Goal: Communication & Community: Answer question/provide support

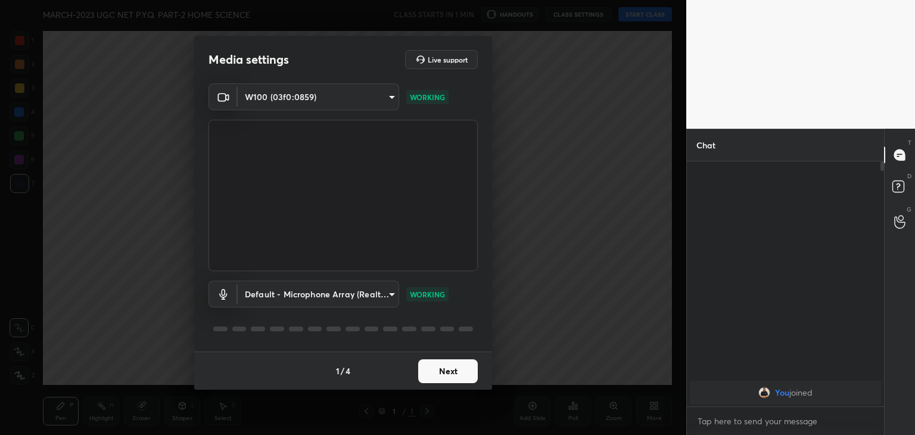
click at [445, 371] on button "Next" at bounding box center [448, 371] width 60 height 24
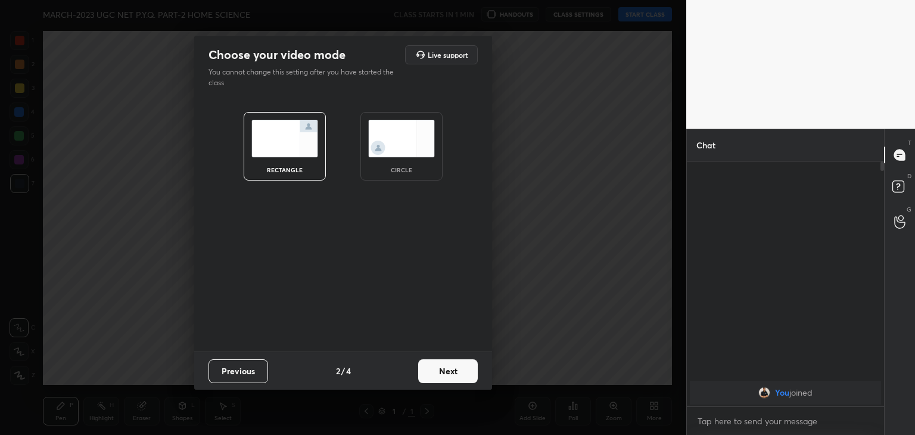
click at [404, 129] on img at bounding box center [401, 139] width 67 height 38
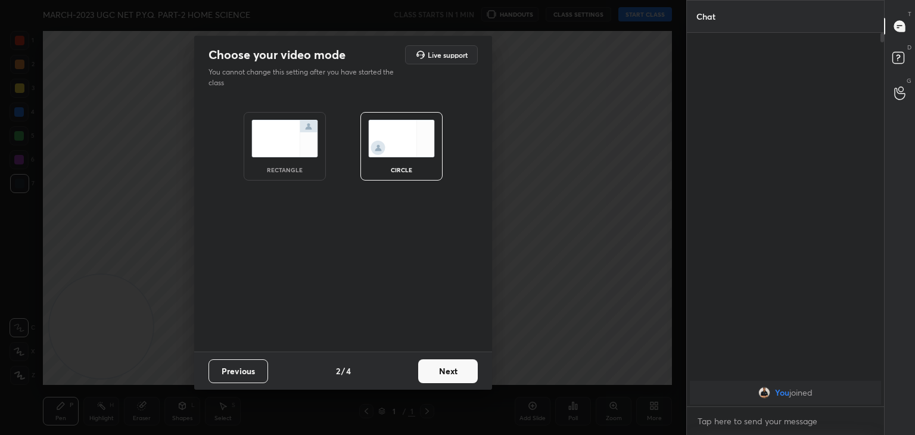
scroll to position [272, 194]
click at [439, 372] on button "Next" at bounding box center [448, 371] width 60 height 24
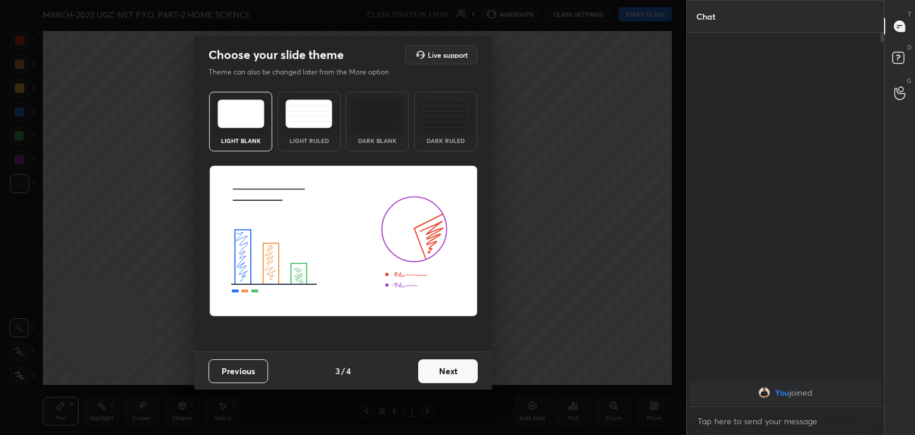
click at [439, 372] on button "Next" at bounding box center [448, 371] width 60 height 24
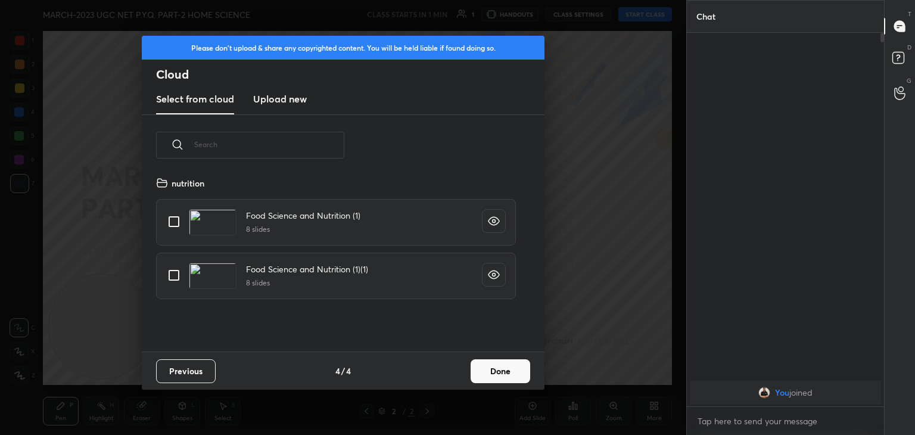
scroll to position [176, 383]
click at [284, 96] on h3 "Upload new" at bounding box center [280, 99] width 54 height 14
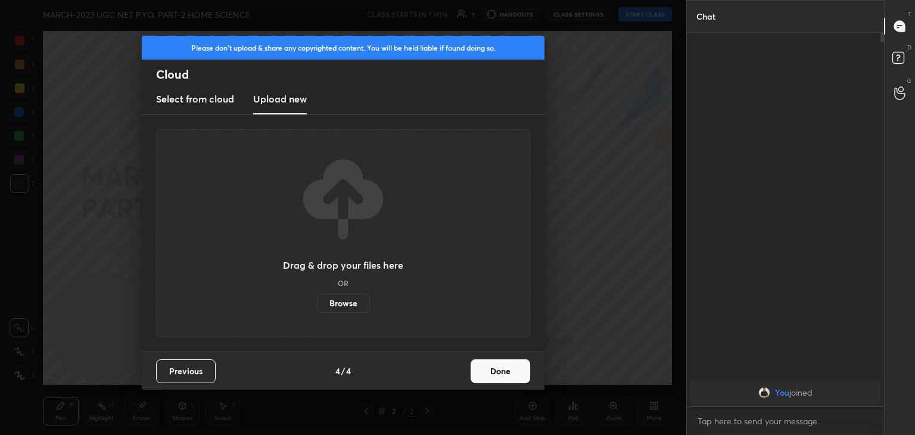
click at [346, 303] on label "Browse" at bounding box center [343, 303] width 53 height 19
click at [317, 303] on input "Browse" at bounding box center [317, 303] width 0 height 19
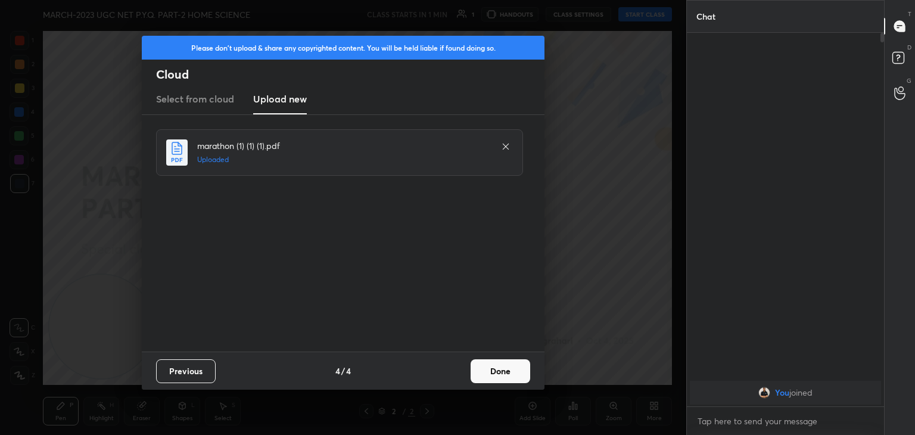
click at [502, 376] on button "Done" at bounding box center [501, 371] width 60 height 24
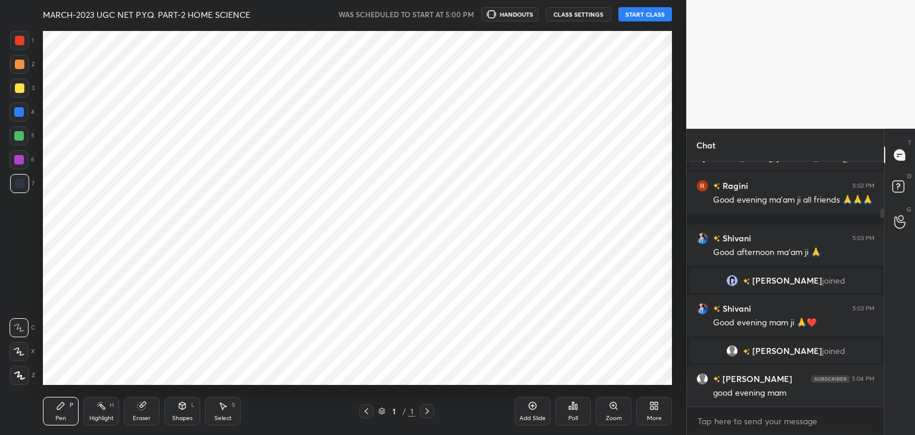
scroll to position [59234, 58954]
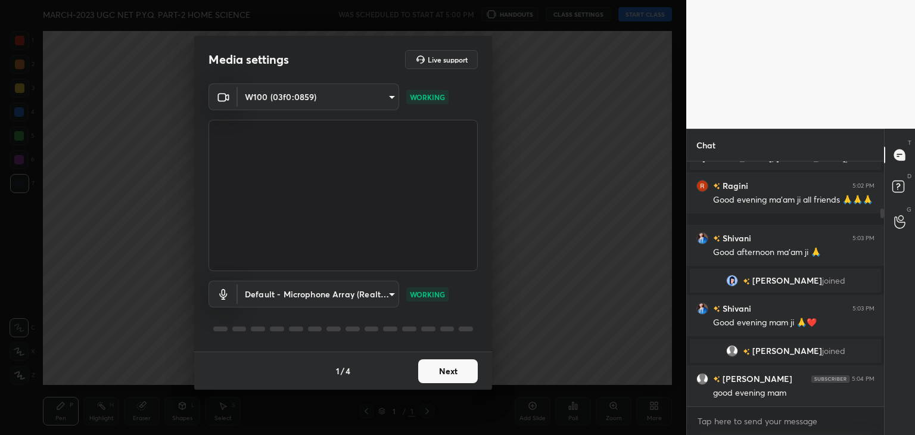
click at [453, 372] on button "Next" at bounding box center [448, 371] width 60 height 24
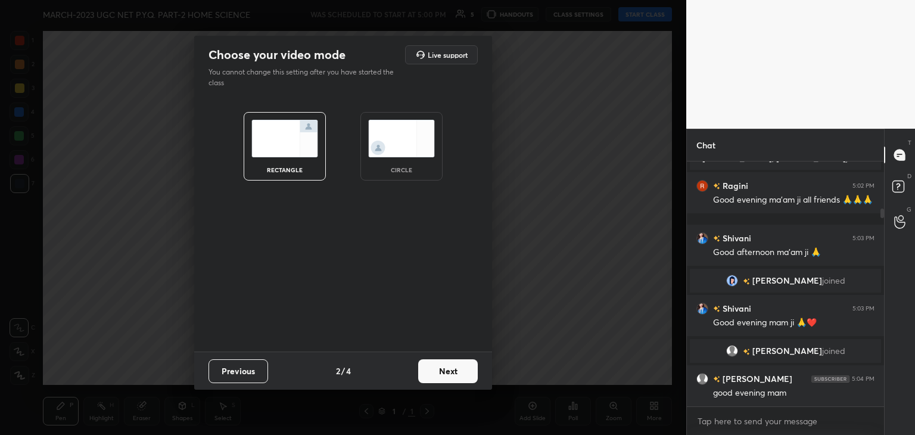
click at [415, 148] on img at bounding box center [401, 139] width 67 height 38
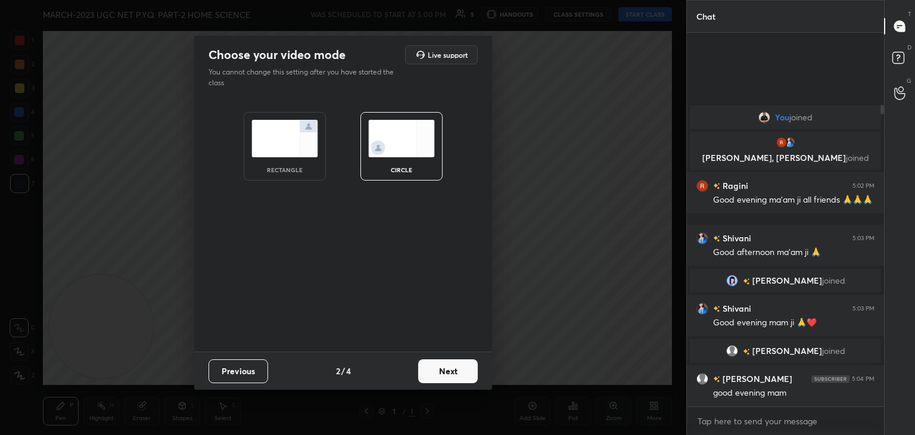
scroll to position [0, 0]
click at [415, 148] on img at bounding box center [401, 139] width 67 height 38
click at [458, 369] on button "Next" at bounding box center [448, 371] width 60 height 24
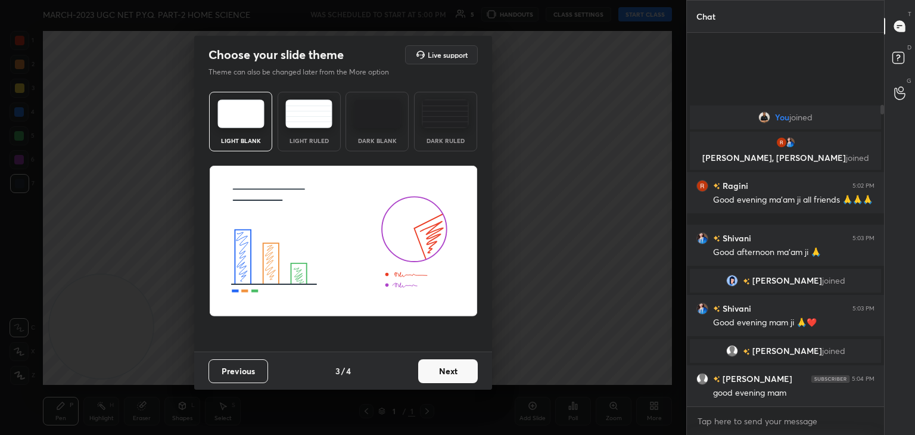
click at [451, 373] on button "Next" at bounding box center [448, 371] width 60 height 24
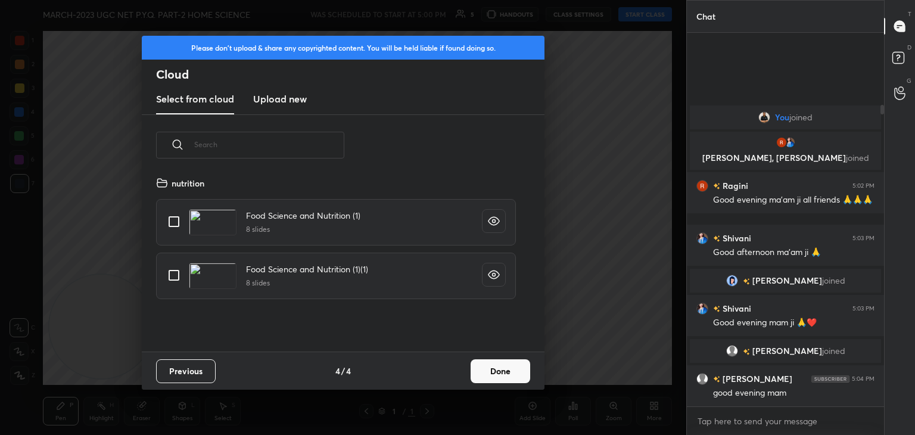
scroll to position [176, 383]
click at [286, 92] on h3 "Upload new" at bounding box center [280, 99] width 54 height 14
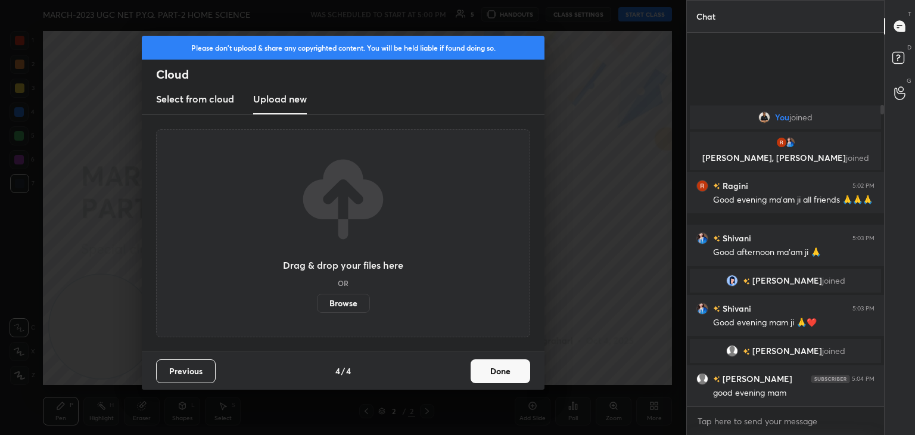
click at [344, 302] on label "Browse" at bounding box center [343, 303] width 53 height 19
click at [317, 302] on input "Browse" at bounding box center [317, 303] width 0 height 19
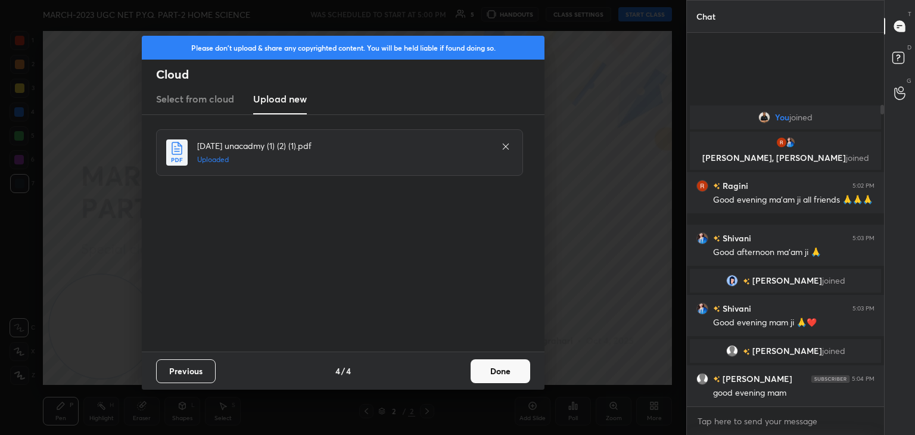
click at [505, 372] on button "Done" at bounding box center [501, 371] width 60 height 24
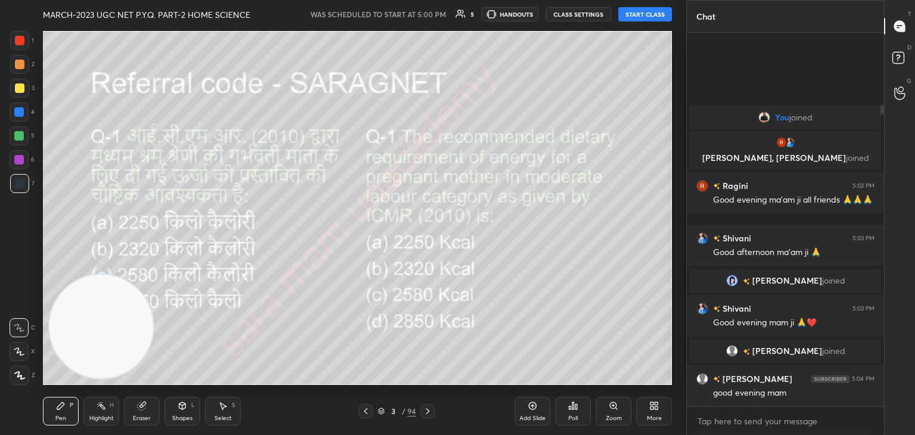
drag, startPoint x: 112, startPoint y: 323, endPoint x: 644, endPoint y: 365, distance: 533.2
click at [153, 365] on video at bounding box center [101, 327] width 104 height 104
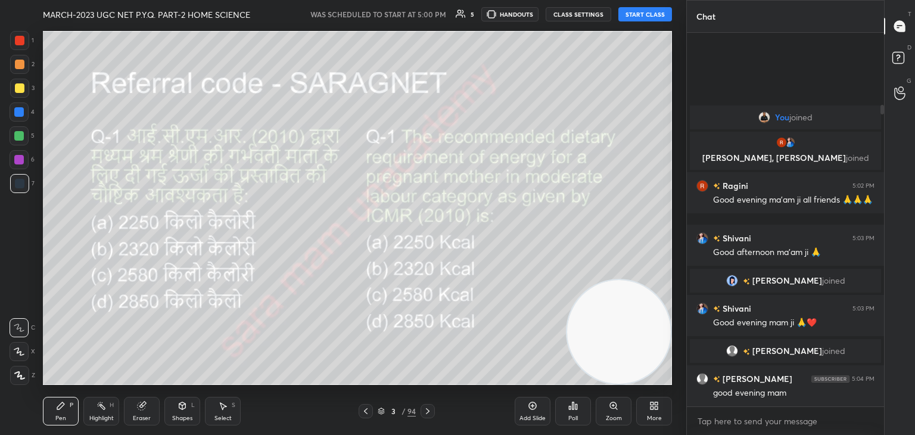
click at [639, 11] on button "START CLASS" at bounding box center [646, 14] width 54 height 14
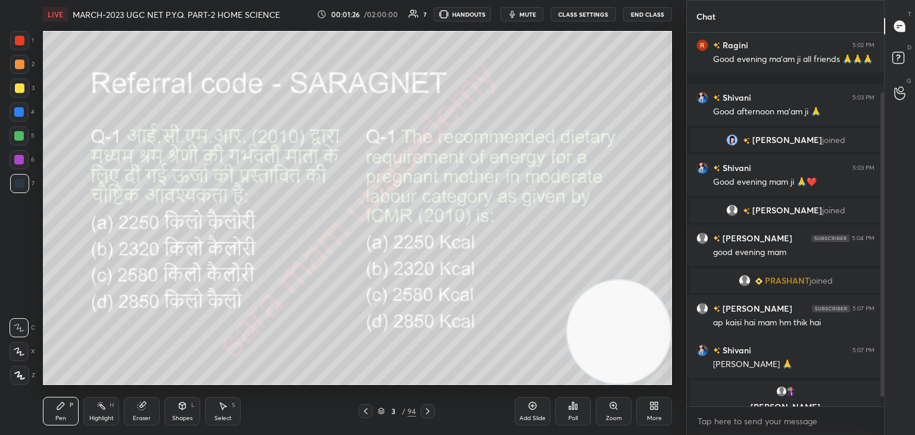
scroll to position [85, 0]
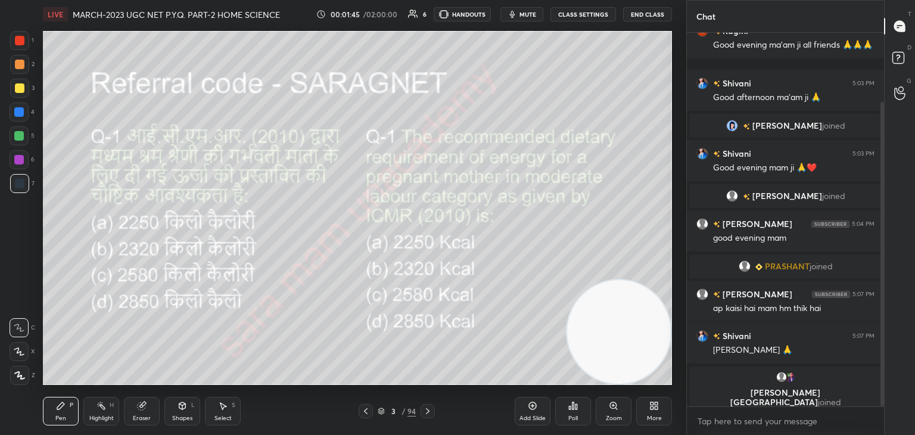
click at [380, 412] on icon at bounding box center [381, 412] width 6 height 2
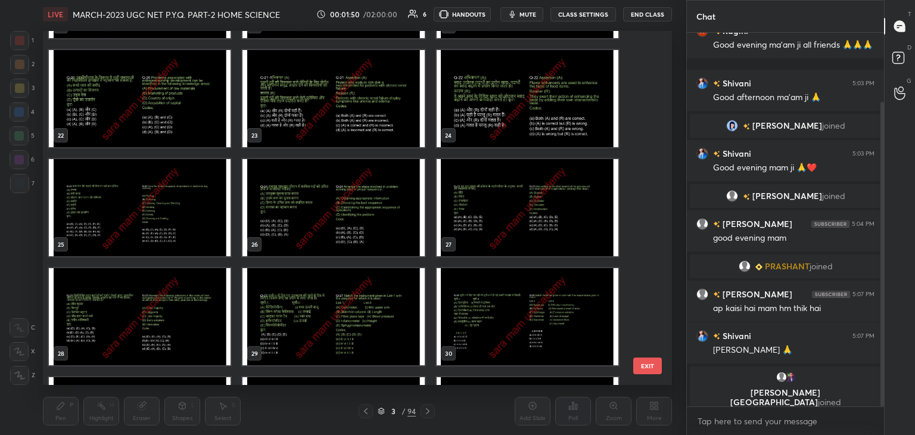
scroll to position [821, 0]
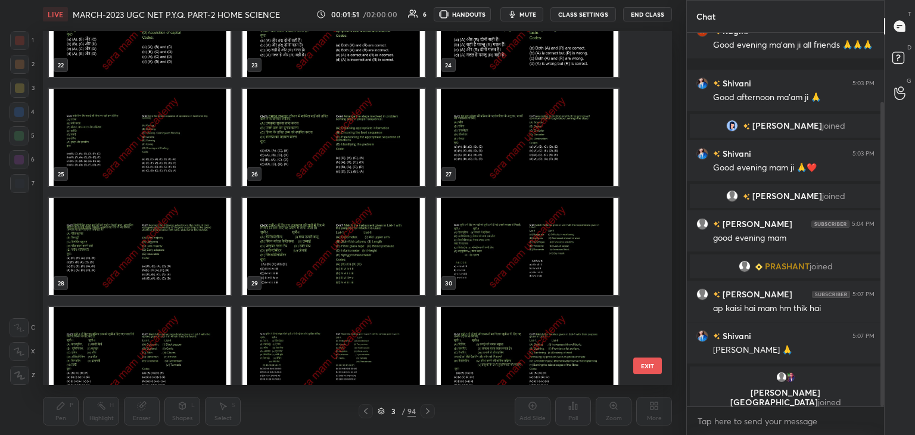
click at [490, 254] on img "grid" at bounding box center [528, 246] width 182 height 97
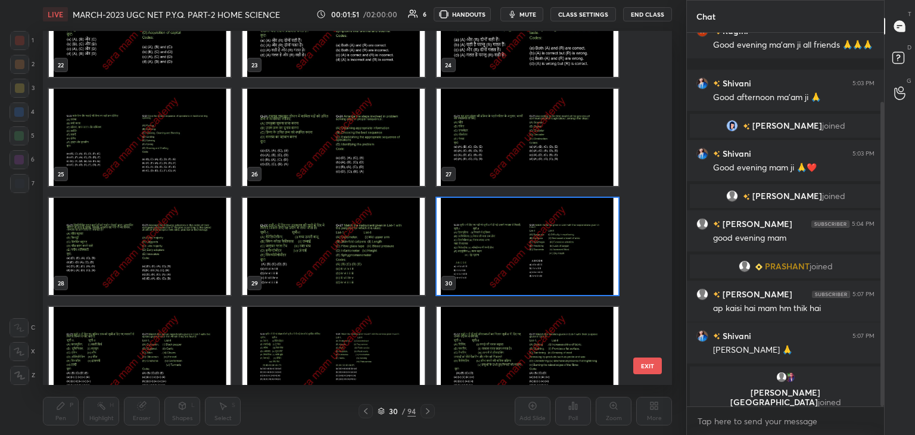
click at [493, 251] on img "grid" at bounding box center [528, 246] width 182 height 97
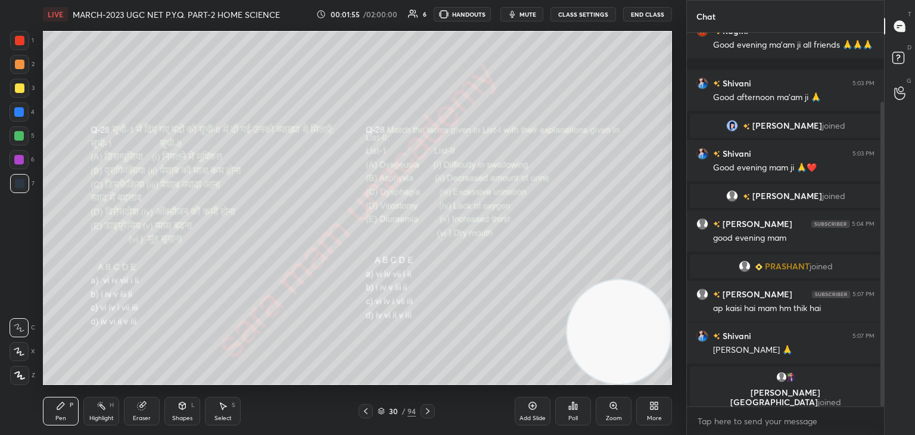
click at [392, 409] on div "30" at bounding box center [393, 411] width 12 height 7
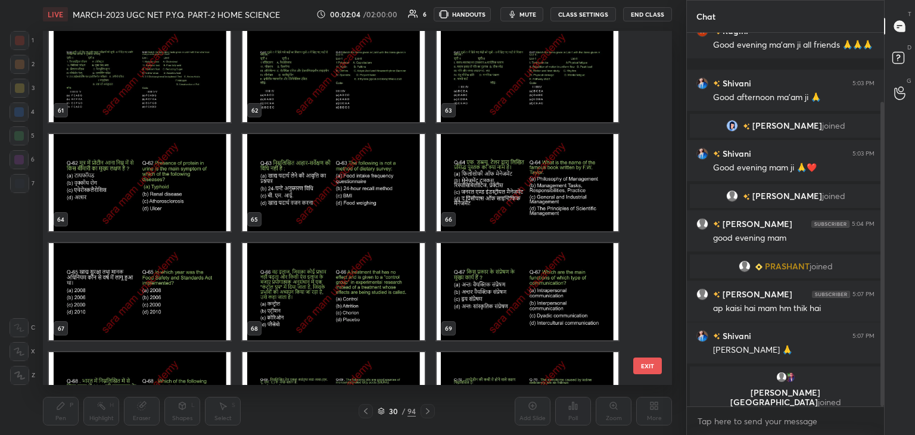
scroll to position [2203, 0]
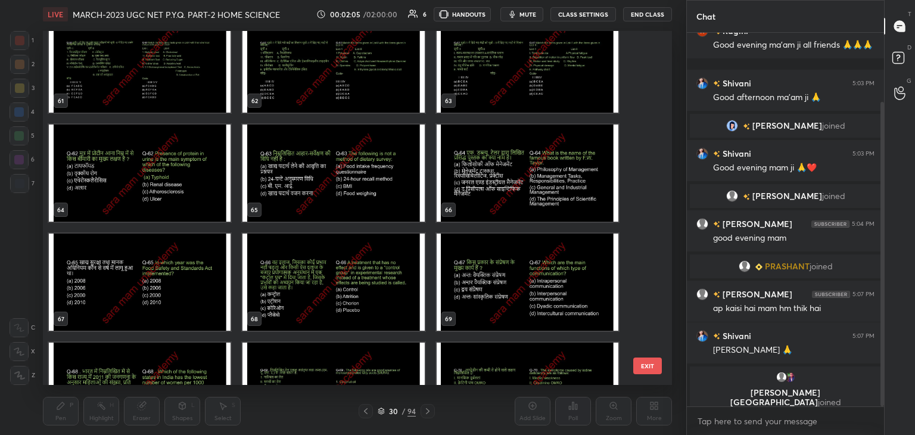
click at [483, 287] on img "grid" at bounding box center [528, 282] width 182 height 97
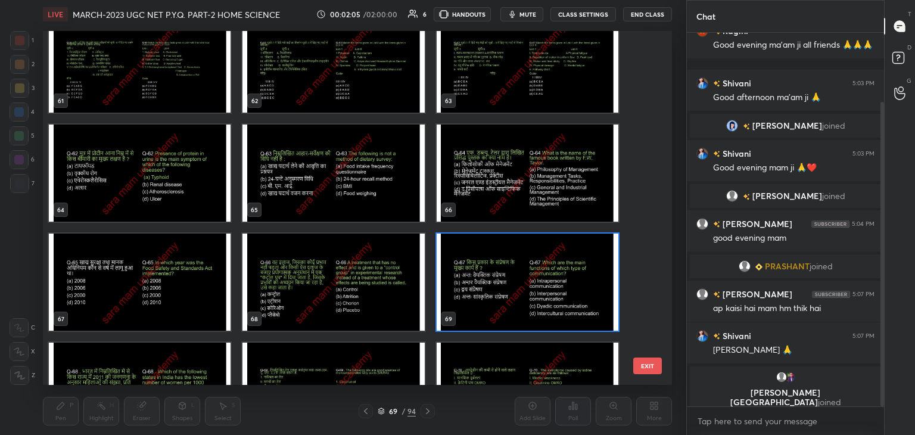
click at [489, 284] on img "grid" at bounding box center [528, 282] width 182 height 97
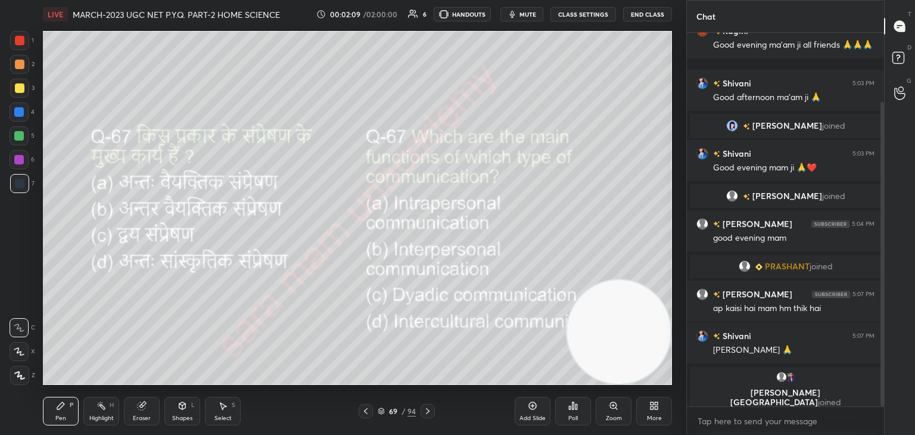
click at [427, 411] on icon at bounding box center [428, 411] width 10 height 10
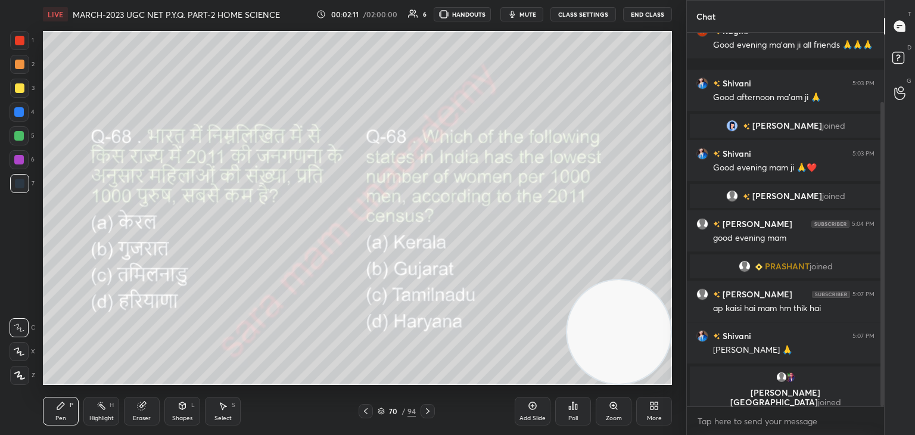
click at [426, 413] on icon at bounding box center [428, 411] width 10 height 10
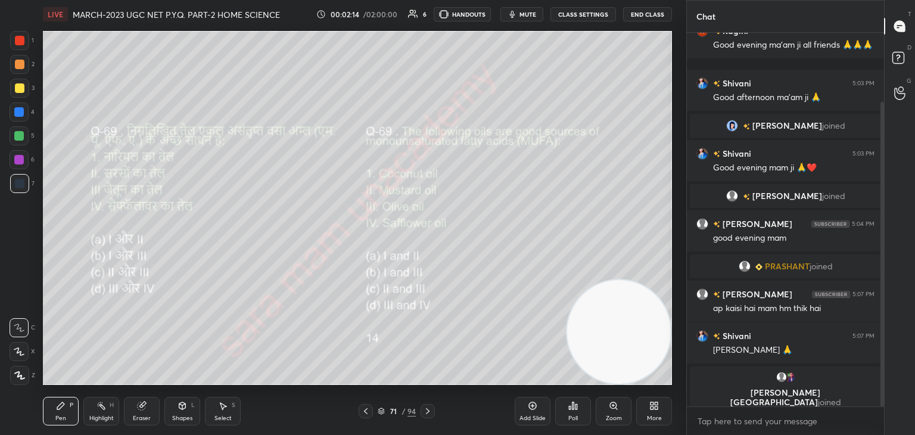
click at [428, 411] on icon at bounding box center [428, 411] width 10 height 10
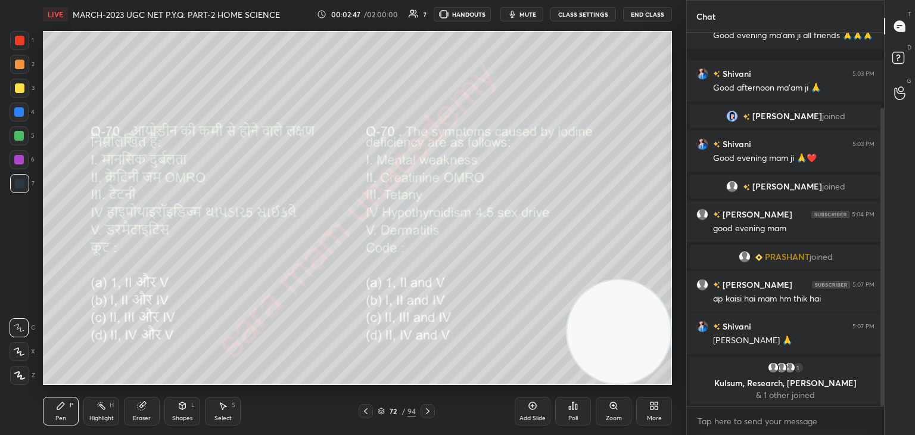
scroll to position [137, 0]
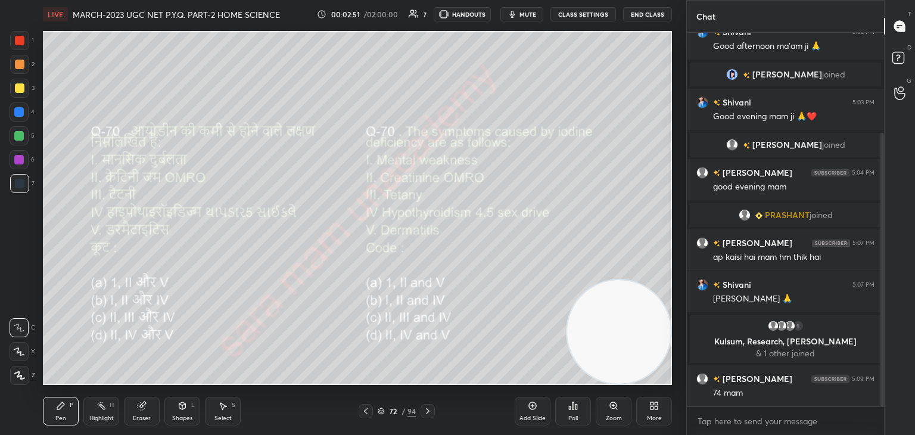
click at [429, 411] on icon at bounding box center [428, 411] width 4 height 6
click at [431, 411] on icon at bounding box center [428, 411] width 10 height 10
click at [437, 409] on div "75 / 94" at bounding box center [397, 411] width 236 height 14
click at [433, 409] on div at bounding box center [428, 411] width 14 height 14
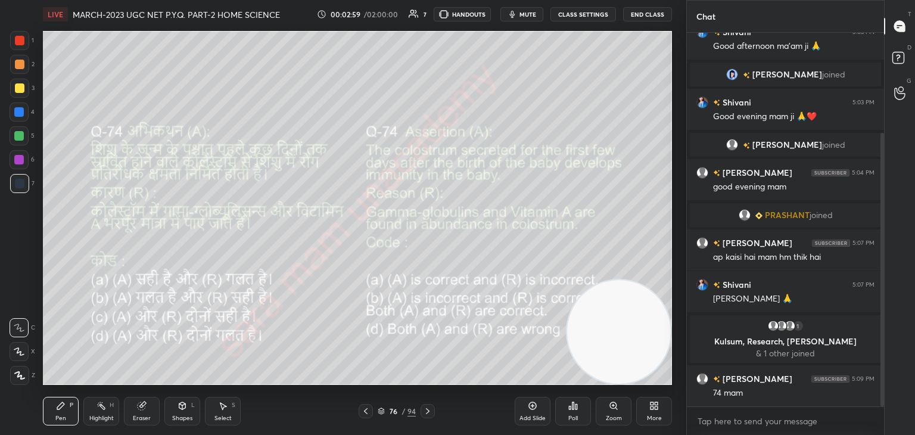
click at [434, 413] on div at bounding box center [428, 411] width 14 height 14
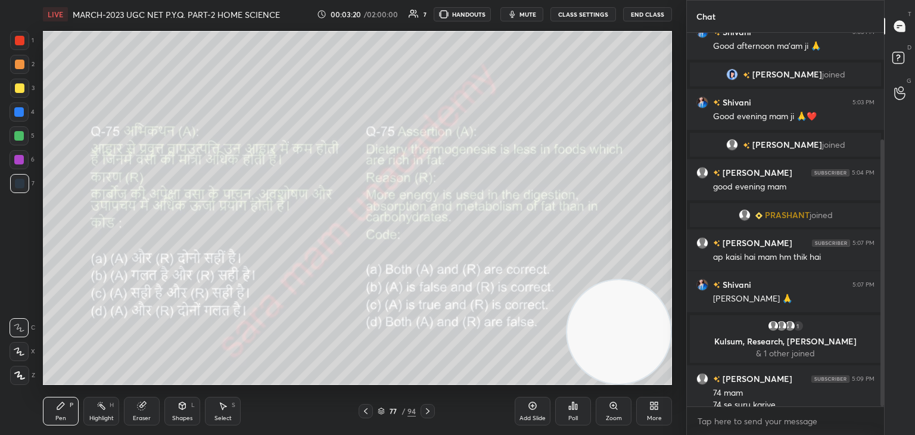
scroll to position [149, 0]
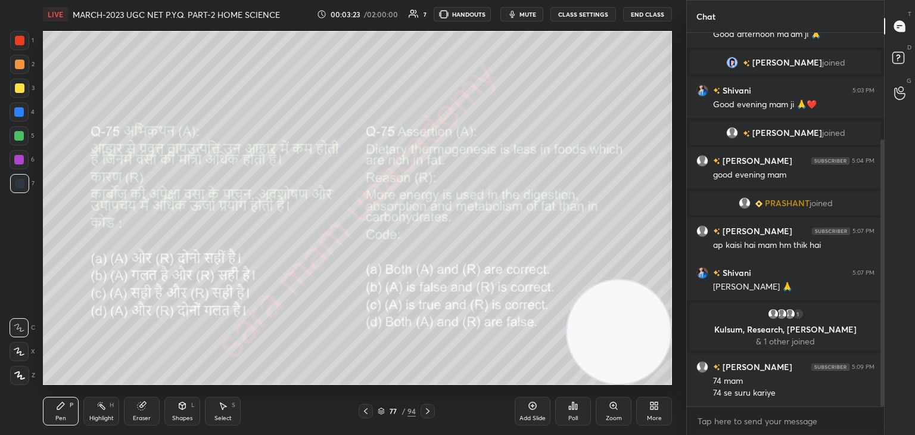
click at [363, 411] on icon at bounding box center [366, 411] width 10 height 10
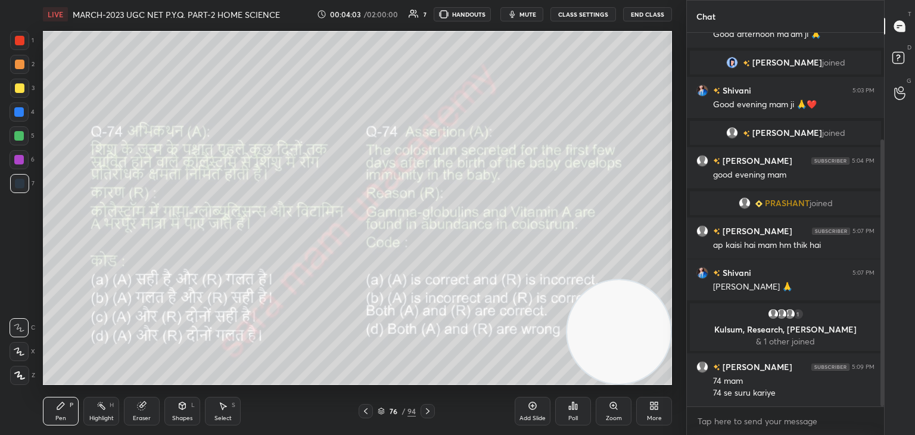
click at [574, 414] on div "Poll" at bounding box center [573, 411] width 36 height 29
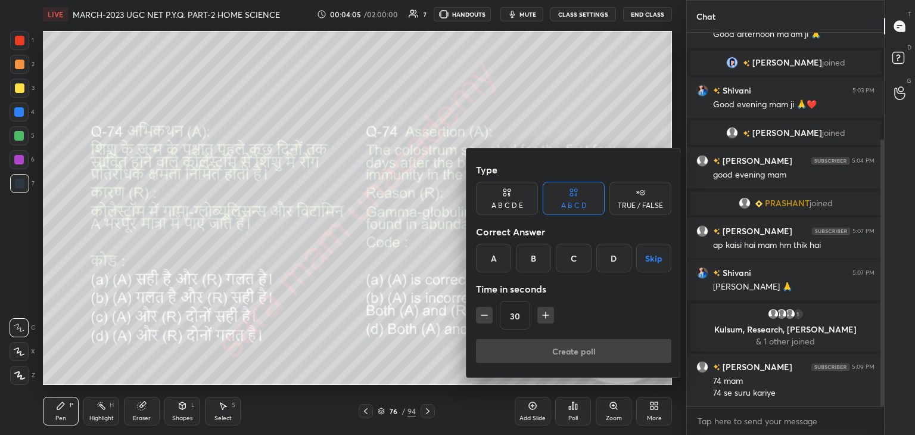
click at [571, 259] on div "C" at bounding box center [573, 258] width 35 height 29
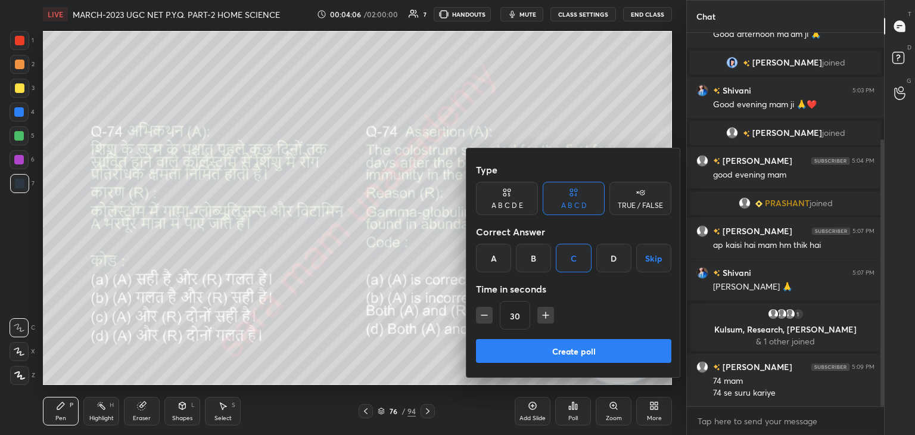
click at [597, 350] on button "Create poll" at bounding box center [573, 351] width 195 height 24
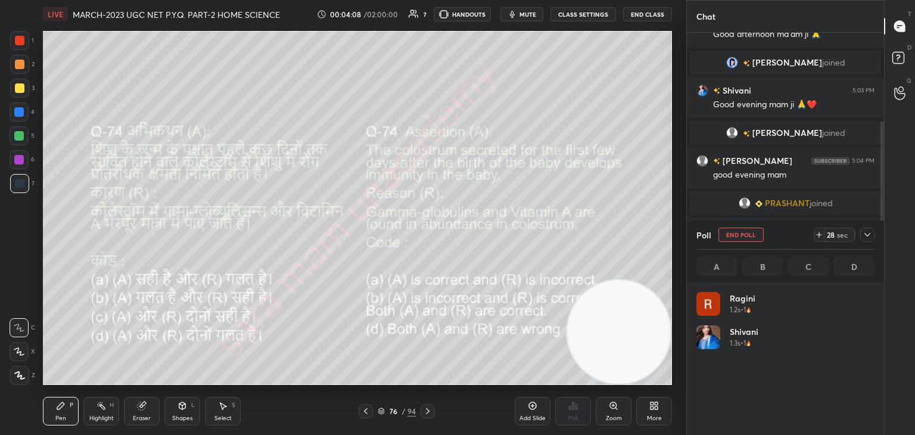
scroll to position [139, 175]
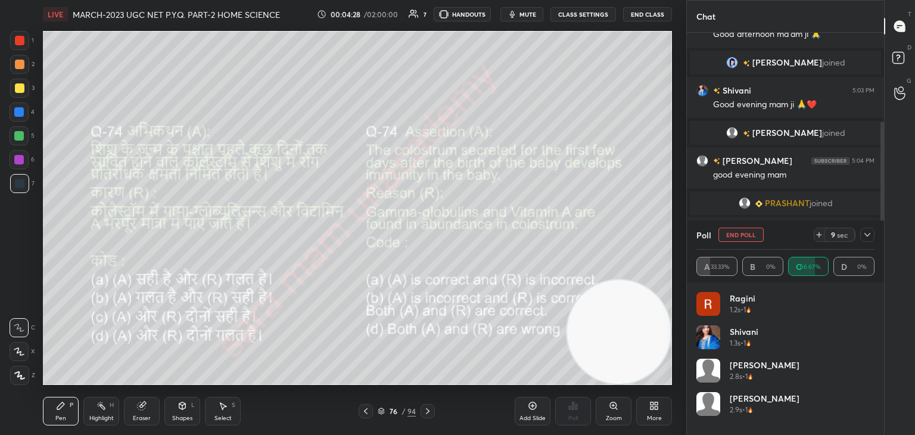
click at [15, 44] on div at bounding box center [20, 41] width 10 height 10
click at [865, 237] on icon at bounding box center [868, 235] width 10 height 10
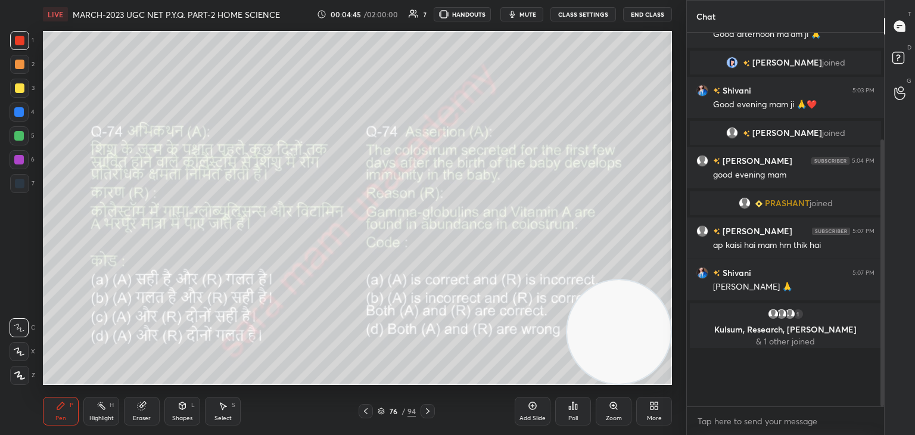
scroll to position [0, 0]
click at [430, 412] on icon at bounding box center [428, 411] width 10 height 10
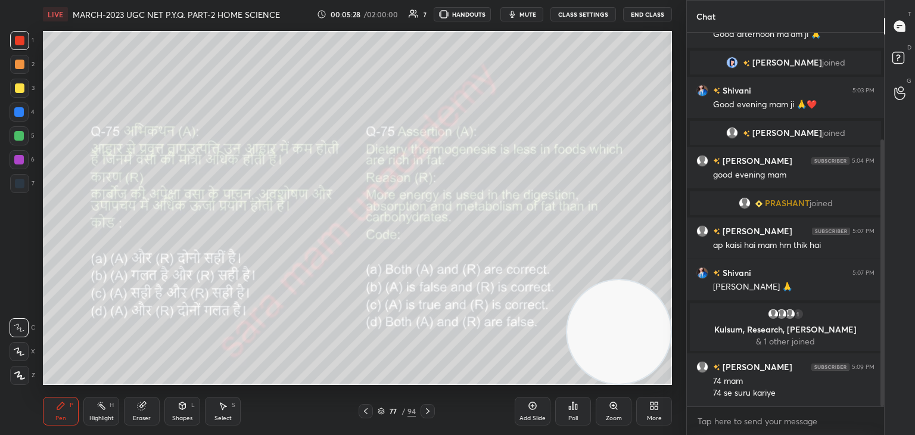
click at [578, 416] on div "Poll" at bounding box center [574, 418] width 10 height 6
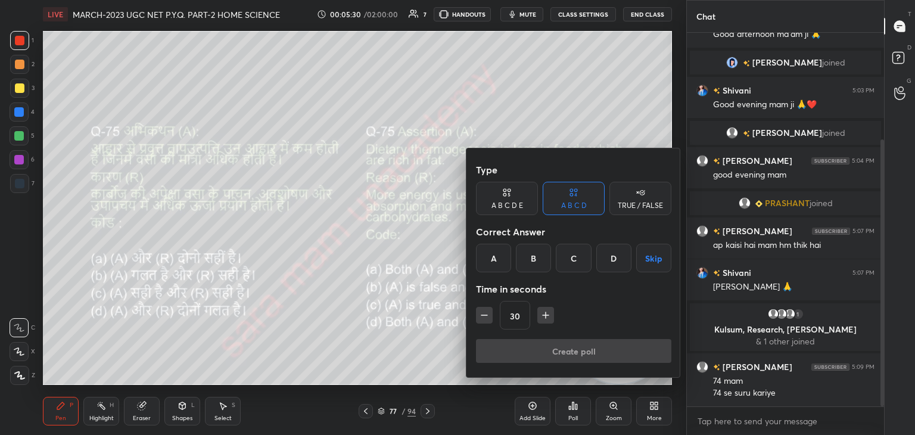
click at [536, 262] on div "B" at bounding box center [533, 258] width 35 height 29
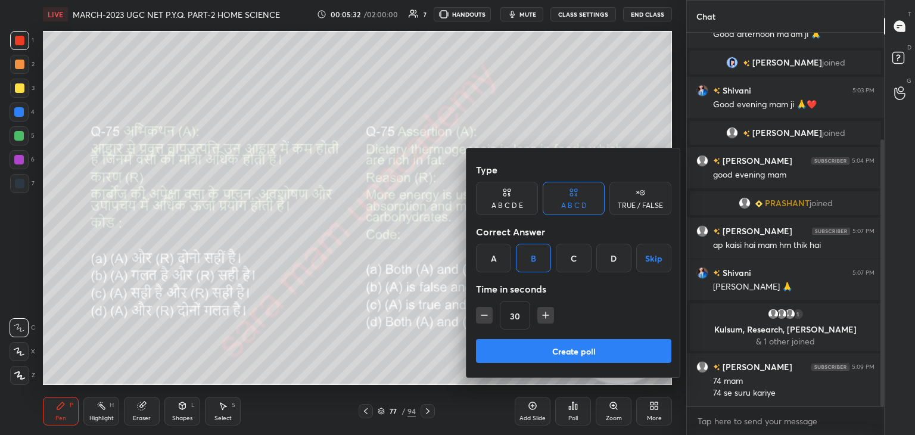
click at [577, 353] on button "Create poll" at bounding box center [573, 351] width 195 height 24
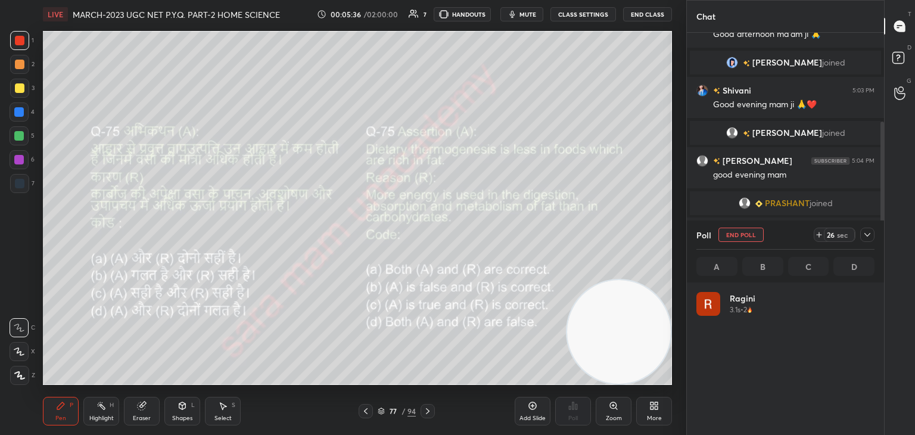
scroll to position [139, 175]
click at [872, 239] on div at bounding box center [868, 235] width 14 height 14
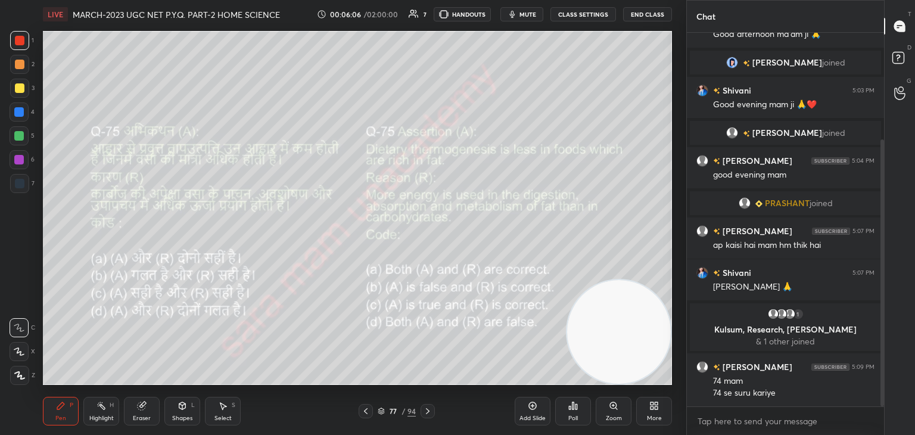
scroll to position [178, 0]
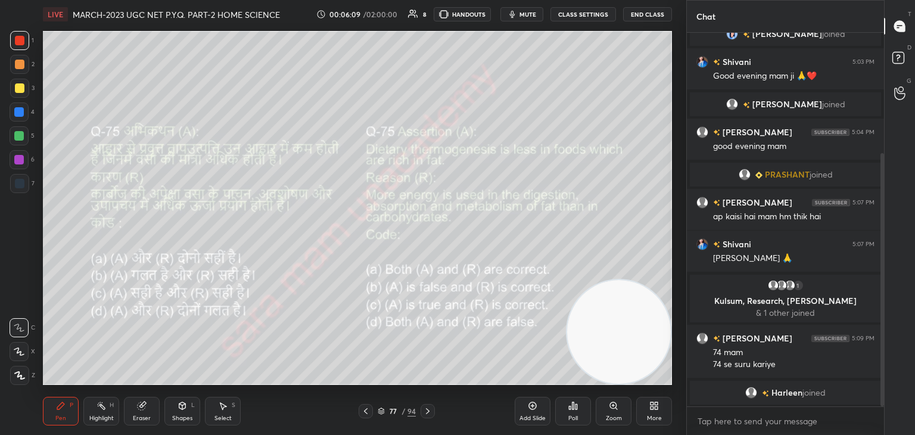
click at [540, 412] on div "Add Slide" at bounding box center [533, 411] width 36 height 29
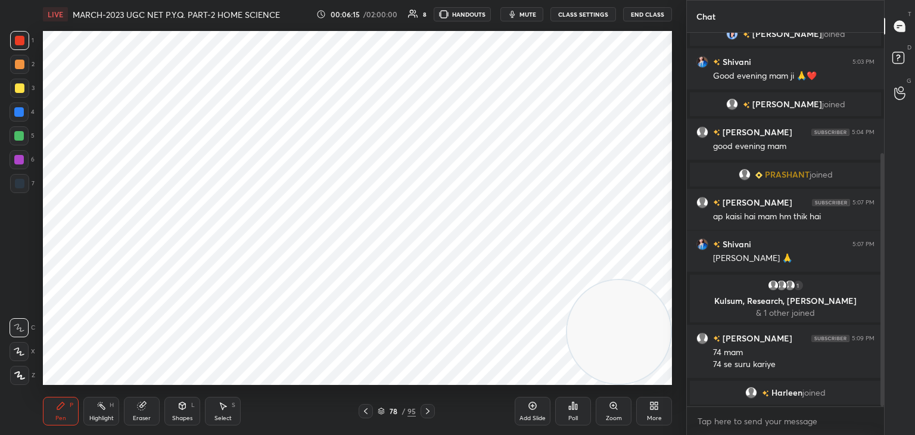
click at [60, 408] on icon at bounding box center [60, 405] width 7 height 7
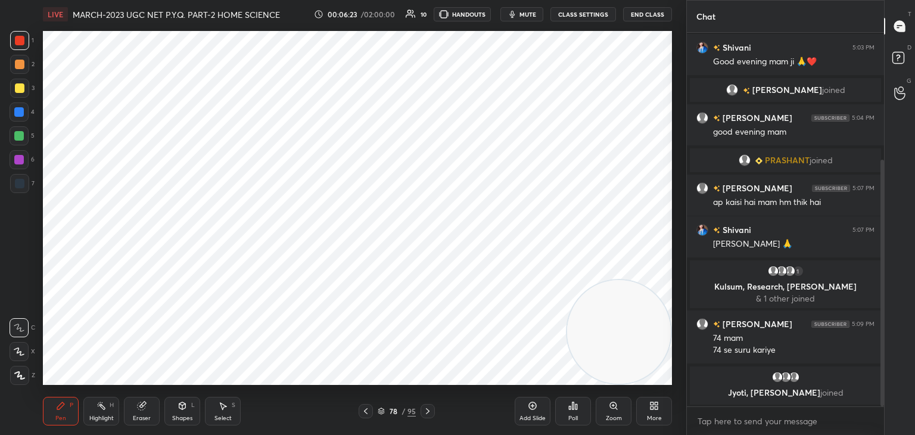
click at [21, 377] on icon at bounding box center [19, 375] width 11 height 8
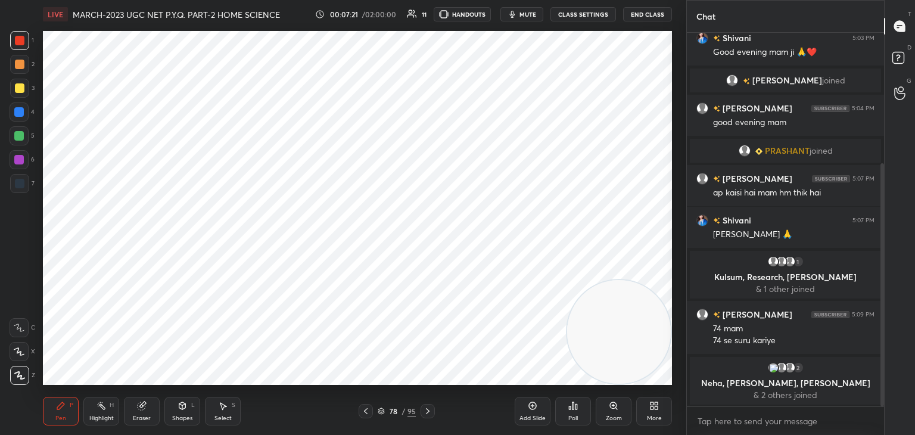
click at [364, 413] on icon at bounding box center [366, 411] width 10 height 10
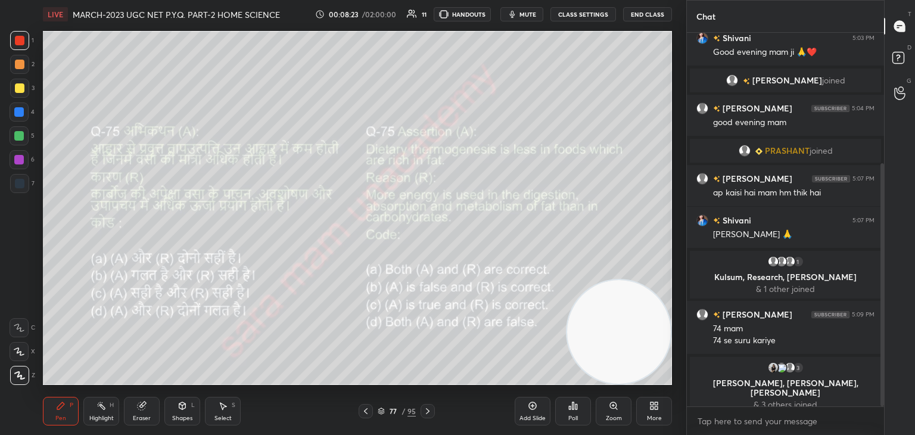
scroll to position [242, 0]
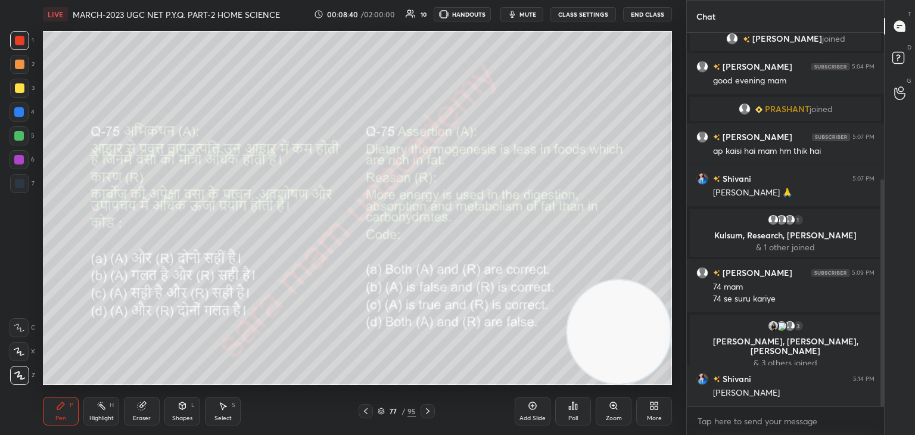
click at [427, 410] on icon at bounding box center [428, 411] width 4 height 6
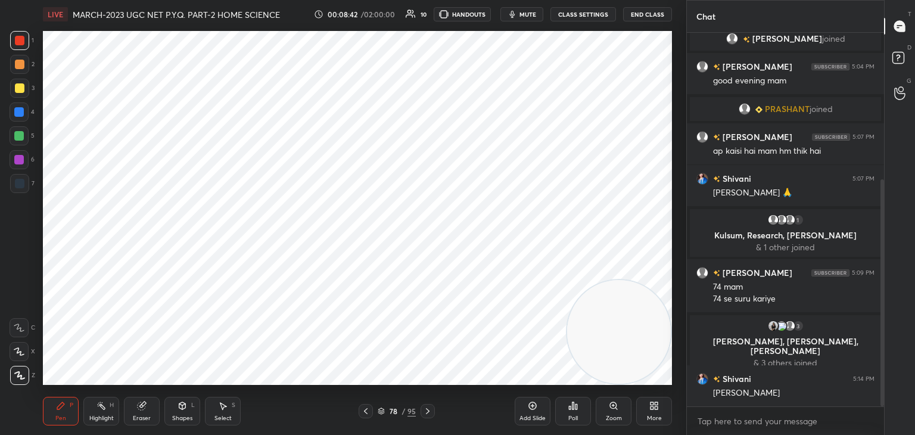
click at [429, 415] on icon at bounding box center [428, 411] width 10 height 10
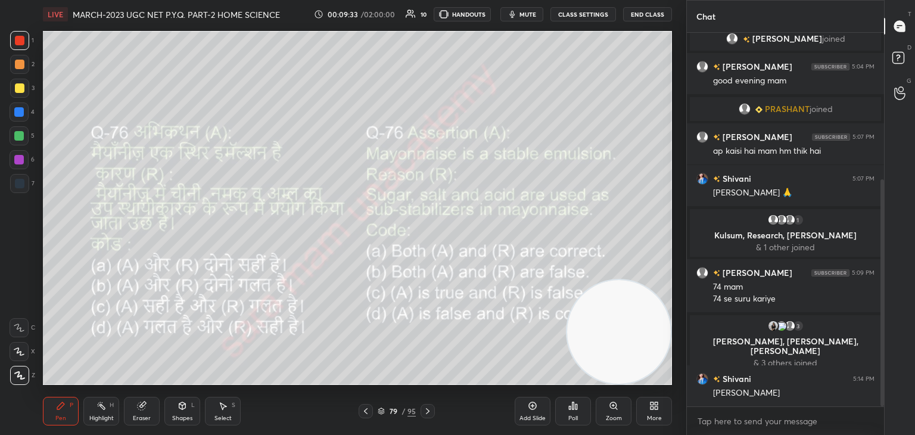
click at [571, 415] on div "Poll" at bounding box center [574, 418] width 10 height 6
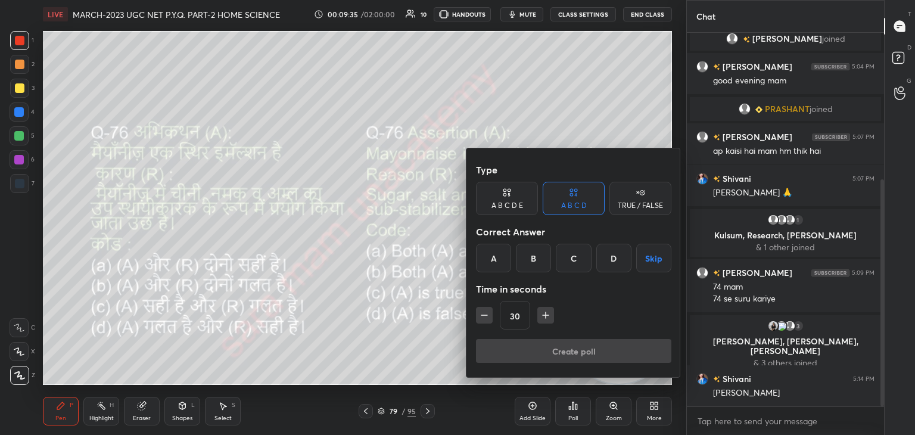
click at [574, 263] on div "C" at bounding box center [573, 258] width 35 height 29
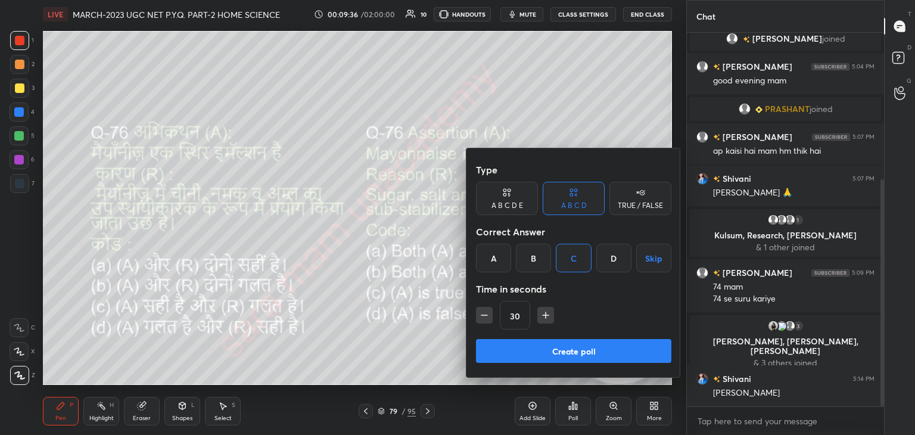
click at [571, 349] on button "Create poll" at bounding box center [573, 351] width 195 height 24
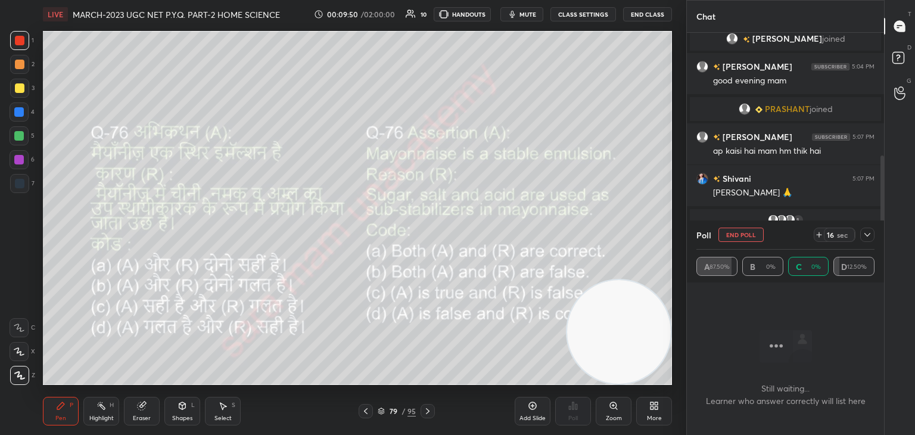
scroll to position [333, 0]
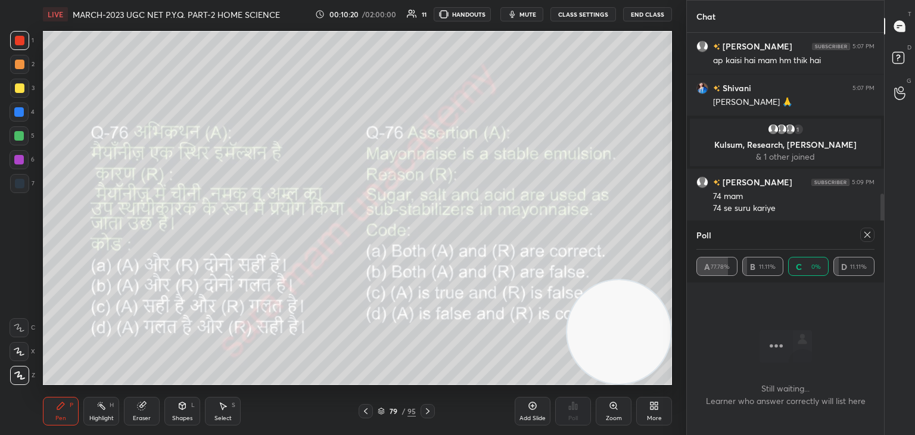
click at [867, 234] on icon at bounding box center [868, 235] width 10 height 10
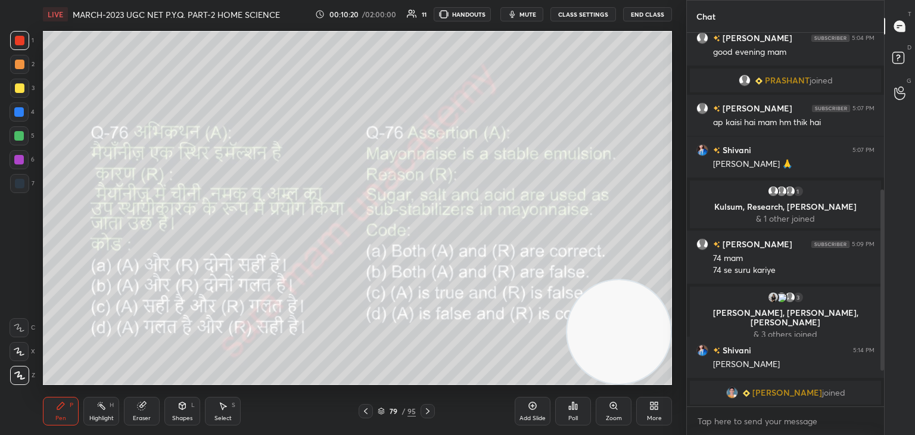
scroll to position [4, 4]
click at [424, 414] on icon at bounding box center [428, 411] width 10 height 10
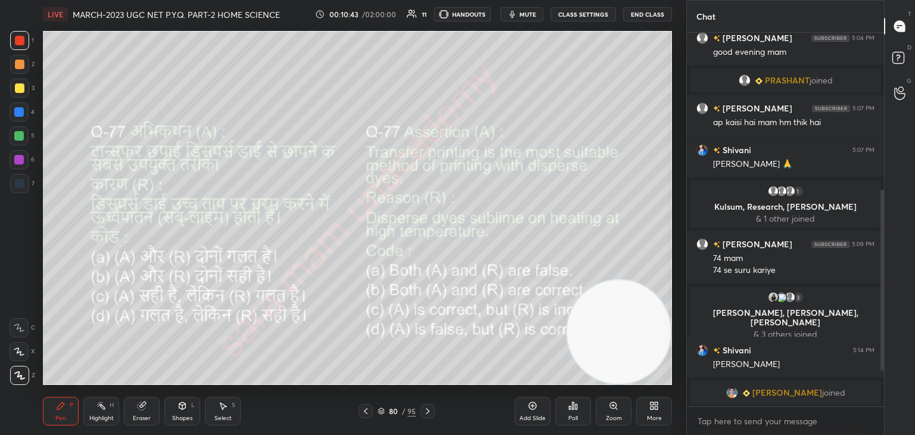
scroll to position [285, 0]
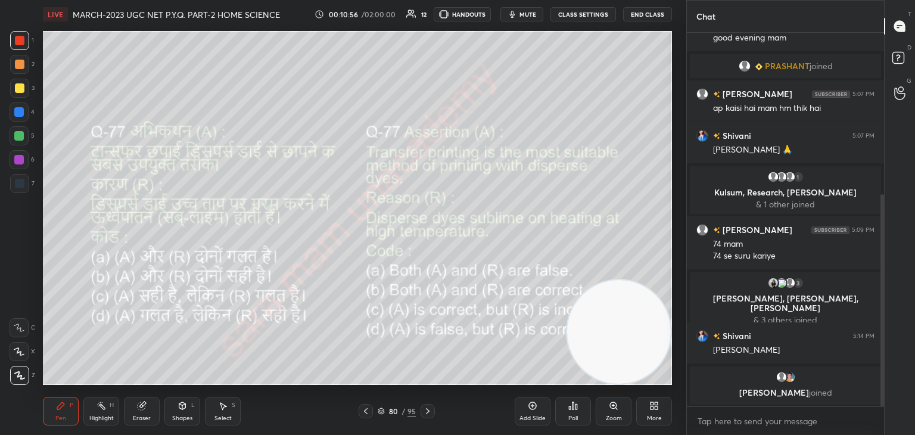
click at [572, 412] on div "Poll" at bounding box center [573, 411] width 36 height 29
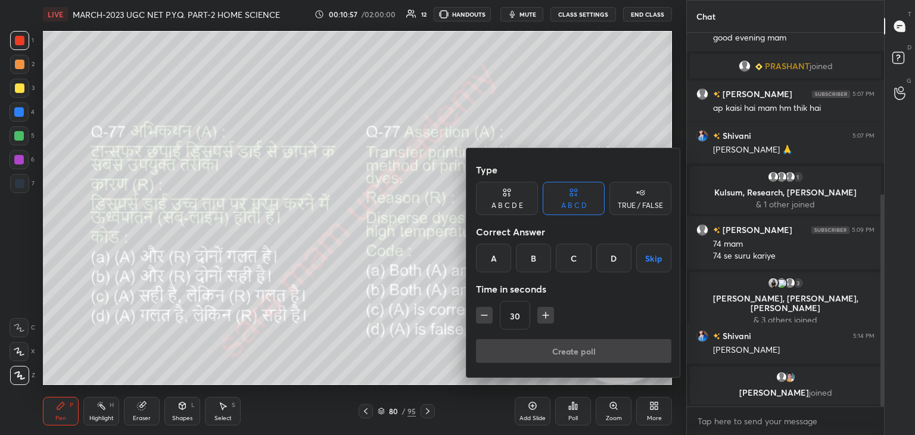
click at [535, 260] on div "B" at bounding box center [533, 258] width 35 height 29
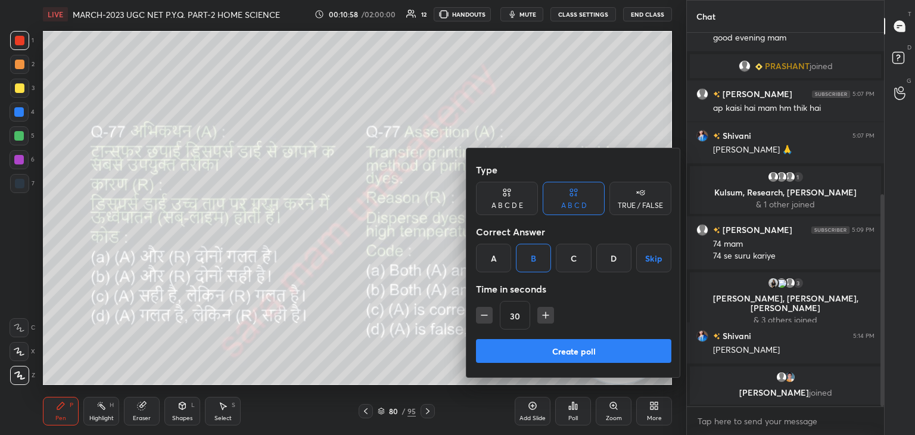
click at [599, 346] on button "Create poll" at bounding box center [573, 351] width 195 height 24
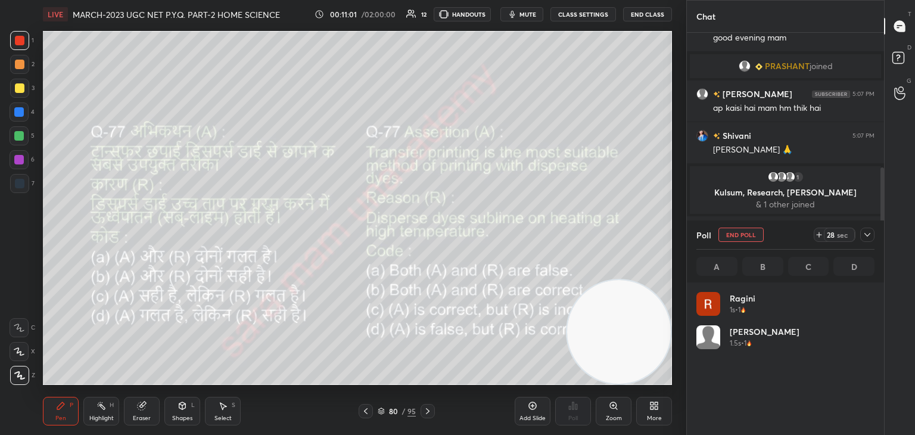
scroll to position [139, 175]
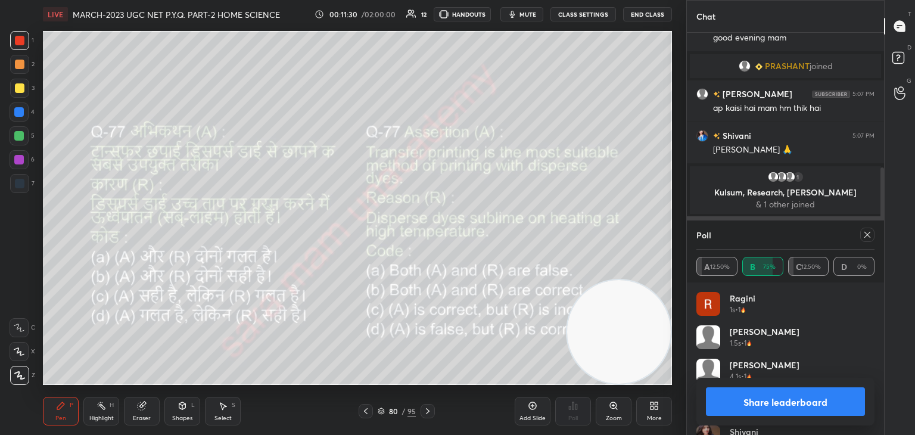
click at [865, 235] on icon at bounding box center [868, 235] width 10 height 10
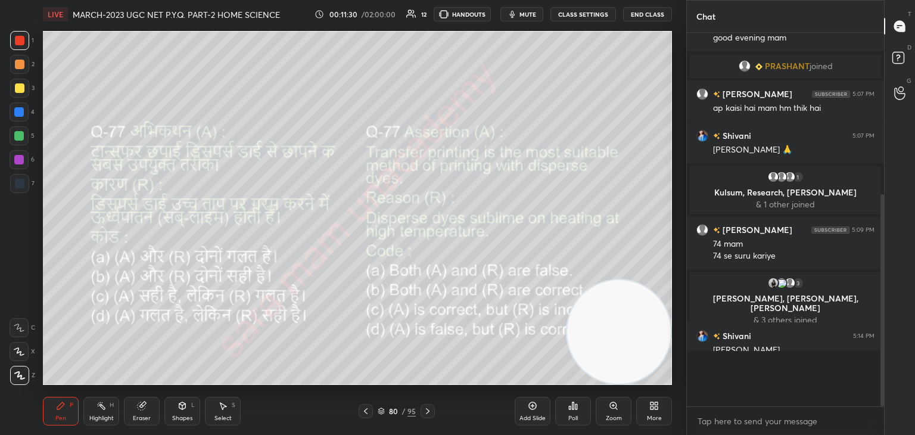
scroll to position [272, 194]
click at [433, 412] on div at bounding box center [428, 411] width 14 height 14
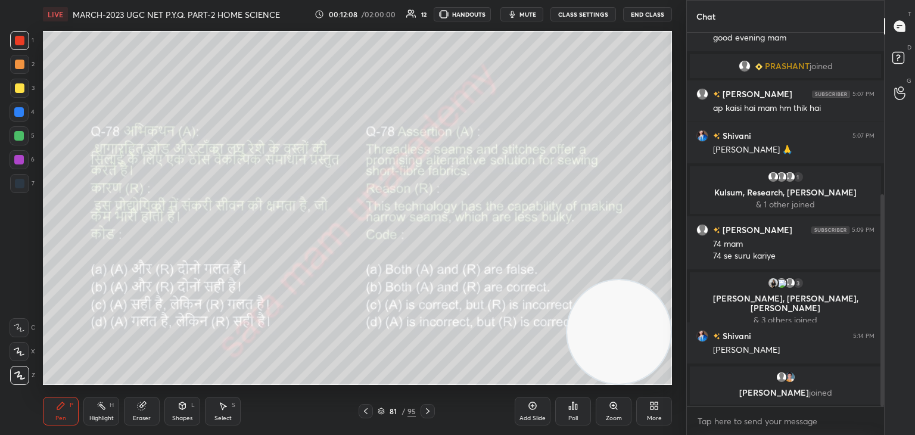
click at [571, 417] on div "Poll" at bounding box center [574, 418] width 10 height 6
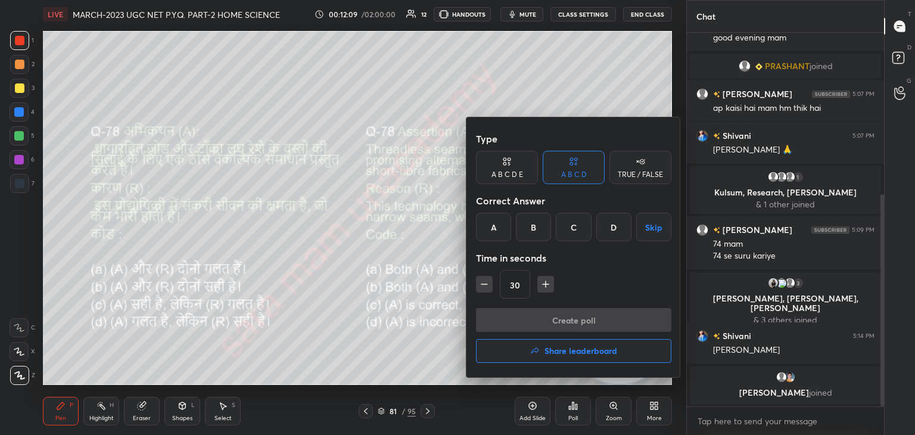
click at [533, 232] on div "B" at bounding box center [533, 227] width 35 height 29
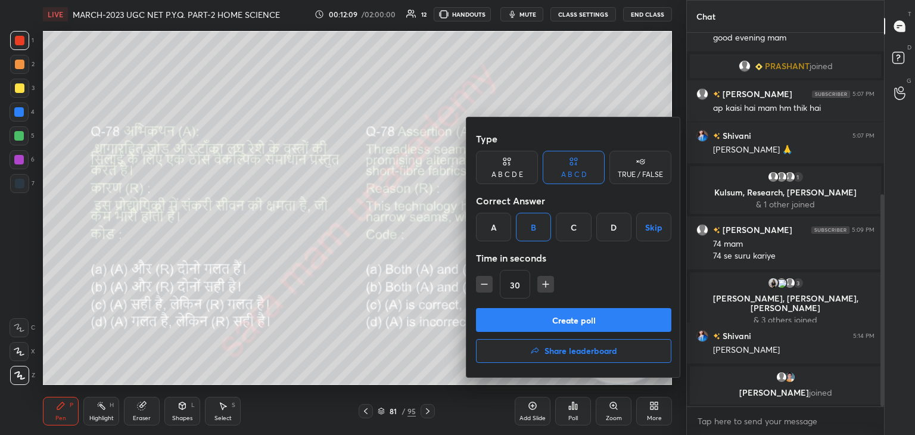
click at [600, 322] on button "Create poll" at bounding box center [573, 320] width 195 height 24
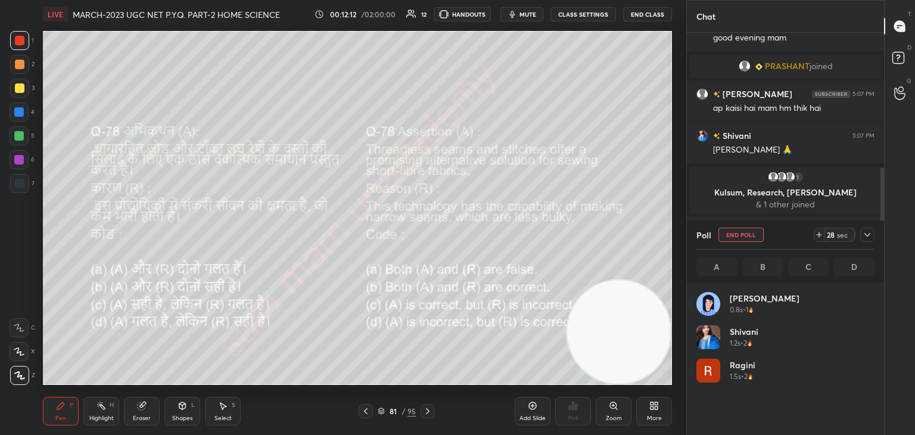
scroll to position [139, 175]
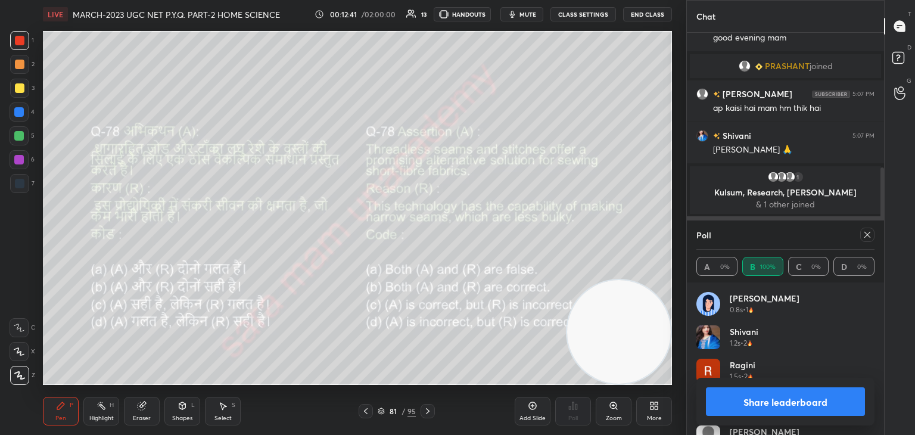
click at [865, 234] on icon at bounding box center [868, 235] width 10 height 10
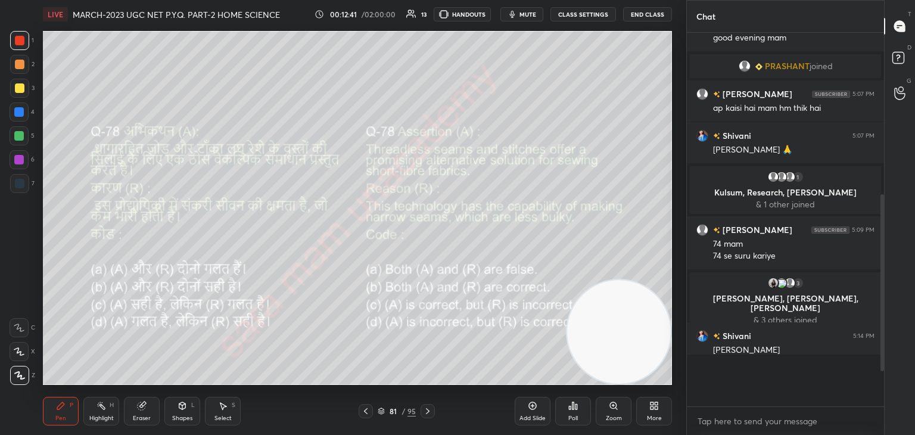
scroll to position [1, 4]
click at [428, 414] on icon at bounding box center [428, 411] width 10 height 10
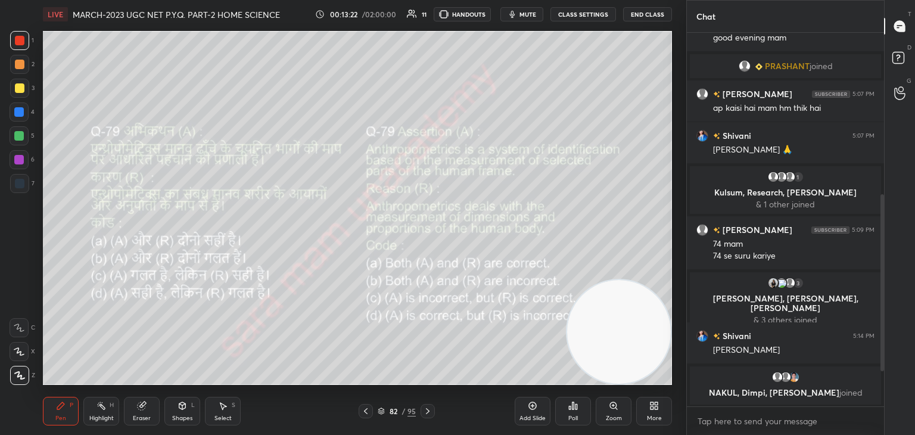
click at [574, 416] on div "Poll" at bounding box center [574, 418] width 10 height 6
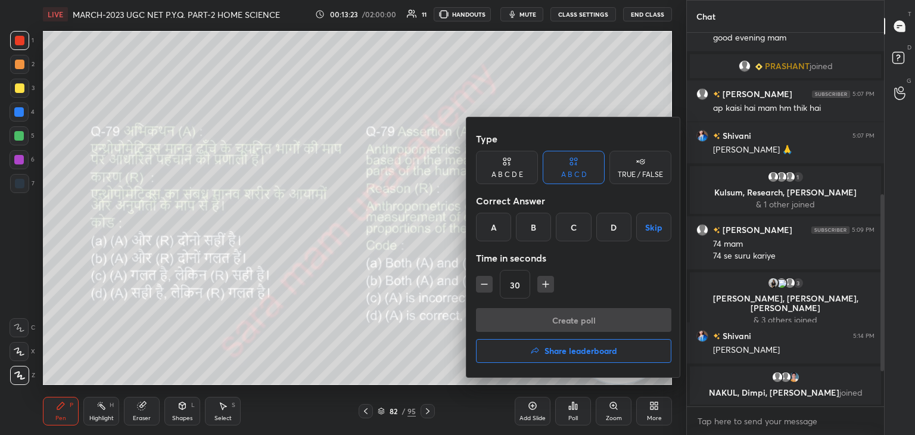
click at [496, 223] on div "A" at bounding box center [493, 227] width 35 height 29
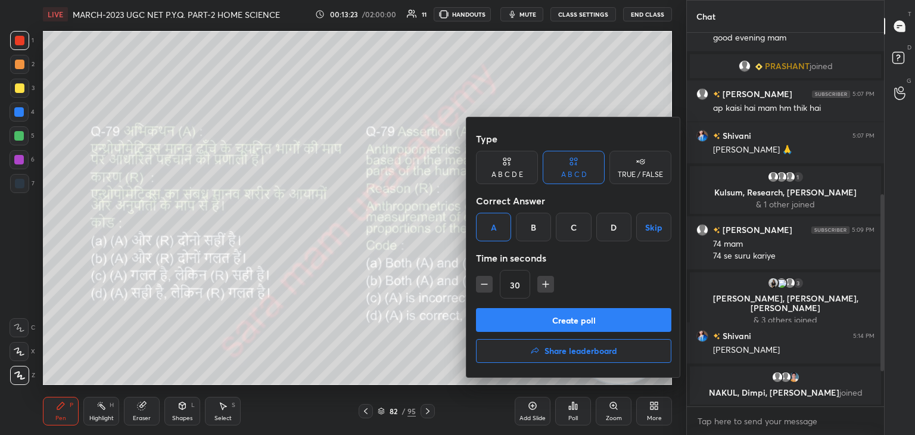
click at [577, 328] on button "Create poll" at bounding box center [573, 320] width 195 height 24
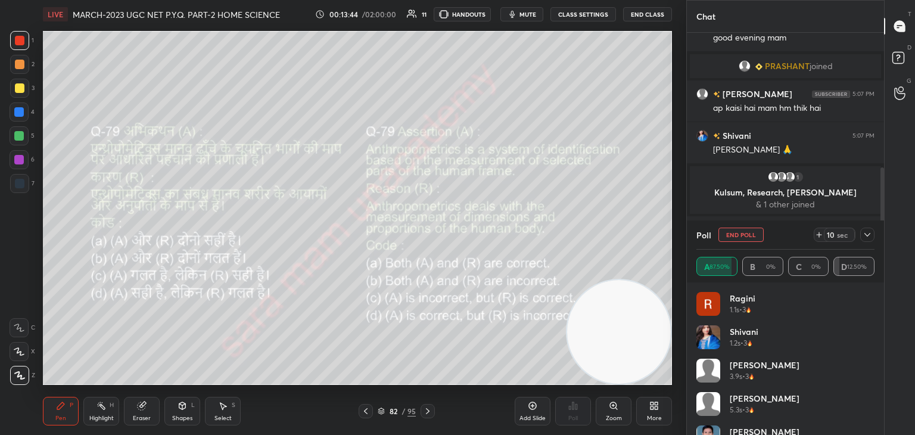
scroll to position [356, 0]
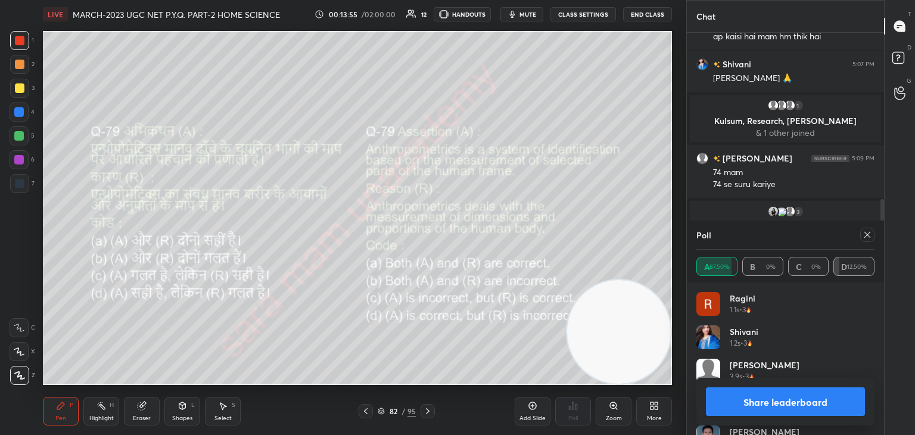
click at [868, 234] on icon at bounding box center [868, 235] width 10 height 10
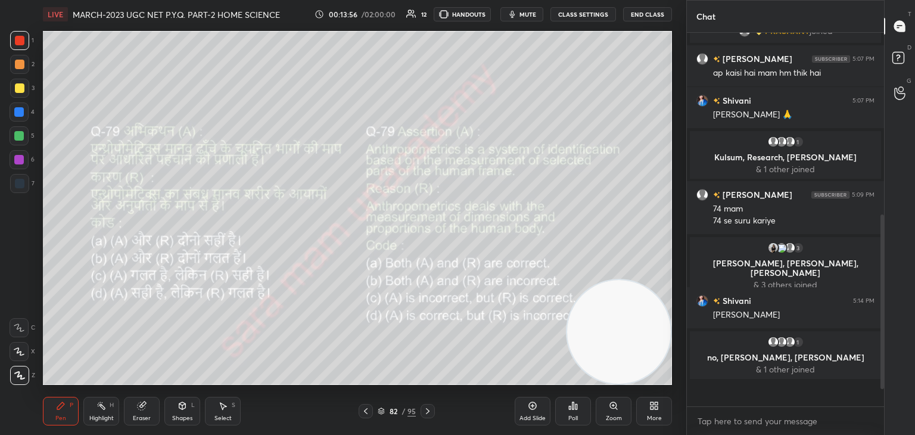
scroll to position [370, 194]
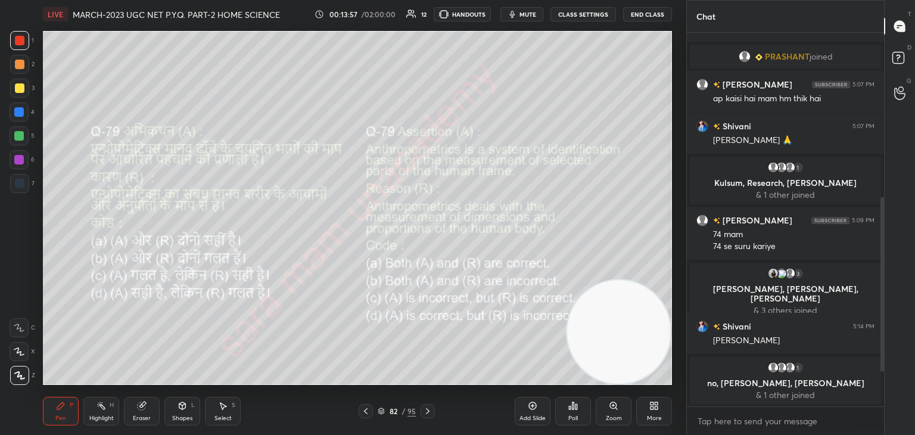
click at [428, 411] on icon at bounding box center [428, 411] width 4 height 6
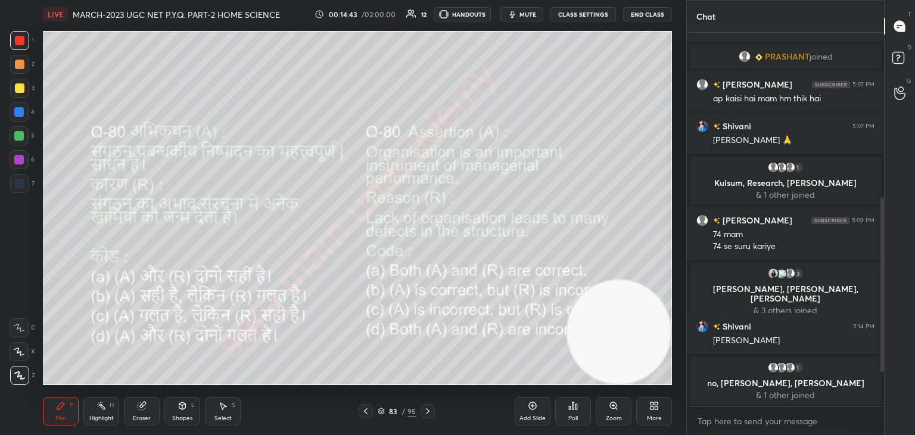
click at [571, 414] on div "Poll" at bounding box center [573, 411] width 36 height 29
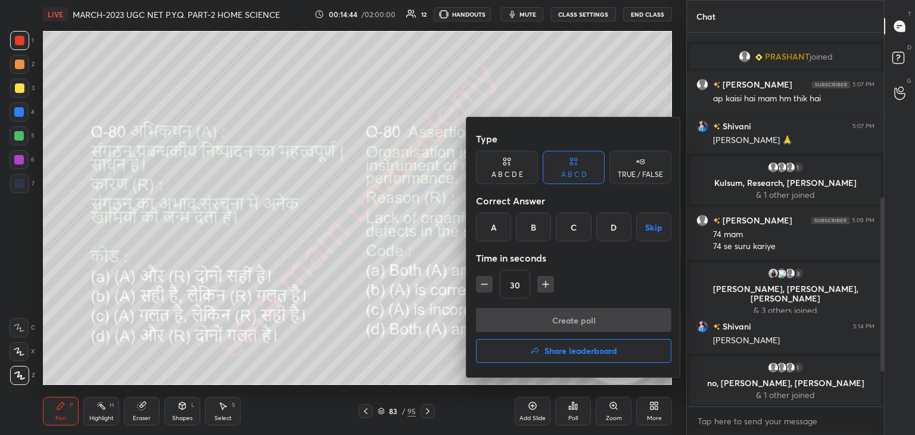
click at [501, 229] on div "A" at bounding box center [493, 227] width 35 height 29
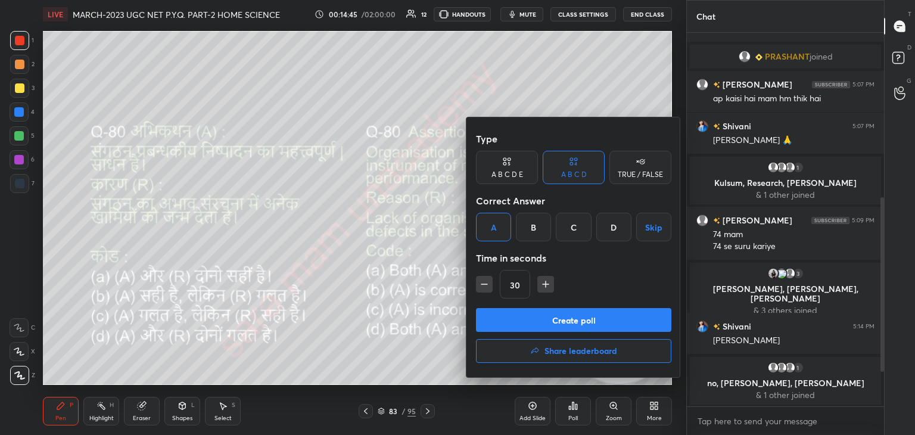
click at [571, 320] on button "Create poll" at bounding box center [573, 320] width 195 height 24
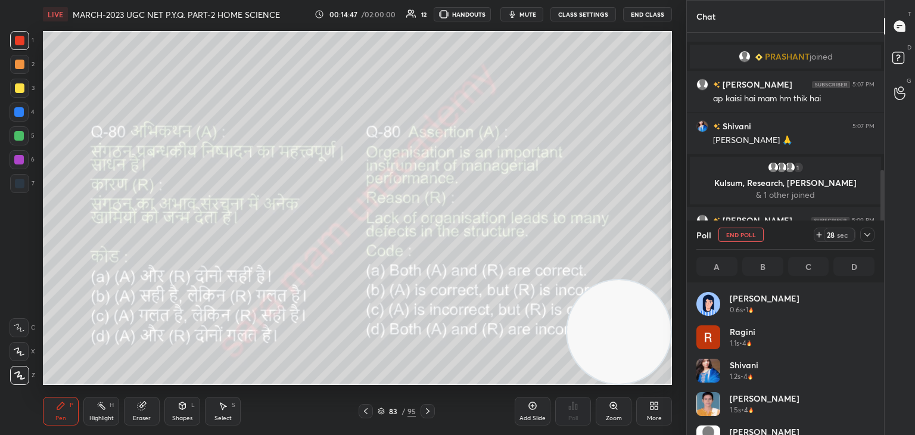
scroll to position [139, 175]
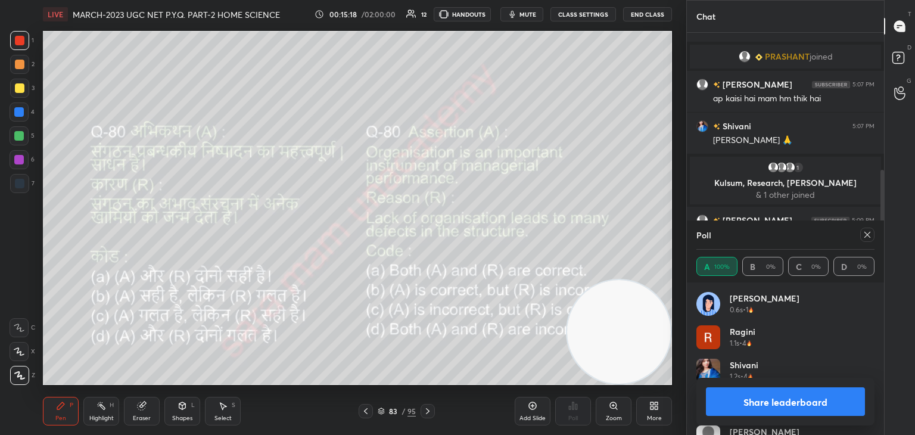
click at [858, 232] on div at bounding box center [865, 235] width 19 height 14
click at [861, 234] on div at bounding box center [868, 235] width 14 height 14
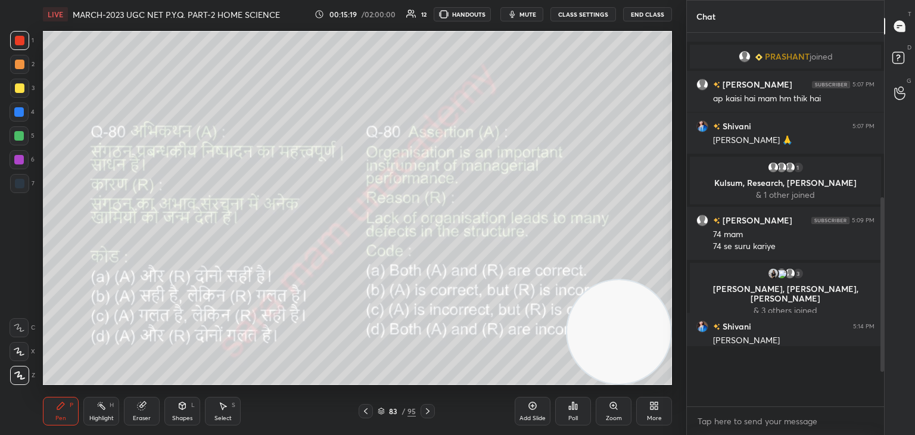
scroll to position [4, 4]
click at [429, 411] on icon at bounding box center [428, 411] width 4 height 6
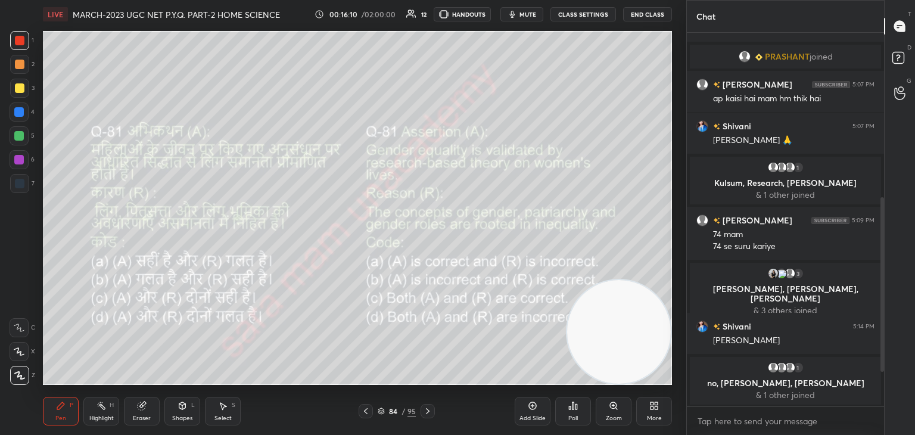
drag, startPoint x: 881, startPoint y: 287, endPoint x: 878, endPoint y: 459, distance: 172.3
click at [878, 0] on html "1 2 3 4 5 6 7 C X Z C X Z E E Erase all H H LIVE MARCH-2023 UGC NET P.Y.Q. PART…" at bounding box center [457, 0] width 915 height 0
click at [883, 347] on div at bounding box center [883, 284] width 4 height 175
drag, startPoint x: 883, startPoint y: 347, endPoint x: 883, endPoint y: 371, distance: 24.4
click at [883, 371] on div at bounding box center [883, 284] width 4 height 175
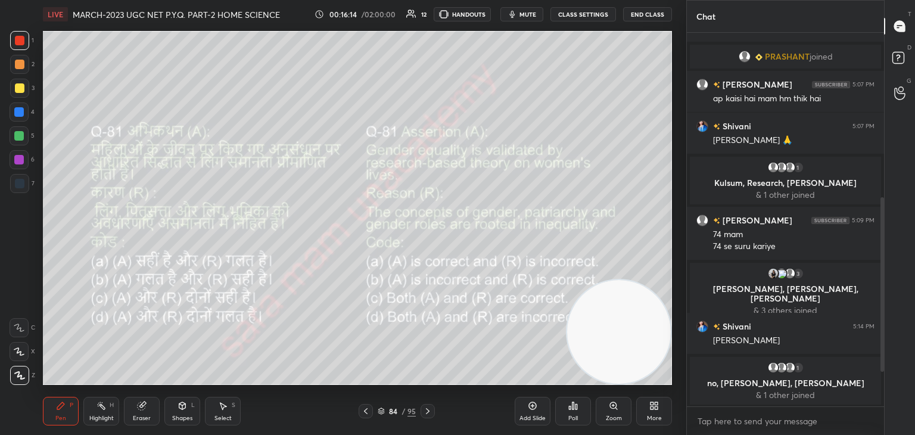
click at [883, 363] on div at bounding box center [883, 284] width 4 height 175
drag, startPoint x: 883, startPoint y: 363, endPoint x: 915, endPoint y: 372, distance: 33.4
click at [915, 372] on div "Chat You joined [PERSON_NAME], [PERSON_NAME] joined Ragini 5:02 PM Good evening…" at bounding box center [801, 217] width 229 height 435
click at [576, 409] on icon at bounding box center [577, 406] width 2 height 5
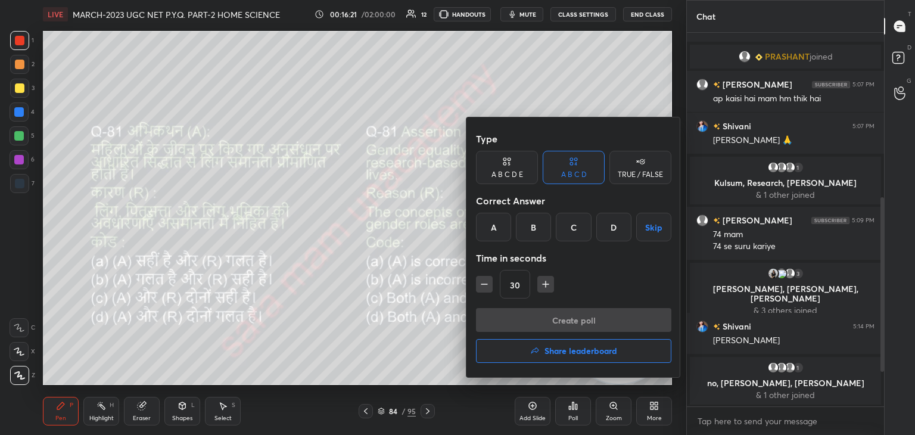
click at [576, 234] on div "C" at bounding box center [573, 227] width 35 height 29
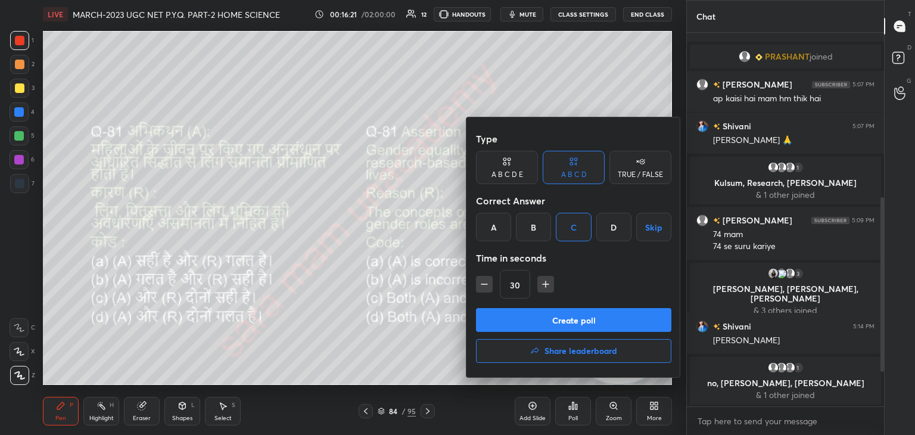
click at [574, 321] on button "Create poll" at bounding box center [573, 320] width 195 height 24
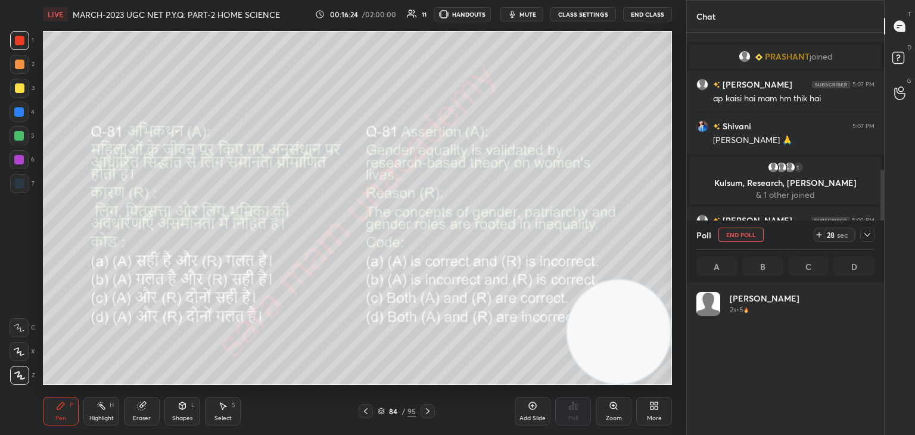
scroll to position [139, 175]
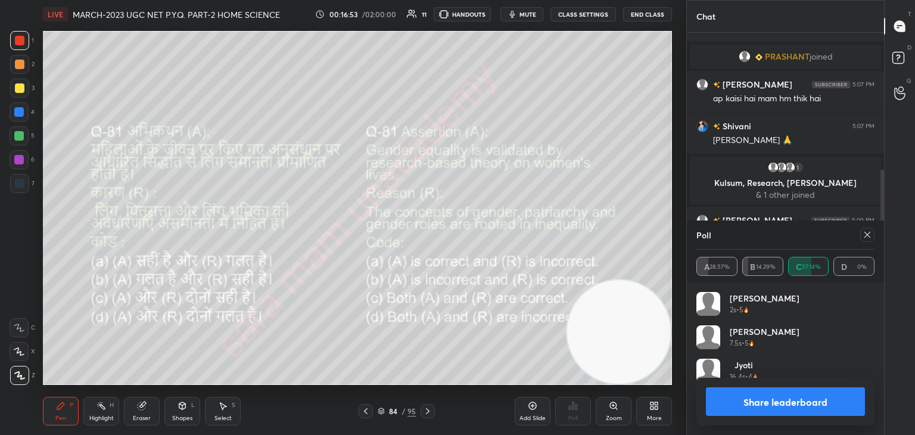
click at [865, 234] on icon at bounding box center [868, 235] width 10 height 10
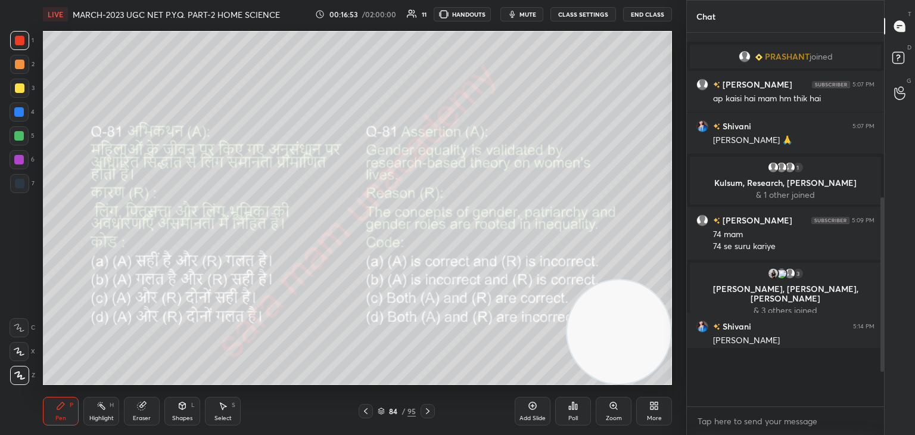
scroll to position [369, 194]
click at [424, 411] on icon at bounding box center [428, 411] width 10 height 10
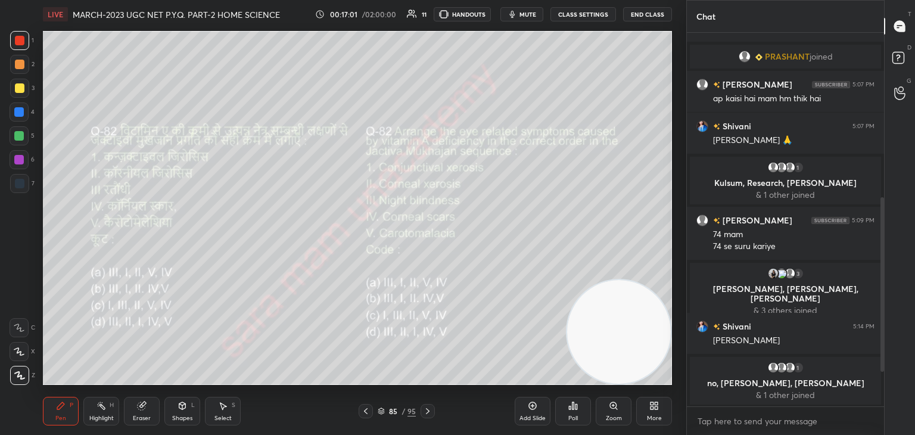
drag, startPoint x: 883, startPoint y: 276, endPoint x: 884, endPoint y: 365, distance: 89.4
click at [884, 365] on div "Chat You joined [PERSON_NAME], [PERSON_NAME] joined Ragini 5:02 PM Good evening…" at bounding box center [801, 217] width 229 height 435
click at [882, 301] on div at bounding box center [883, 284] width 4 height 175
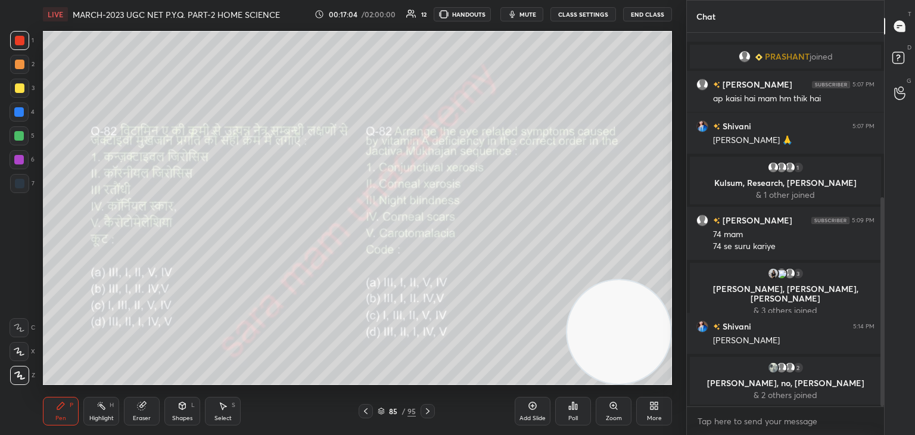
drag, startPoint x: 882, startPoint y: 301, endPoint x: 913, endPoint y: 341, distance: 51.0
click at [913, 341] on div "Chat You joined [PERSON_NAME], [PERSON_NAME] joined Ragini 5:02 PM Good evening…" at bounding box center [801, 217] width 229 height 435
click at [574, 413] on div "Poll" at bounding box center [573, 411] width 36 height 29
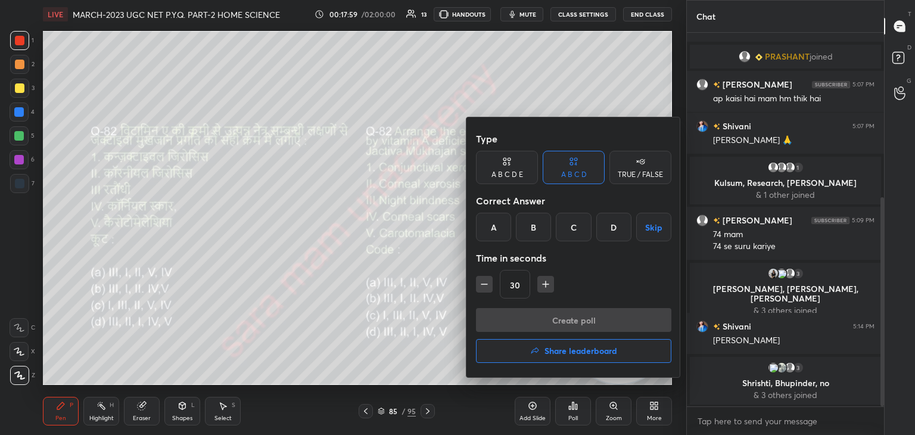
click at [490, 229] on div "A" at bounding box center [493, 227] width 35 height 29
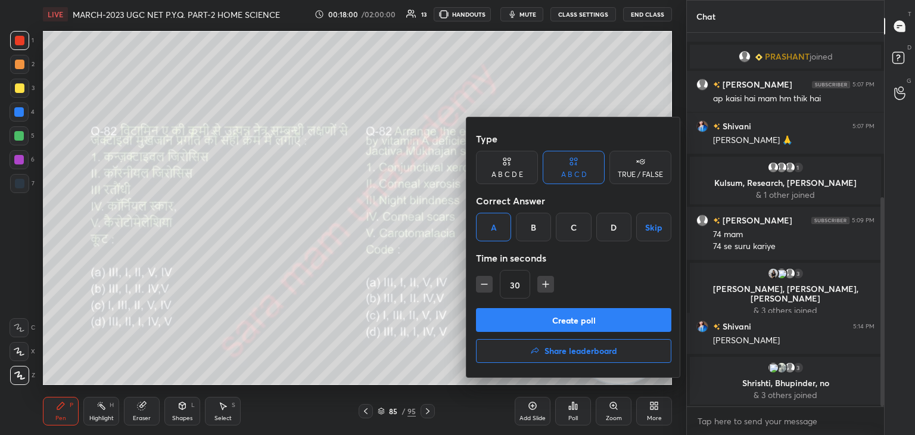
click at [582, 321] on button "Create poll" at bounding box center [573, 320] width 195 height 24
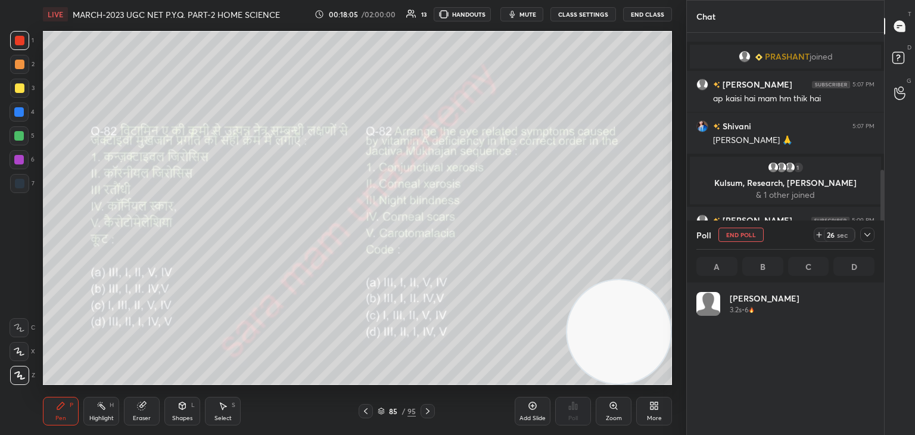
scroll to position [139, 175]
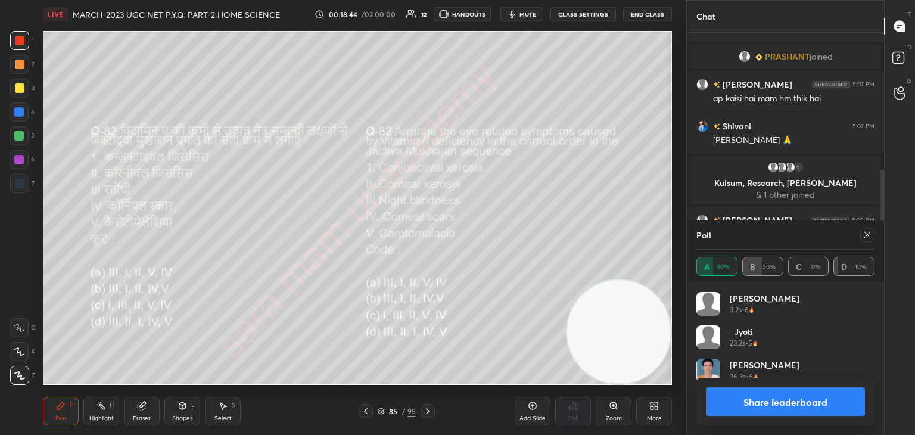
click at [863, 237] on icon at bounding box center [868, 235] width 10 height 10
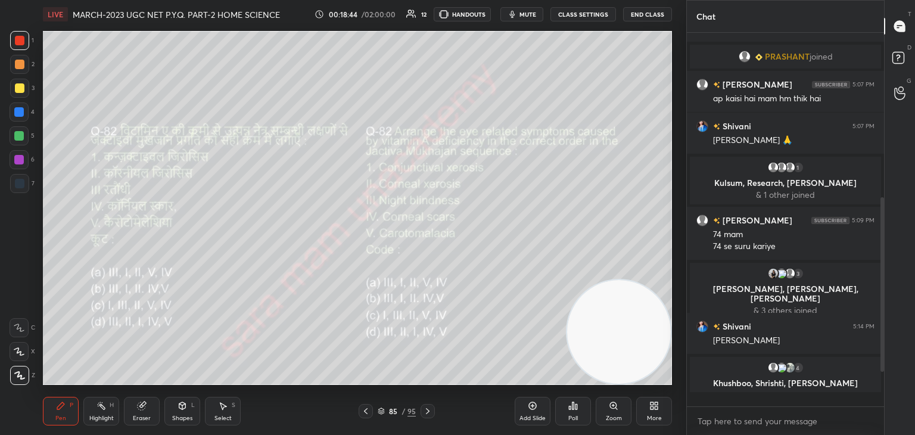
scroll to position [269, 194]
click at [422, 413] on div at bounding box center [428, 411] width 14 height 14
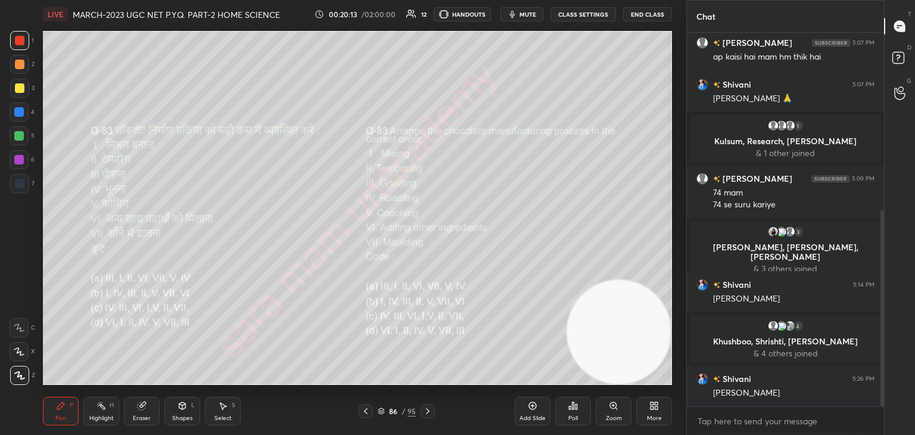
click at [576, 414] on div "Poll" at bounding box center [573, 411] width 36 height 29
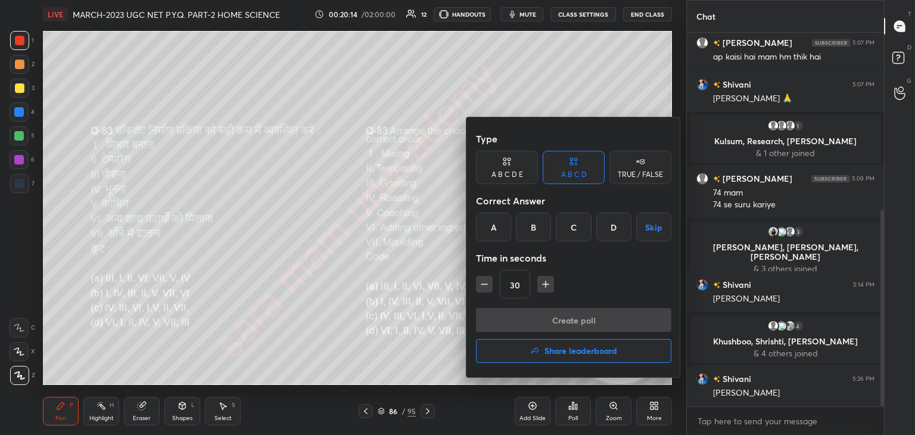
click at [574, 229] on div "C" at bounding box center [573, 227] width 35 height 29
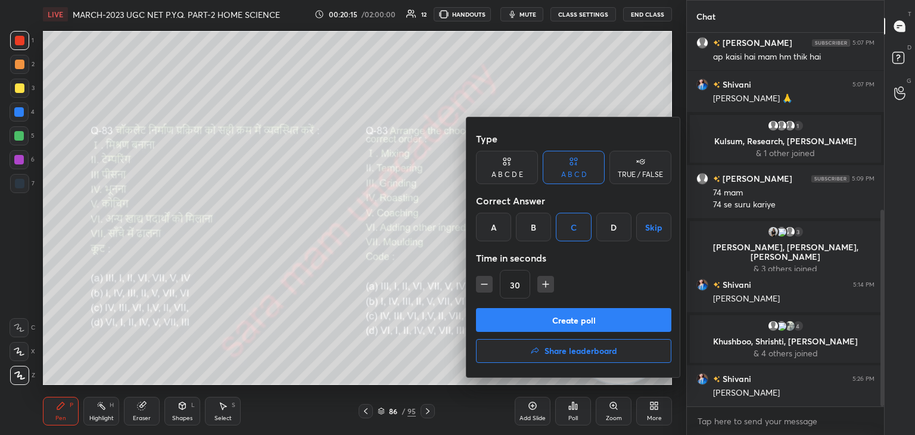
click at [588, 318] on button "Create poll" at bounding box center [573, 320] width 195 height 24
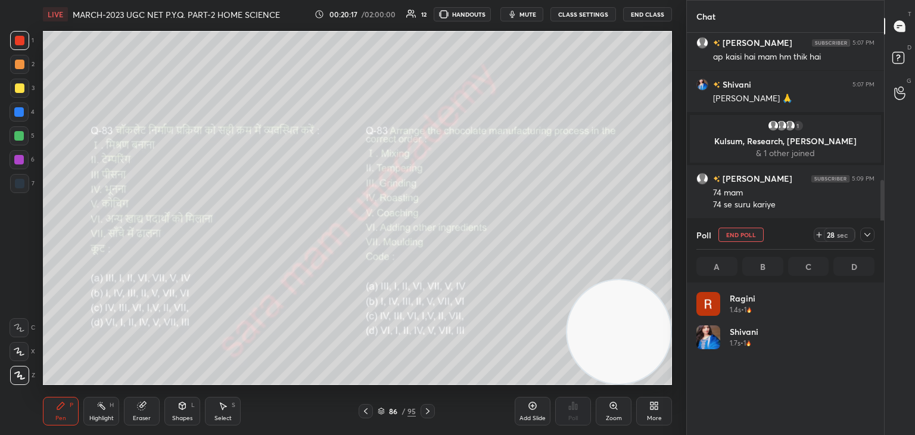
scroll to position [139, 175]
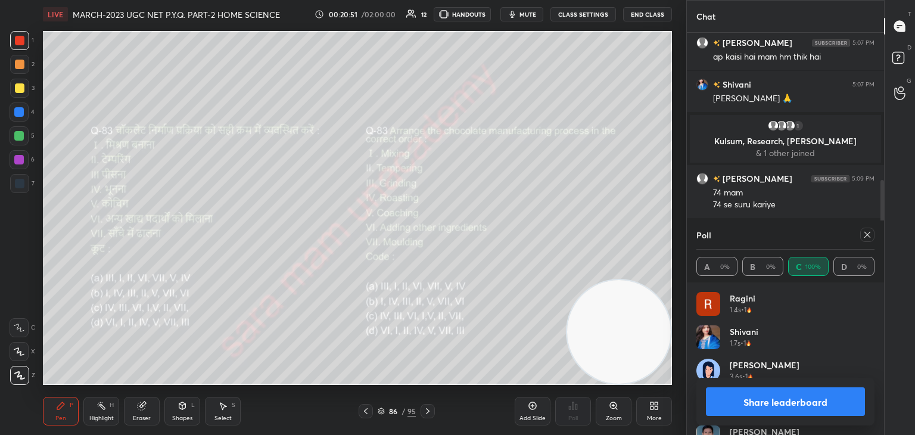
click at [874, 232] on div at bounding box center [868, 235] width 14 height 14
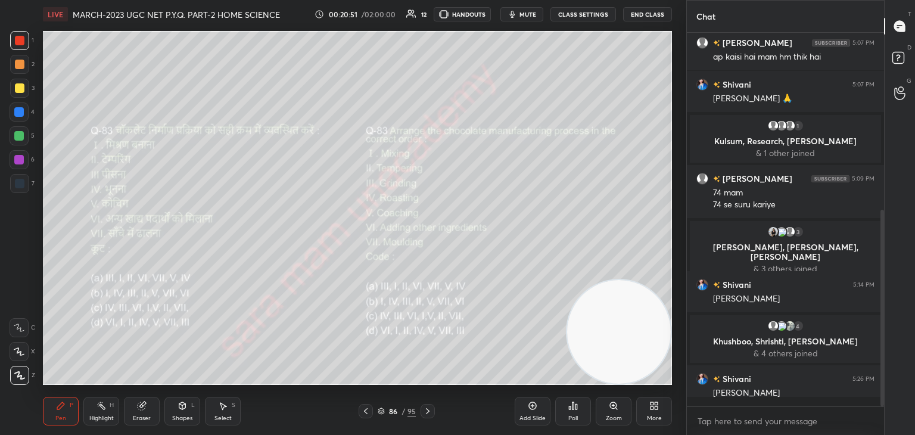
scroll to position [269, 194]
click at [424, 409] on icon at bounding box center [428, 411] width 10 height 10
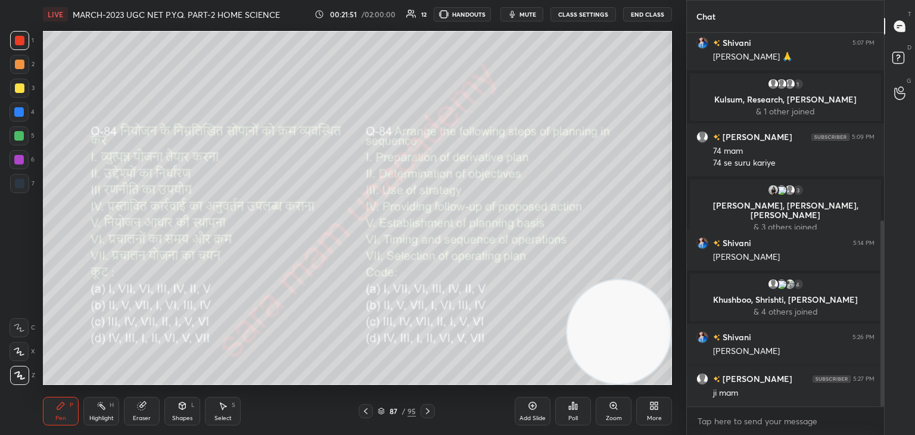
click at [571, 414] on div "Poll" at bounding box center [573, 411] width 36 height 29
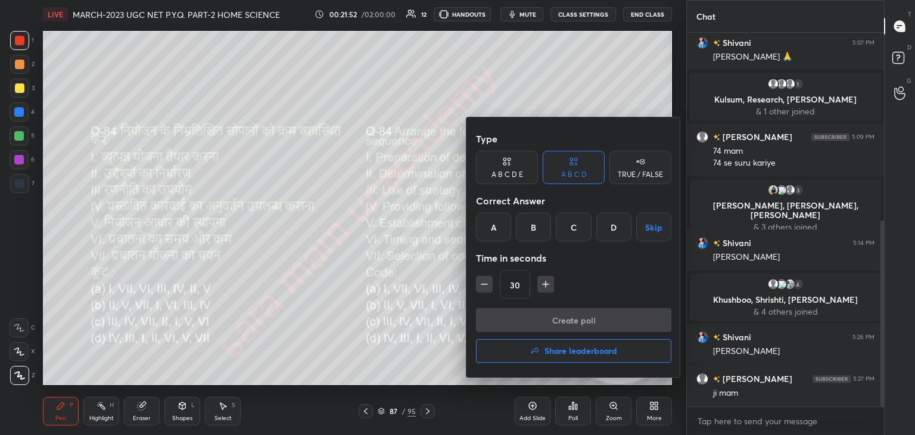
click at [536, 227] on div "B" at bounding box center [533, 227] width 35 height 29
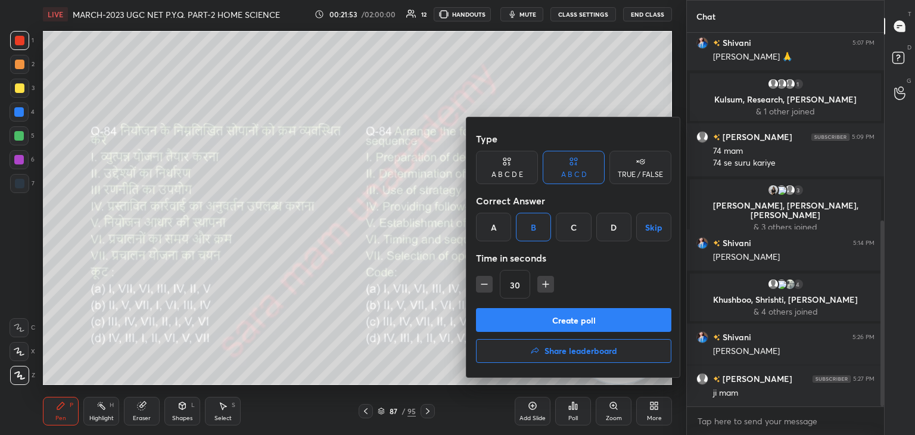
click at [600, 321] on button "Create poll" at bounding box center [573, 320] width 195 height 24
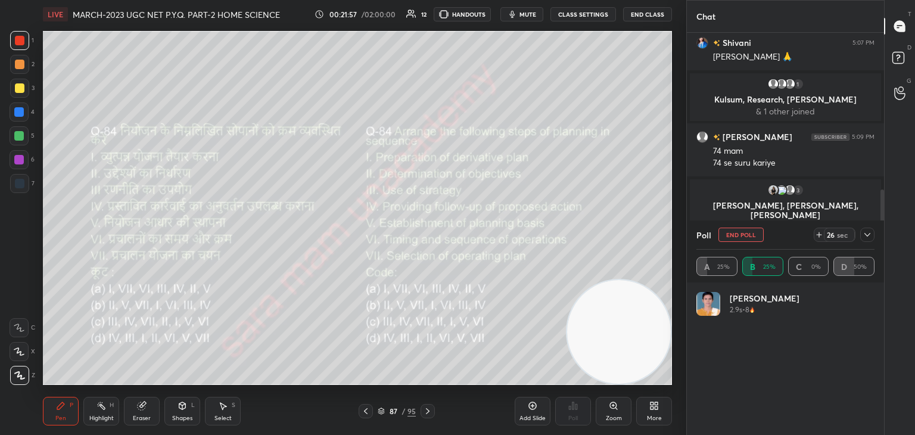
scroll to position [139, 175]
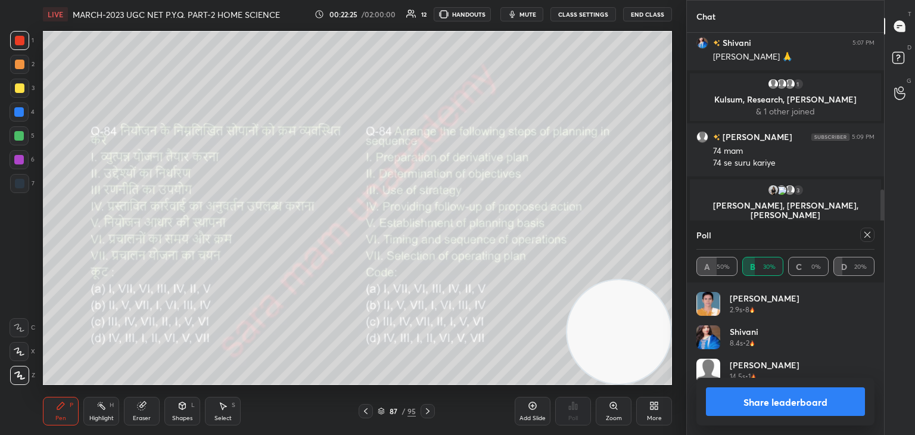
click at [865, 232] on icon at bounding box center [868, 235] width 6 height 6
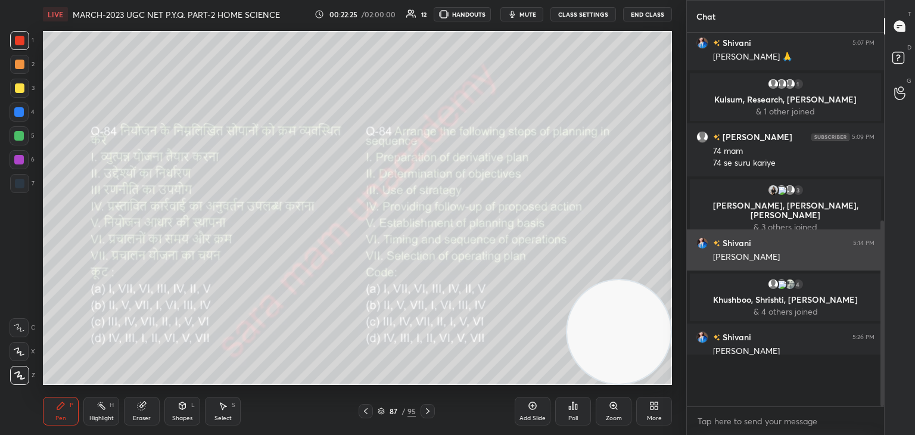
scroll to position [4, 4]
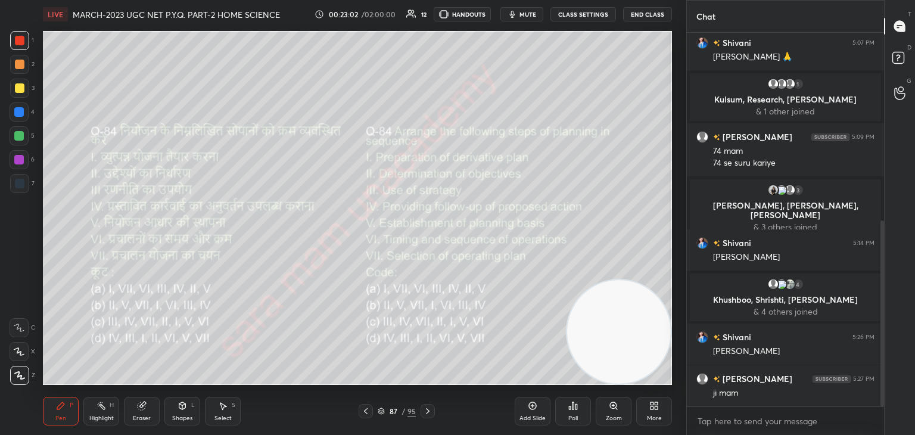
click at [428, 410] on icon at bounding box center [428, 411] width 4 height 6
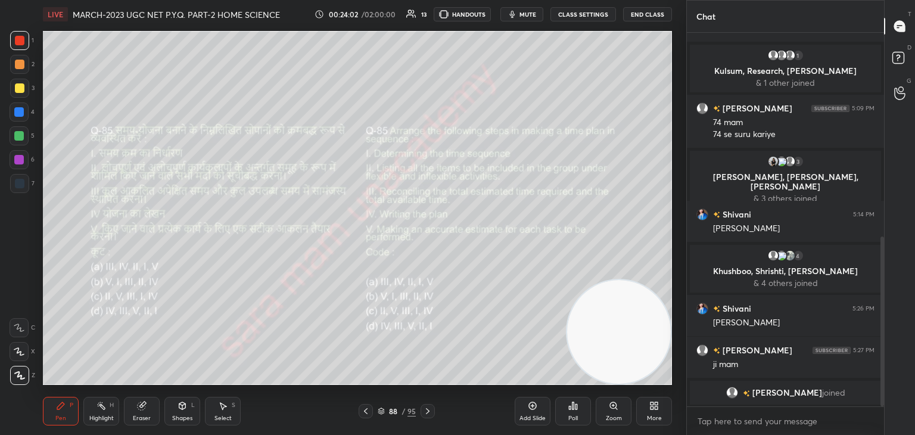
scroll to position [448, 0]
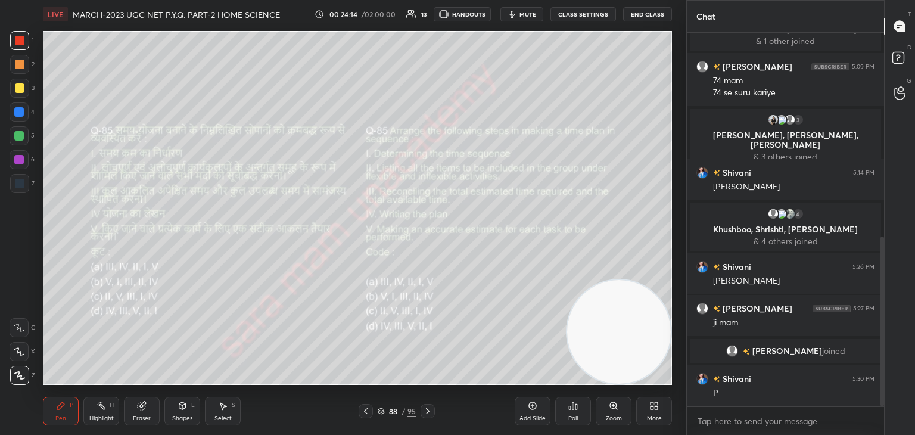
click at [570, 411] on div "Poll" at bounding box center [573, 411] width 36 height 29
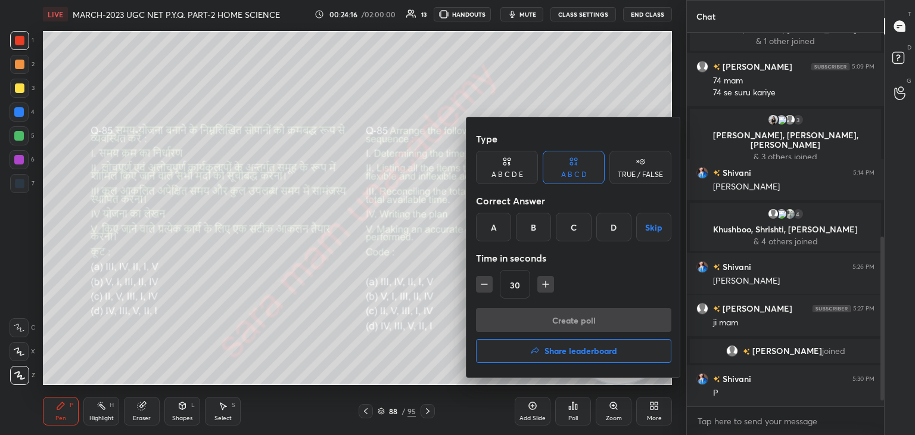
click at [579, 227] on div "C" at bounding box center [573, 227] width 35 height 29
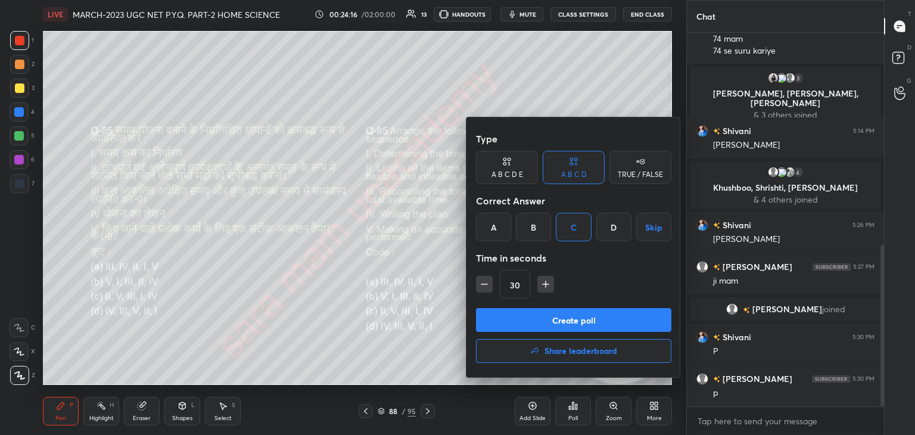
click at [604, 313] on button "Create poll" at bounding box center [573, 320] width 195 height 24
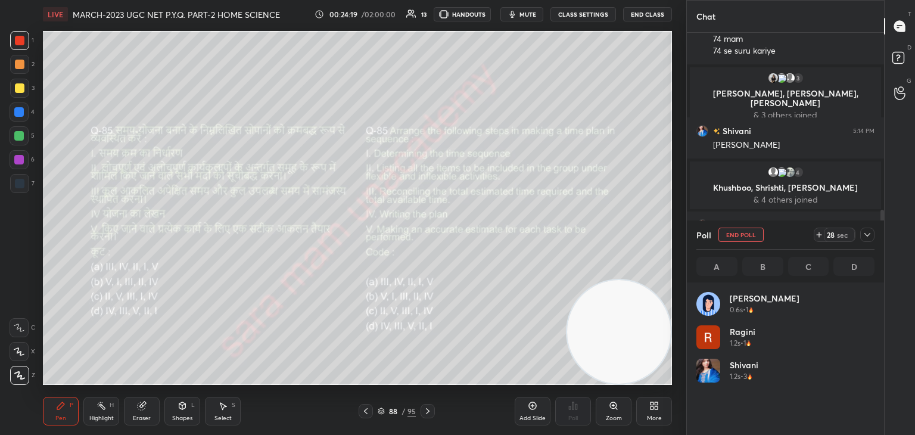
scroll to position [139, 175]
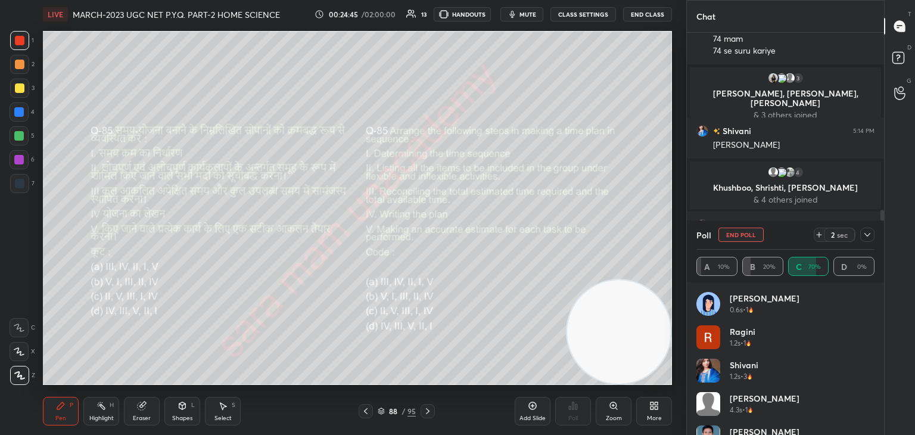
click at [755, 237] on button "End Poll" at bounding box center [741, 235] width 45 height 14
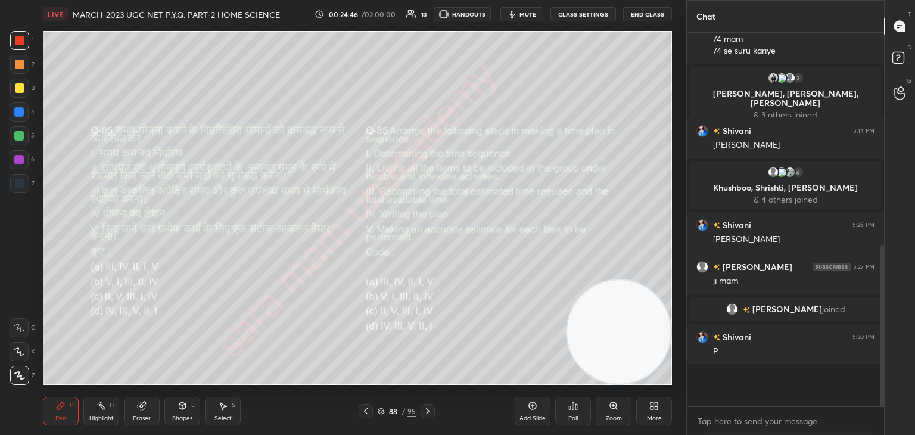
scroll to position [369, 194]
click at [424, 415] on icon at bounding box center [428, 411] width 10 height 10
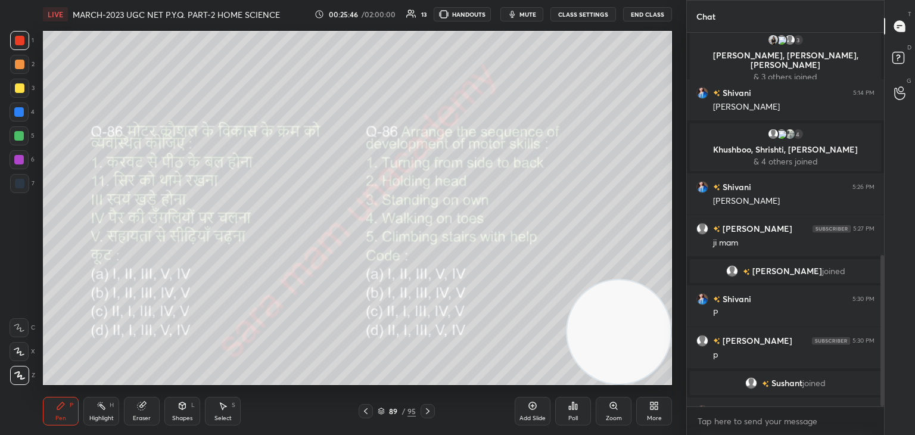
scroll to position [551, 0]
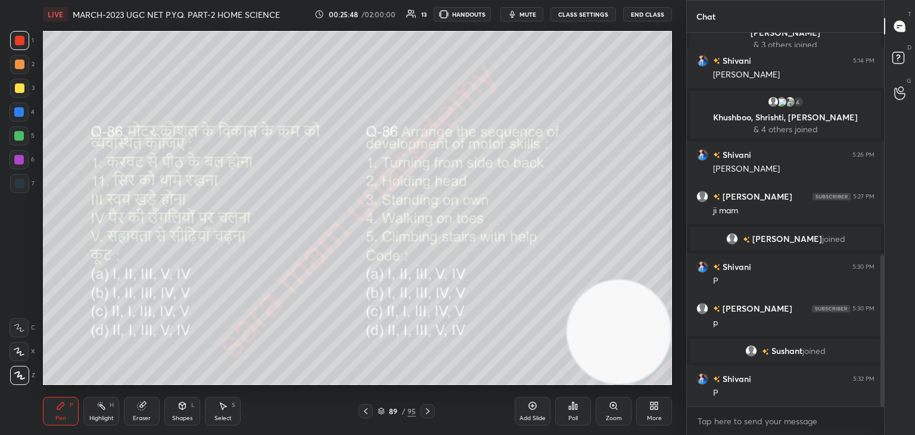
click at [569, 411] on div "Poll" at bounding box center [573, 411] width 36 height 29
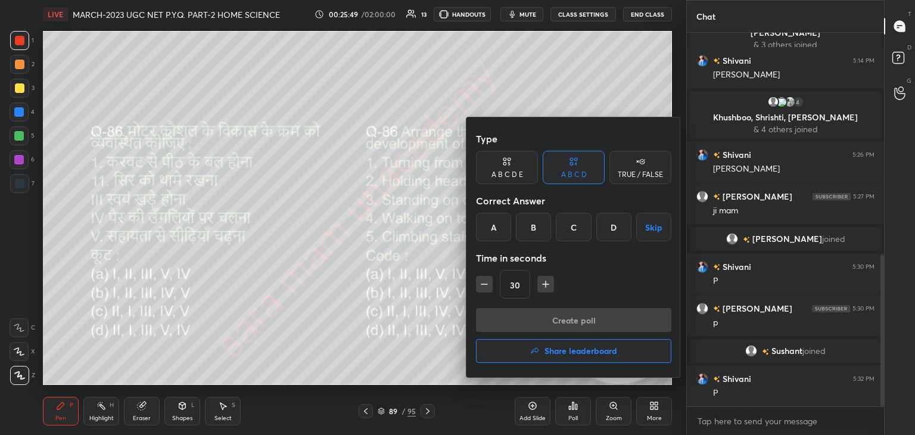
click at [608, 231] on div "D" at bounding box center [614, 227] width 35 height 29
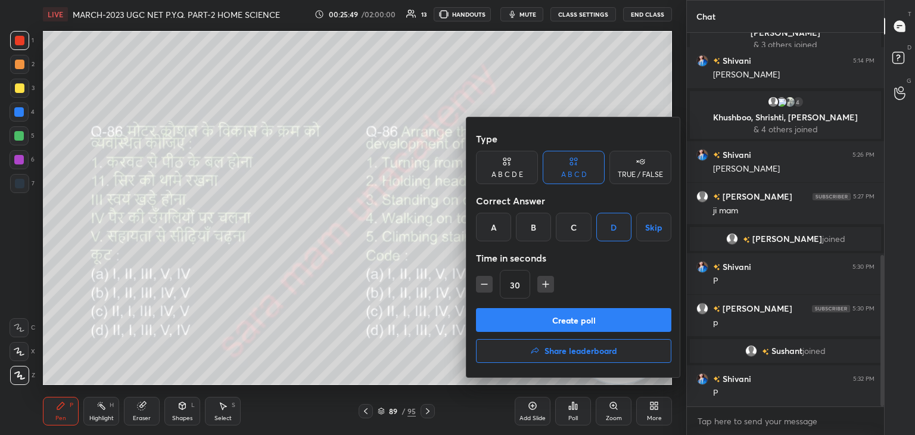
click at [622, 334] on div "Create poll Share leaderboard" at bounding box center [573, 338] width 195 height 60
click at [602, 322] on button "Create poll" at bounding box center [573, 320] width 195 height 24
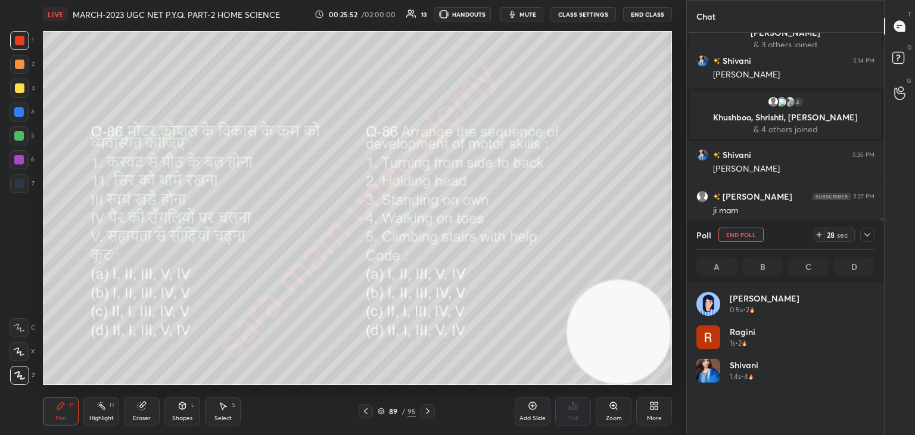
scroll to position [139, 175]
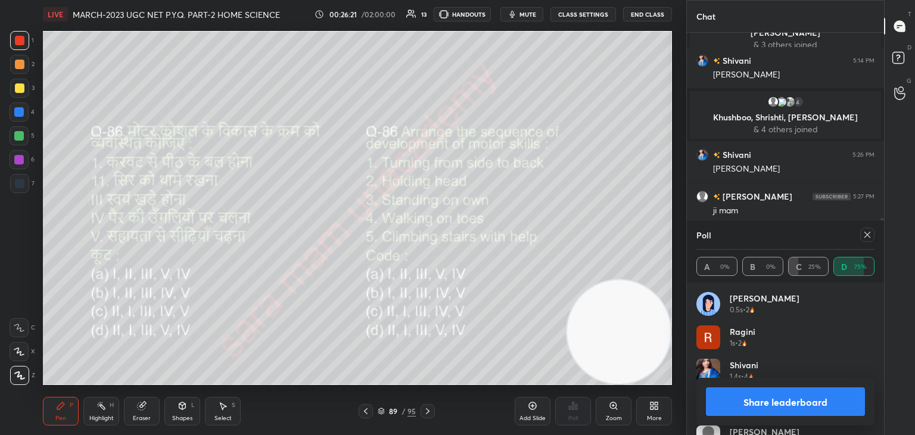
click at [868, 234] on icon at bounding box center [868, 235] width 10 height 10
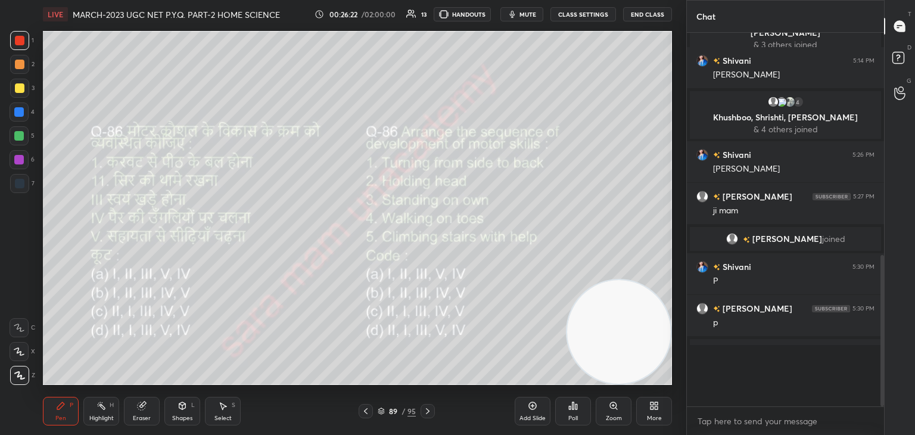
scroll to position [269, 194]
click at [424, 411] on icon at bounding box center [428, 411] width 10 height 10
click at [573, 414] on div "Poll" at bounding box center [573, 411] width 36 height 29
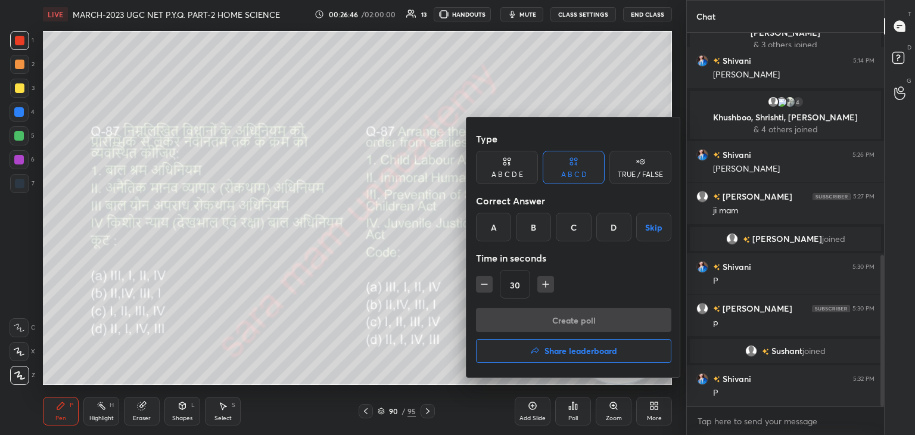
click at [614, 227] on div "D" at bounding box center [614, 227] width 35 height 29
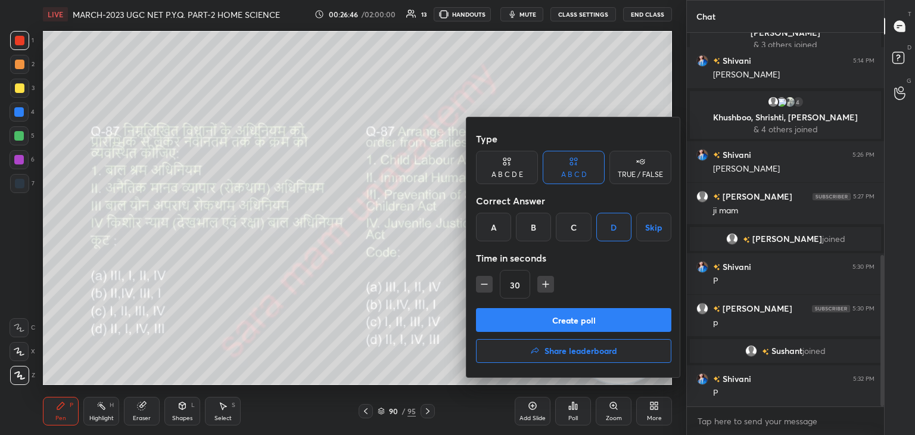
click at [622, 312] on button "Create poll" at bounding box center [573, 320] width 195 height 24
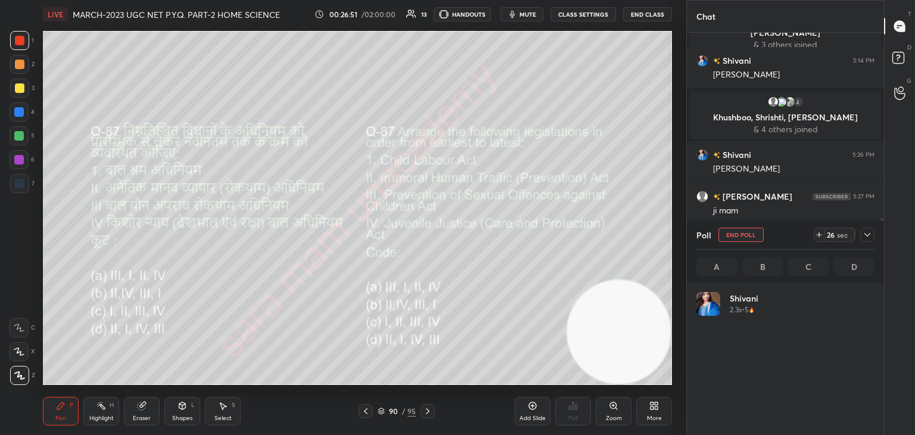
scroll to position [139, 175]
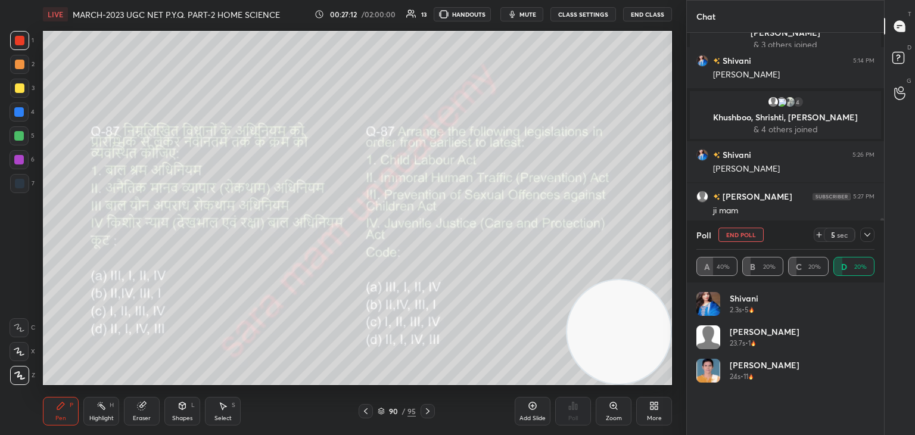
click at [746, 234] on button "End Poll" at bounding box center [741, 235] width 45 height 14
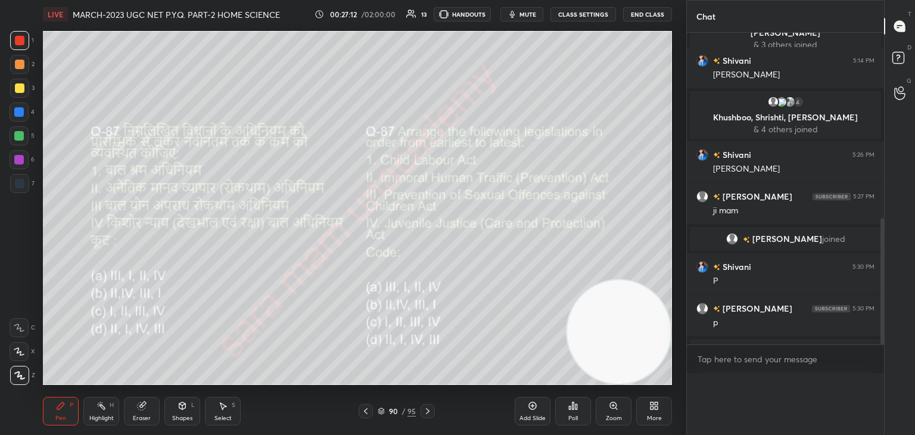
scroll to position [4, 4]
click at [428, 410] on icon at bounding box center [428, 411] width 4 height 6
click at [572, 410] on icon at bounding box center [574, 406] width 10 height 10
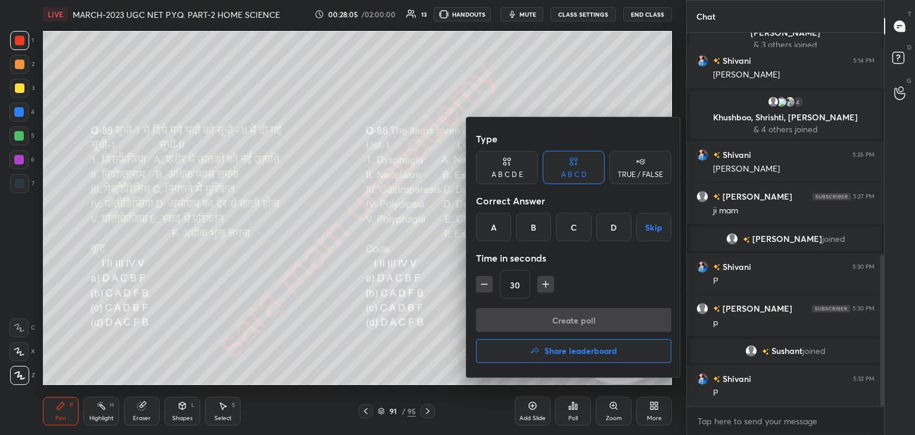
click at [577, 229] on div "C" at bounding box center [573, 227] width 35 height 29
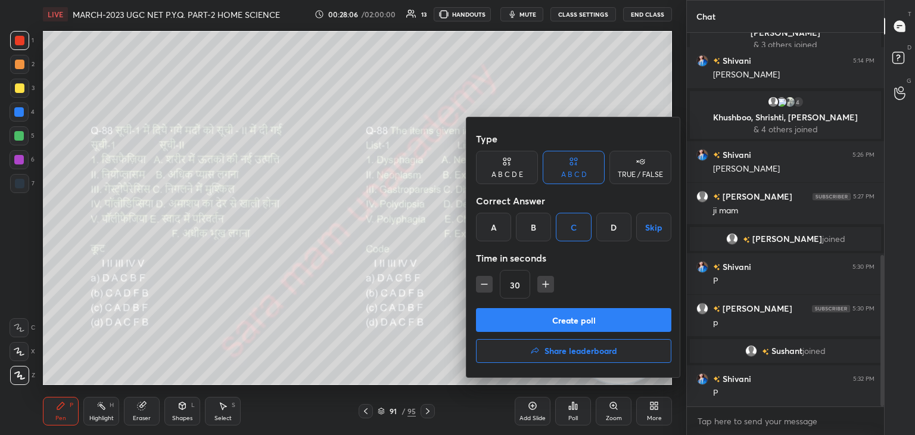
click at [594, 322] on button "Create poll" at bounding box center [573, 320] width 195 height 24
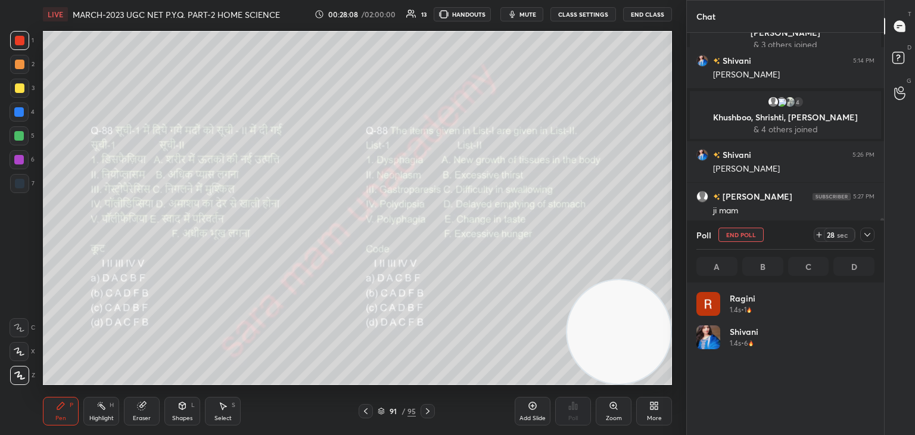
scroll to position [139, 175]
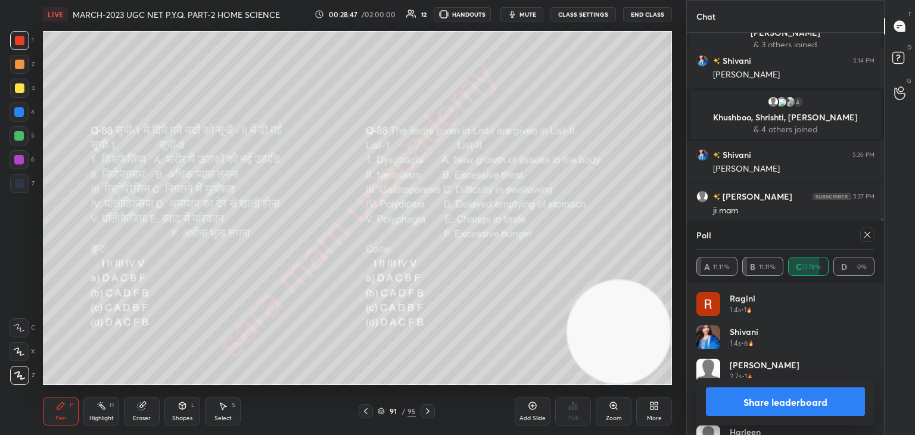
click at [870, 235] on icon at bounding box center [868, 235] width 10 height 10
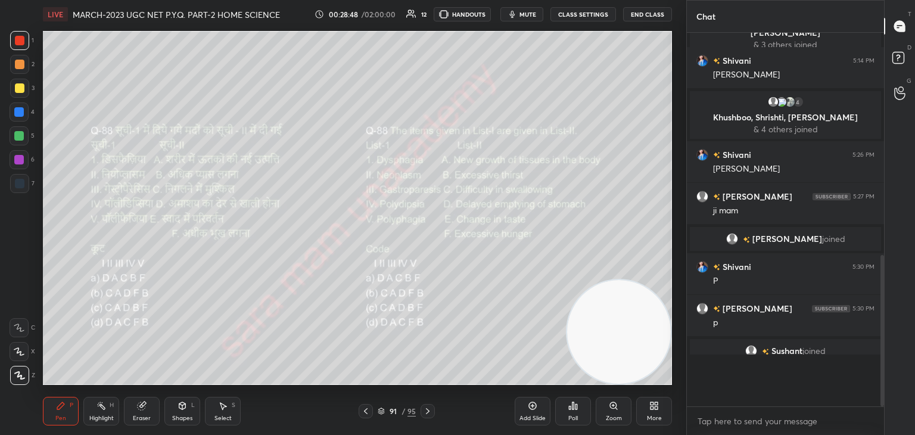
scroll to position [2, 4]
click at [424, 411] on icon at bounding box center [428, 411] width 10 height 10
click at [570, 411] on div "Poll" at bounding box center [573, 411] width 36 height 29
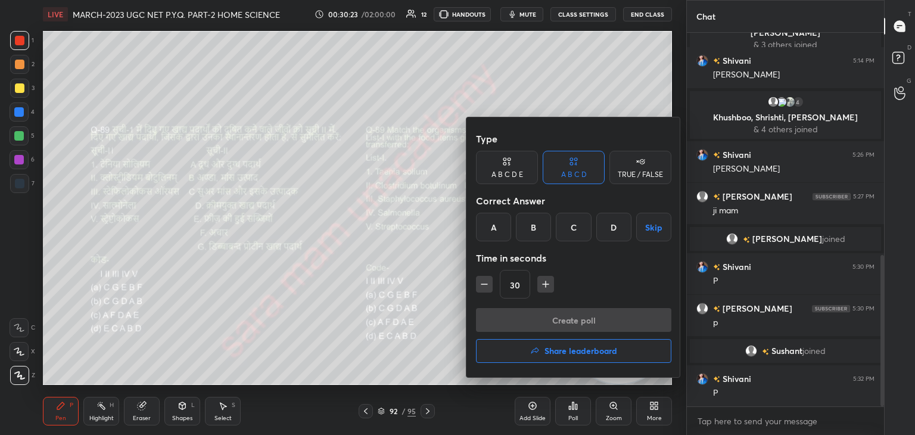
click at [535, 229] on div "B" at bounding box center [533, 227] width 35 height 29
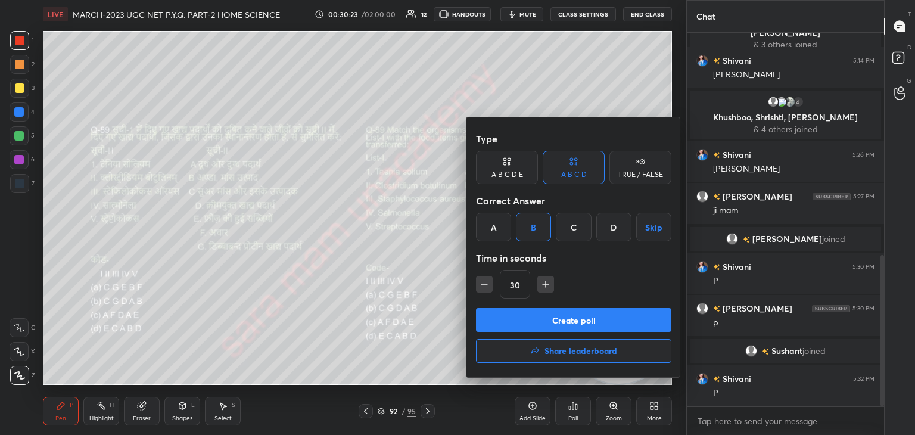
click at [628, 313] on button "Create poll" at bounding box center [573, 320] width 195 height 24
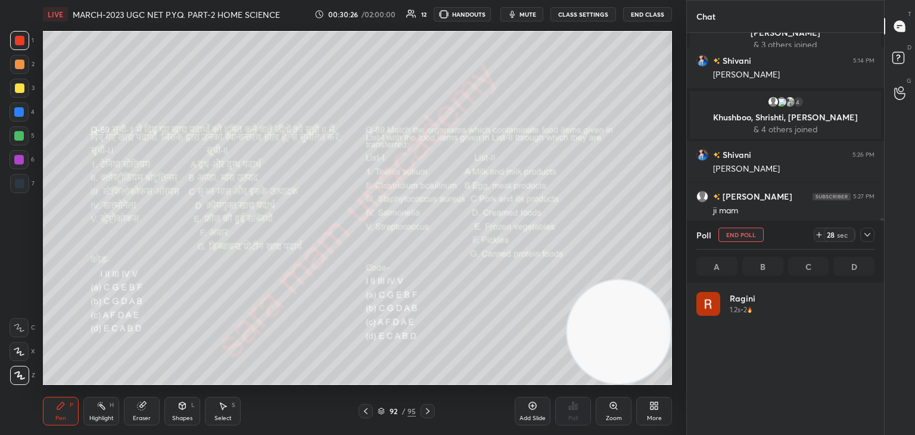
scroll to position [139, 175]
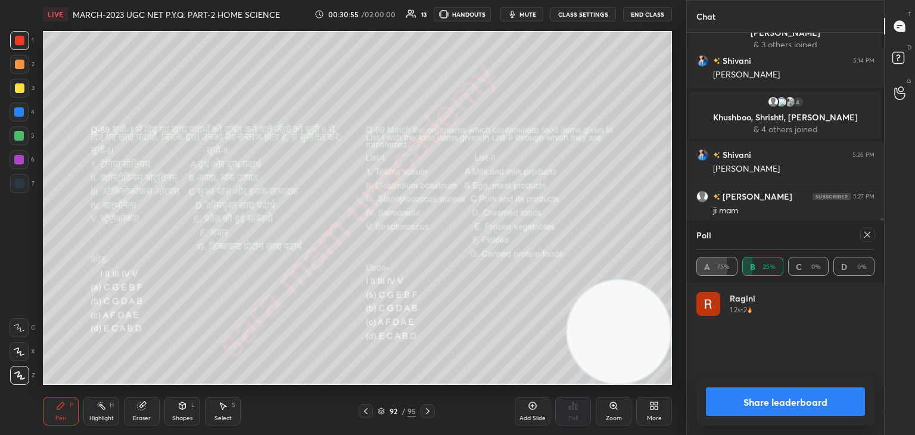
click at [864, 231] on icon at bounding box center [868, 235] width 10 height 10
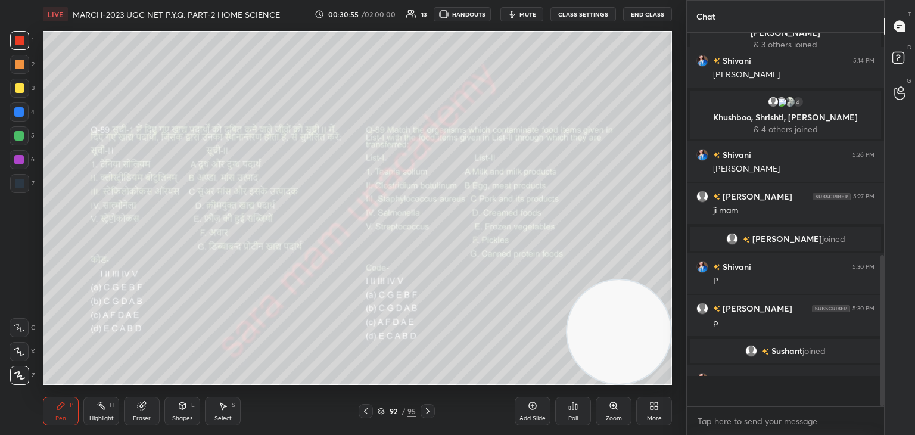
scroll to position [268, 194]
click at [423, 410] on icon at bounding box center [428, 411] width 10 height 10
click at [578, 413] on div "Poll" at bounding box center [573, 411] width 36 height 29
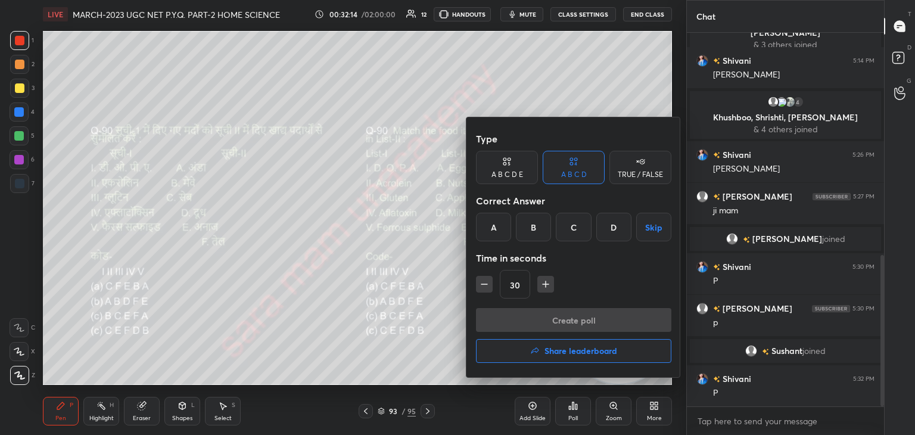
click at [499, 225] on div "A" at bounding box center [493, 227] width 35 height 29
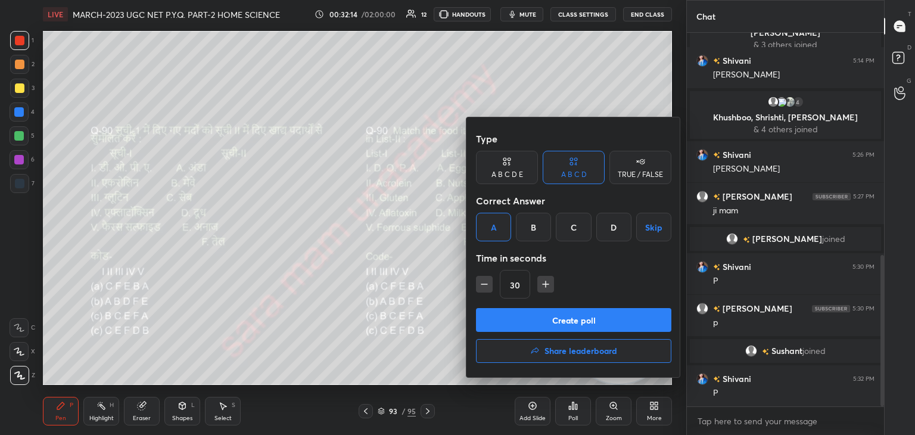
click at [599, 316] on button "Create poll" at bounding box center [573, 320] width 195 height 24
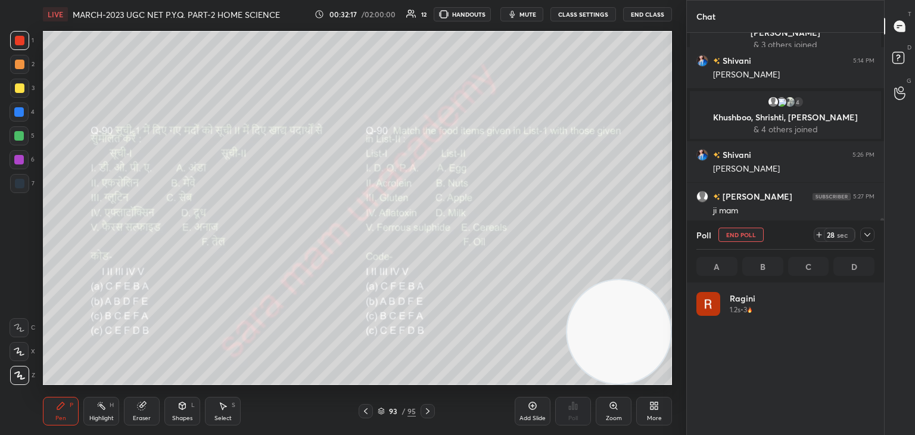
scroll to position [139, 175]
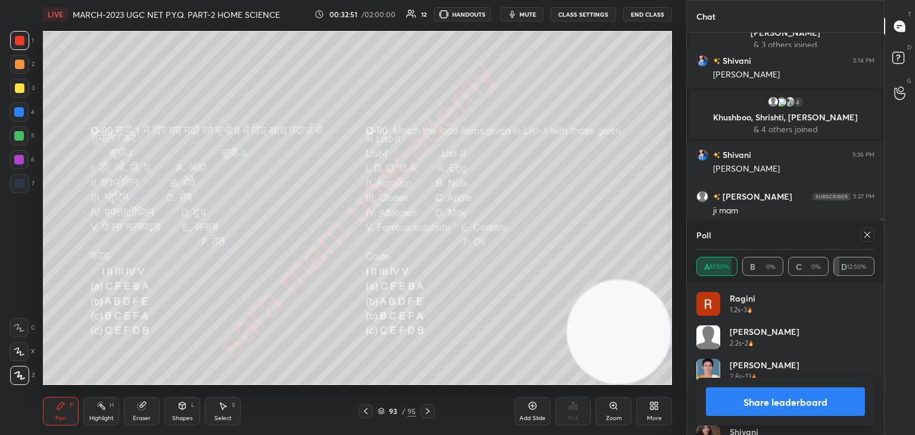
click at [872, 235] on div at bounding box center [868, 235] width 14 height 14
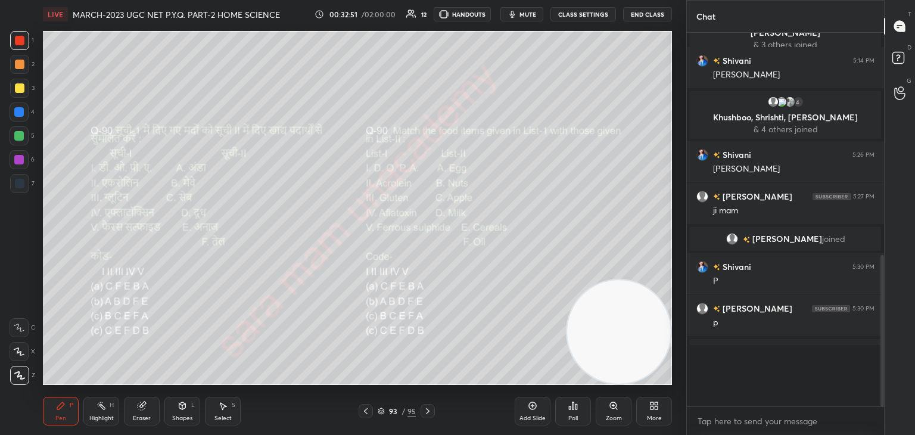
scroll to position [369, 194]
click at [430, 411] on icon at bounding box center [428, 411] width 10 height 10
click at [587, 406] on div "Poll" at bounding box center [573, 411] width 36 height 29
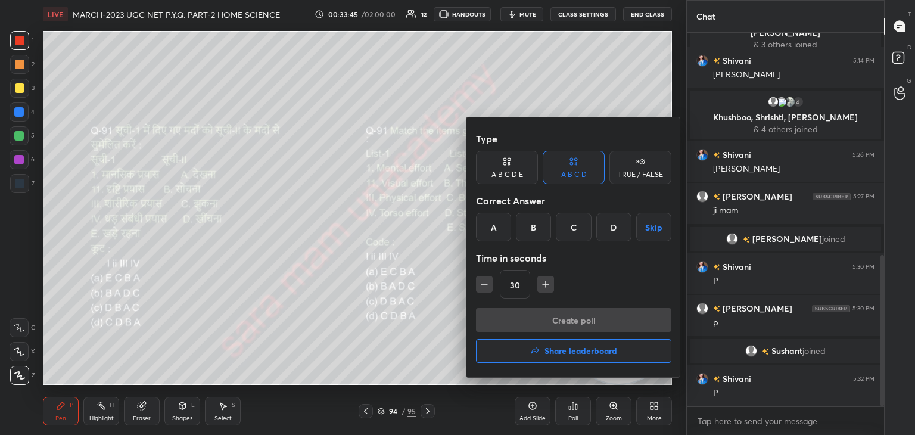
click at [534, 224] on div "B" at bounding box center [533, 227] width 35 height 29
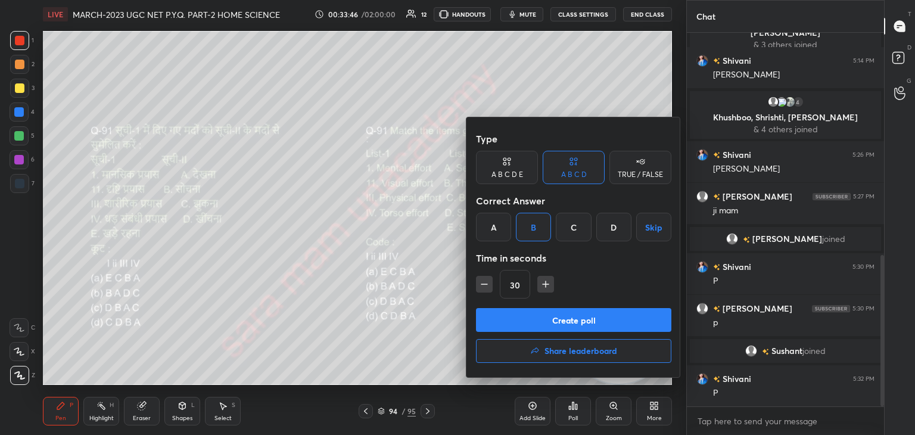
click at [594, 318] on button "Create poll" at bounding box center [573, 320] width 195 height 24
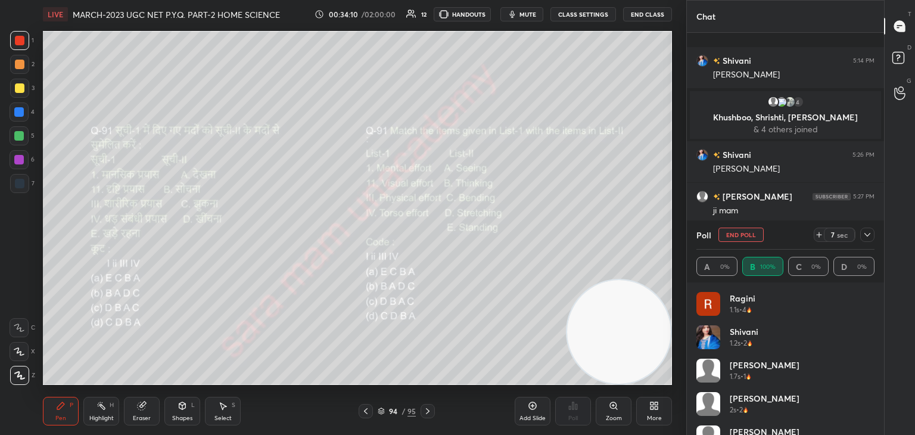
scroll to position [641, 0]
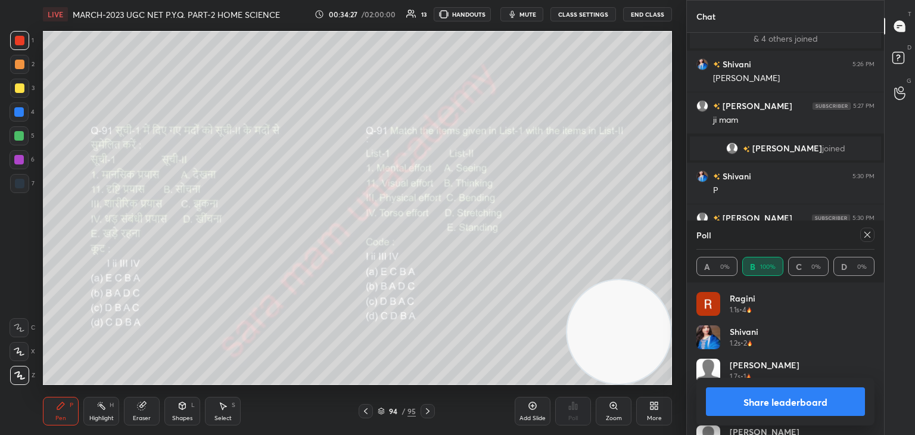
click at [863, 237] on icon at bounding box center [868, 235] width 10 height 10
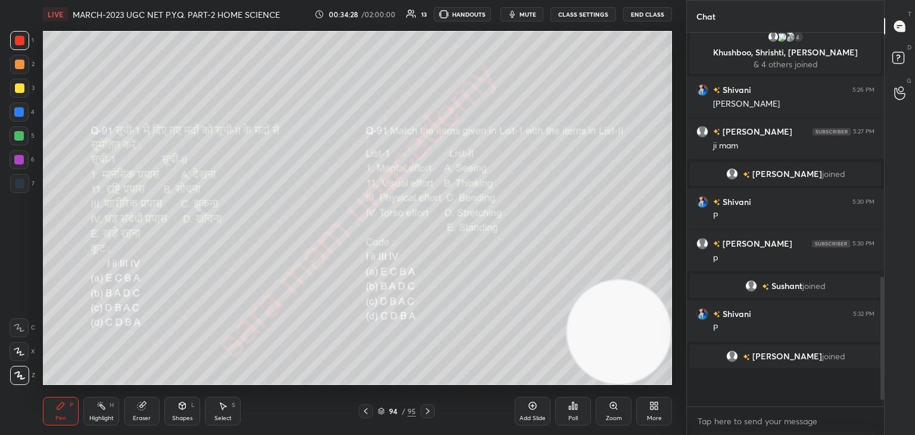
scroll to position [579, 0]
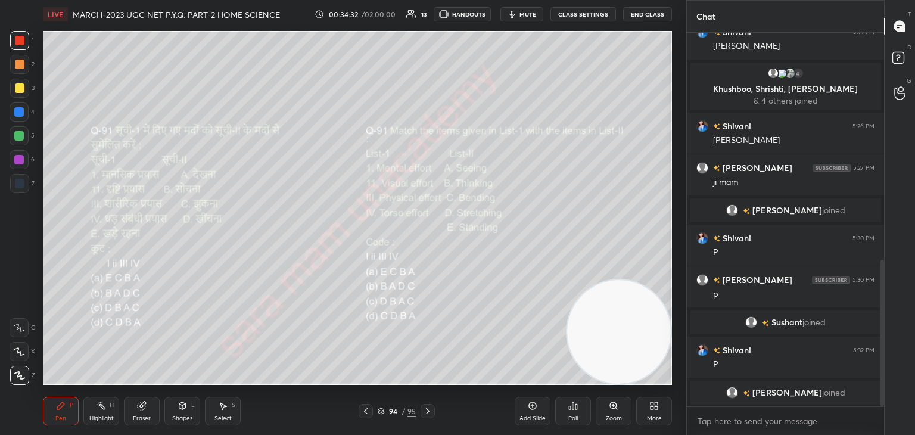
click at [421, 412] on div at bounding box center [428, 411] width 14 height 14
click at [428, 411] on icon at bounding box center [428, 411] width 4 height 6
click at [426, 410] on icon at bounding box center [428, 411] width 10 height 10
click at [424, 411] on icon at bounding box center [428, 411] width 10 height 10
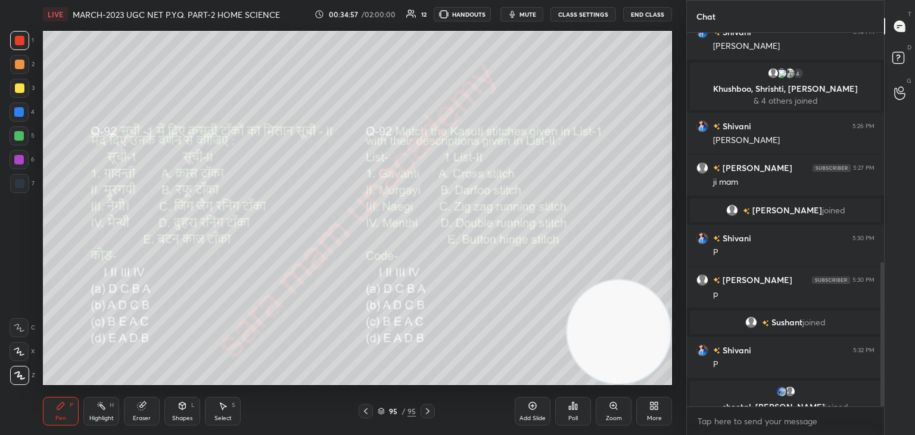
scroll to position [594, 0]
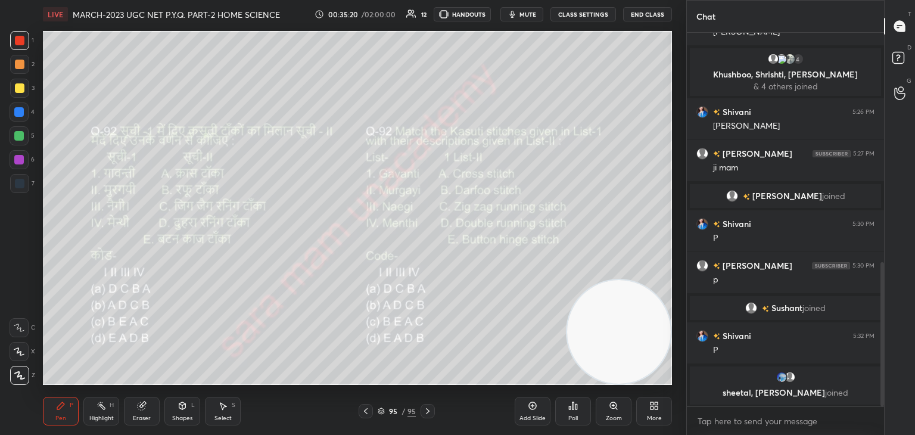
click at [571, 414] on div "Poll" at bounding box center [573, 411] width 36 height 29
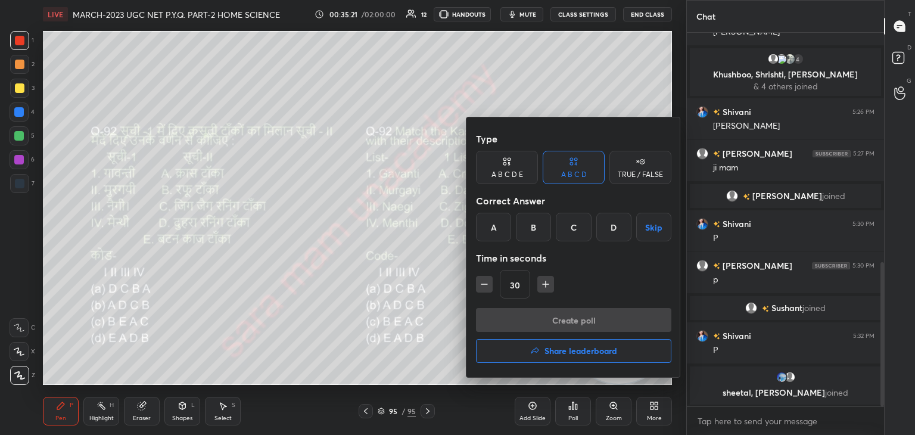
click at [497, 234] on div "A" at bounding box center [493, 227] width 35 height 29
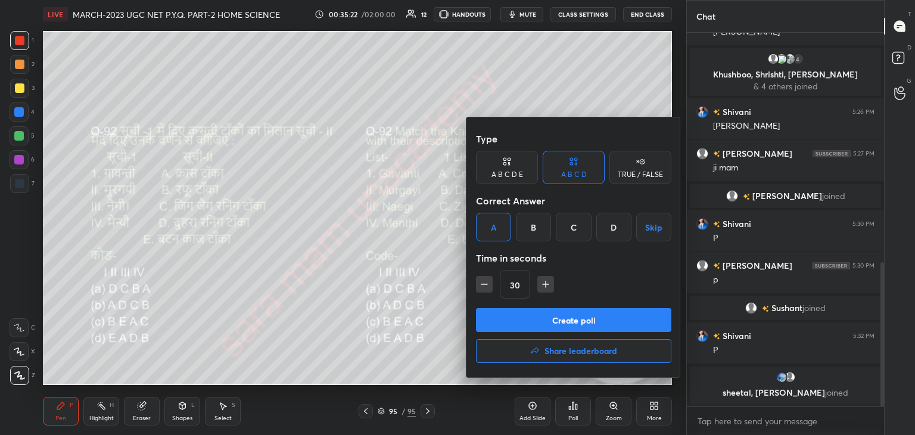
click at [594, 320] on button "Create poll" at bounding box center [573, 320] width 195 height 24
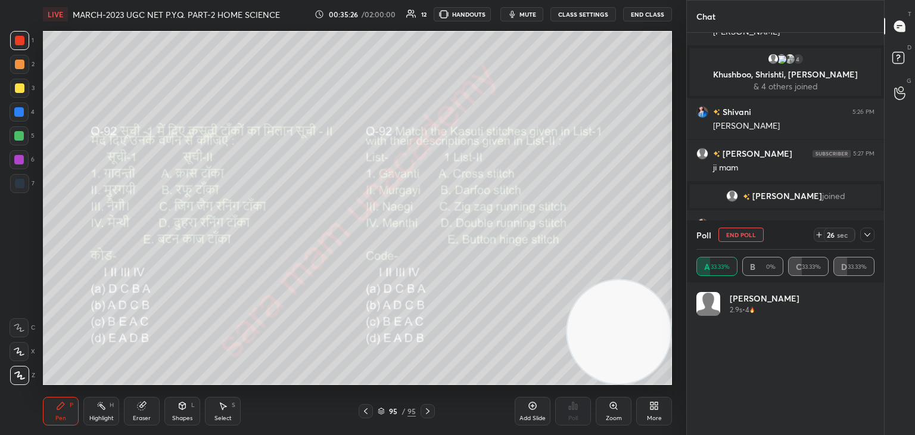
scroll to position [139, 175]
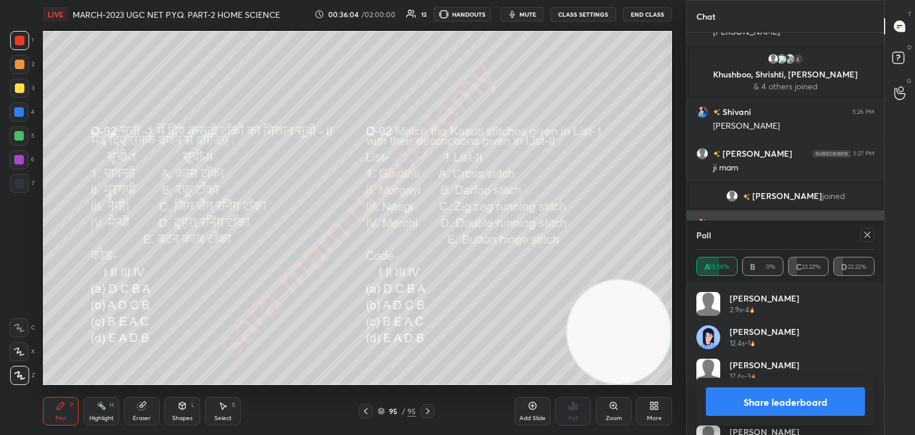
click at [874, 234] on div at bounding box center [868, 235] width 14 height 14
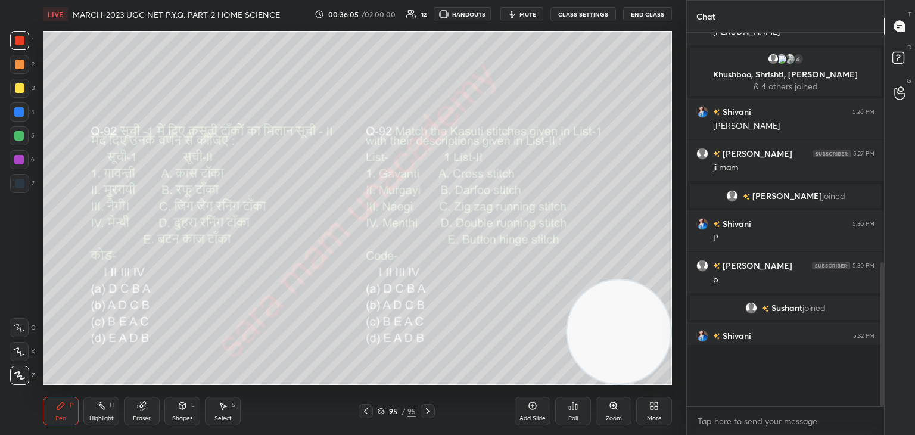
scroll to position [269, 194]
click at [424, 409] on icon at bounding box center [428, 411] width 10 height 10
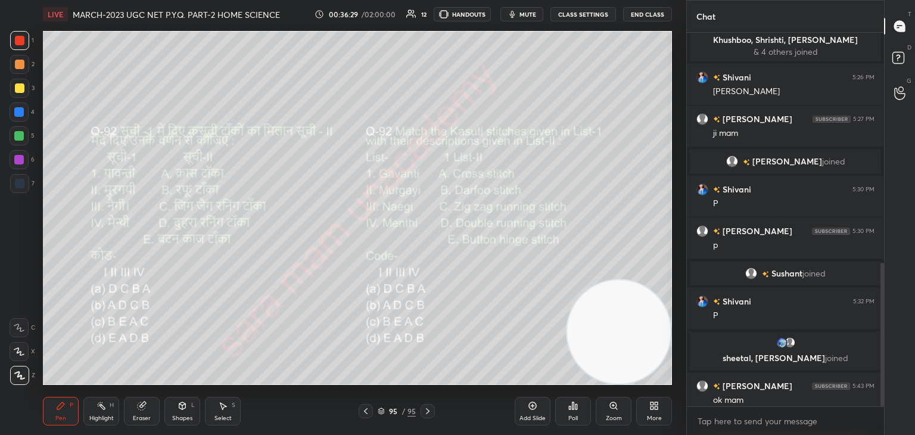
scroll to position [601, 0]
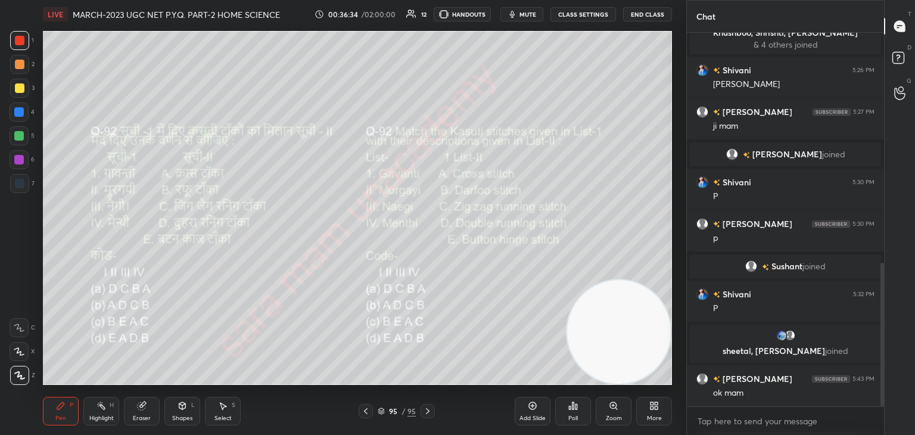
click at [650, 417] on div "More" at bounding box center [654, 418] width 15 height 6
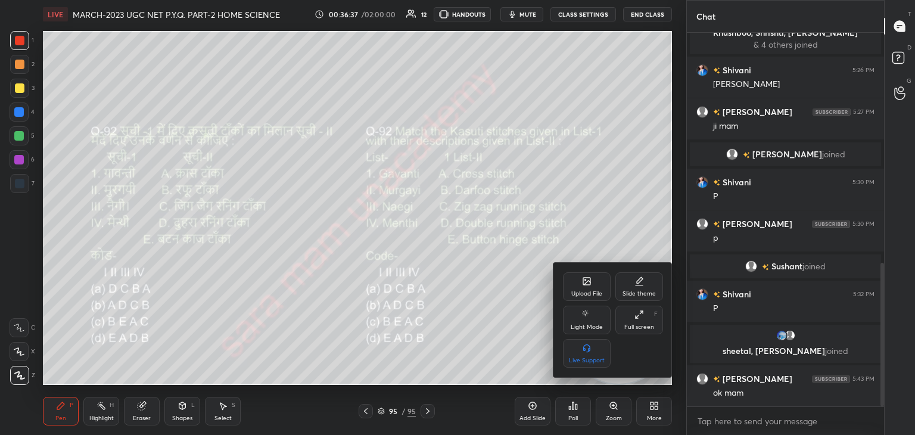
click at [582, 294] on div "Upload File" at bounding box center [586, 294] width 31 height 6
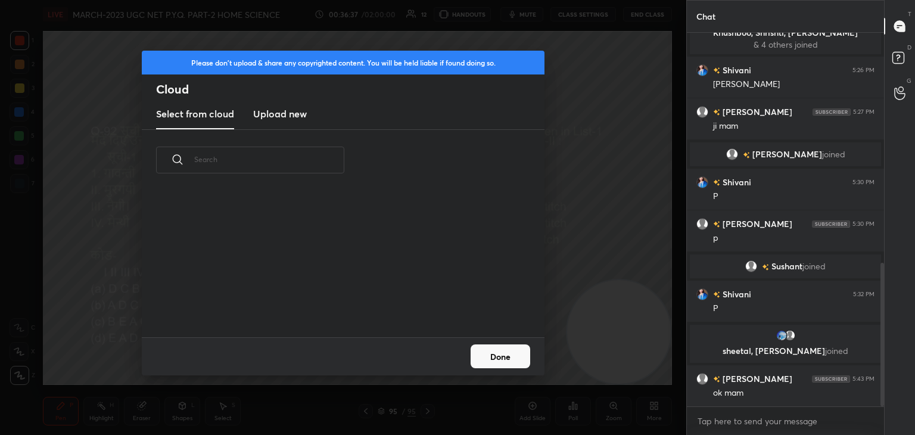
scroll to position [147, 383]
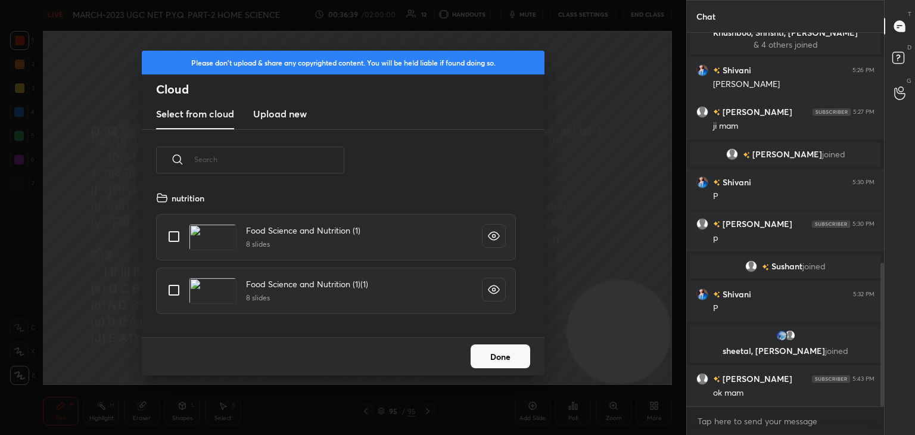
click at [281, 117] on h3 "Upload new" at bounding box center [280, 114] width 54 height 14
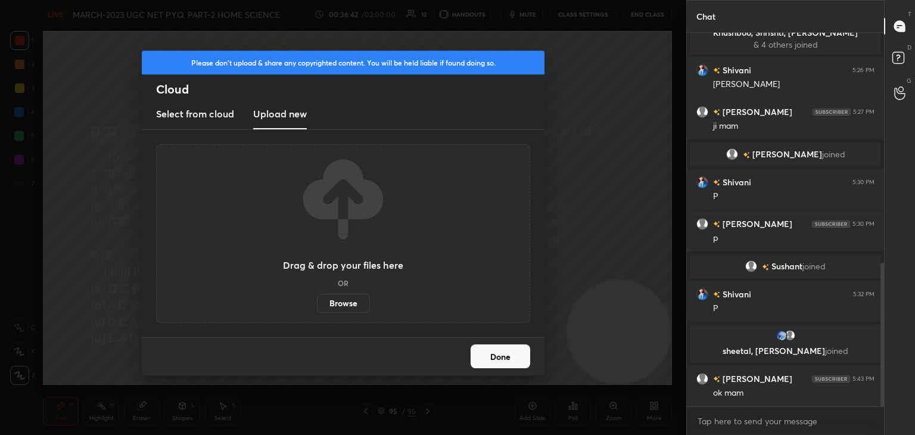
click at [343, 305] on label "Browse" at bounding box center [343, 303] width 53 height 19
click at [317, 305] on input "Browse" at bounding box center [317, 303] width 0 height 19
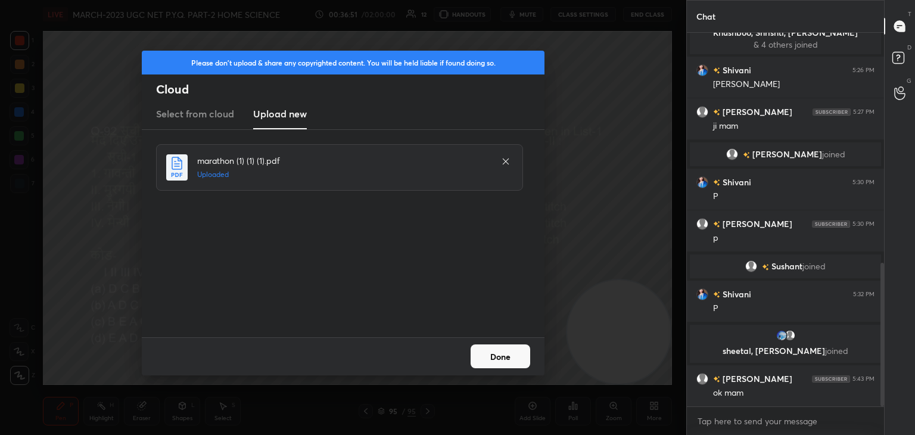
click at [502, 355] on button "Done" at bounding box center [501, 356] width 60 height 24
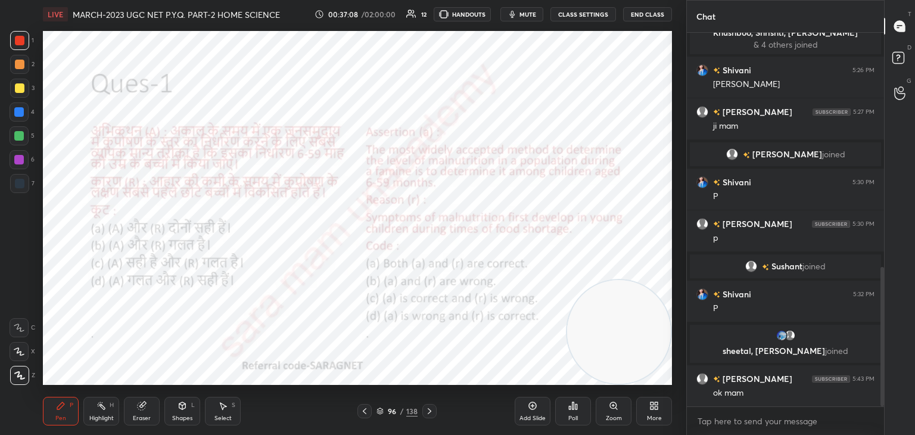
scroll to position [629, 0]
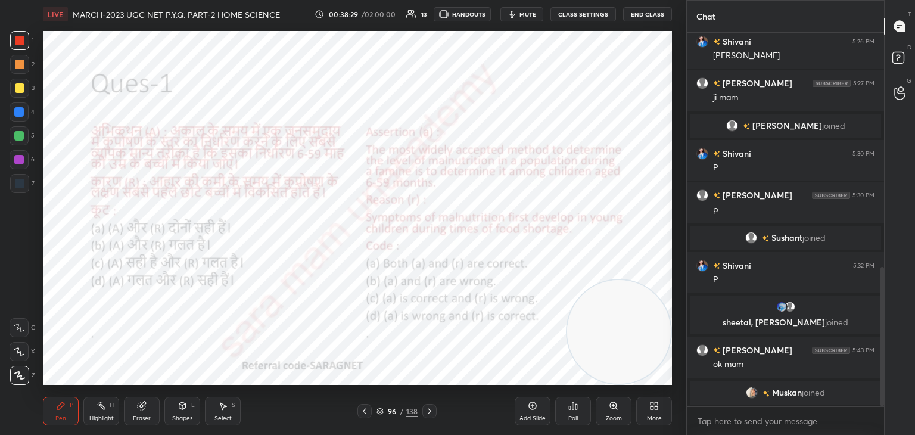
click at [570, 419] on div "Poll" at bounding box center [574, 418] width 10 height 6
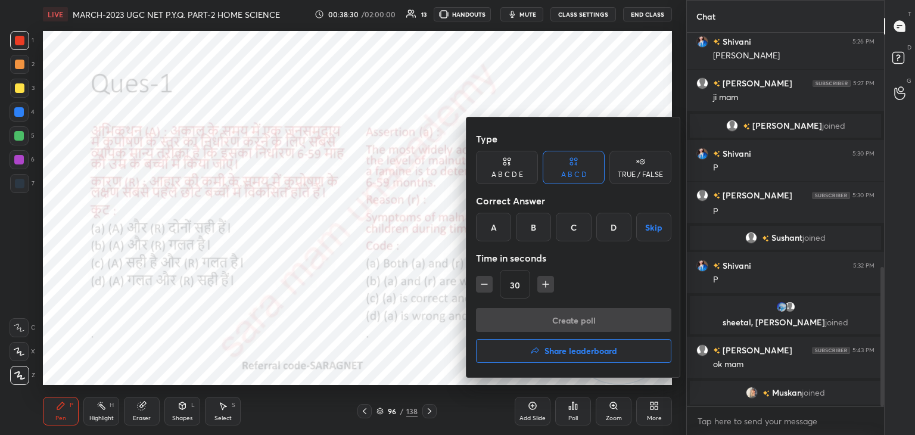
click at [499, 224] on div "A" at bounding box center [493, 227] width 35 height 29
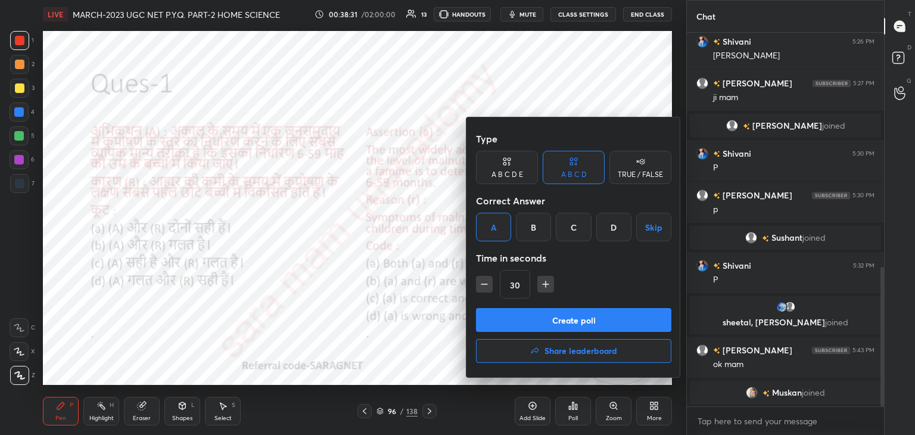
click at [557, 322] on button "Create poll" at bounding box center [573, 320] width 195 height 24
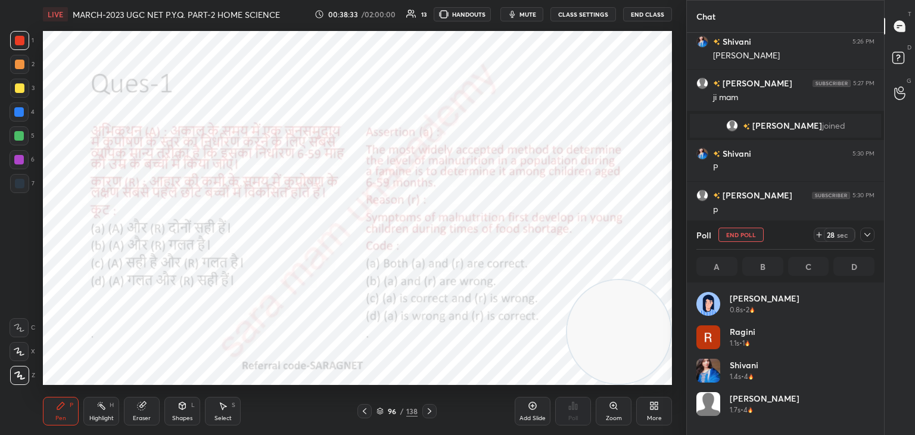
scroll to position [139, 175]
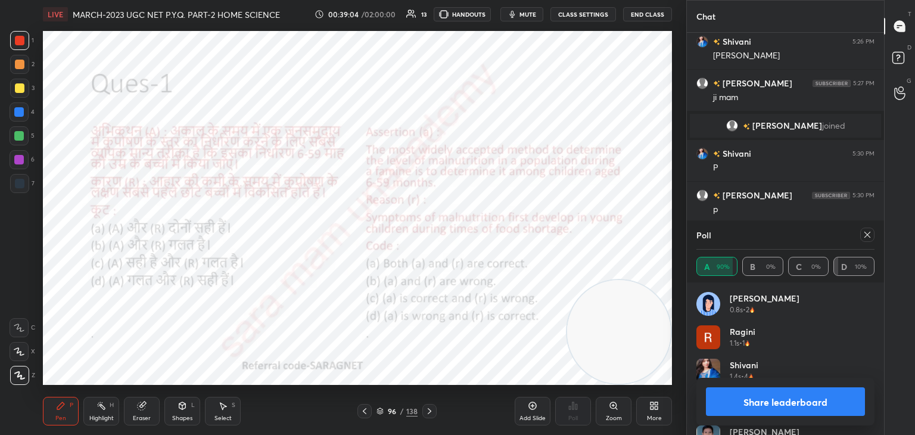
click at [861, 237] on div at bounding box center [868, 235] width 14 height 14
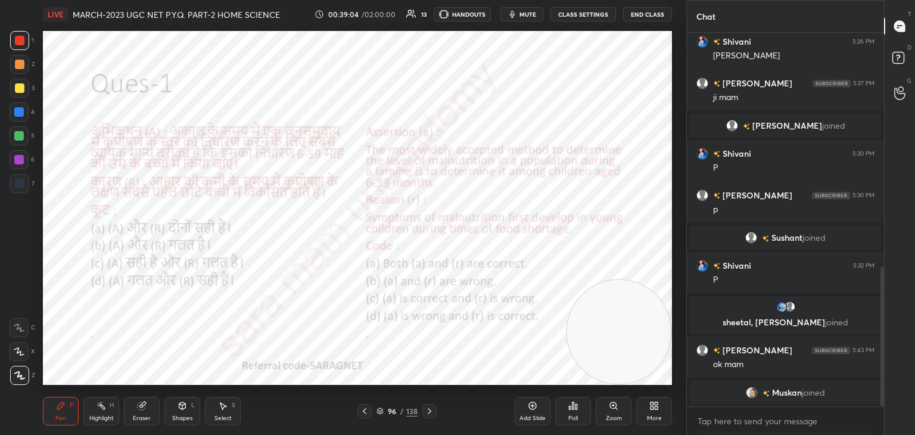
scroll to position [4, 4]
click at [432, 411] on icon at bounding box center [430, 411] width 10 height 10
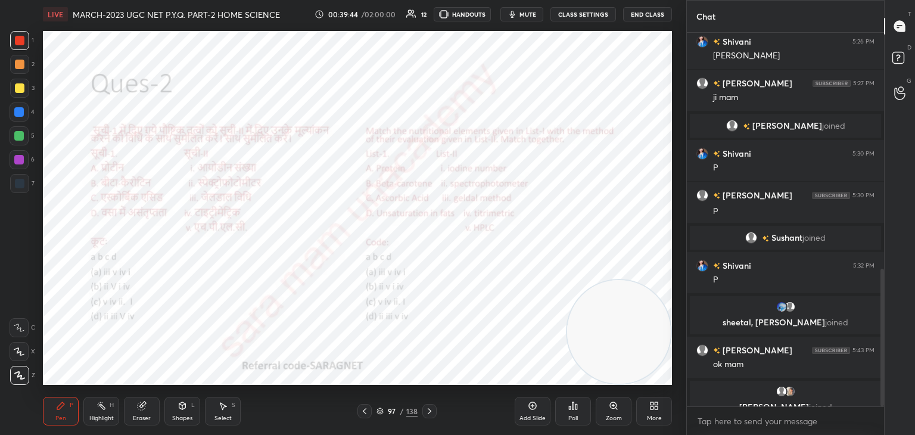
scroll to position [644, 0]
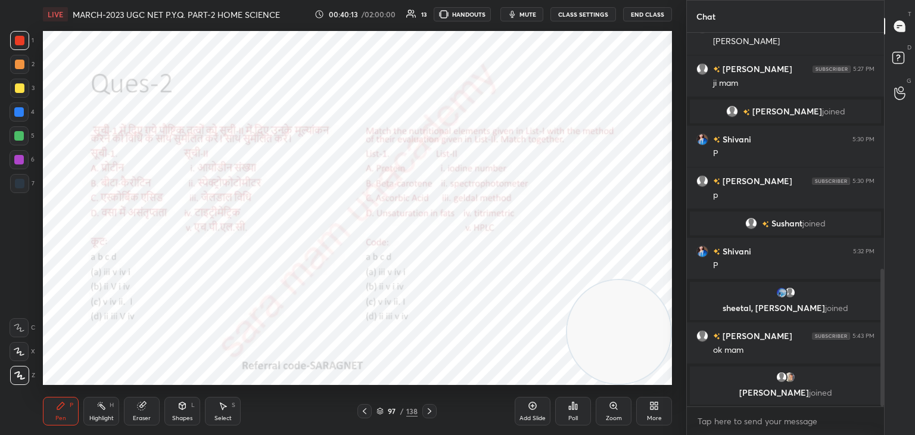
click at [228, 411] on div "Select S" at bounding box center [223, 411] width 36 height 29
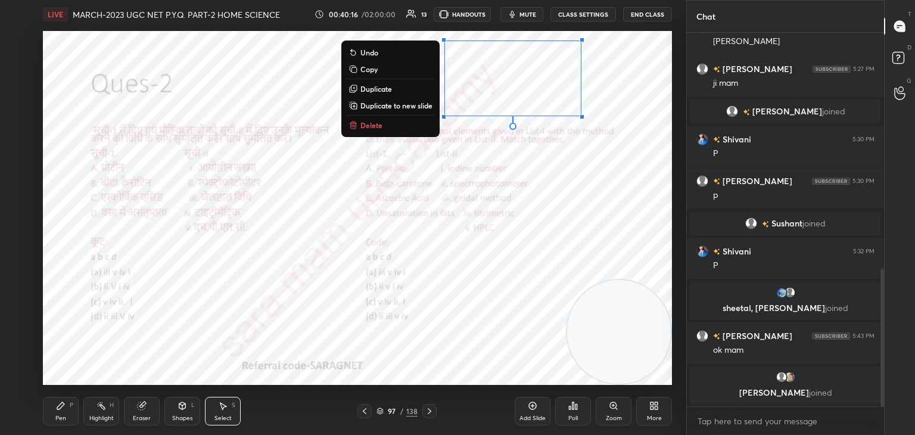
click at [384, 129] on button "Delete" at bounding box center [390, 125] width 89 height 14
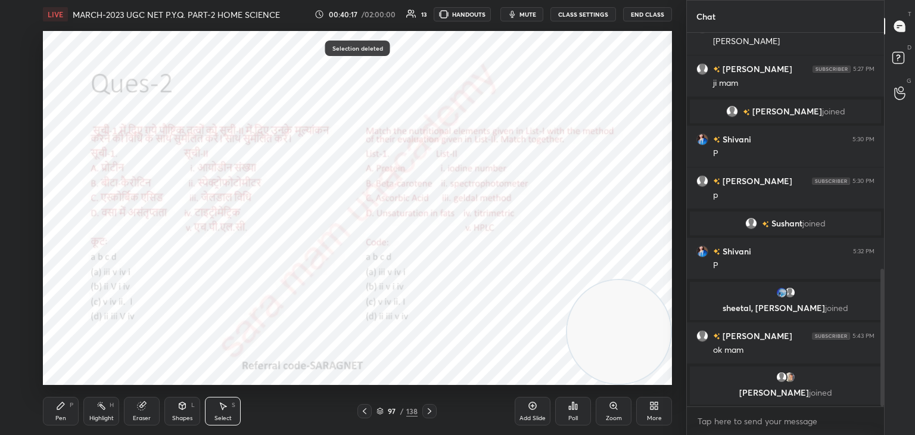
click at [55, 413] on div "Pen P" at bounding box center [61, 411] width 36 height 29
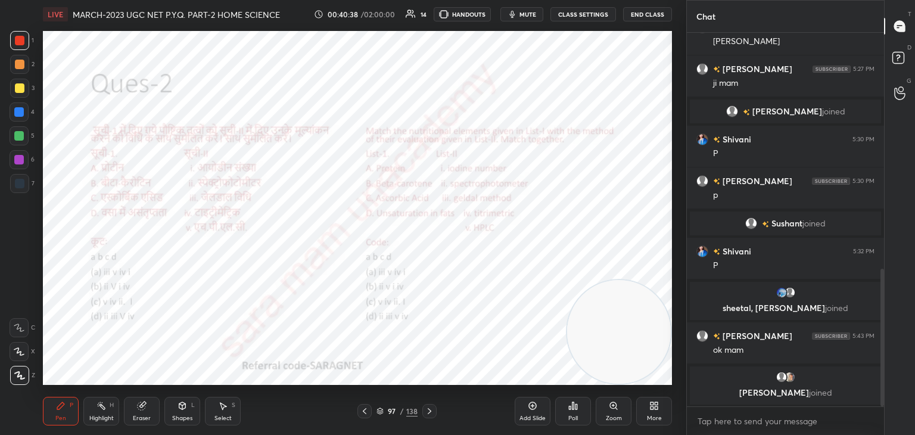
click at [576, 421] on div "Poll" at bounding box center [574, 418] width 10 height 6
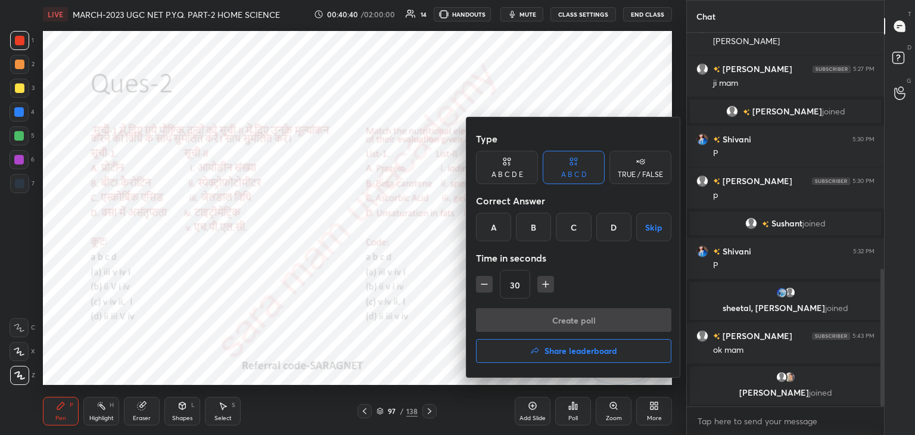
click at [583, 231] on div "C" at bounding box center [573, 227] width 35 height 29
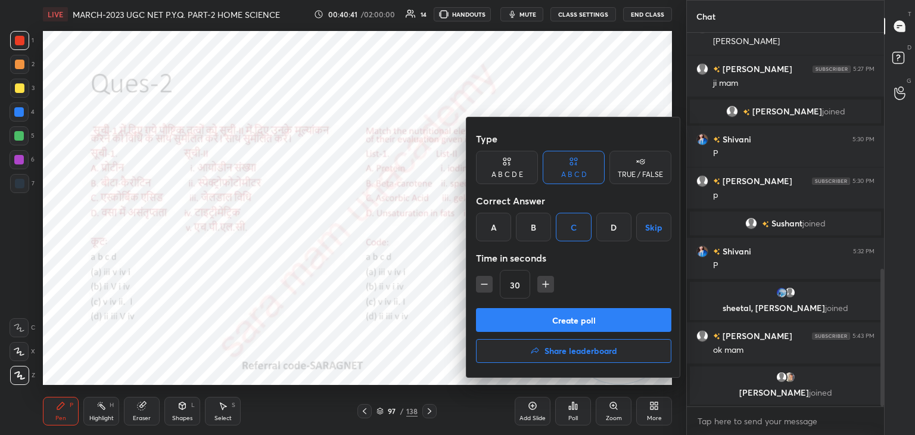
click at [579, 319] on button "Create poll" at bounding box center [573, 320] width 195 height 24
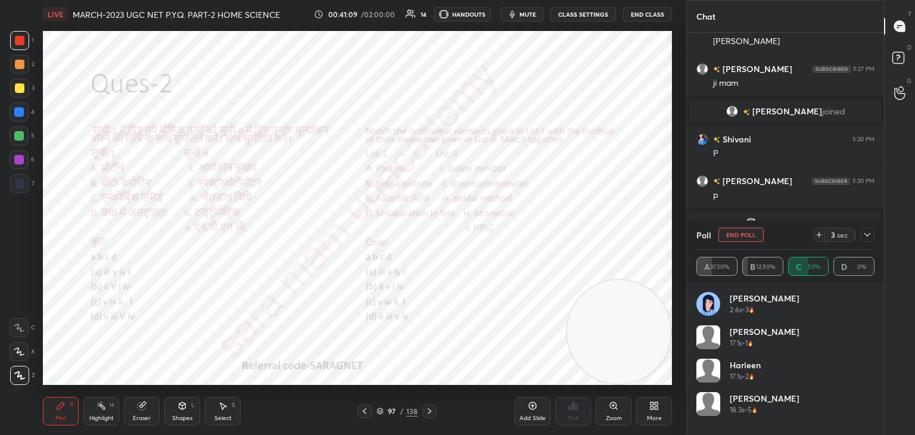
scroll to position [737, 0]
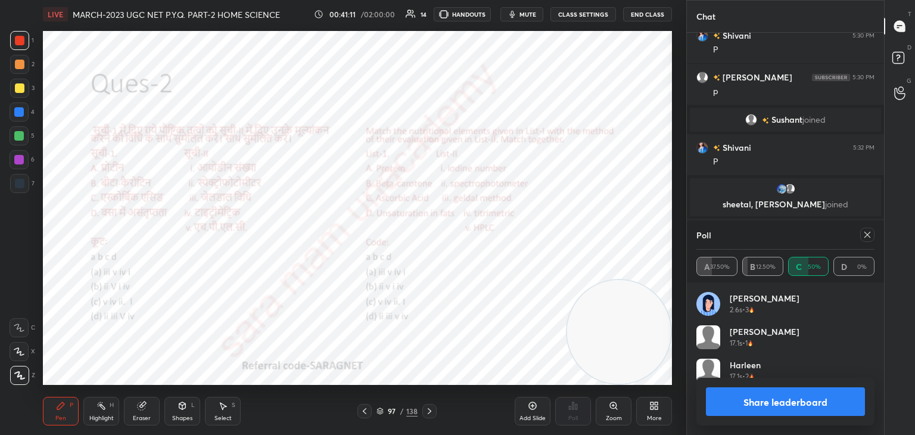
click at [226, 406] on icon at bounding box center [223, 406] width 10 height 10
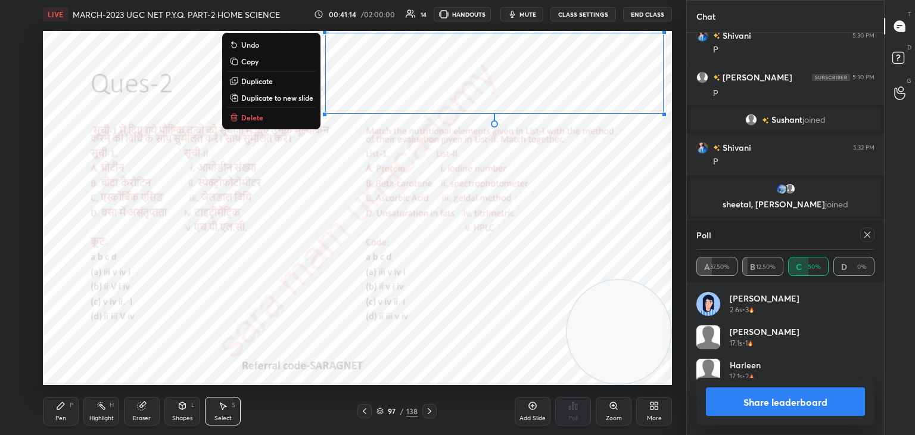
click at [270, 122] on button "Delete" at bounding box center [271, 117] width 89 height 14
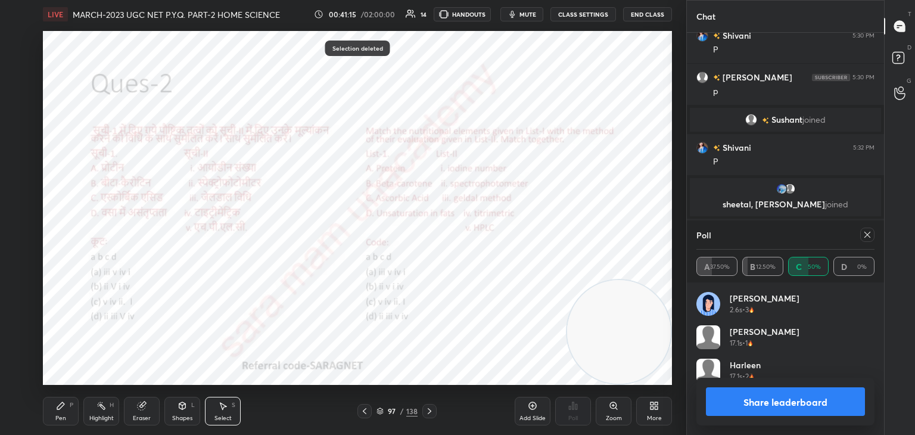
scroll to position [748, 0]
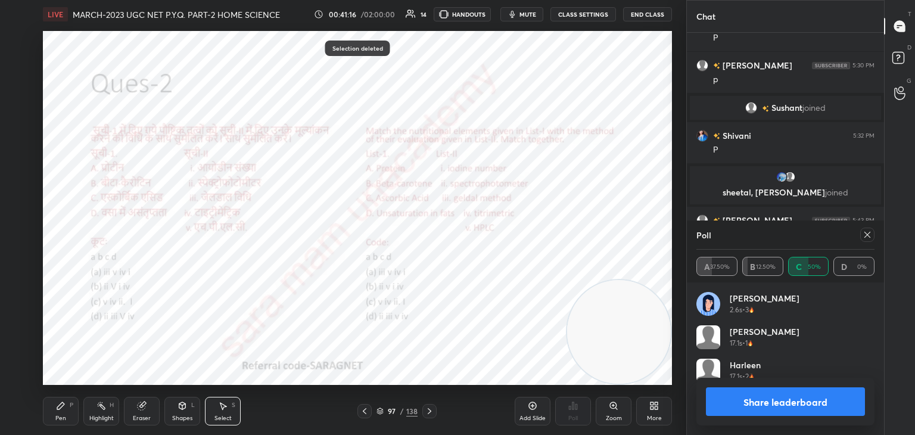
click at [867, 238] on icon at bounding box center [868, 235] width 10 height 10
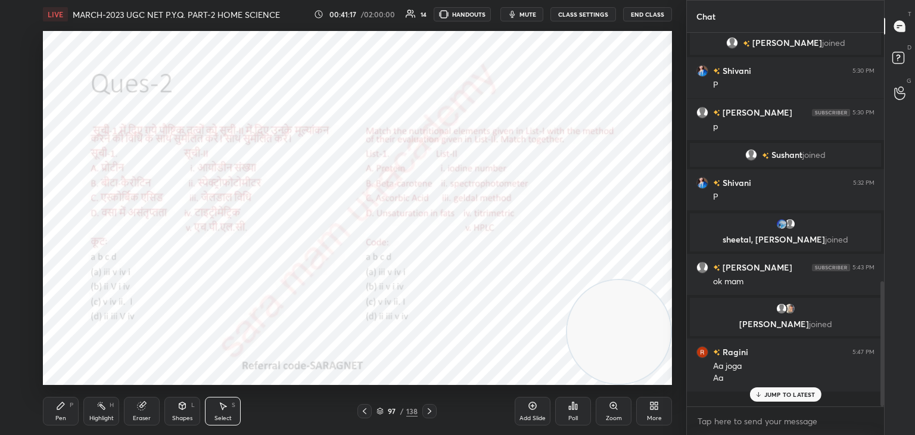
scroll to position [369, 194]
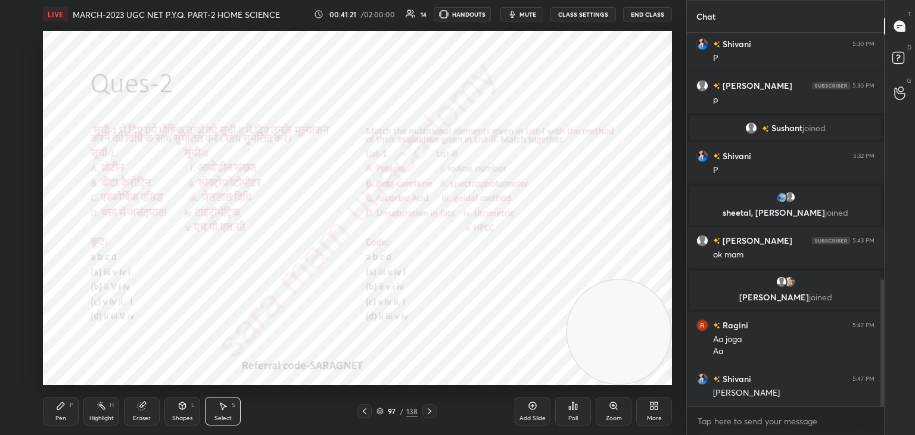
click at [66, 412] on div "Pen P" at bounding box center [61, 411] width 36 height 29
click at [428, 414] on icon at bounding box center [430, 411] width 10 height 10
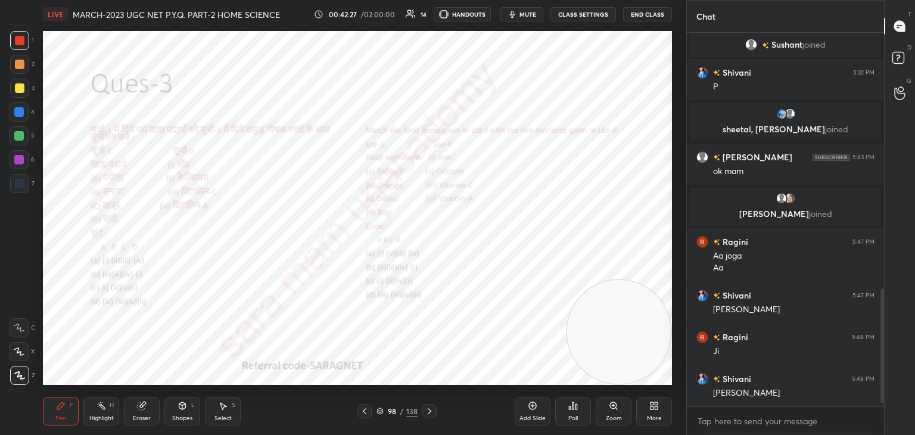
scroll to position [853, 0]
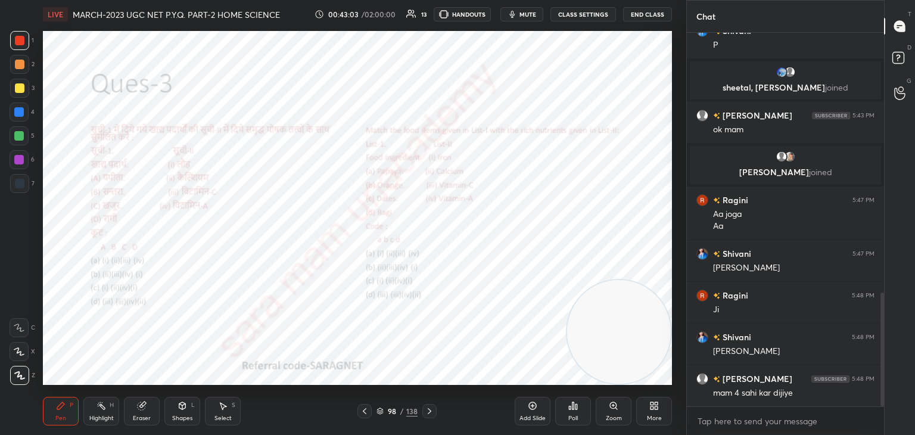
click at [427, 412] on icon at bounding box center [430, 411] width 10 height 10
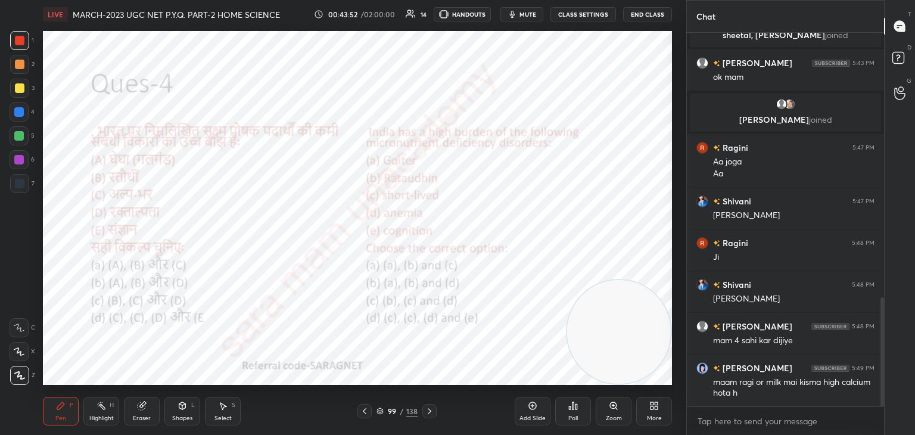
scroll to position [948, 0]
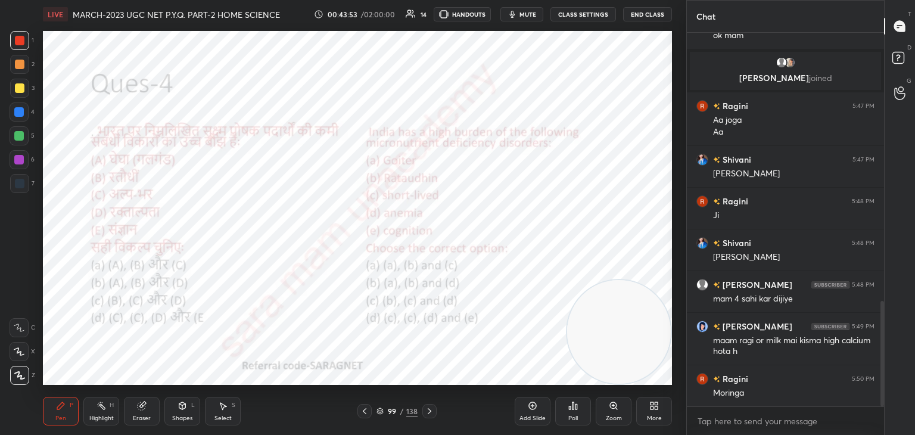
click at [566, 412] on div "Poll" at bounding box center [573, 411] width 36 height 29
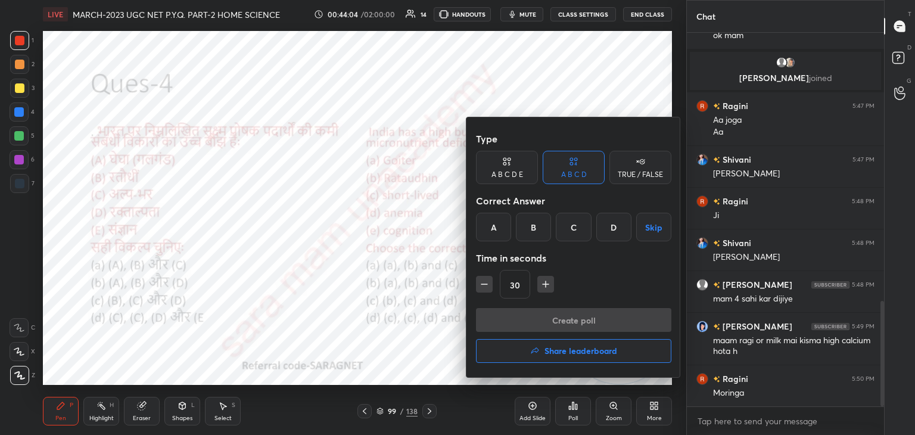
click at [527, 227] on div "B" at bounding box center [533, 227] width 35 height 29
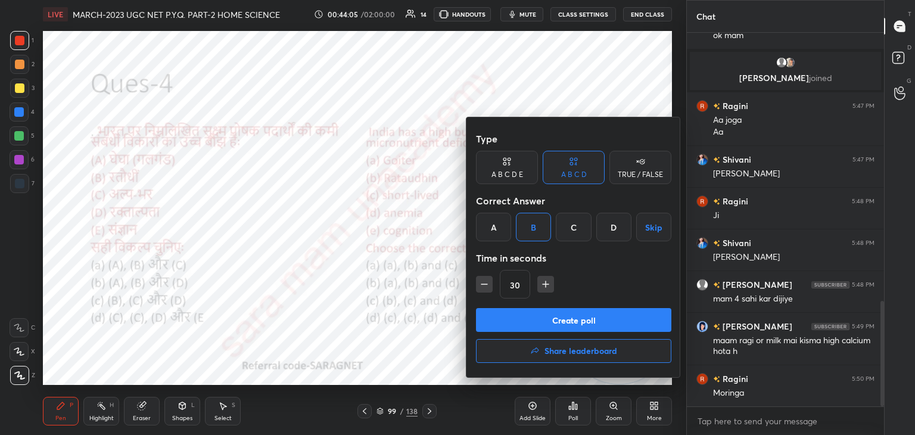
click at [583, 326] on button "Create poll" at bounding box center [573, 320] width 195 height 24
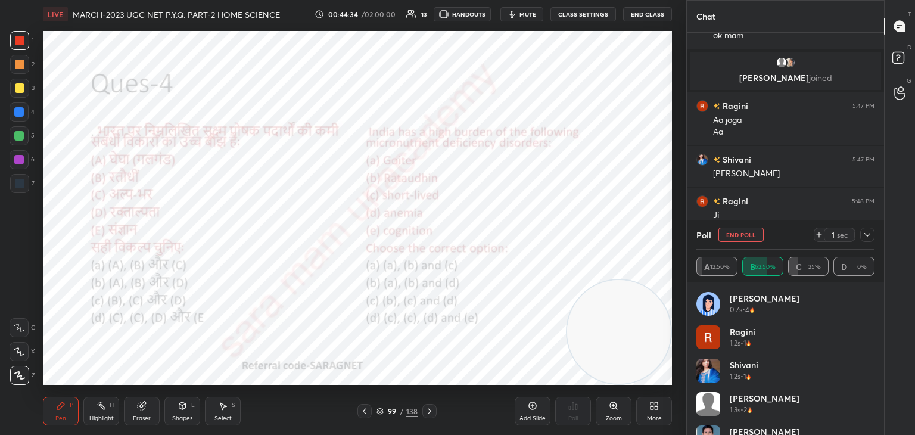
scroll to position [1051, 0]
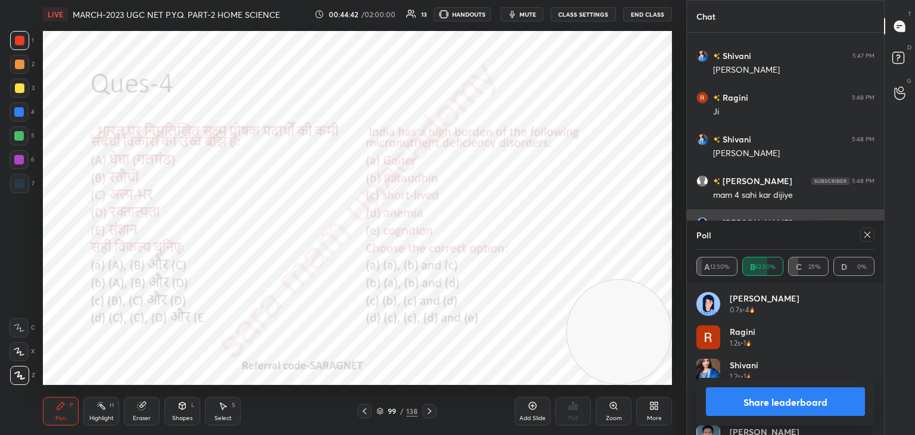
click at [867, 237] on icon at bounding box center [868, 235] width 10 height 10
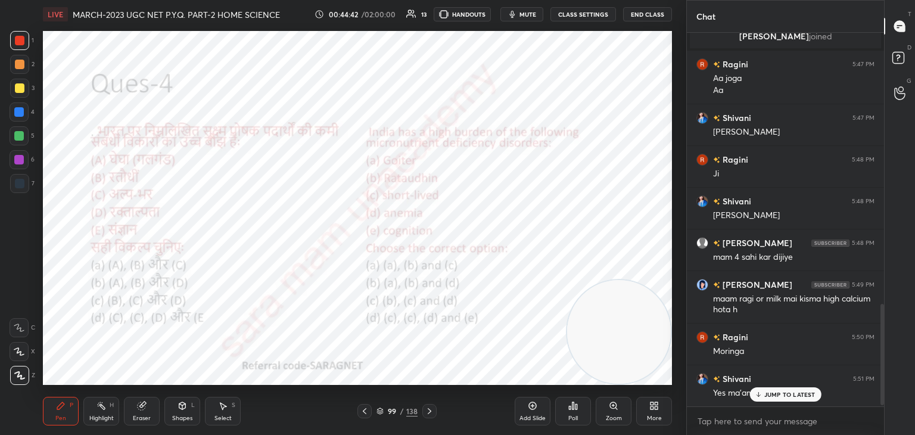
scroll to position [989, 0]
click at [433, 411] on icon at bounding box center [430, 411] width 10 height 10
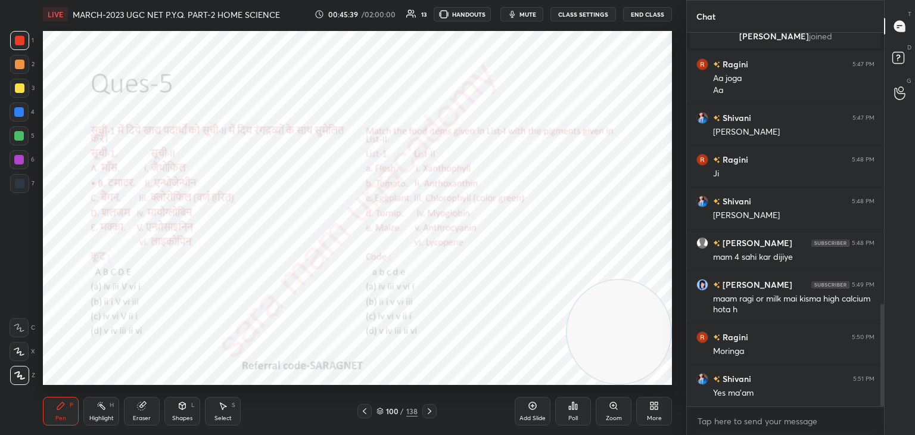
click at [577, 418] on div "Poll" at bounding box center [574, 418] width 10 height 6
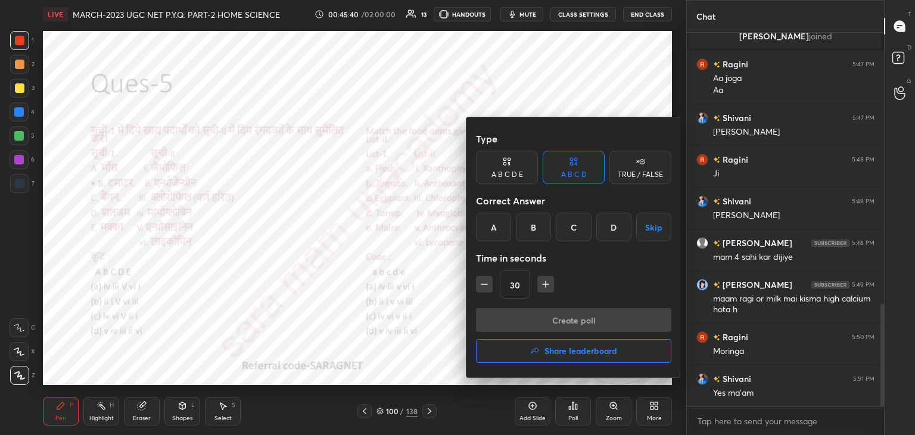
click at [569, 227] on div "C" at bounding box center [573, 227] width 35 height 29
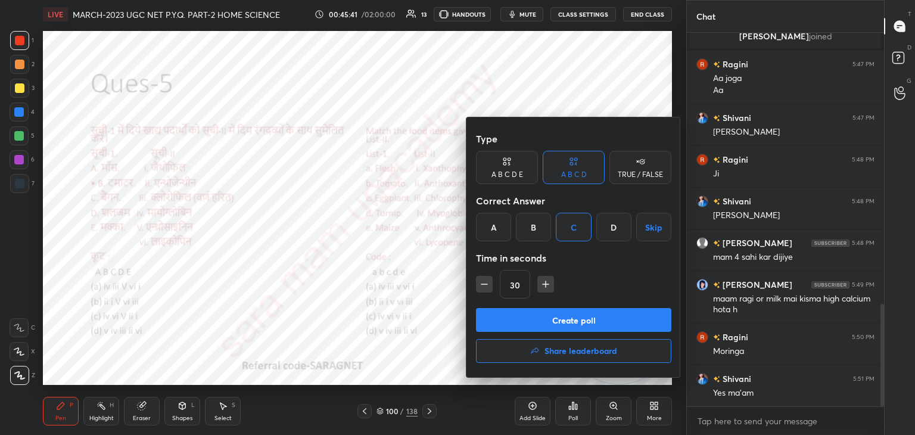
click at [576, 322] on button "Create poll" at bounding box center [573, 320] width 195 height 24
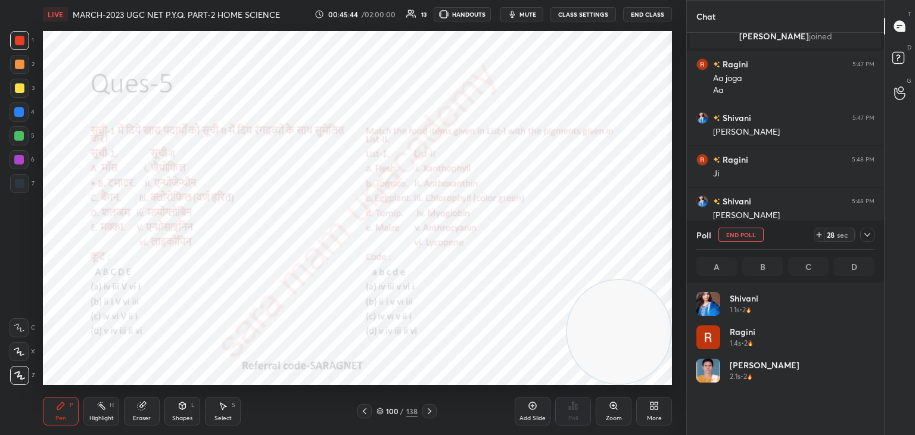
scroll to position [139, 175]
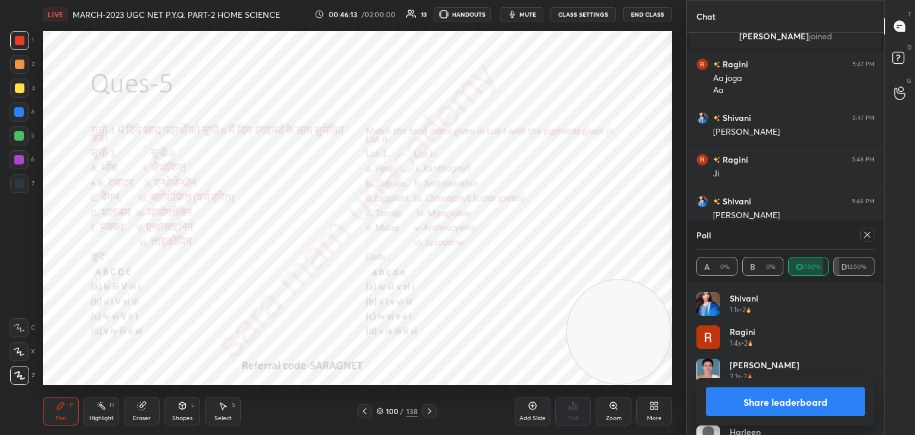
click at [869, 238] on icon at bounding box center [868, 235] width 10 height 10
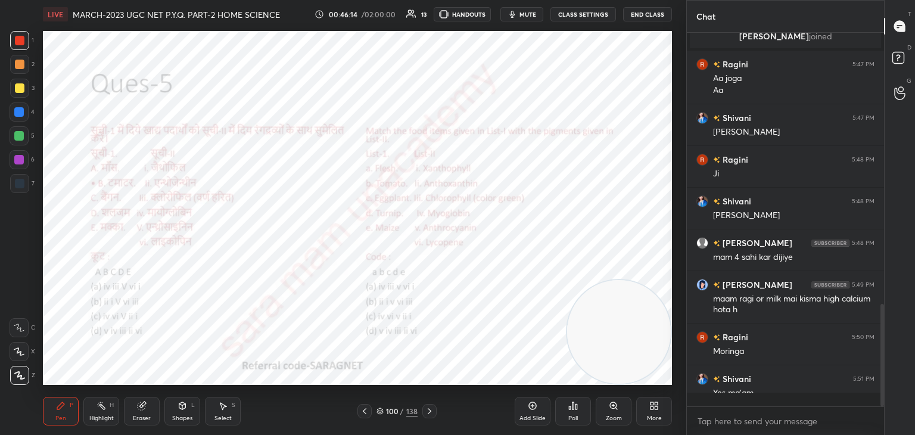
scroll to position [4, 4]
click at [427, 409] on icon at bounding box center [430, 411] width 10 height 10
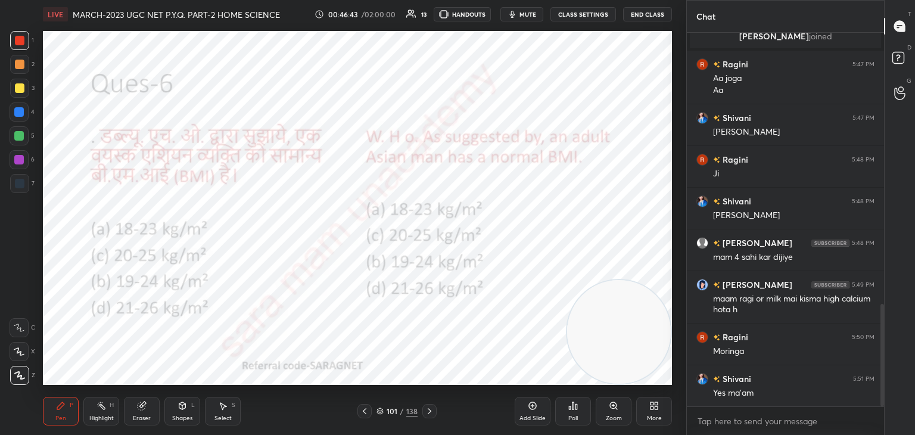
click at [576, 415] on div "Poll" at bounding box center [574, 418] width 10 height 6
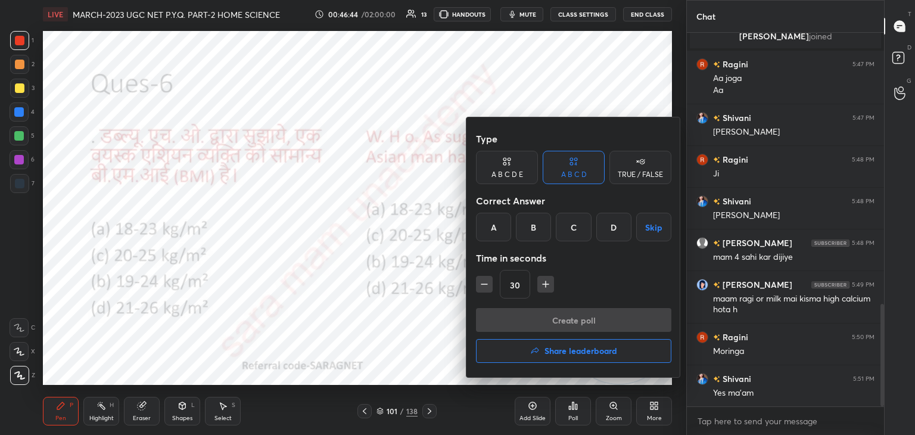
click at [498, 225] on div "A" at bounding box center [493, 227] width 35 height 29
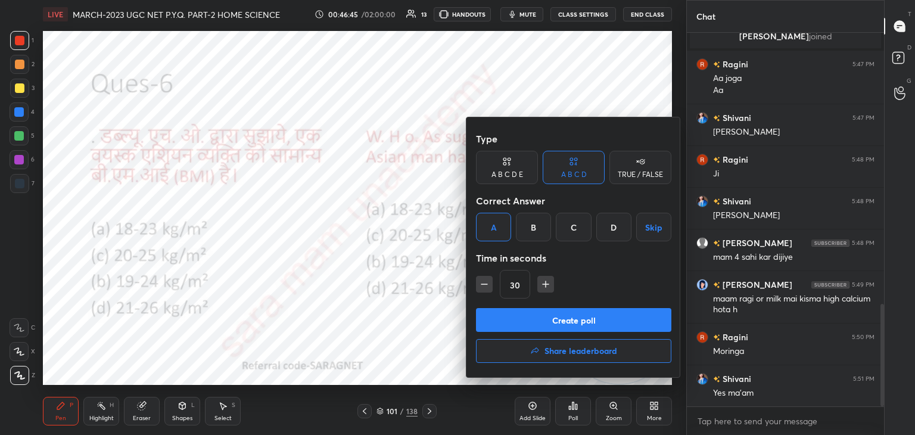
click at [576, 322] on button "Create poll" at bounding box center [573, 320] width 195 height 24
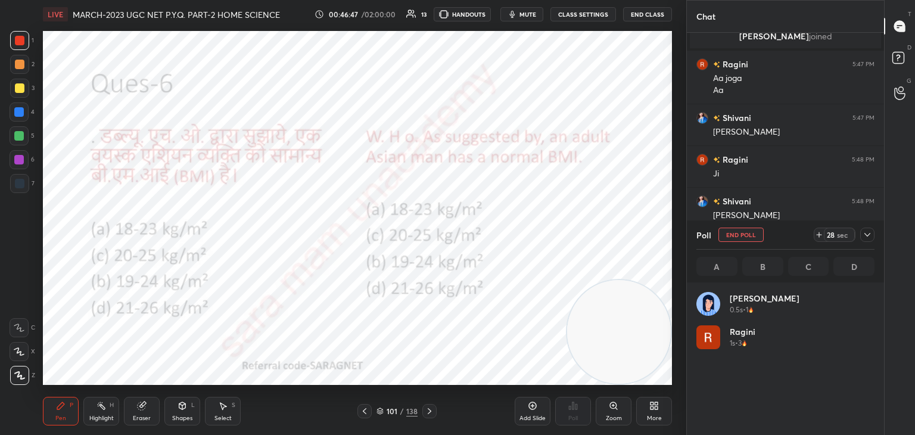
scroll to position [139, 175]
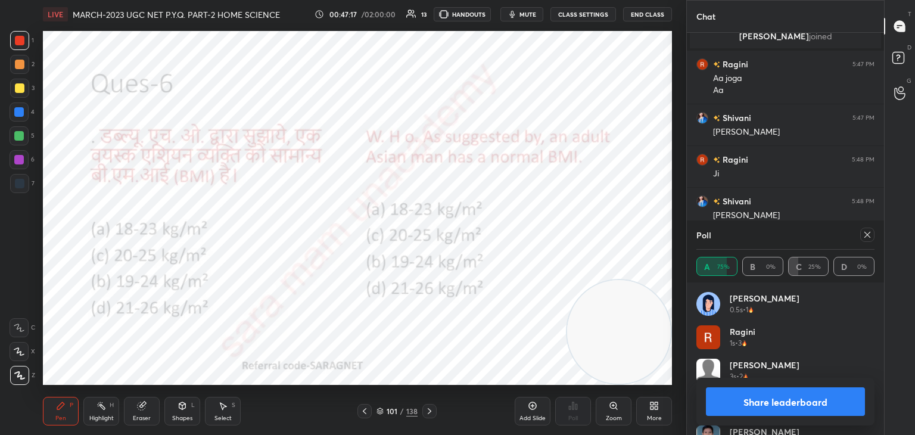
click at [869, 234] on icon at bounding box center [868, 235] width 10 height 10
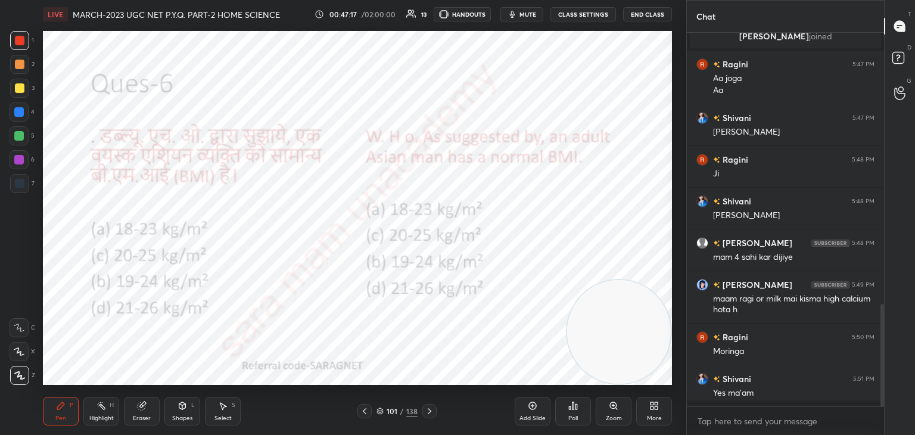
scroll to position [271, 194]
click at [434, 412] on div at bounding box center [430, 411] width 14 height 14
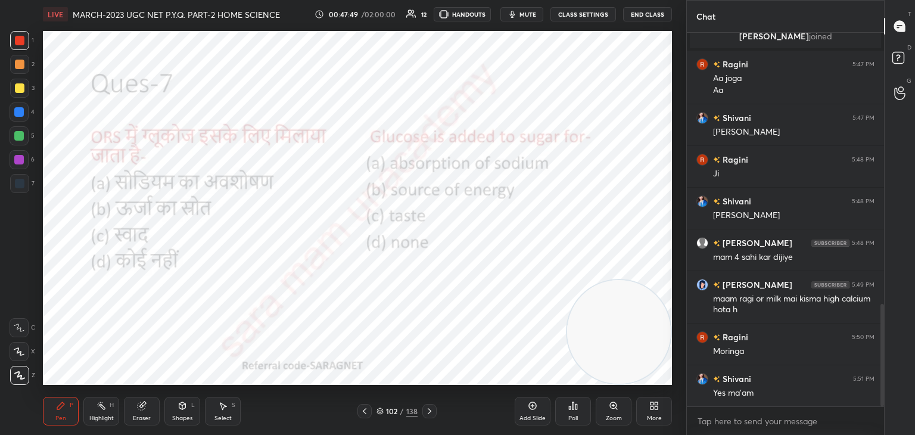
click at [586, 418] on div "Poll" at bounding box center [573, 411] width 36 height 29
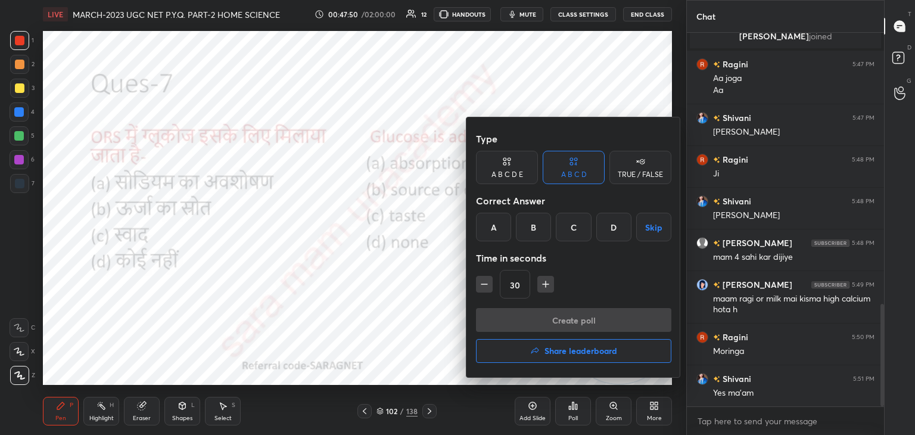
click at [530, 229] on div "B" at bounding box center [533, 227] width 35 height 29
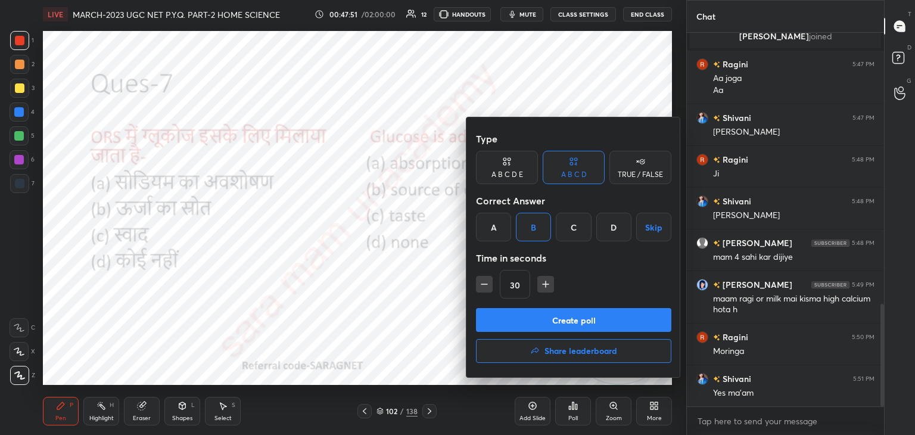
click at [555, 315] on button "Create poll" at bounding box center [573, 320] width 195 height 24
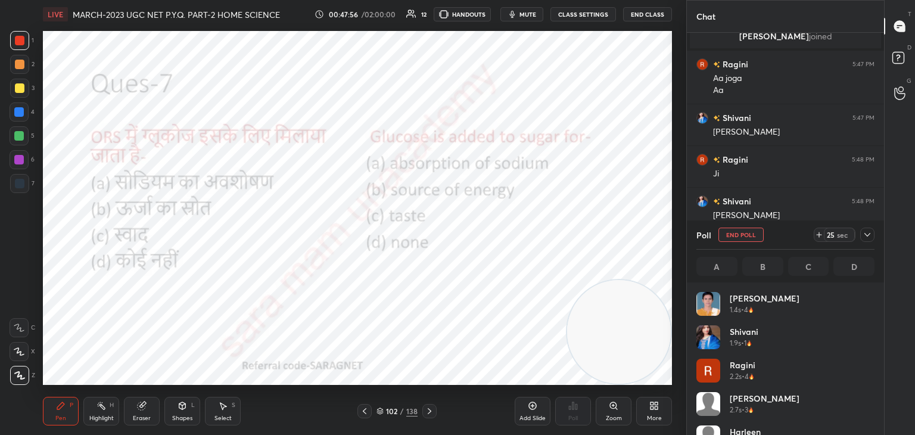
scroll to position [1093, 0]
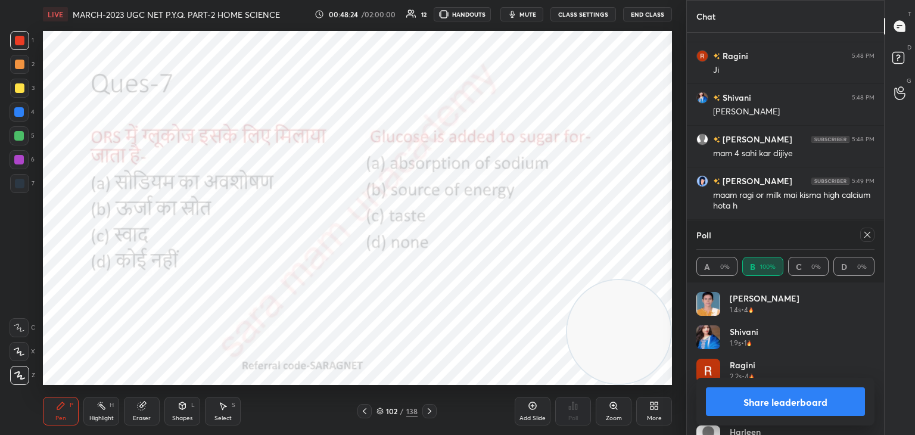
click at [865, 237] on icon at bounding box center [868, 235] width 10 height 10
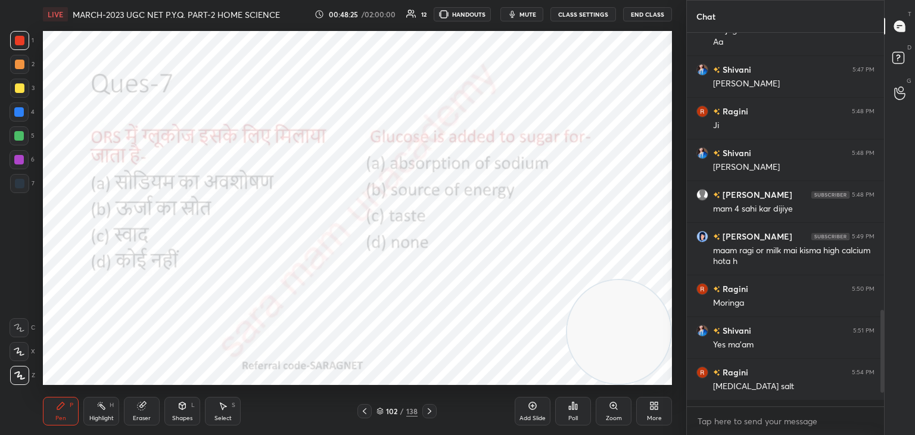
scroll to position [1031, 0]
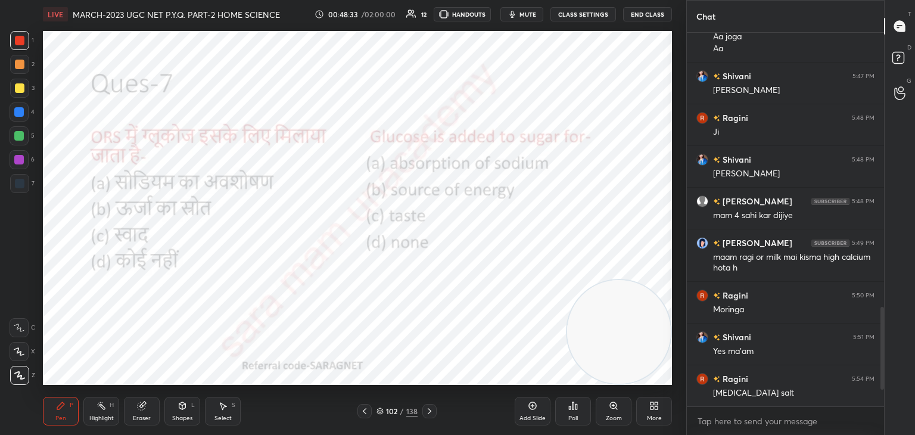
click at [430, 411] on icon at bounding box center [430, 411] width 4 height 6
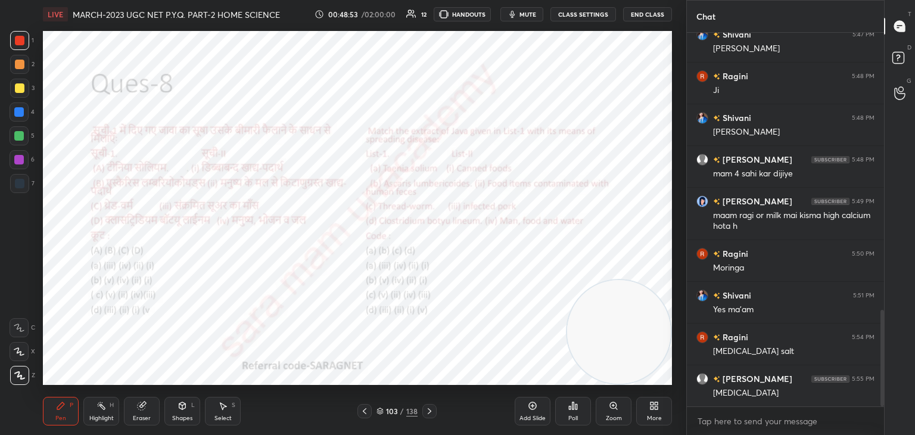
scroll to position [1101, 0]
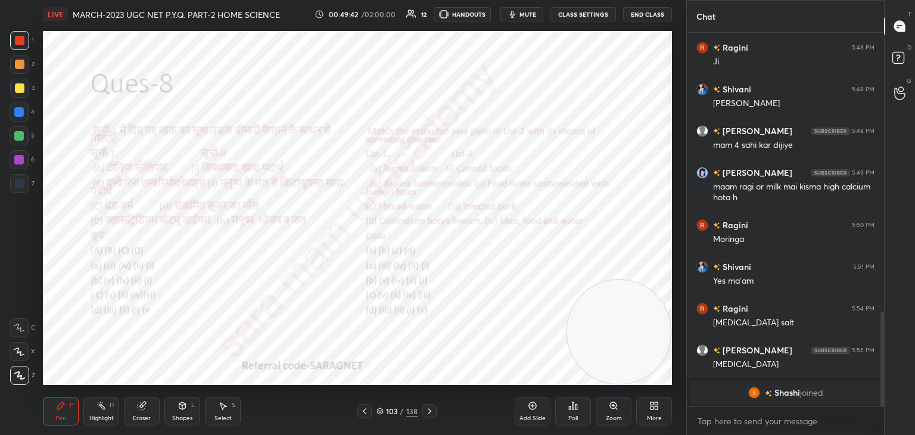
click at [563, 412] on div "Poll" at bounding box center [573, 411] width 36 height 29
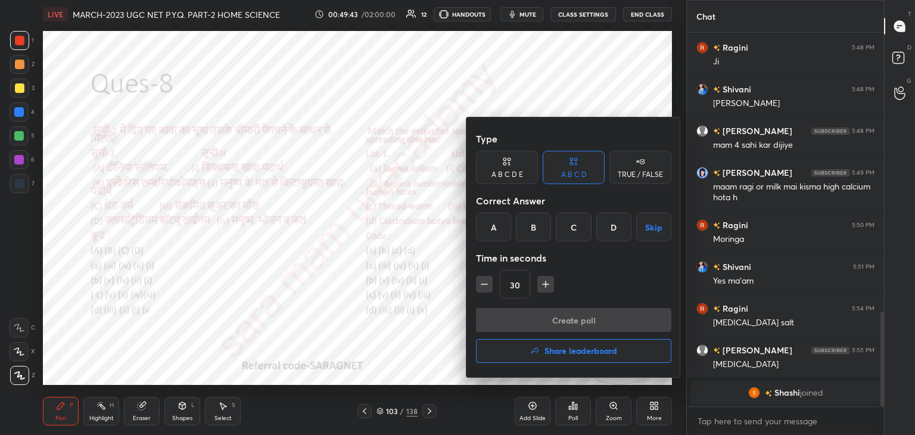
click at [494, 232] on div "A" at bounding box center [493, 227] width 35 height 29
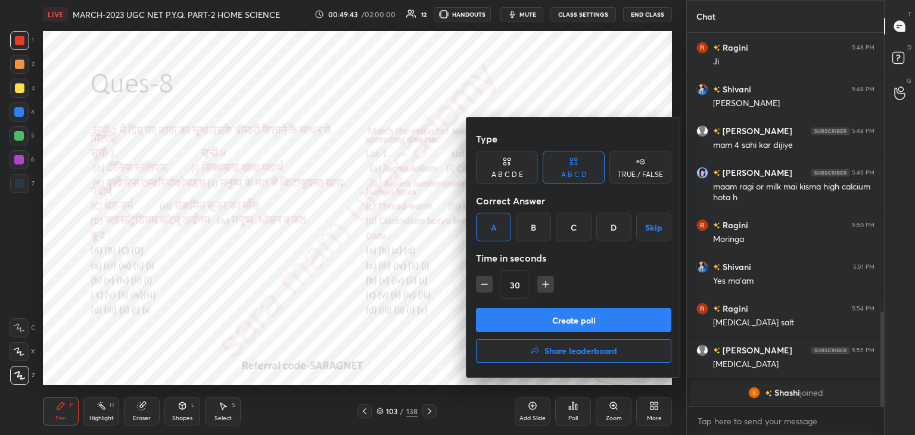
click at [548, 318] on button "Create poll" at bounding box center [573, 320] width 195 height 24
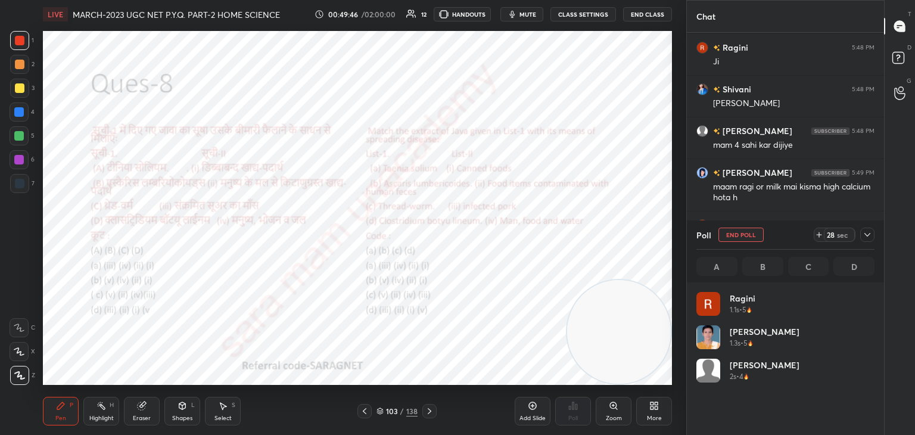
scroll to position [139, 175]
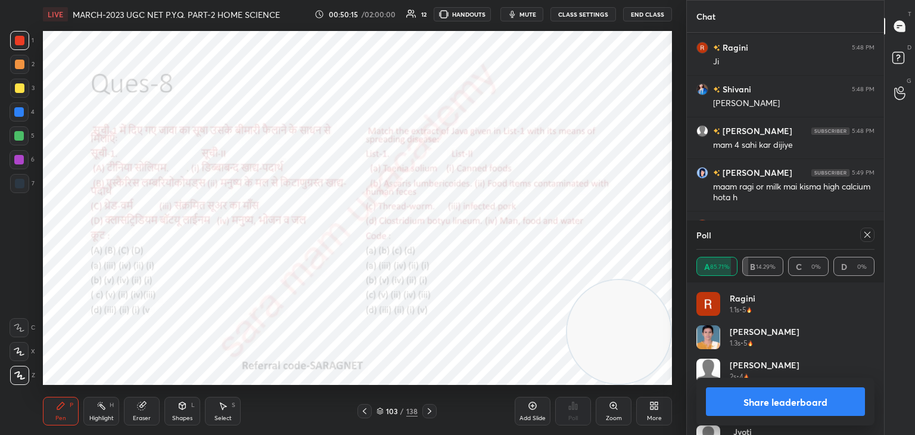
click at [871, 235] on icon at bounding box center [868, 235] width 10 height 10
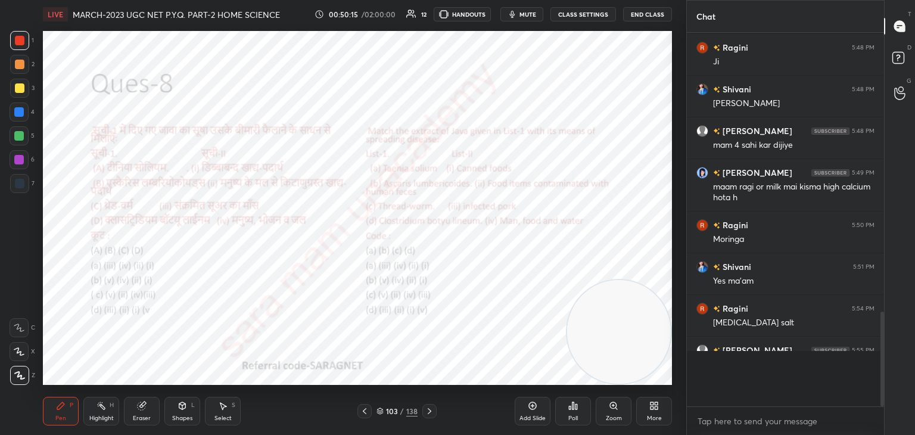
scroll to position [269, 194]
click at [430, 414] on icon at bounding box center [430, 411] width 10 height 10
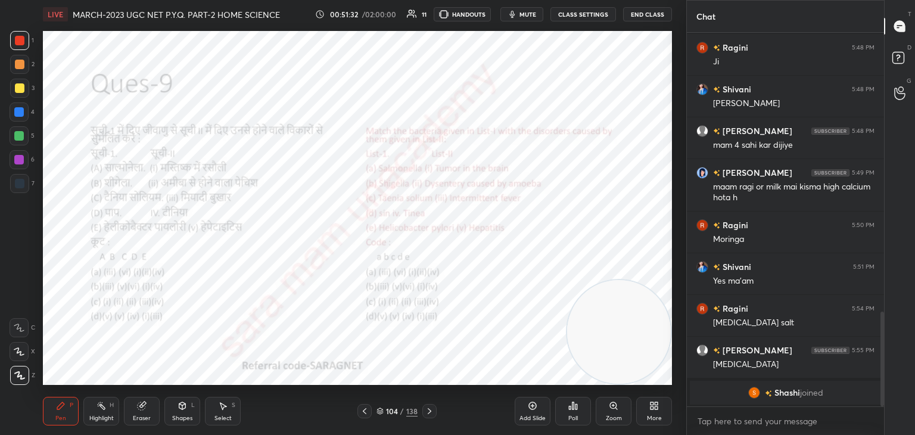
click at [583, 412] on div "Poll" at bounding box center [573, 411] width 36 height 29
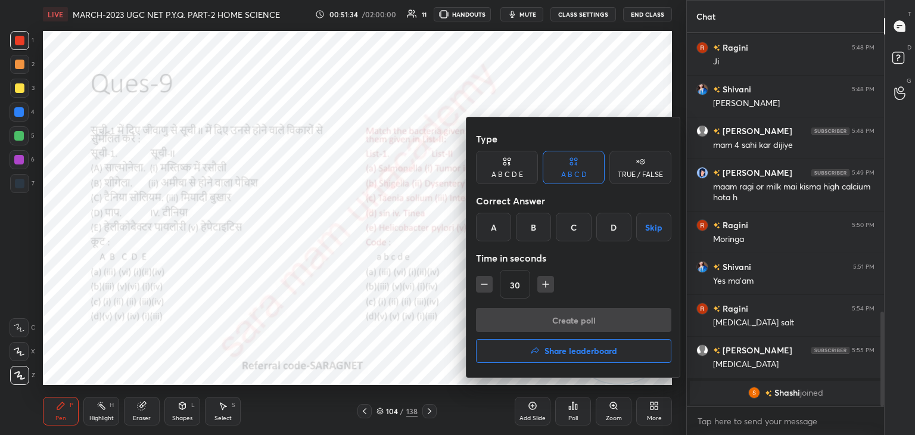
click at [498, 227] on div "A" at bounding box center [493, 227] width 35 height 29
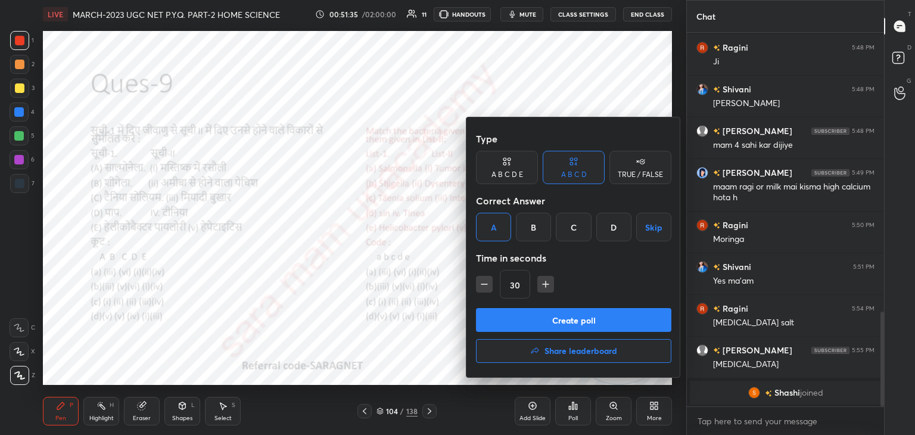
click at [577, 319] on button "Create poll" at bounding box center [573, 320] width 195 height 24
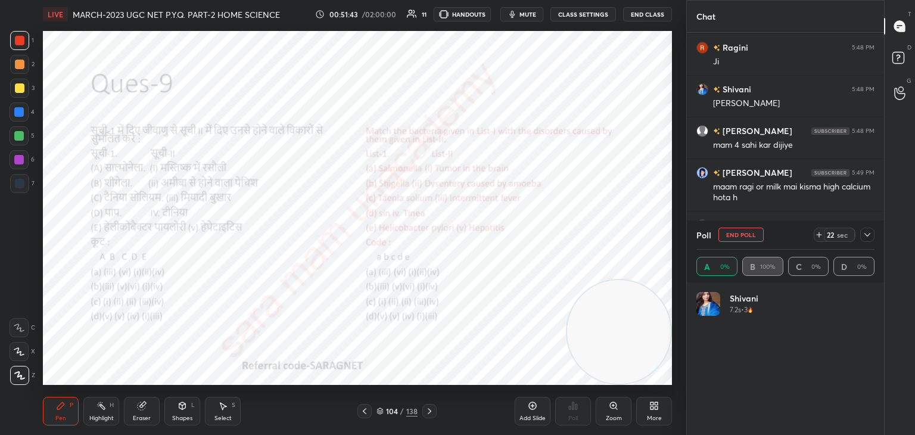
scroll to position [139, 175]
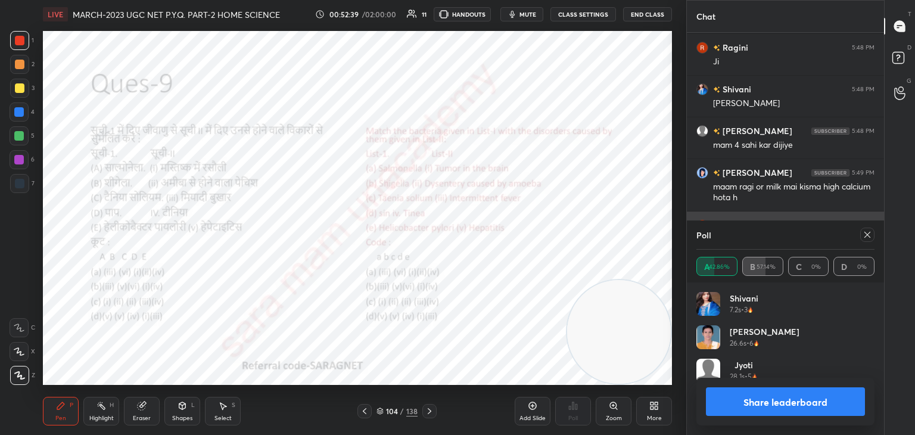
click at [866, 232] on icon at bounding box center [868, 235] width 10 height 10
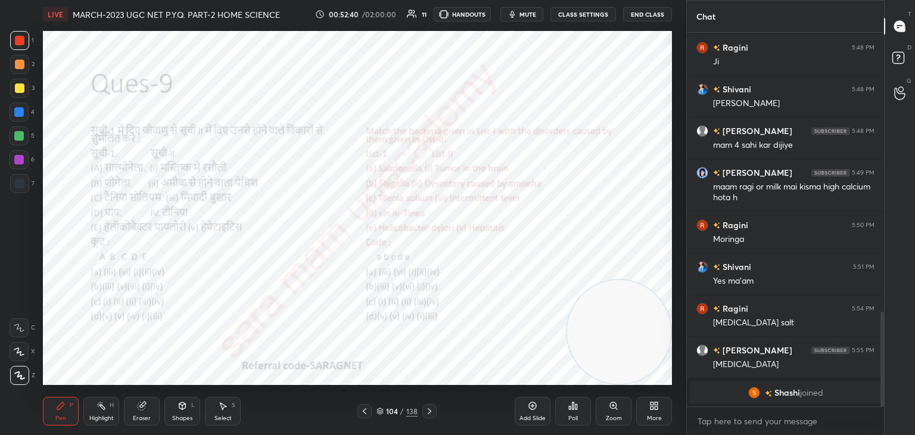
scroll to position [4, 4]
click at [428, 411] on icon at bounding box center [430, 411] width 10 height 10
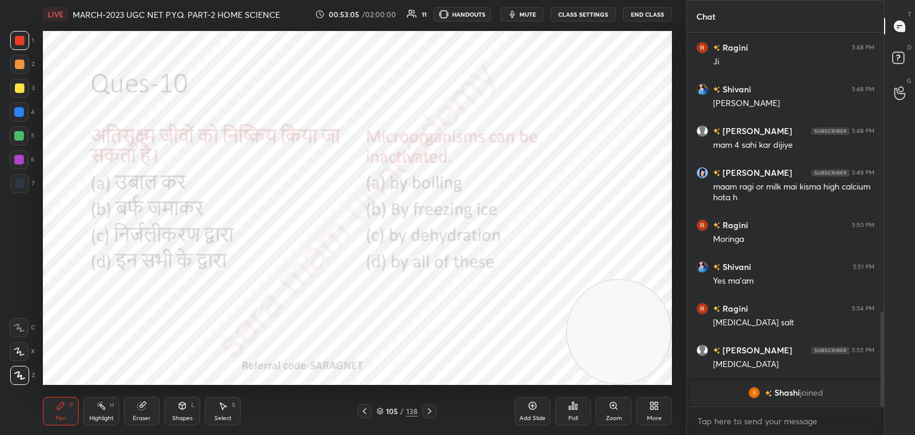
click at [569, 412] on div "Poll" at bounding box center [573, 411] width 36 height 29
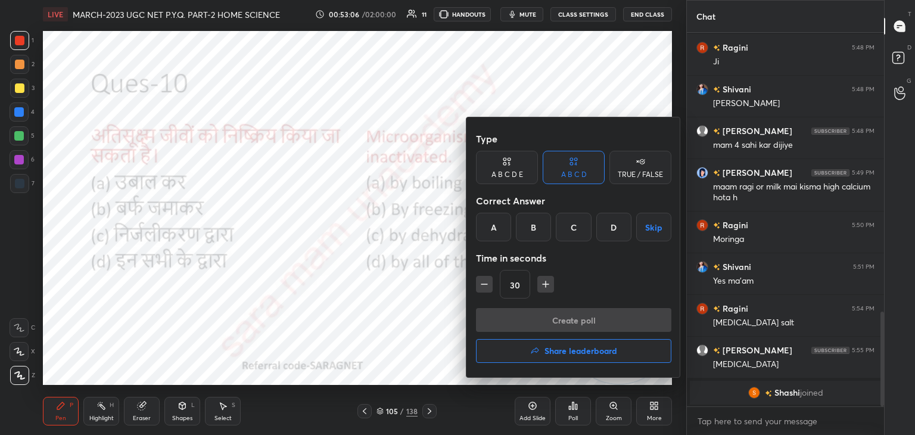
click at [615, 234] on div "D" at bounding box center [614, 227] width 35 height 29
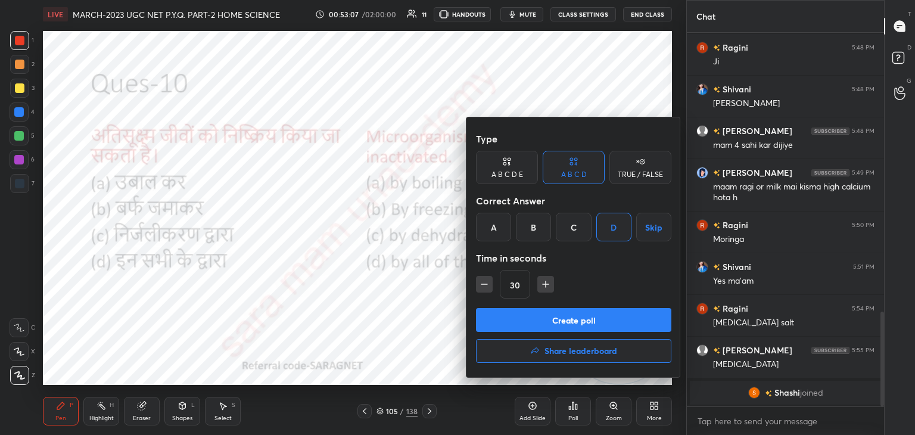
click at [590, 321] on button "Create poll" at bounding box center [573, 320] width 195 height 24
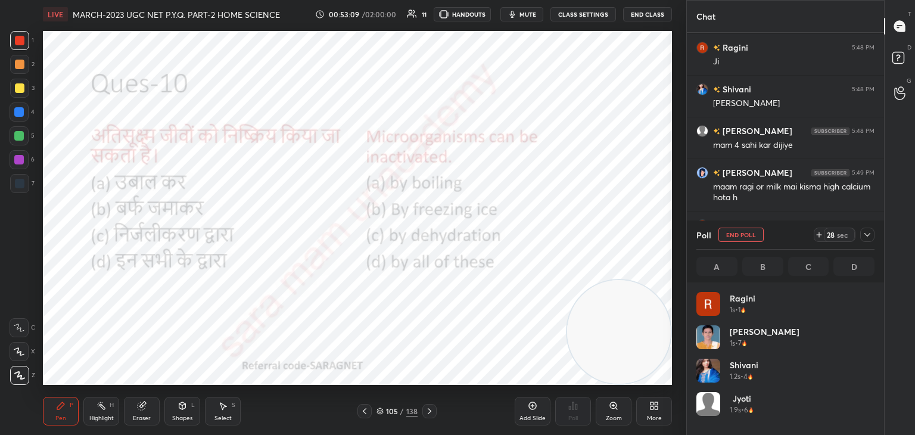
scroll to position [139, 175]
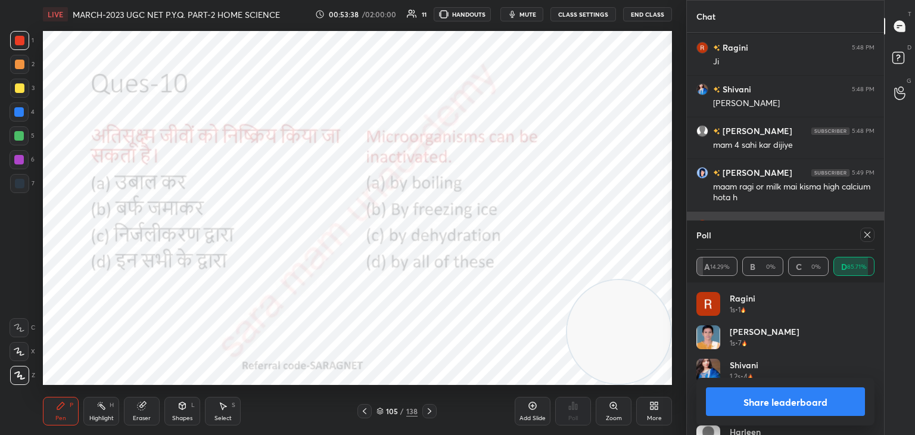
click at [865, 234] on icon at bounding box center [868, 235] width 10 height 10
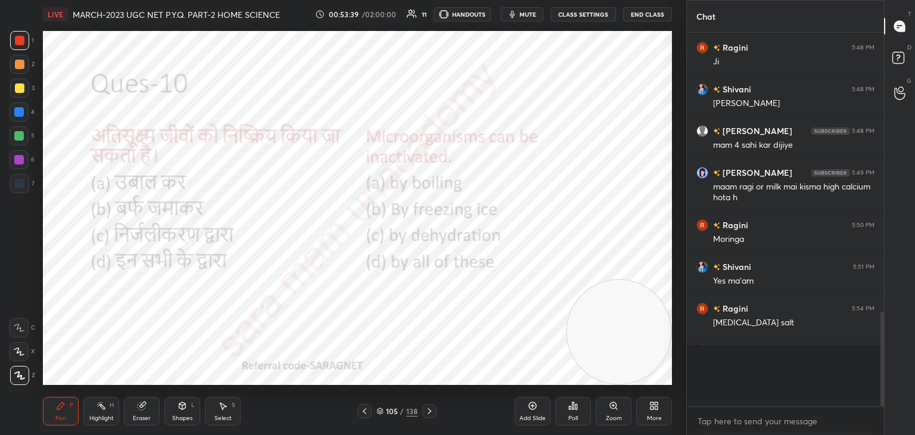
scroll to position [246, 194]
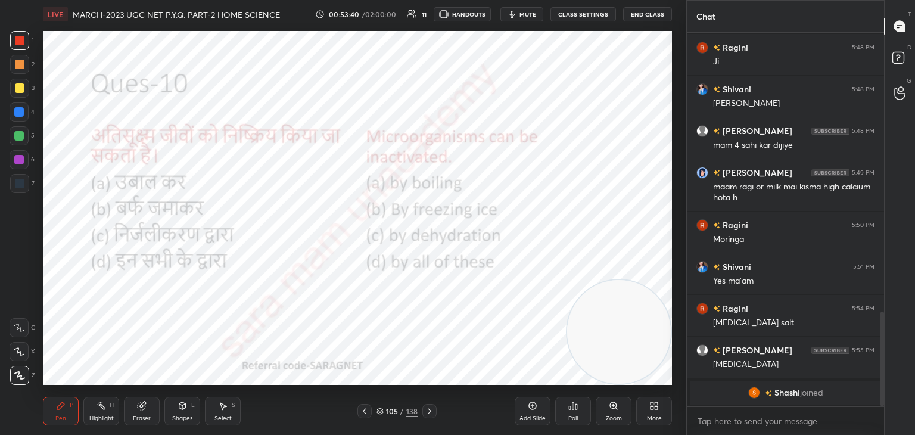
click at [427, 408] on icon at bounding box center [430, 411] width 10 height 10
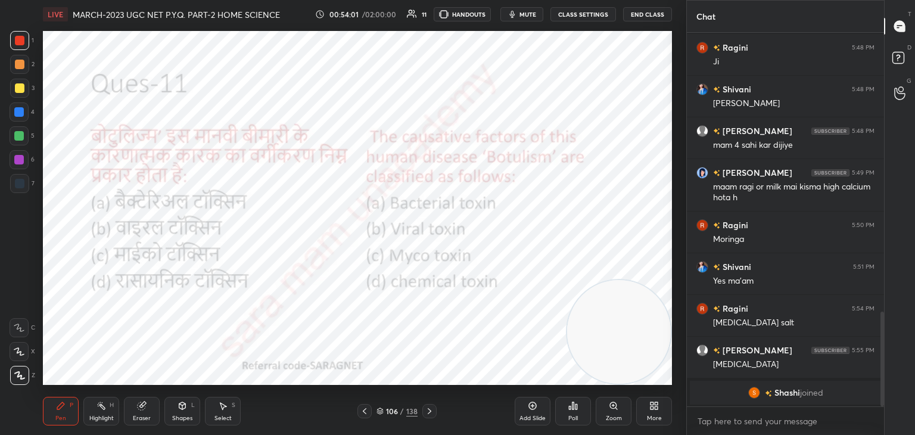
click at [570, 406] on icon at bounding box center [570, 407] width 2 height 3
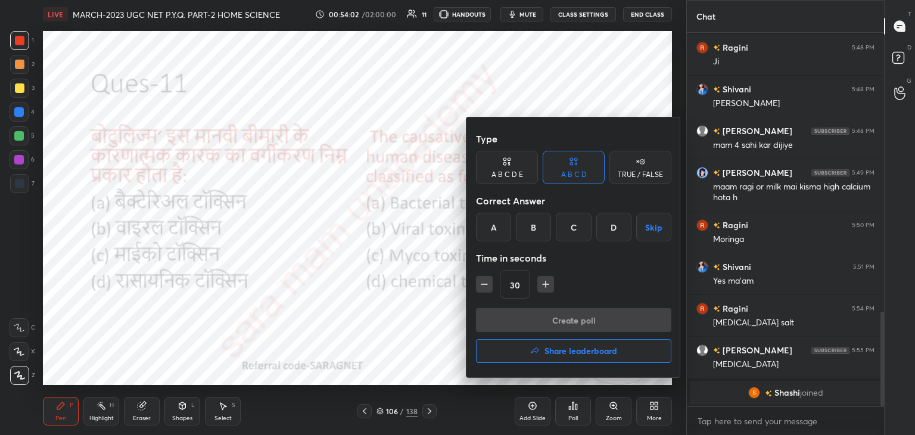
click at [501, 231] on div "A" at bounding box center [493, 227] width 35 height 29
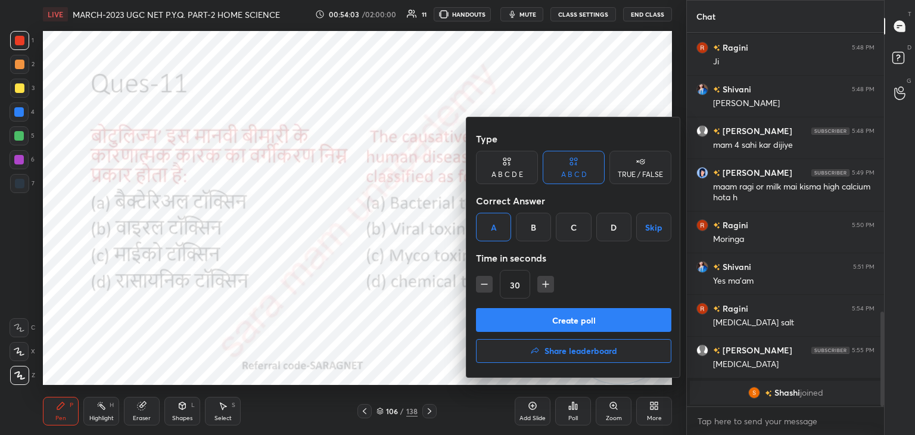
click at [574, 319] on button "Create poll" at bounding box center [573, 320] width 195 height 24
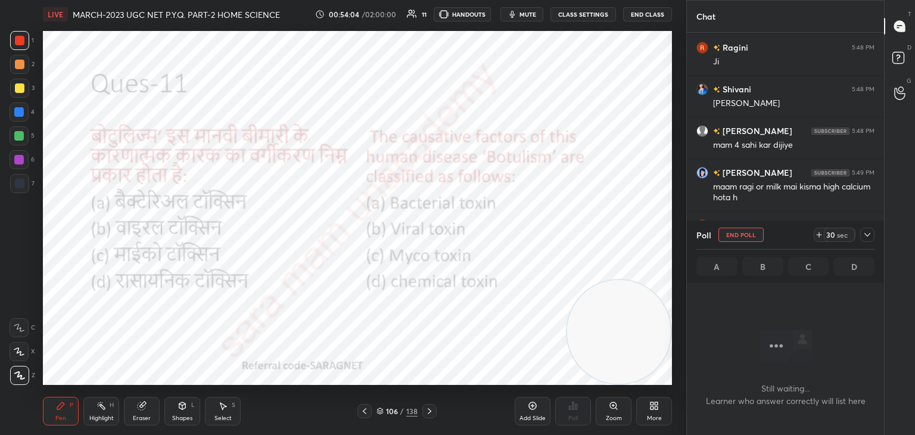
scroll to position [308, 194]
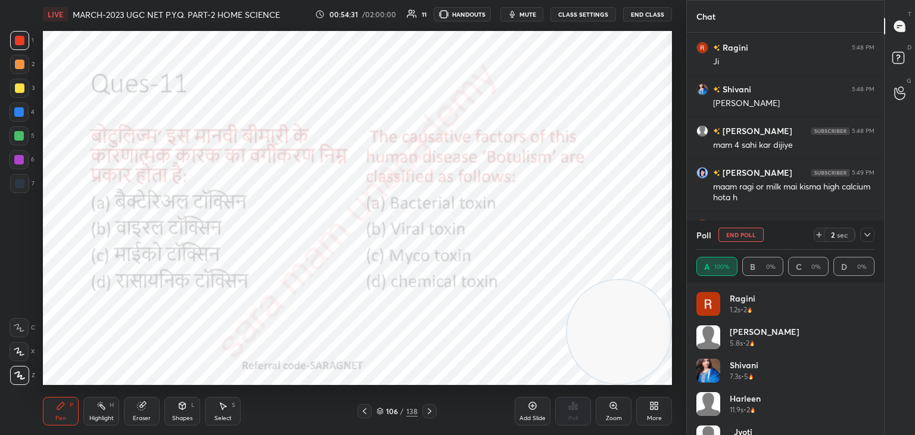
click at [744, 237] on button "End Poll" at bounding box center [741, 235] width 45 height 14
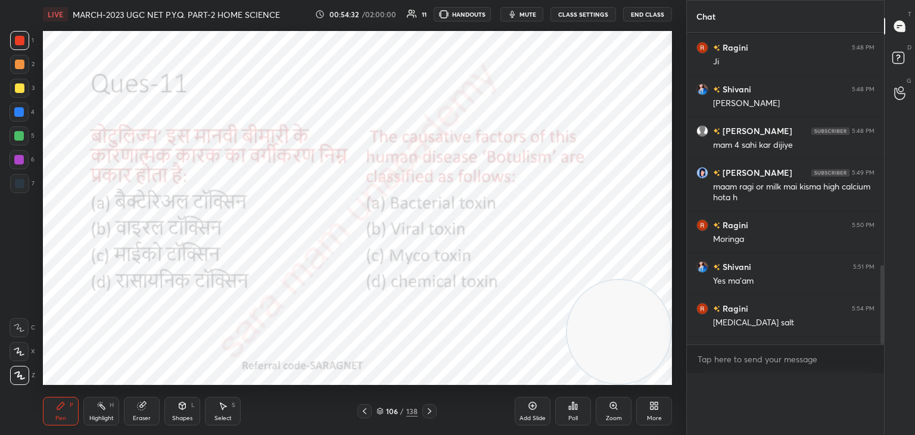
scroll to position [246, 194]
click at [430, 408] on icon at bounding box center [430, 411] width 10 height 10
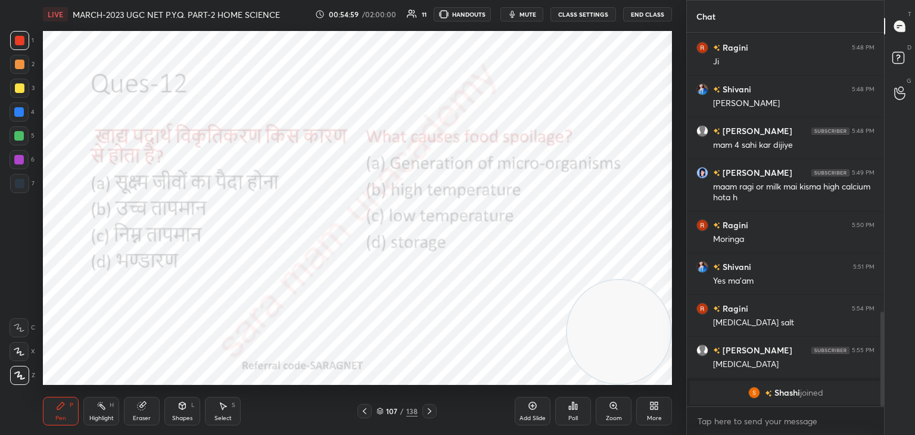
click at [578, 414] on div "Poll" at bounding box center [573, 411] width 36 height 29
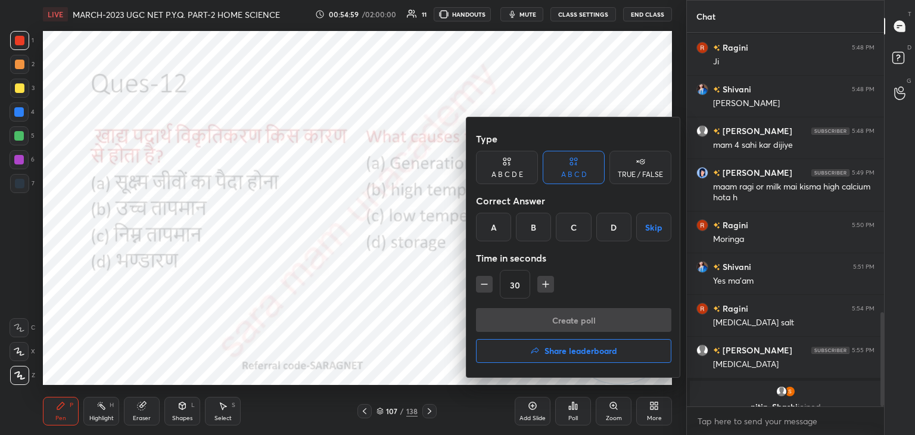
scroll to position [1116, 0]
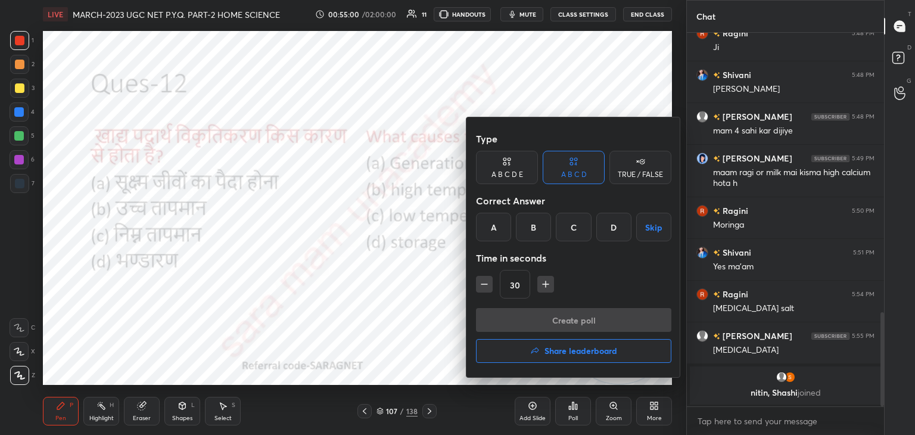
click at [505, 228] on div "A" at bounding box center [493, 227] width 35 height 29
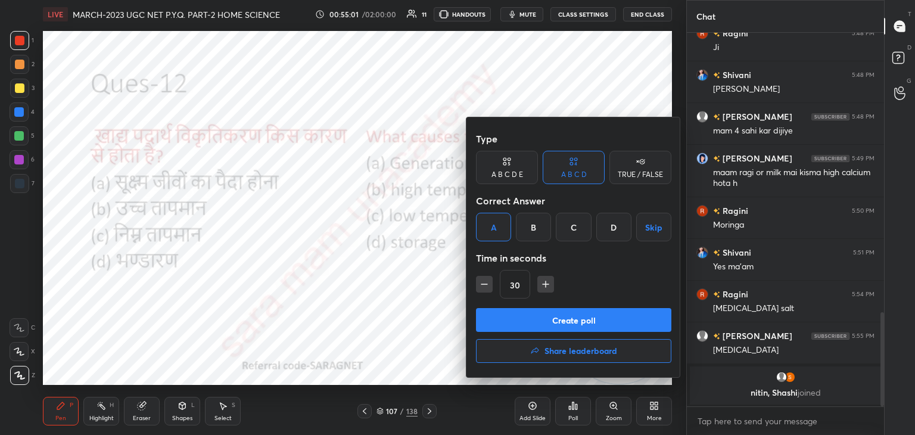
click at [556, 321] on button "Create poll" at bounding box center [573, 320] width 195 height 24
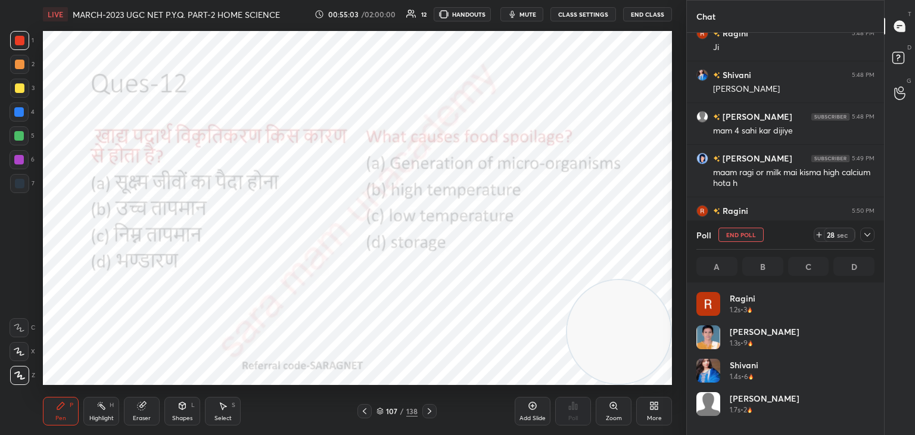
scroll to position [139, 175]
click at [751, 234] on button "End Poll" at bounding box center [741, 235] width 45 height 14
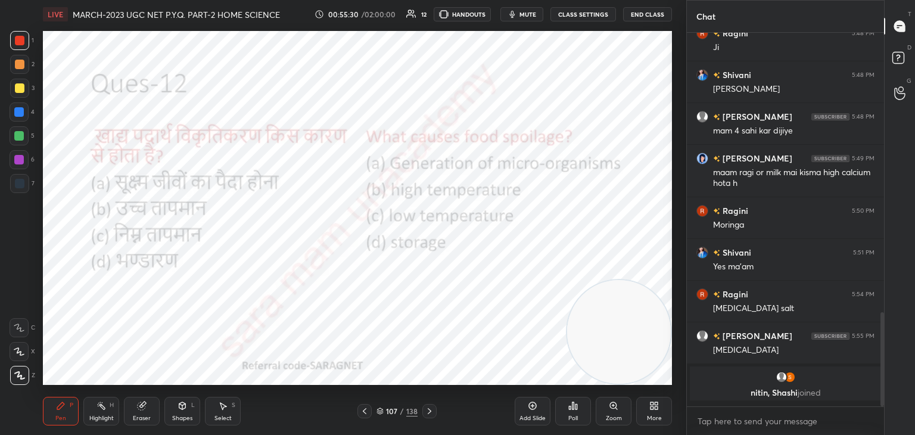
scroll to position [2, 4]
click at [434, 412] on div at bounding box center [430, 411] width 14 height 14
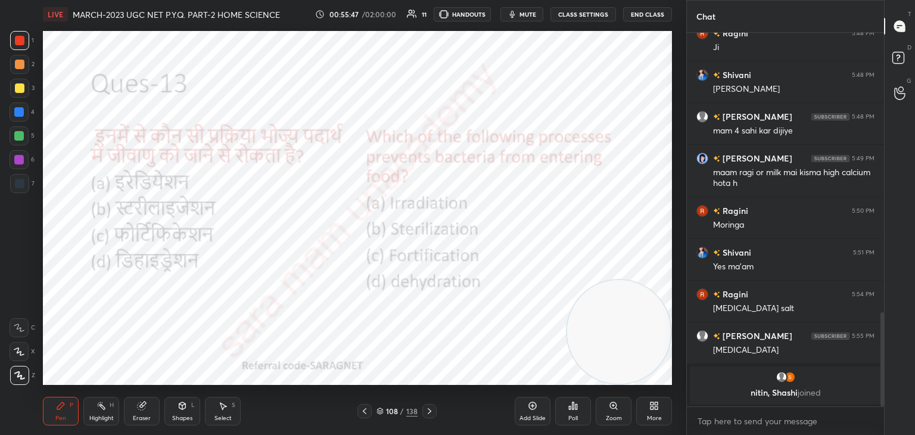
click at [575, 418] on div "Poll" at bounding box center [574, 418] width 10 height 6
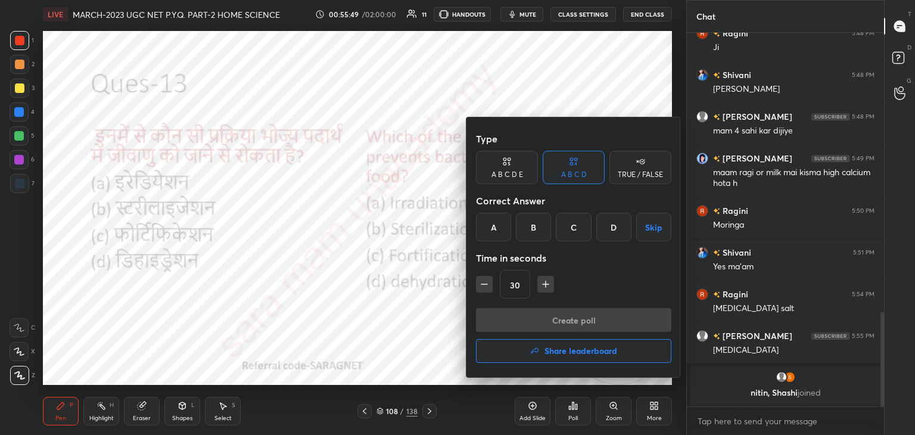
click at [495, 227] on div "A" at bounding box center [493, 227] width 35 height 29
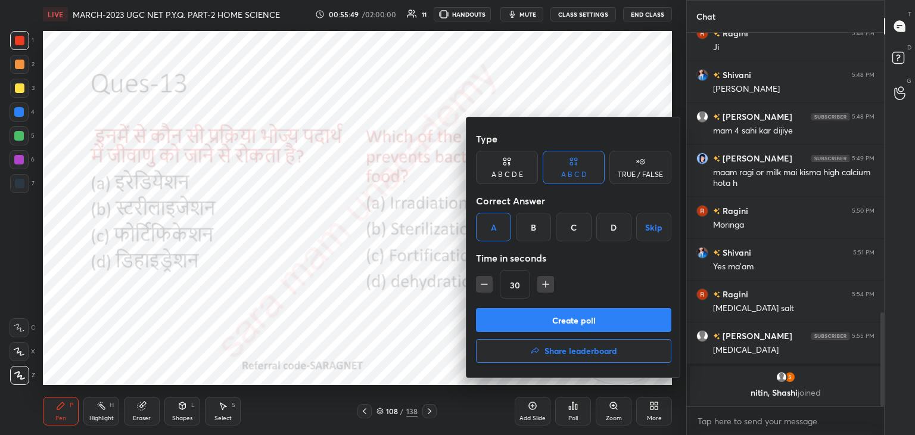
click at [558, 319] on button "Create poll" at bounding box center [573, 320] width 195 height 24
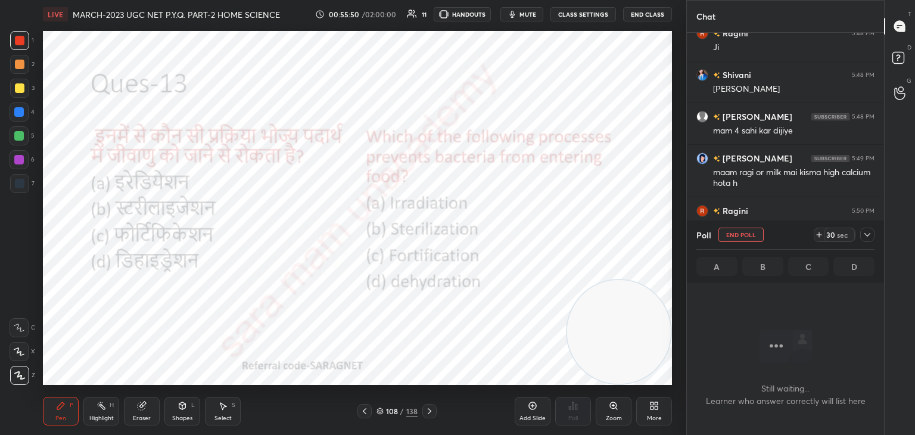
scroll to position [334, 194]
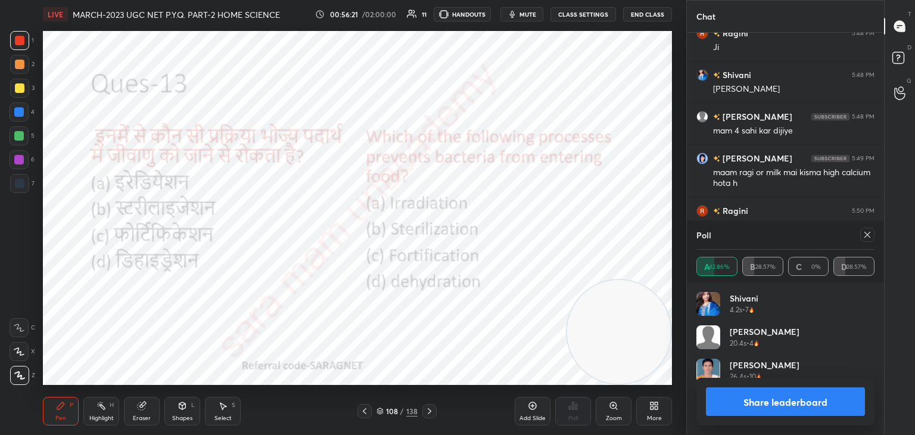
click at [868, 235] on icon at bounding box center [868, 235] width 10 height 10
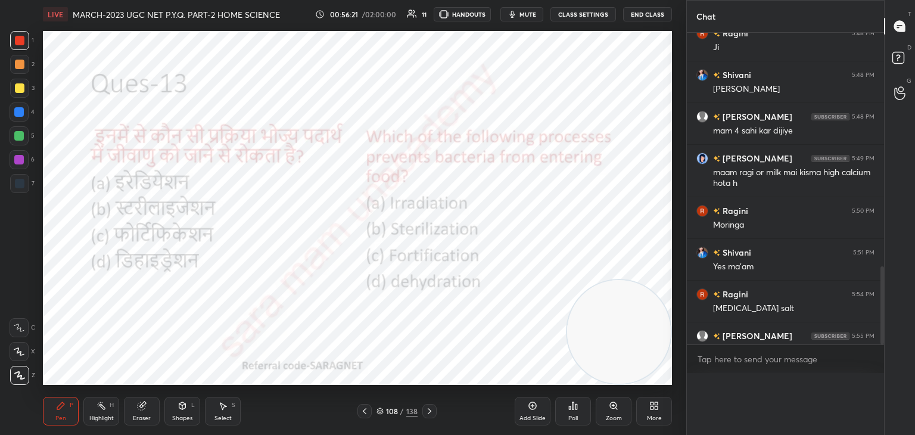
scroll to position [0, 4]
click at [431, 415] on icon at bounding box center [430, 411] width 10 height 10
click at [572, 415] on div "Poll" at bounding box center [574, 418] width 10 height 6
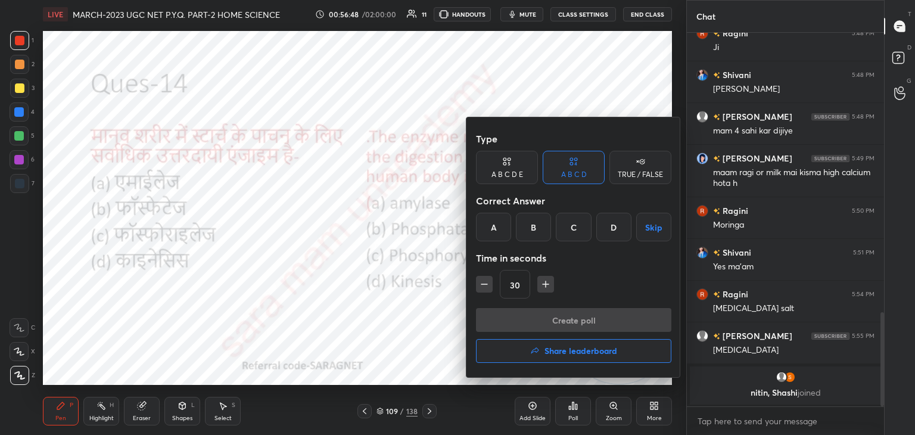
click at [496, 229] on div "A" at bounding box center [493, 227] width 35 height 29
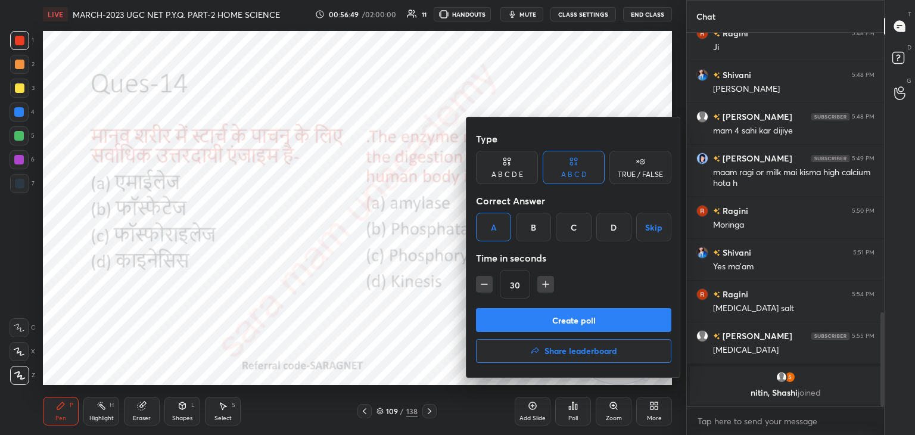
click at [571, 322] on button "Create poll" at bounding box center [573, 320] width 195 height 24
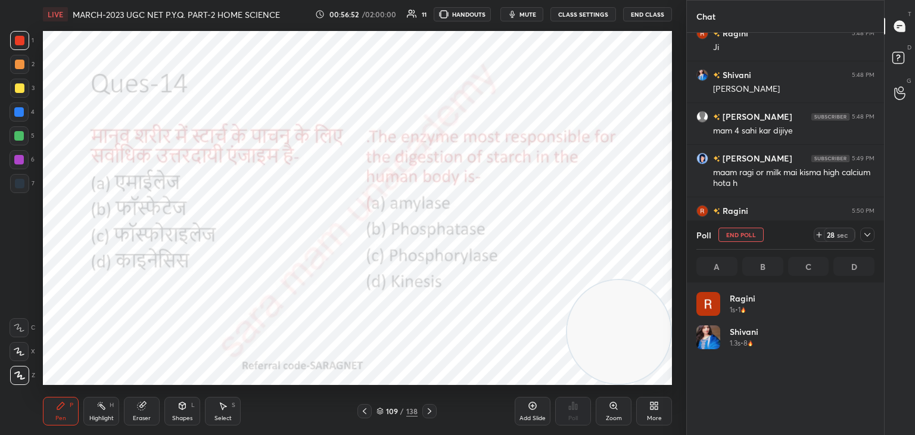
scroll to position [139, 175]
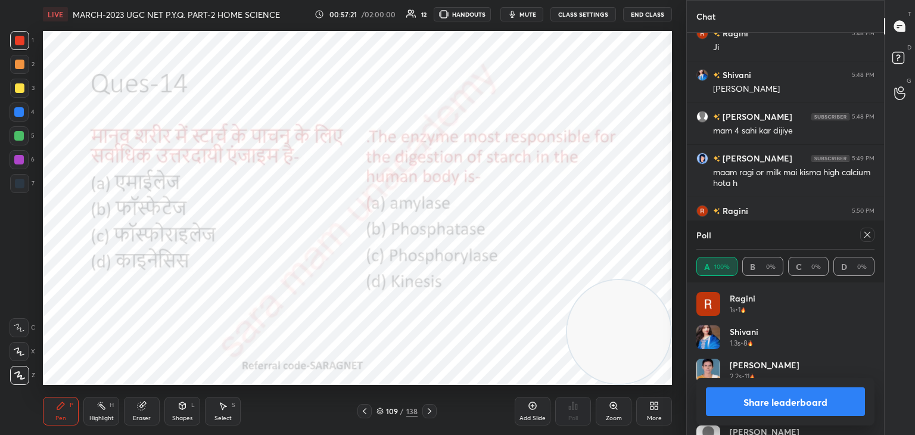
click at [868, 235] on icon at bounding box center [868, 235] width 10 height 10
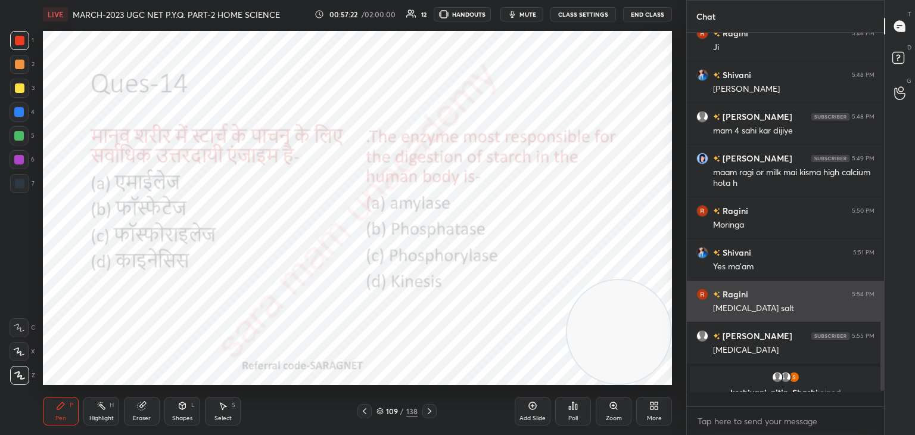
scroll to position [369, 194]
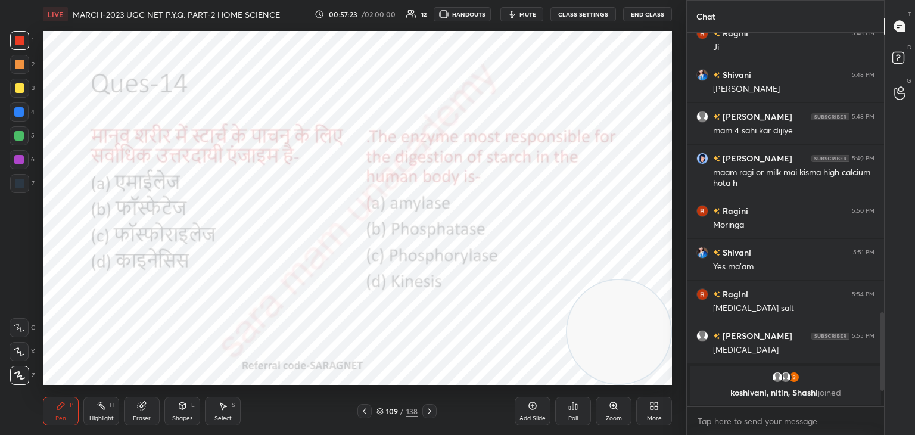
click at [433, 410] on icon at bounding box center [430, 411] width 10 height 10
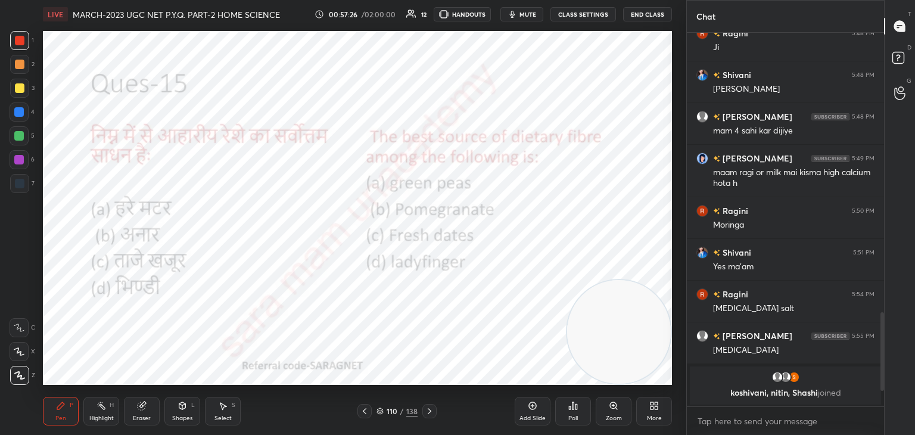
scroll to position [1008, 0]
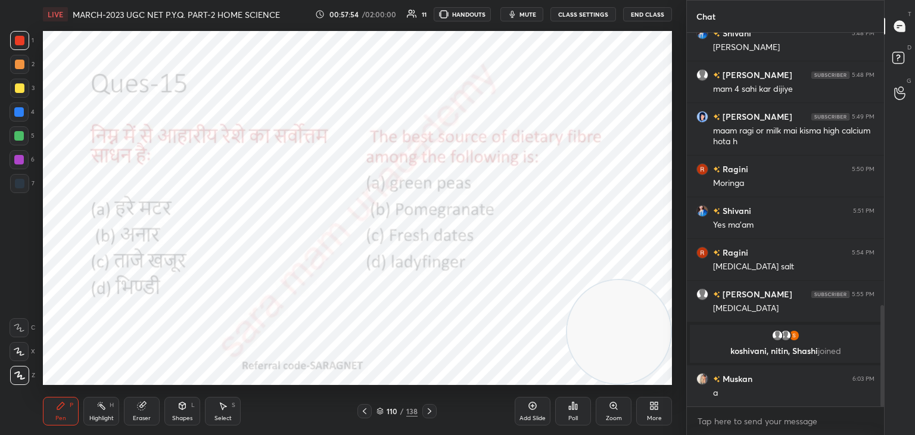
click at [569, 416] on div "Poll" at bounding box center [574, 418] width 10 height 6
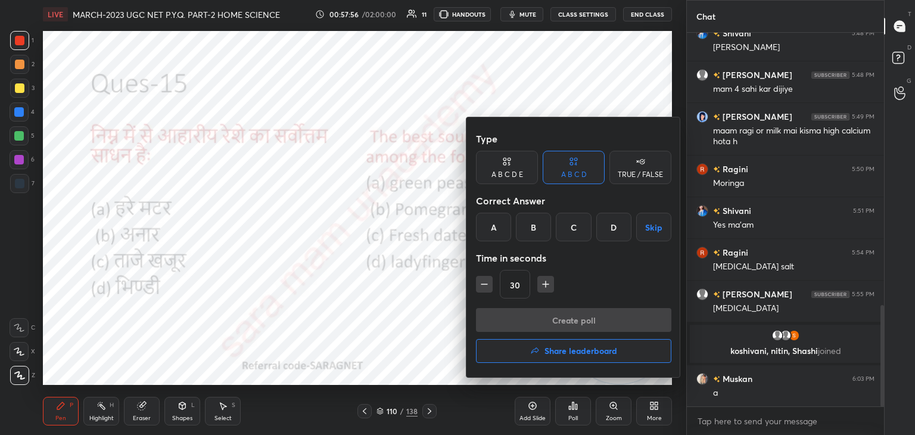
click at [501, 231] on div "A" at bounding box center [493, 227] width 35 height 29
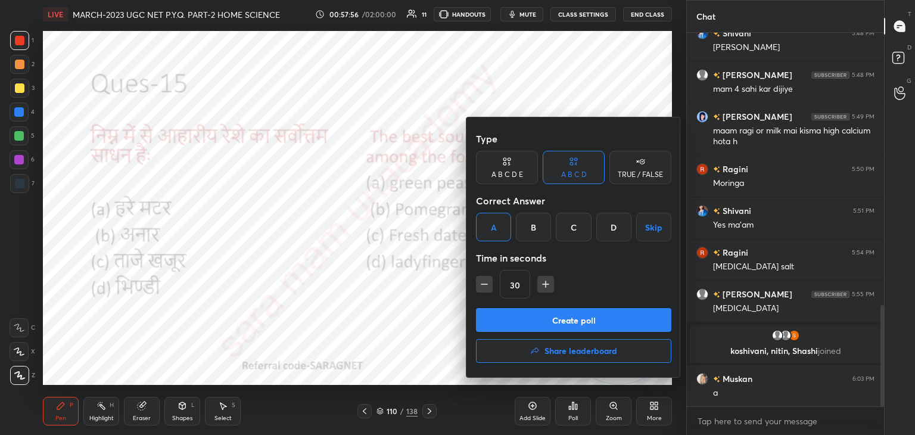
click at [573, 321] on button "Create poll" at bounding box center [573, 320] width 195 height 24
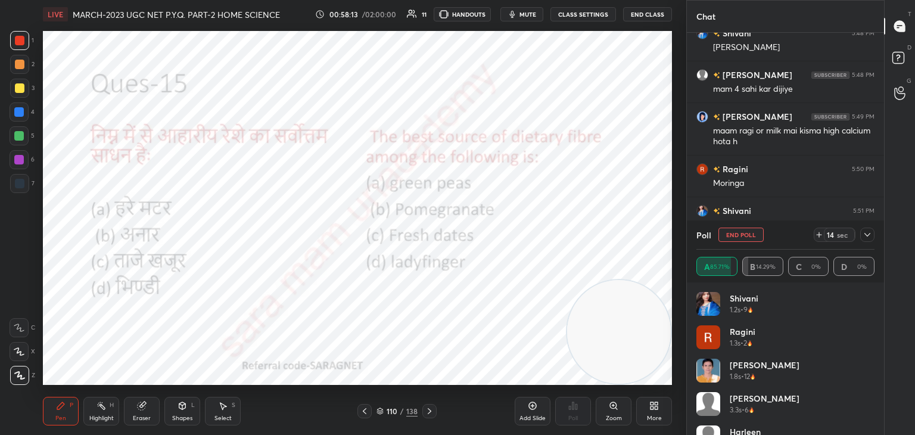
scroll to position [1112, 0]
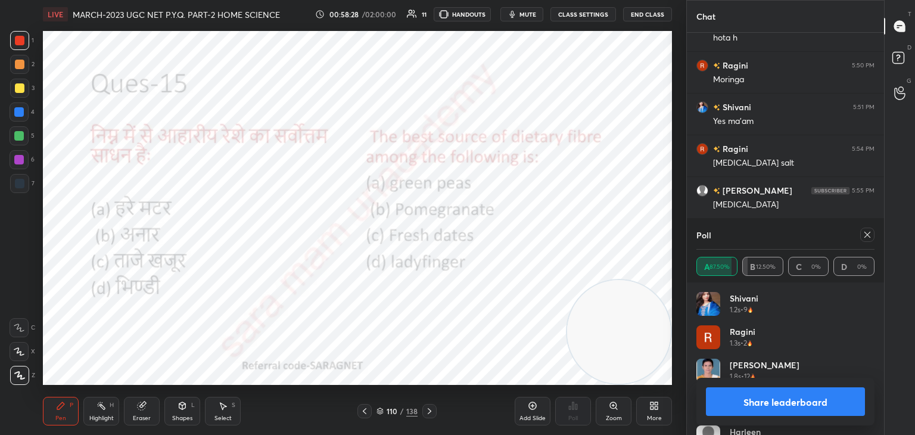
click at [865, 236] on icon at bounding box center [868, 235] width 10 height 10
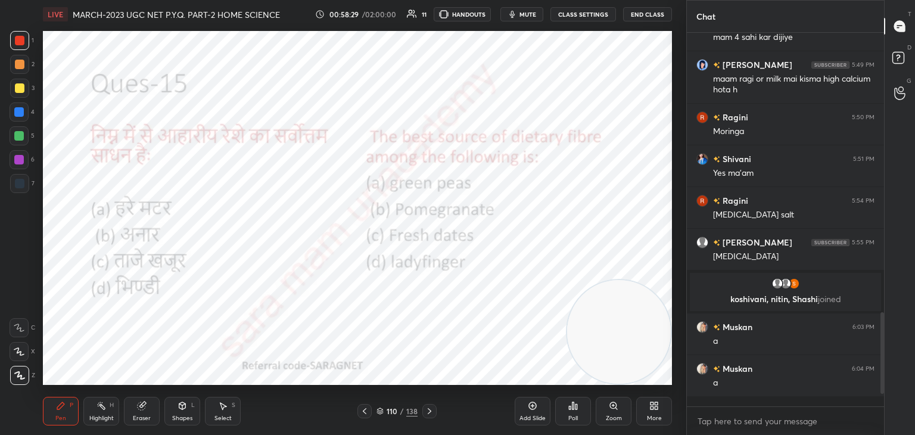
scroll to position [1054, 0]
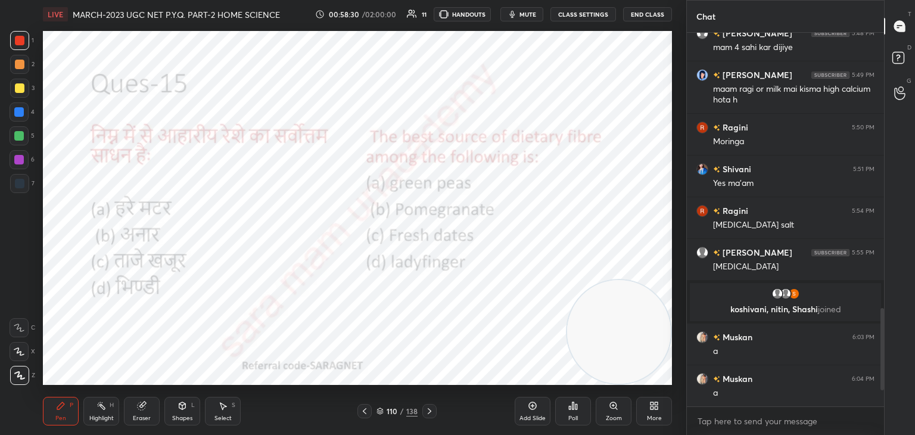
click at [428, 409] on icon at bounding box center [430, 411] width 10 height 10
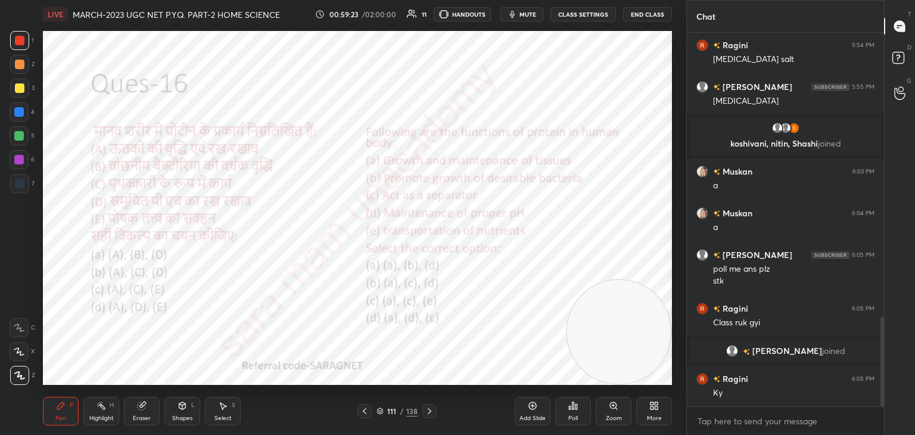
scroll to position [4, 4]
click at [579, 412] on div "Poll" at bounding box center [573, 411] width 36 height 29
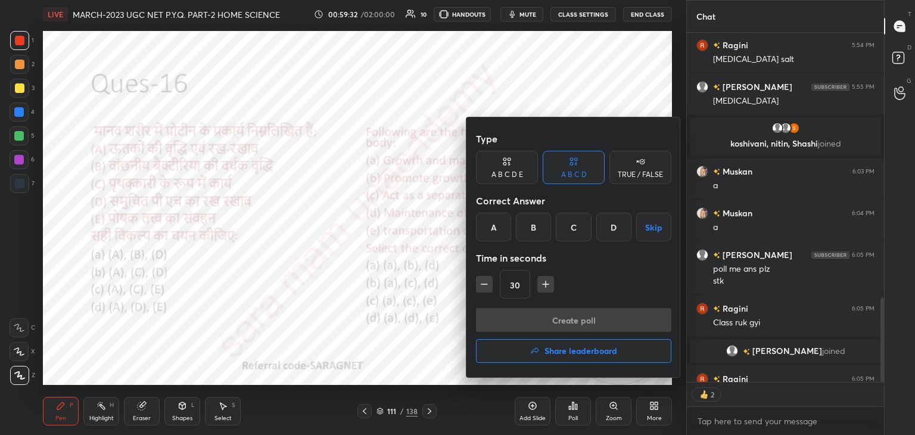
click at [617, 228] on div "D" at bounding box center [614, 227] width 35 height 29
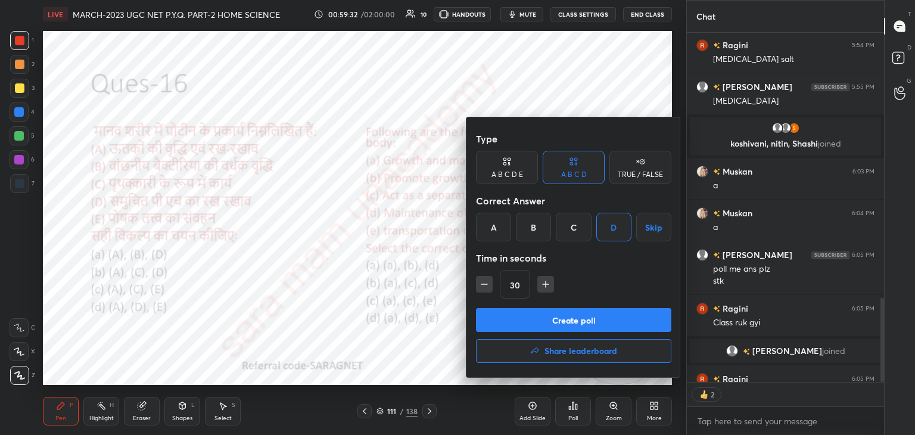
click at [553, 324] on button "Create poll" at bounding box center [573, 320] width 195 height 24
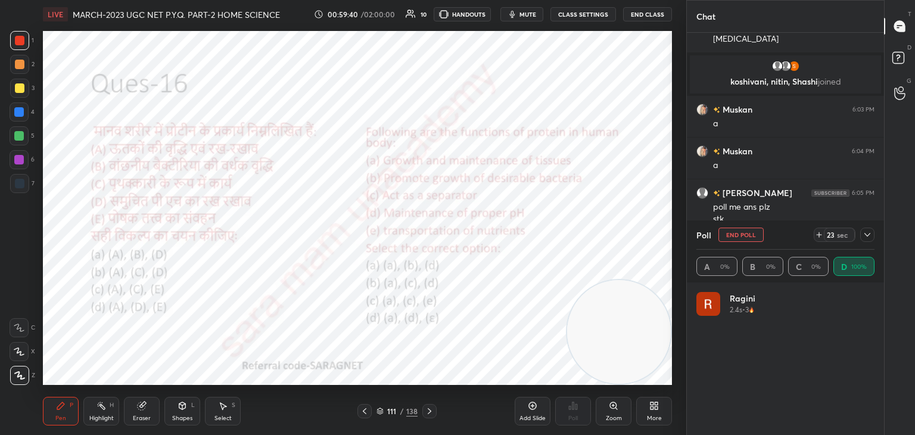
scroll to position [1285, 0]
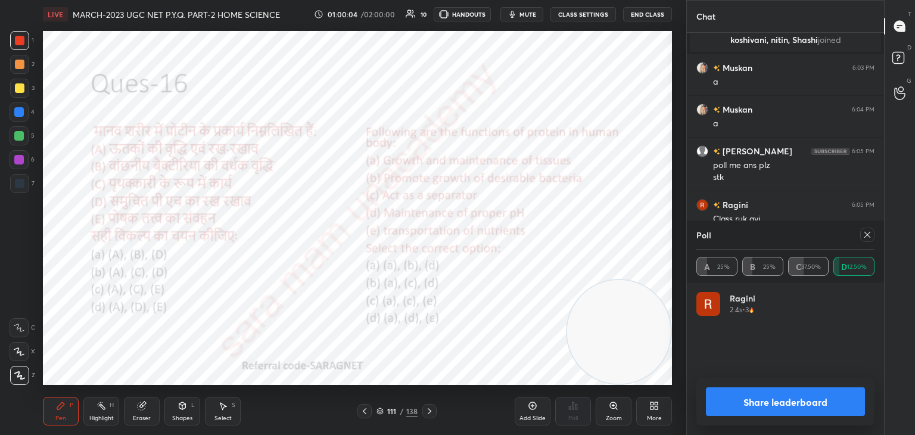
click at [792, 405] on button "Share leaderboard" at bounding box center [785, 401] width 159 height 29
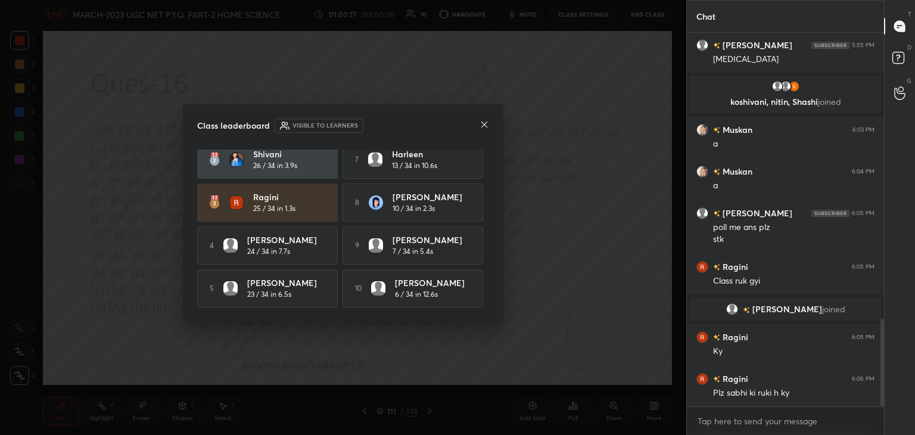
scroll to position [0, 0]
click at [485, 123] on icon at bounding box center [485, 125] width 6 height 6
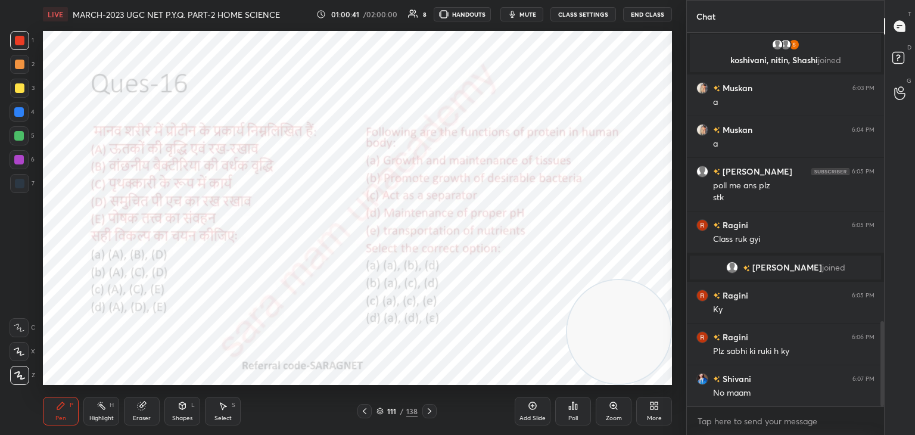
scroll to position [1306, 0]
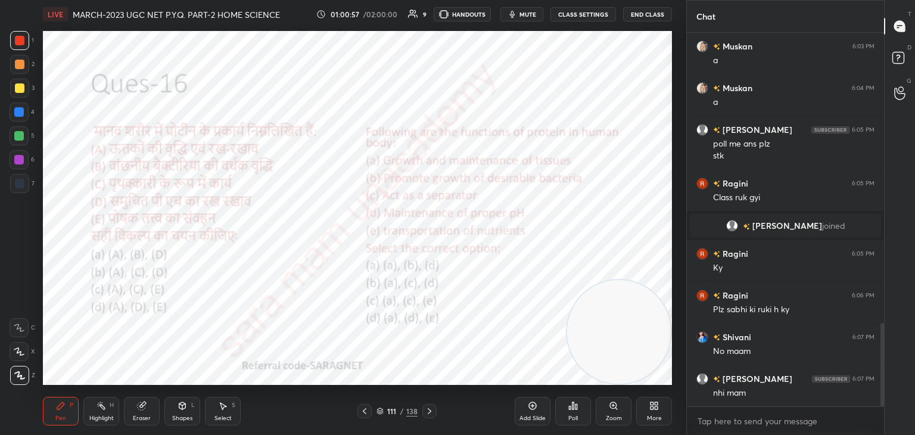
click at [434, 413] on div at bounding box center [430, 411] width 14 height 14
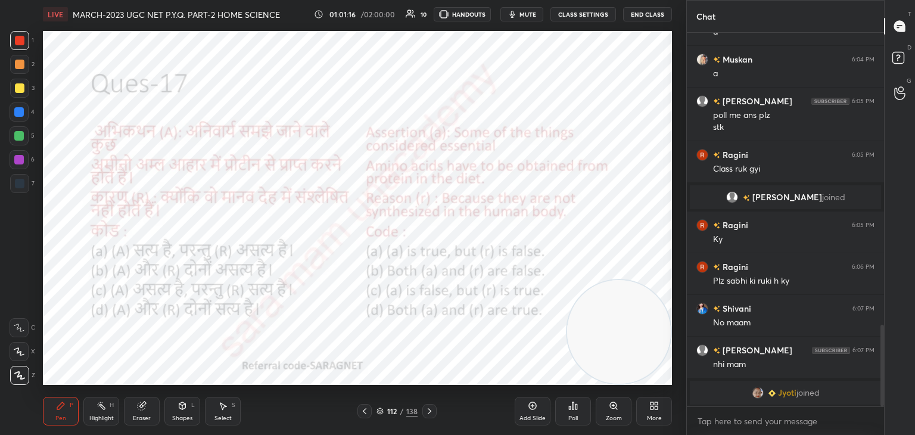
scroll to position [1349, 0]
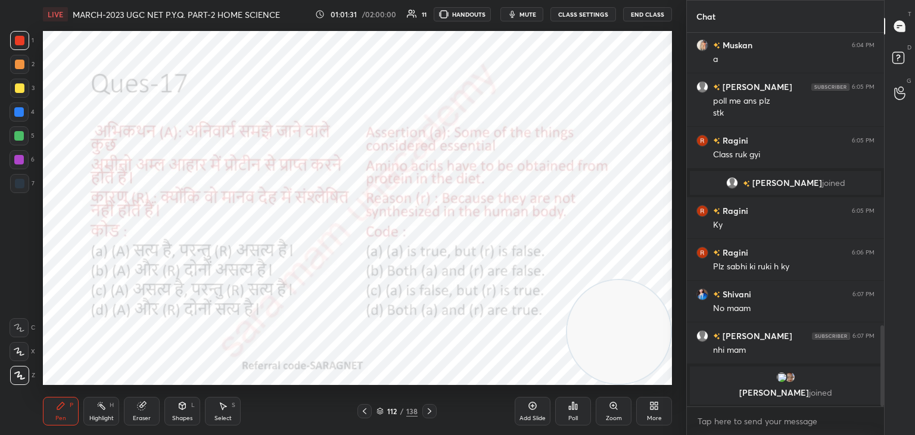
click at [567, 411] on div "Poll" at bounding box center [573, 411] width 36 height 29
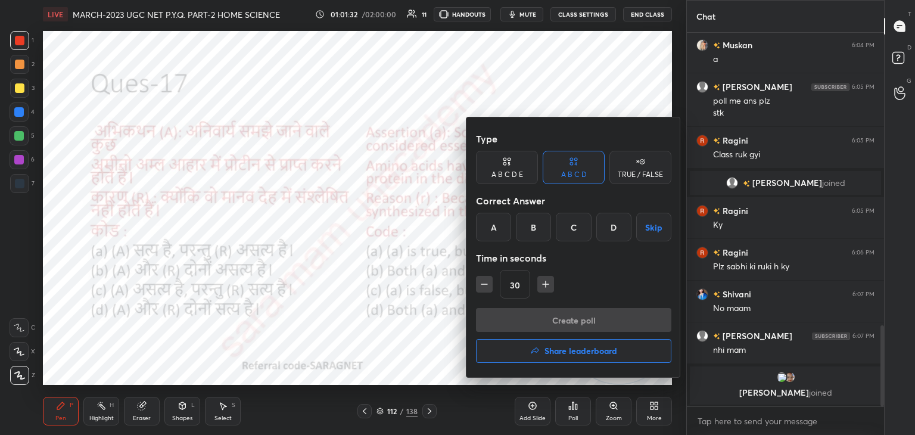
click at [618, 229] on div "D" at bounding box center [614, 227] width 35 height 29
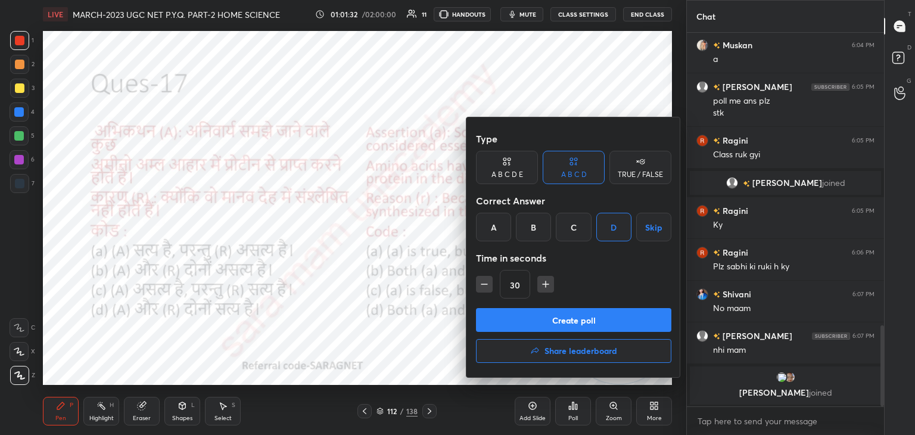
click at [574, 325] on button "Create poll" at bounding box center [573, 320] width 195 height 24
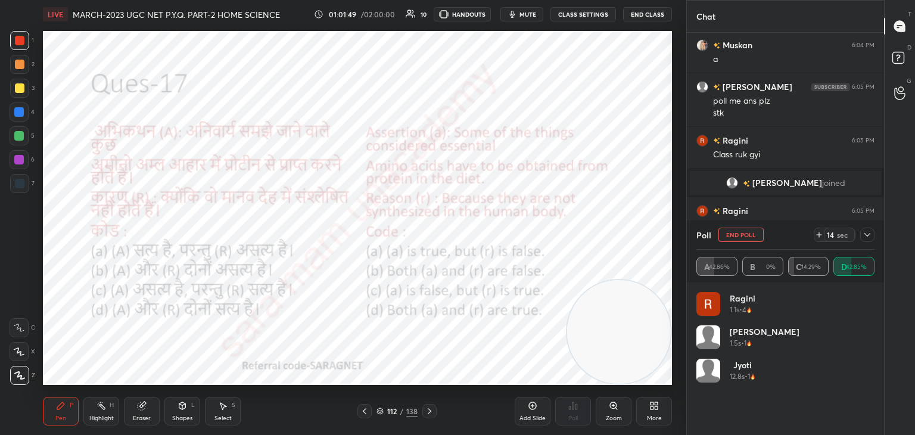
scroll to position [1380, 0]
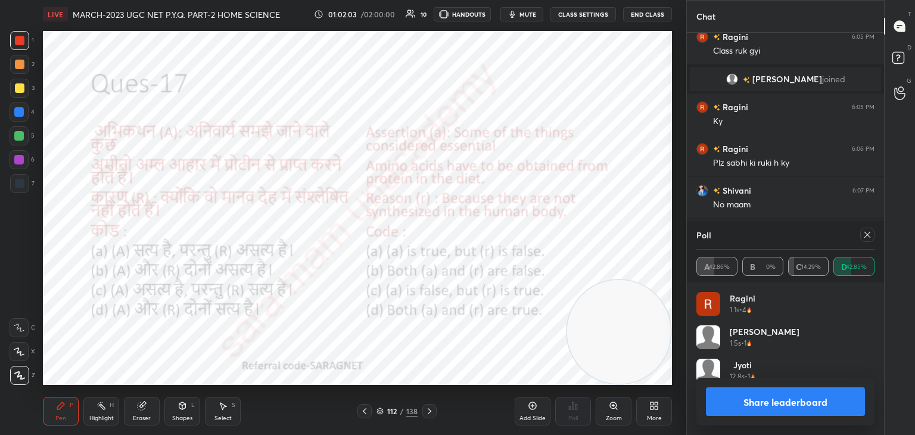
click at [753, 237] on div "Poll" at bounding box center [786, 234] width 178 height 29
click at [871, 236] on icon at bounding box center [868, 235] width 10 height 10
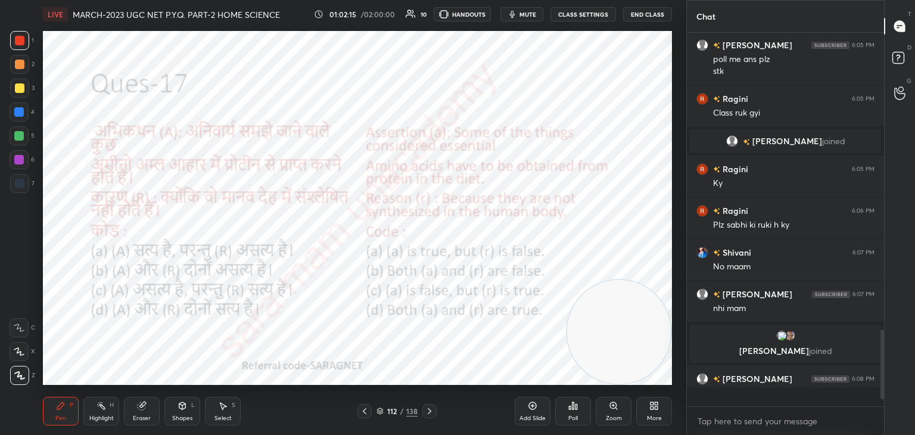
scroll to position [4, 4]
click at [428, 415] on icon at bounding box center [430, 411] width 10 height 10
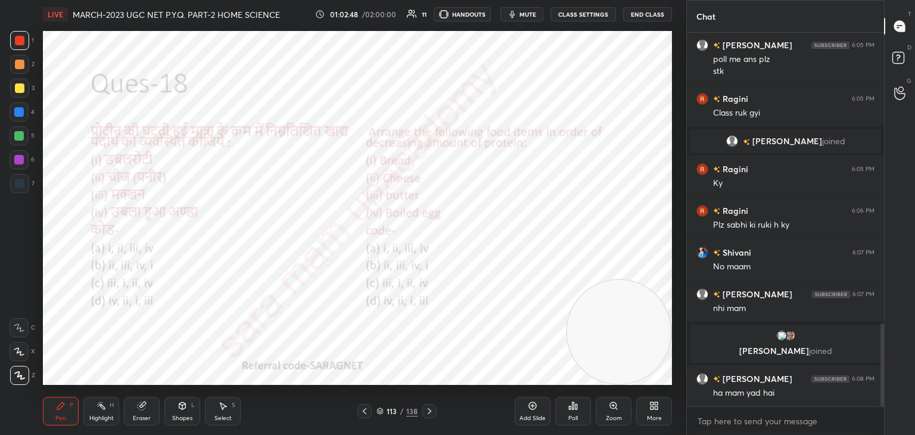
click at [575, 417] on div "Poll" at bounding box center [574, 418] width 10 height 6
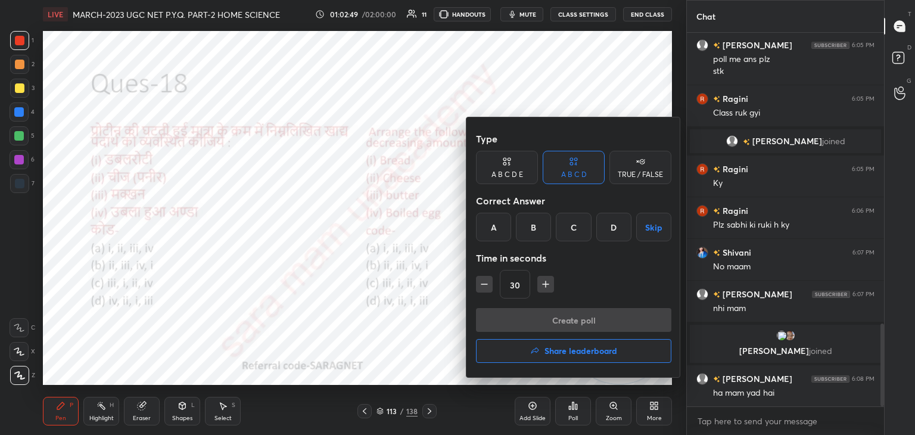
click at [614, 229] on div "D" at bounding box center [614, 227] width 35 height 29
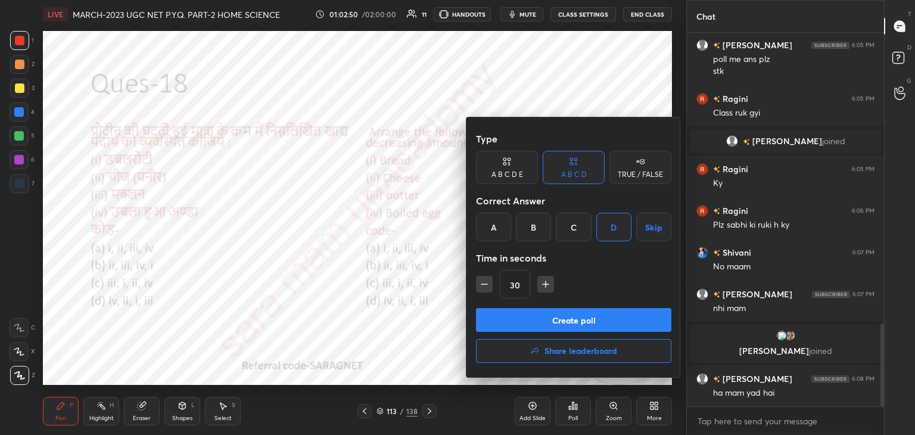
click at [579, 322] on button "Create poll" at bounding box center [573, 320] width 195 height 24
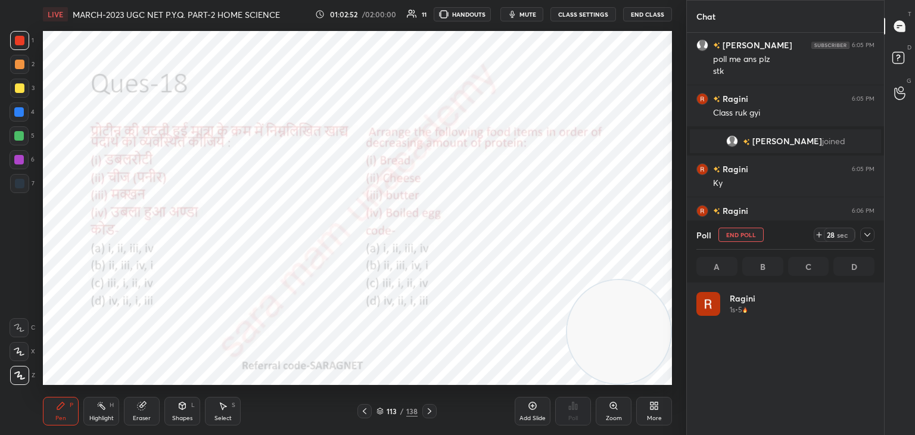
scroll to position [139, 175]
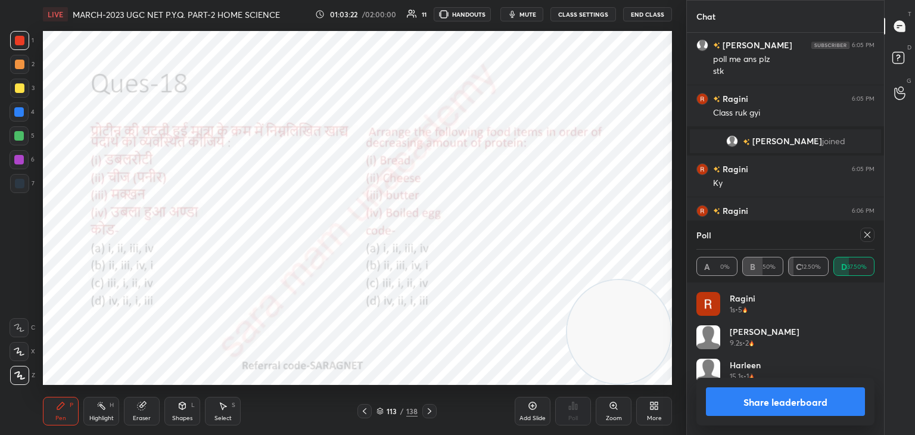
click at [861, 237] on div at bounding box center [868, 235] width 14 height 14
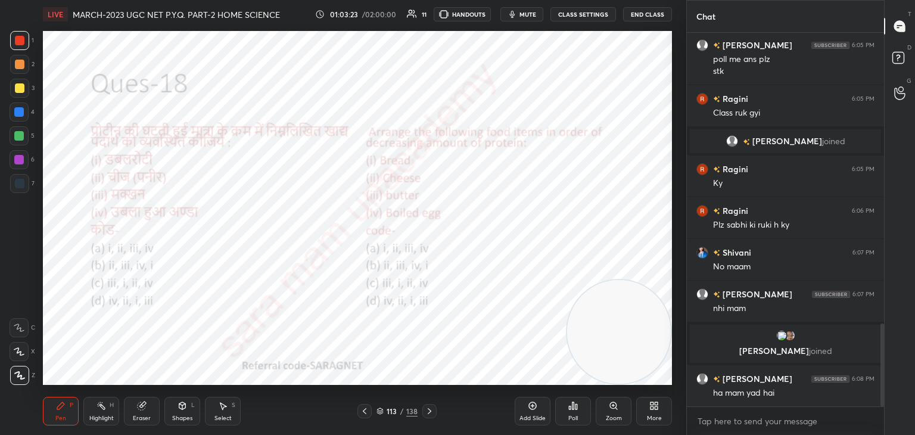
scroll to position [272, 194]
click at [430, 412] on icon at bounding box center [430, 411] width 4 height 6
click at [579, 415] on div "Poll" at bounding box center [573, 411] width 36 height 29
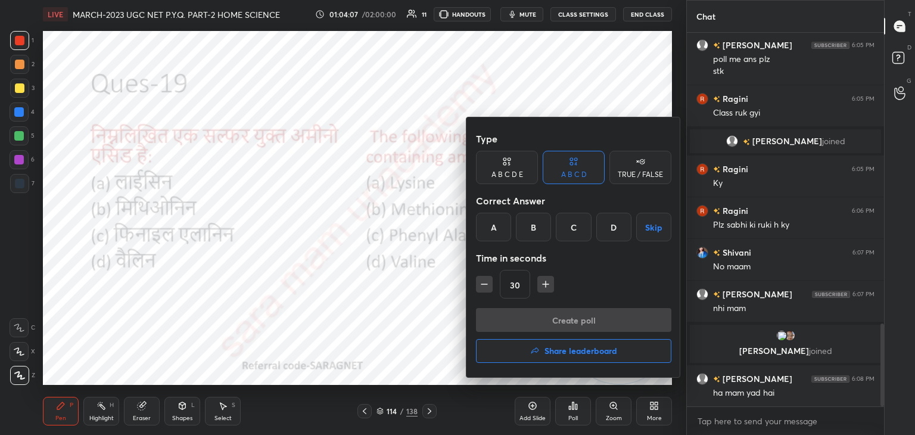
click at [536, 224] on div "B" at bounding box center [533, 227] width 35 height 29
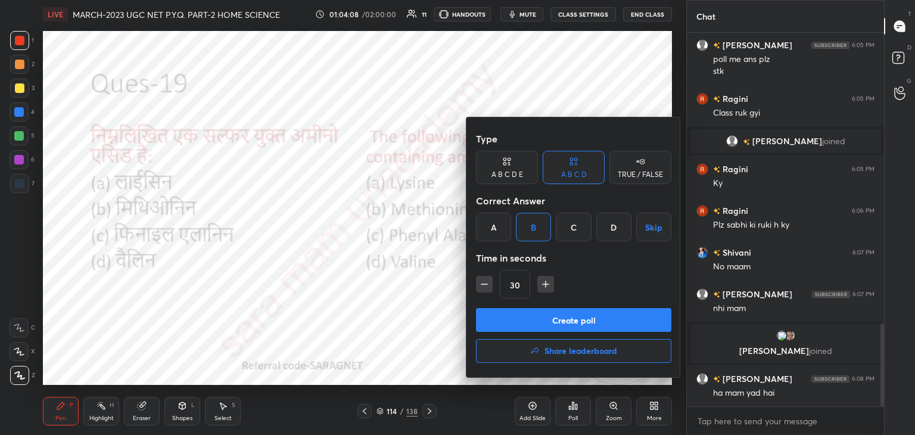
click at [571, 322] on button "Create poll" at bounding box center [573, 320] width 195 height 24
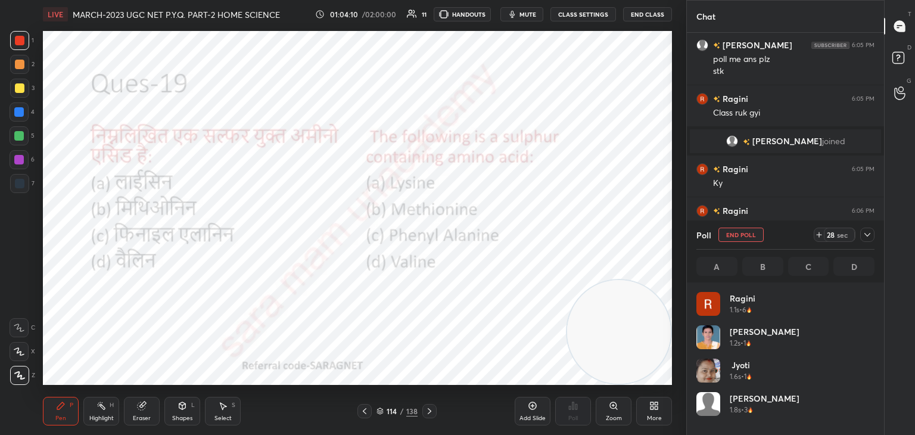
scroll to position [139, 175]
click at [755, 234] on button "End Poll" at bounding box center [741, 235] width 45 height 14
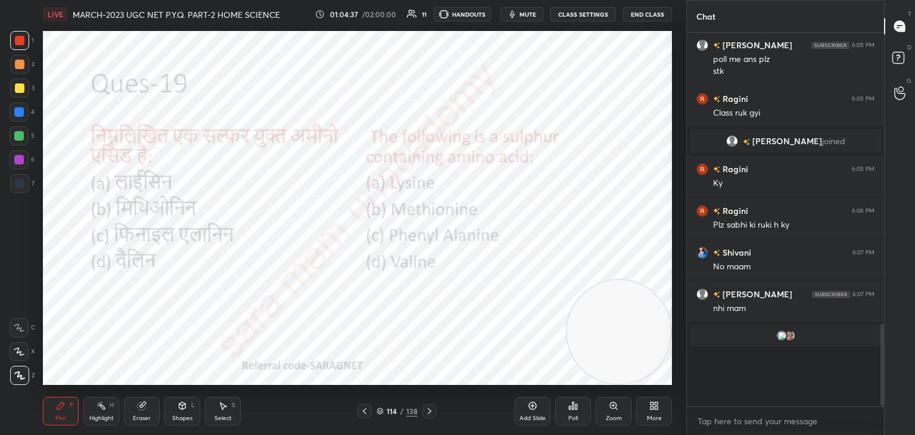
scroll to position [367, 194]
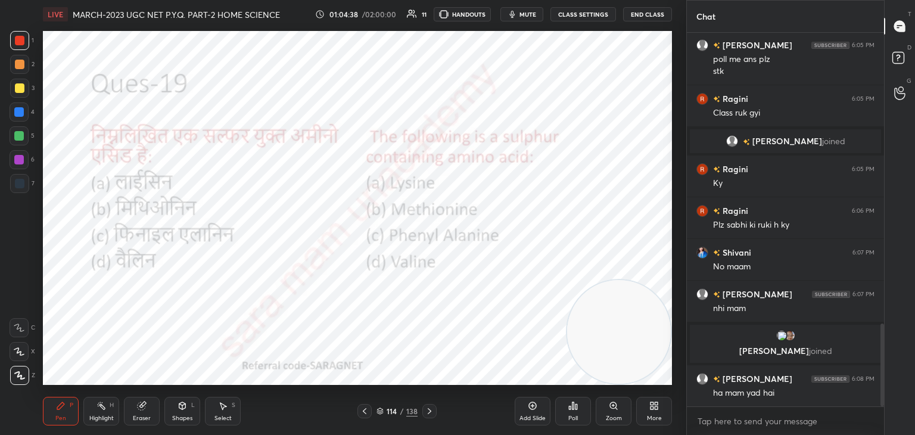
click at [432, 413] on icon at bounding box center [430, 411] width 10 height 10
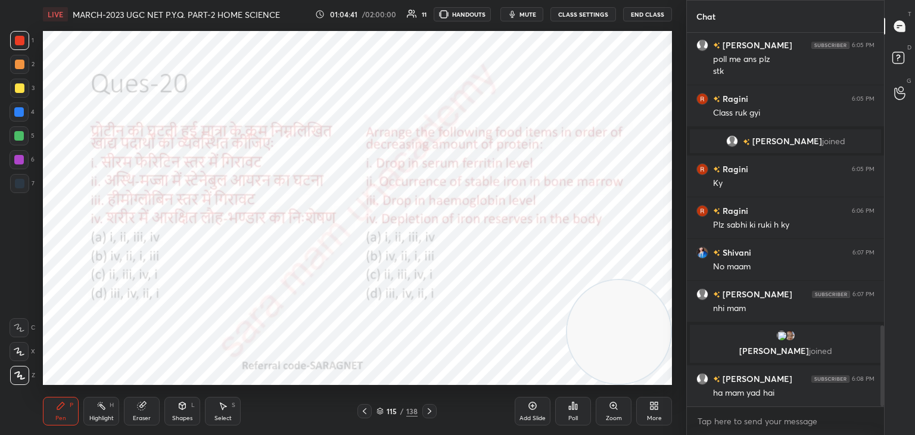
scroll to position [1347, 0]
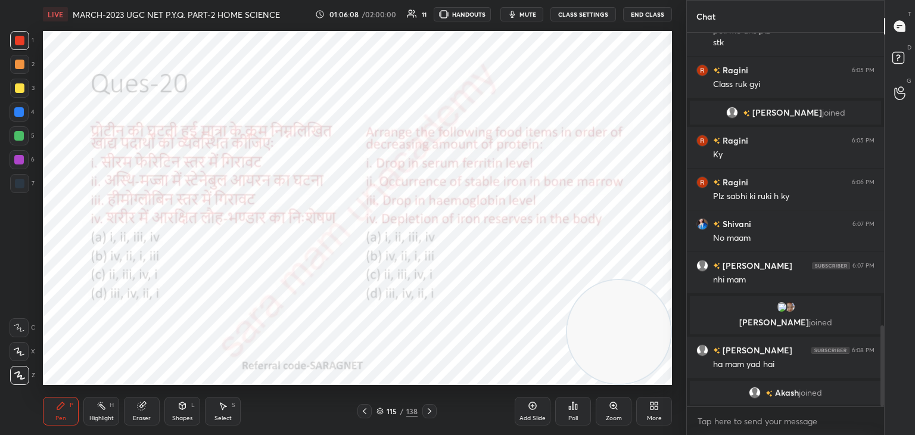
click at [569, 415] on div "Poll" at bounding box center [574, 418] width 10 height 6
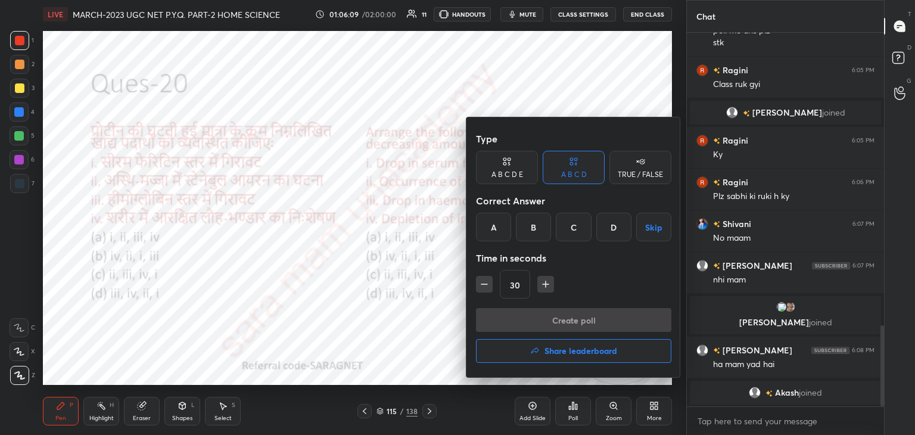
click at [612, 229] on div "D" at bounding box center [614, 227] width 35 height 29
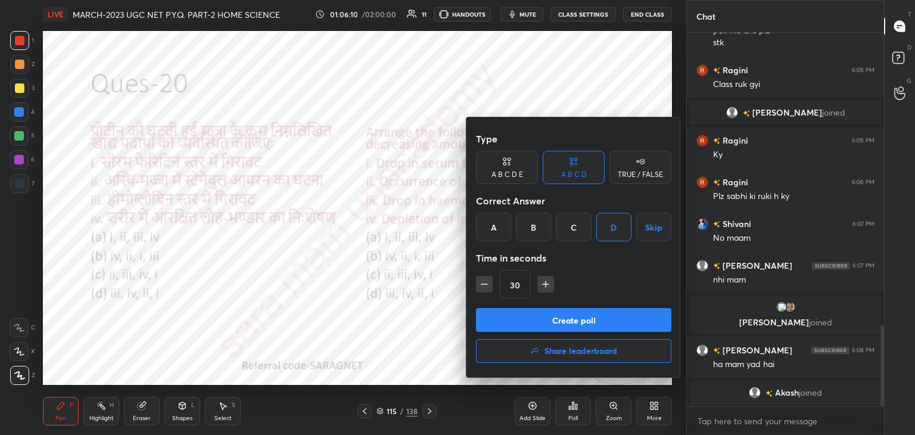
click at [580, 323] on button "Create poll" at bounding box center [573, 320] width 195 height 24
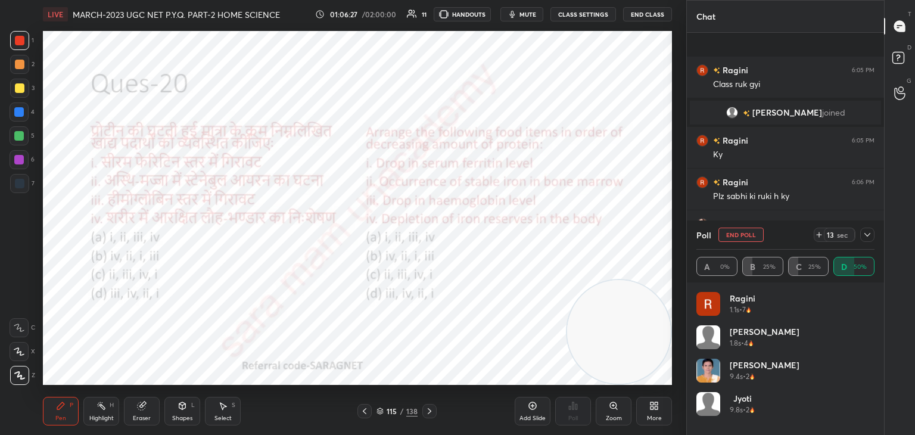
scroll to position [1423, 0]
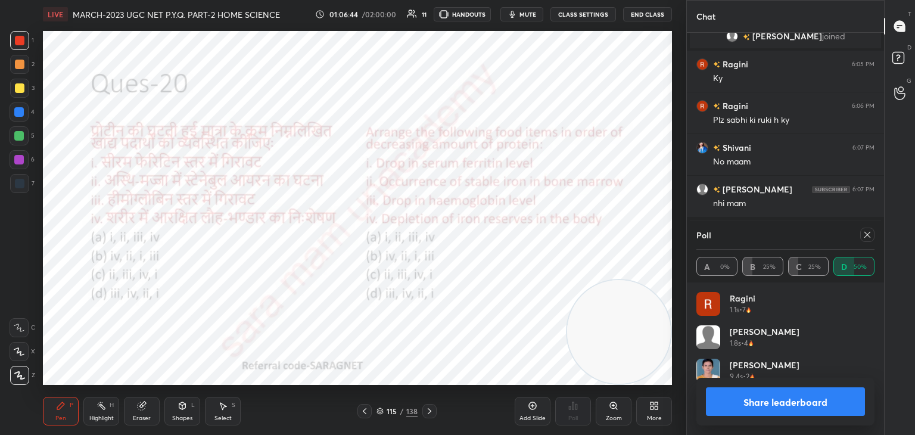
click at [858, 237] on div at bounding box center [865, 235] width 19 height 14
click at [866, 235] on icon at bounding box center [868, 235] width 10 height 10
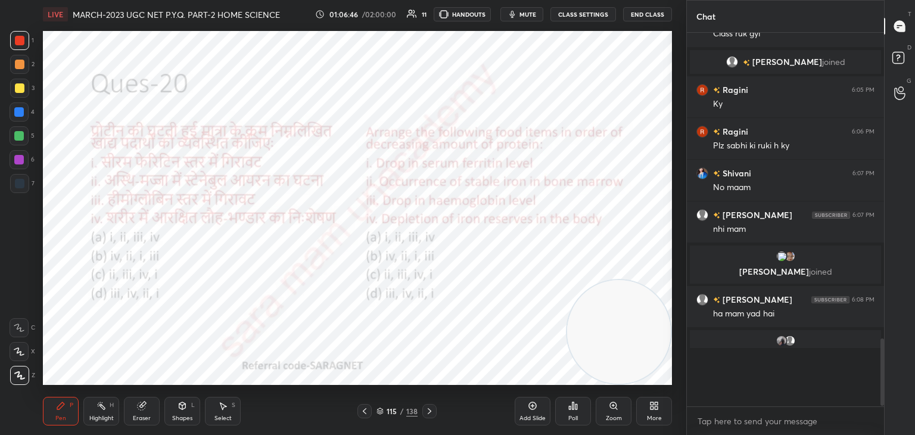
scroll to position [1364, 0]
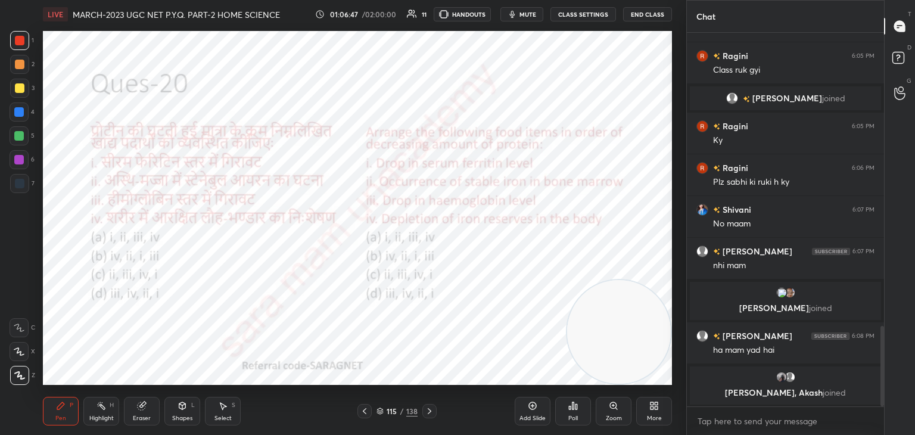
click at [425, 412] on icon at bounding box center [430, 411] width 10 height 10
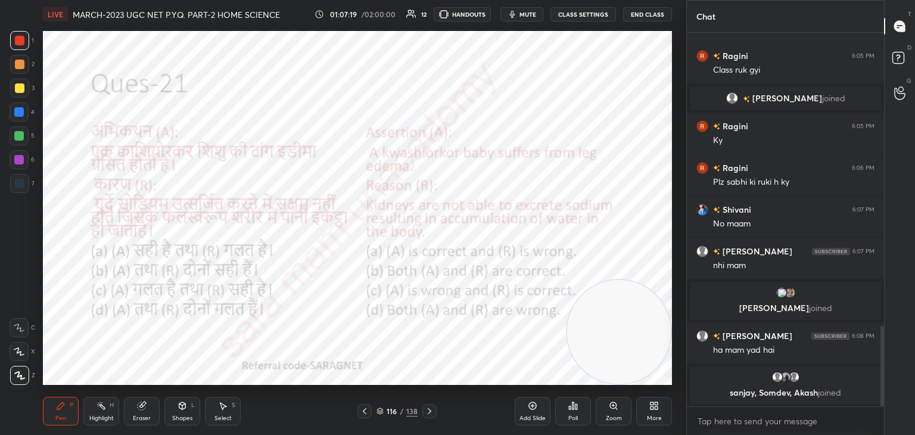
click at [579, 415] on div "Poll" at bounding box center [573, 411] width 36 height 29
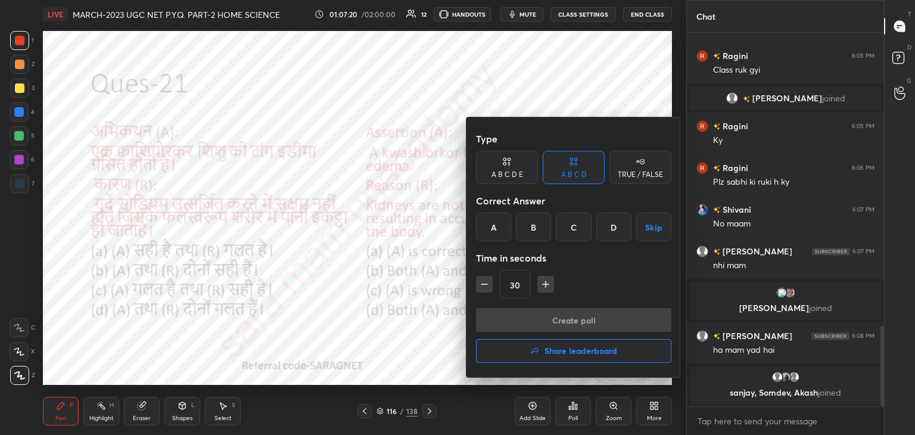
click at [536, 225] on div "B" at bounding box center [533, 227] width 35 height 29
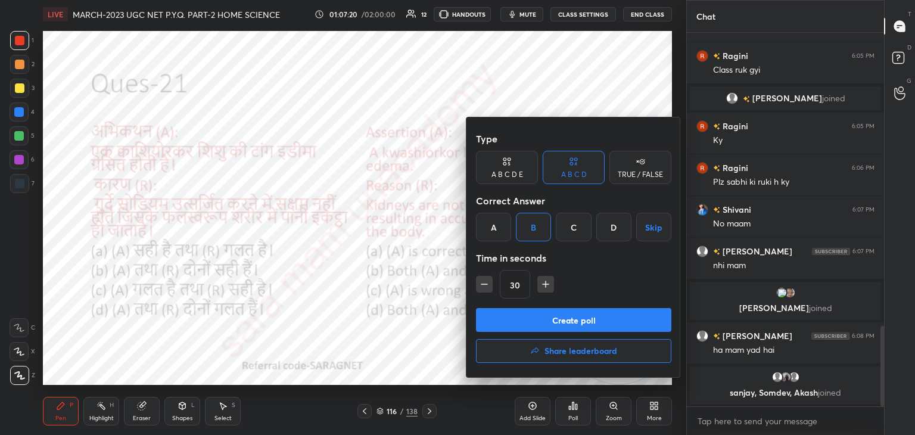
click at [576, 322] on button "Create poll" at bounding box center [573, 320] width 195 height 24
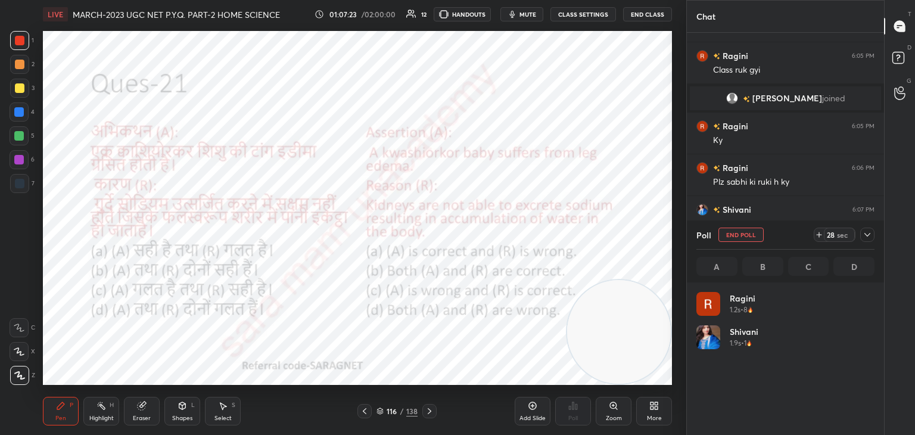
scroll to position [4, 4]
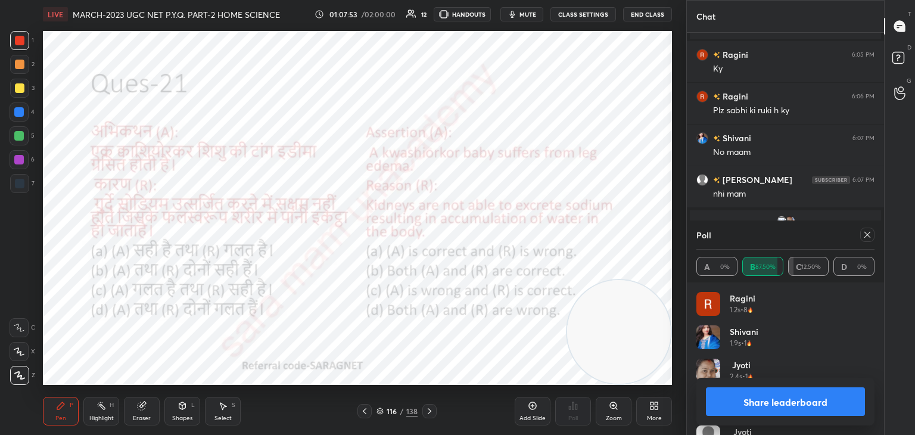
click at [867, 234] on icon at bounding box center [868, 235] width 10 height 10
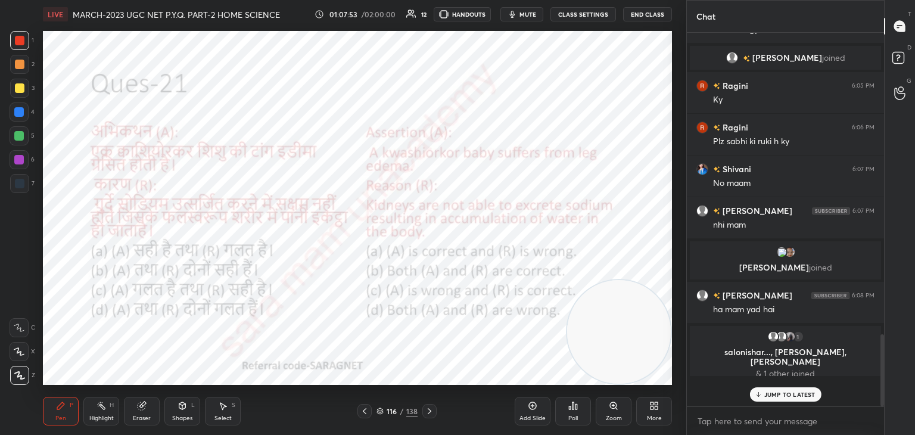
scroll to position [370, 194]
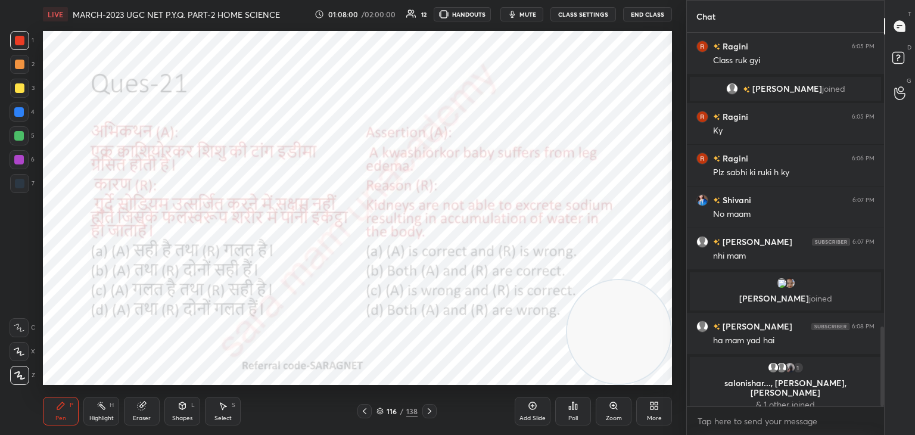
click at [430, 410] on icon at bounding box center [430, 411] width 10 height 10
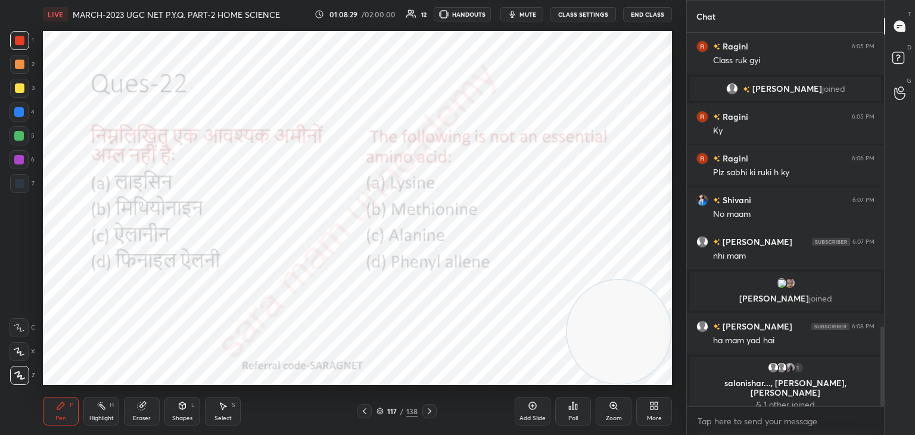
click at [573, 413] on div "Poll" at bounding box center [573, 411] width 36 height 29
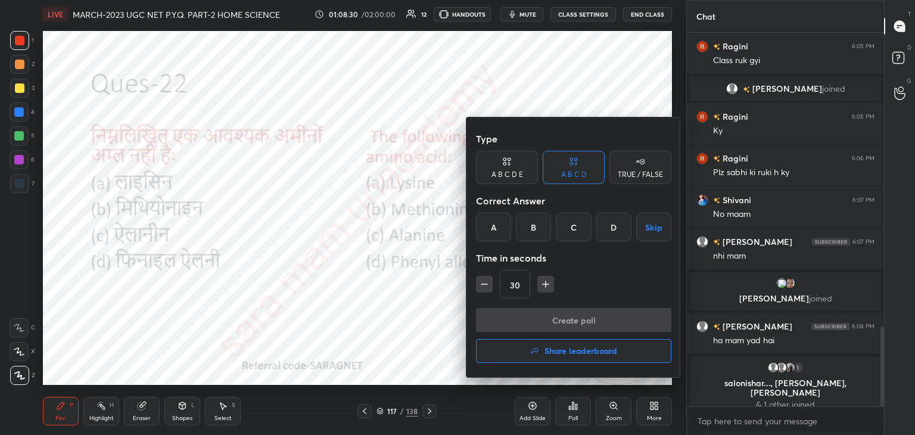
click at [576, 227] on div "C" at bounding box center [573, 227] width 35 height 29
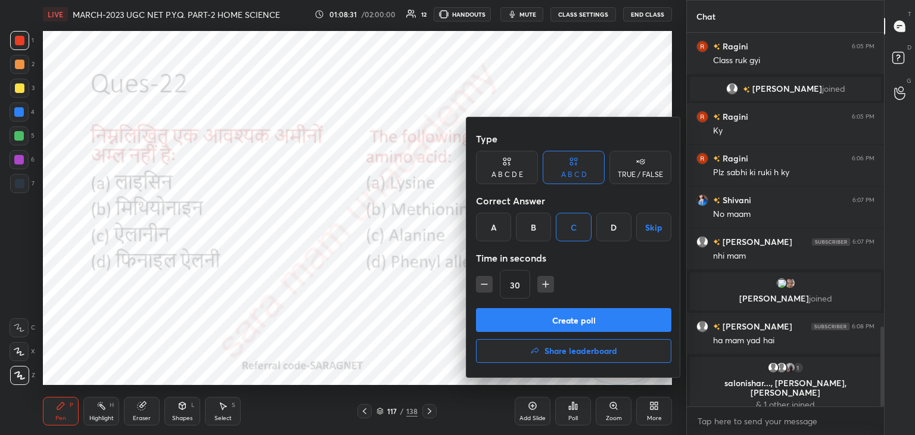
click at [598, 322] on button "Create poll" at bounding box center [573, 320] width 195 height 24
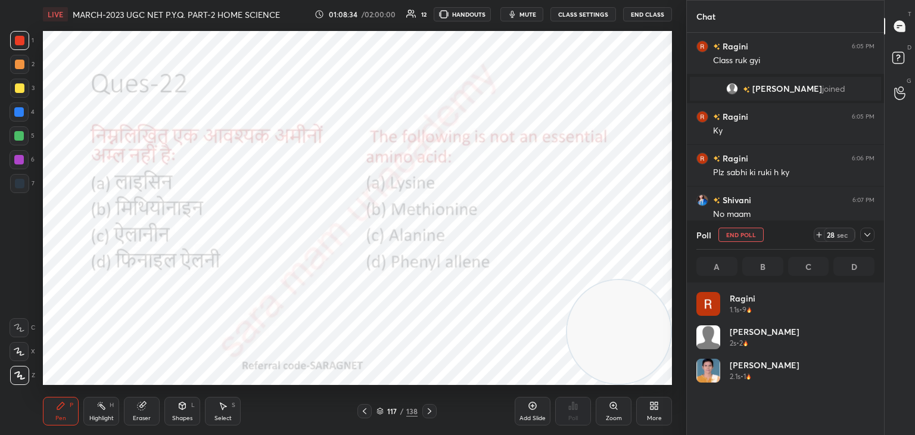
scroll to position [139, 175]
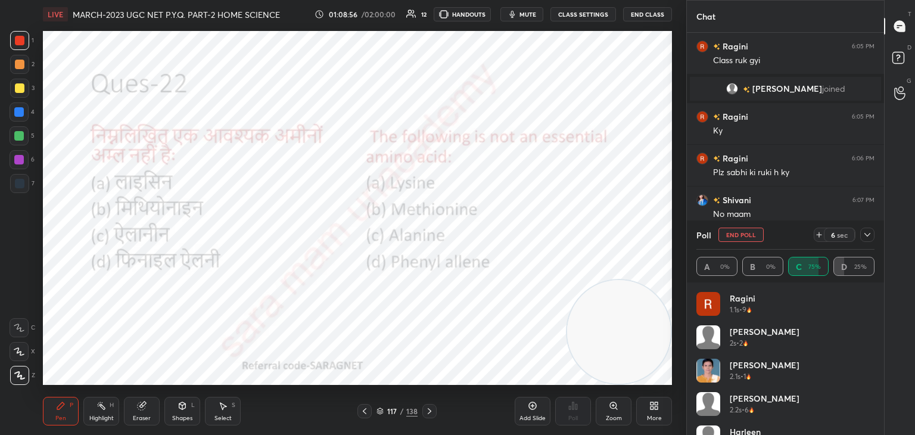
click at [751, 234] on button "End Poll" at bounding box center [741, 235] width 45 height 14
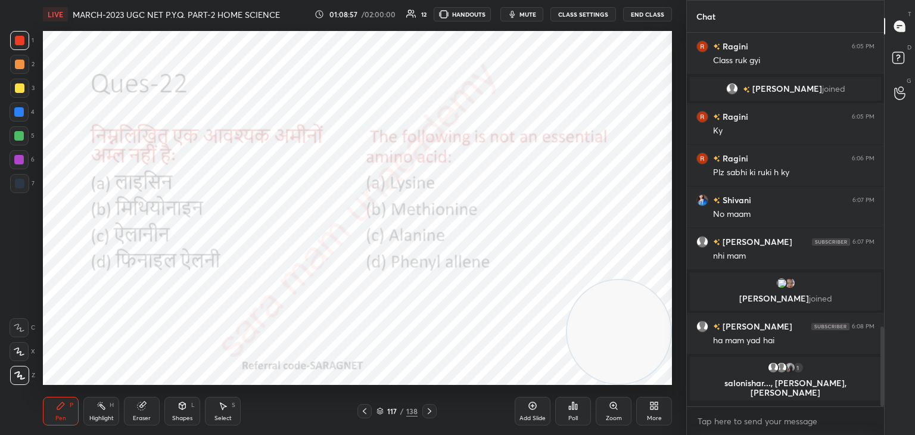
scroll to position [272, 194]
click at [431, 413] on icon at bounding box center [430, 411] width 10 height 10
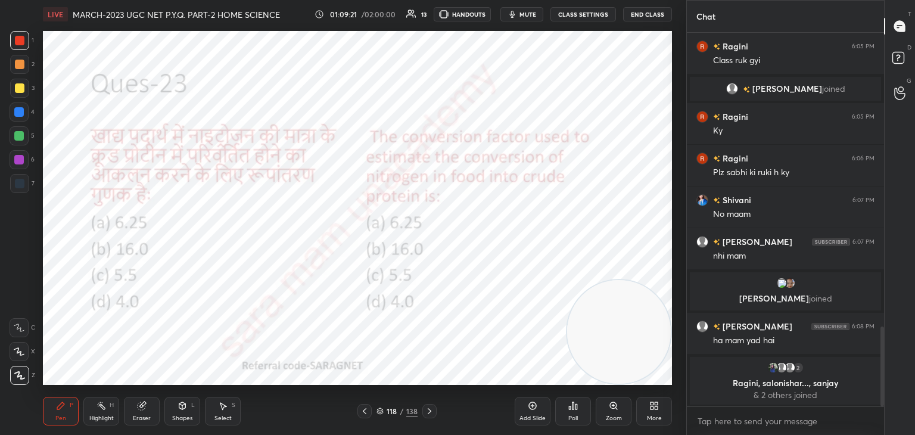
click at [577, 409] on icon at bounding box center [577, 406] width 2 height 5
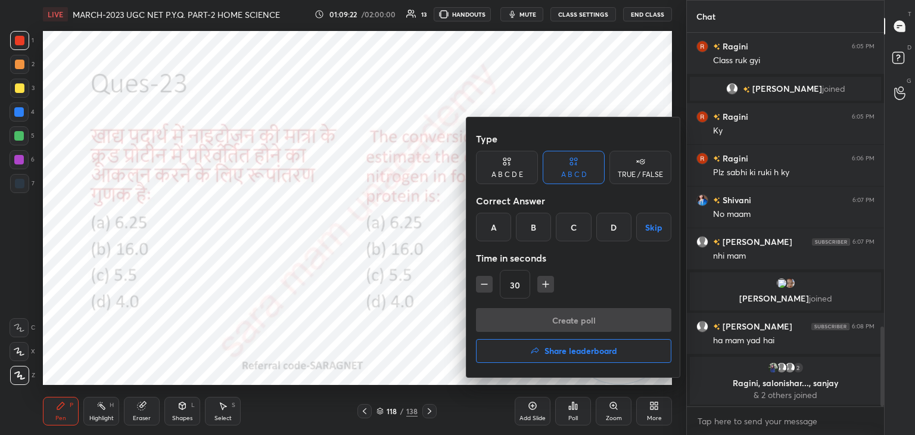
click at [502, 228] on div "A" at bounding box center [493, 227] width 35 height 29
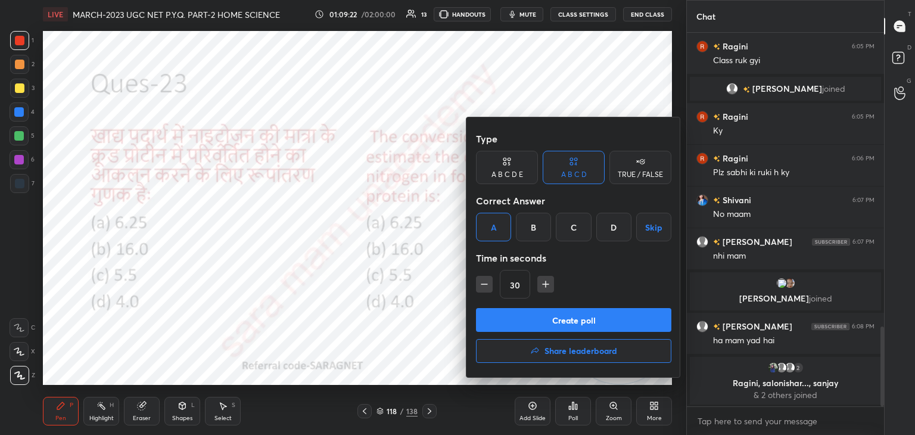
click at [543, 322] on button "Create poll" at bounding box center [573, 320] width 195 height 24
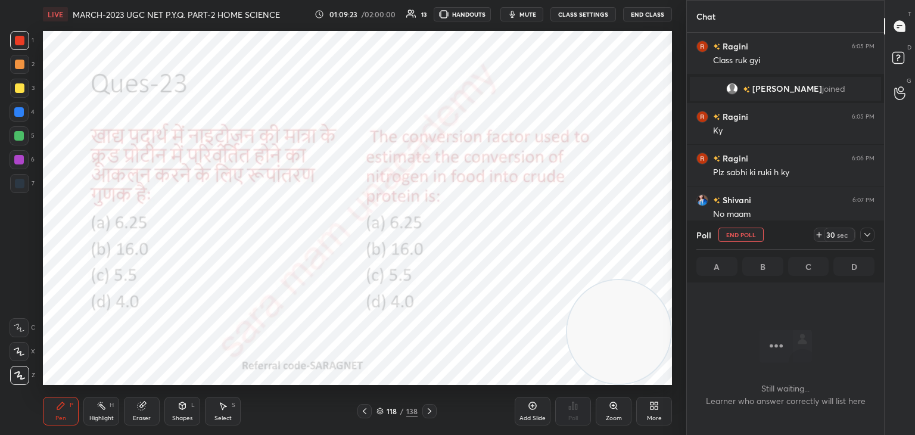
scroll to position [210, 194]
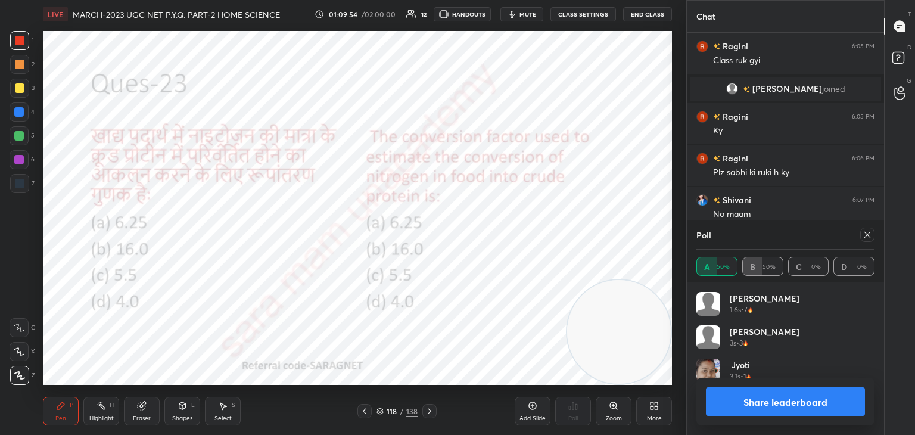
click at [869, 235] on icon at bounding box center [868, 235] width 10 height 10
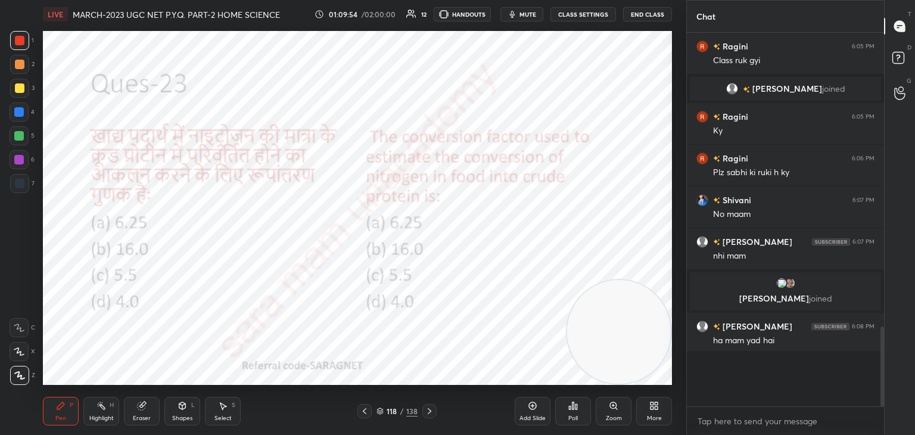
scroll to position [4, 4]
click at [433, 411] on icon at bounding box center [430, 411] width 10 height 10
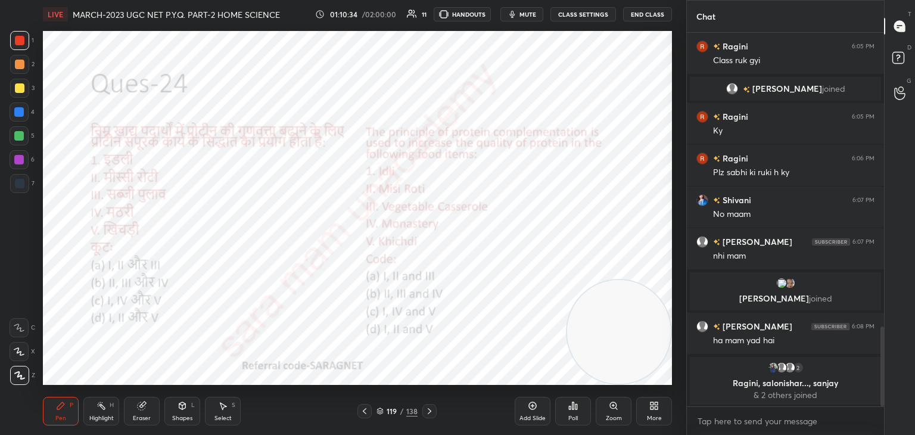
click at [576, 415] on div "Poll" at bounding box center [574, 418] width 10 height 6
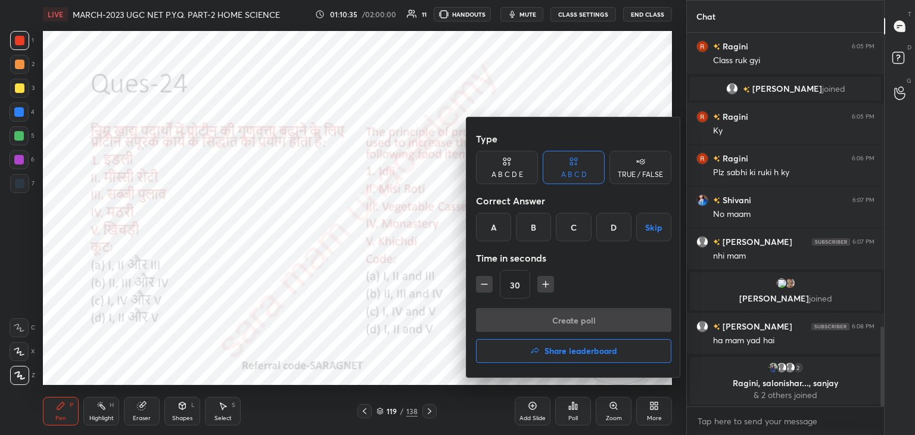
click at [610, 233] on div "D" at bounding box center [614, 227] width 35 height 29
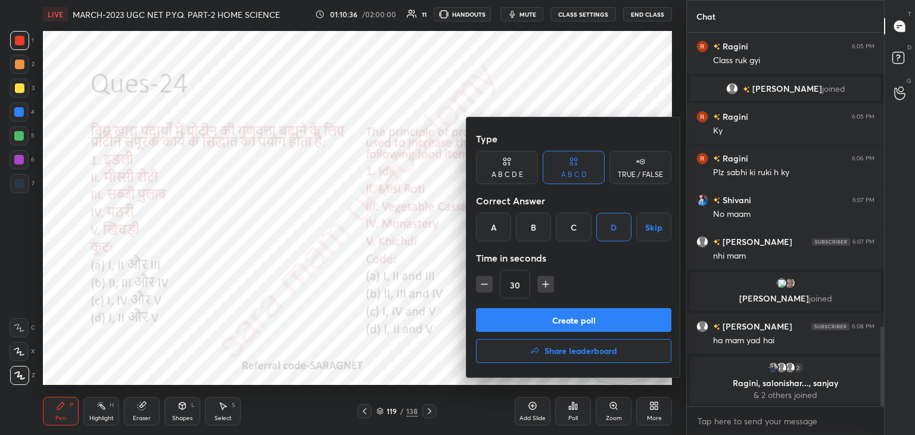
click at [577, 325] on button "Create poll" at bounding box center [573, 320] width 195 height 24
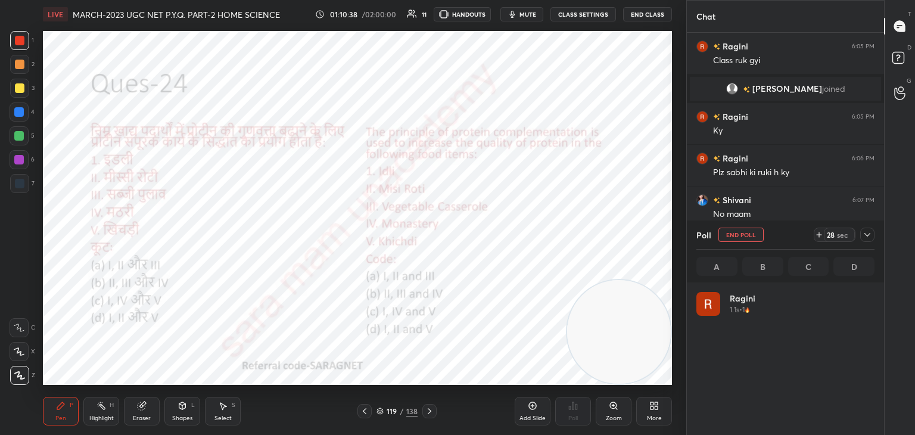
scroll to position [139, 175]
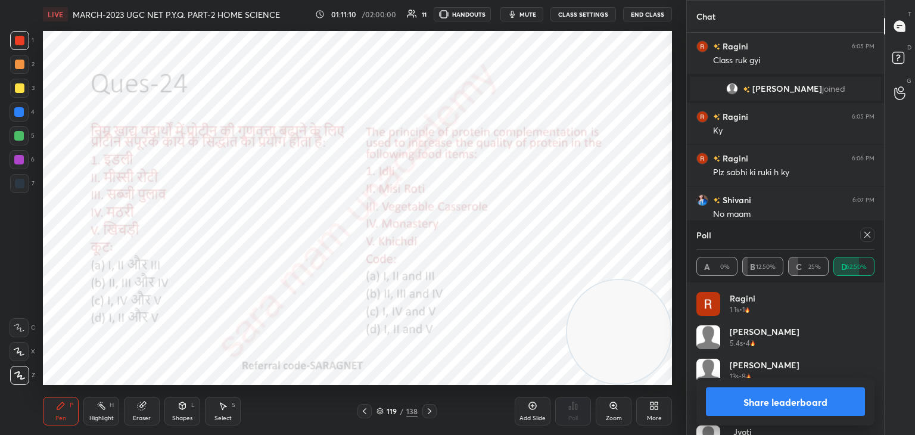
click at [864, 234] on icon at bounding box center [868, 235] width 10 height 10
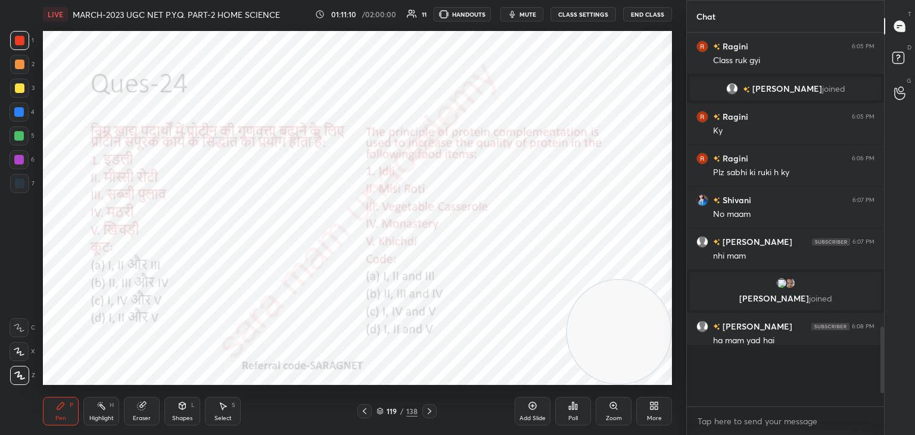
scroll to position [0, 0]
click at [431, 408] on icon at bounding box center [430, 411] width 10 height 10
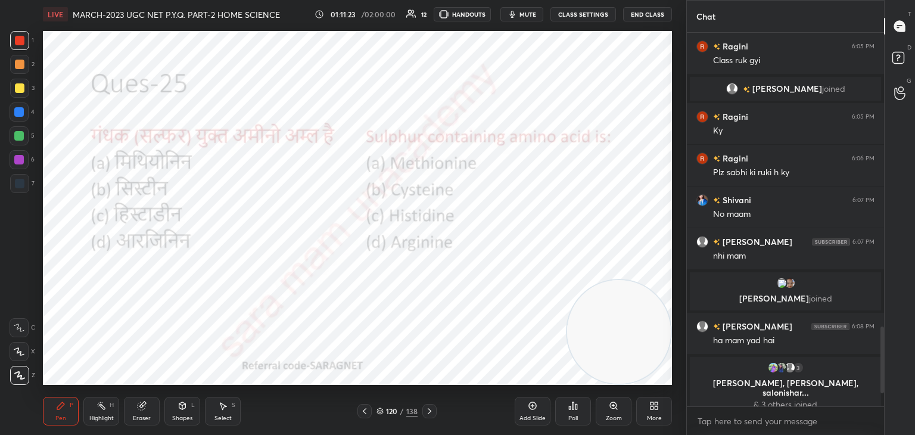
click at [574, 415] on div "Poll" at bounding box center [574, 418] width 10 height 6
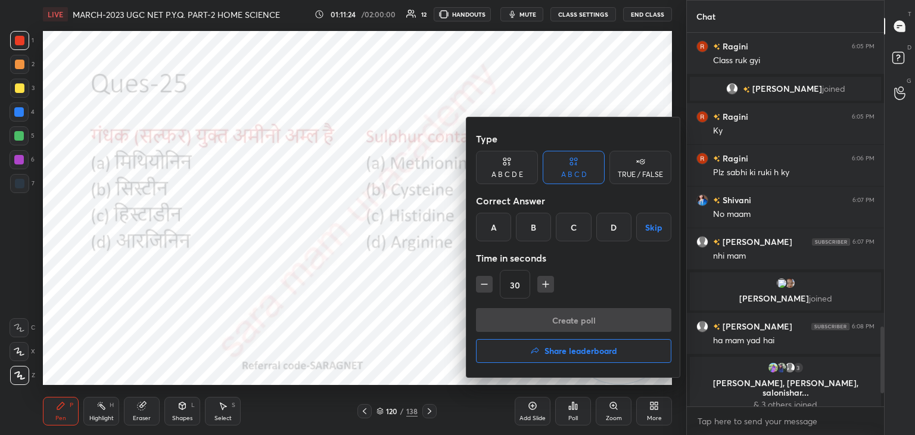
click at [496, 229] on div "A" at bounding box center [493, 227] width 35 height 29
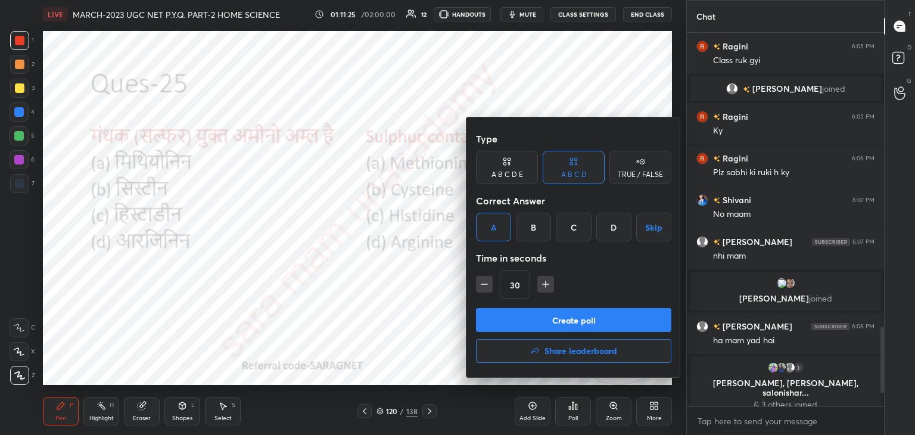
click at [570, 316] on button "Create poll" at bounding box center [573, 320] width 195 height 24
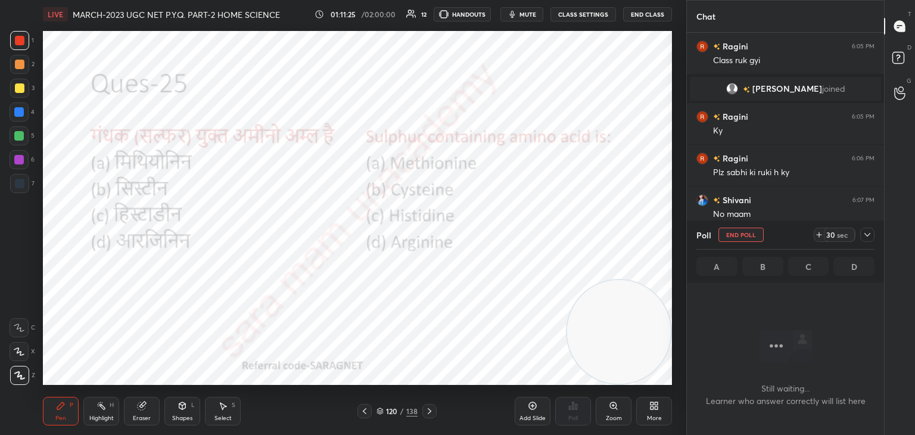
scroll to position [257, 194]
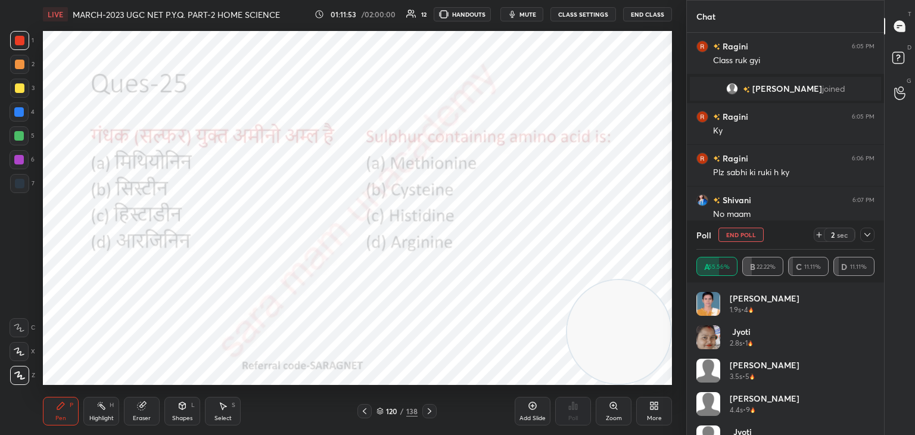
click at [745, 232] on button "End Poll" at bounding box center [741, 235] width 45 height 14
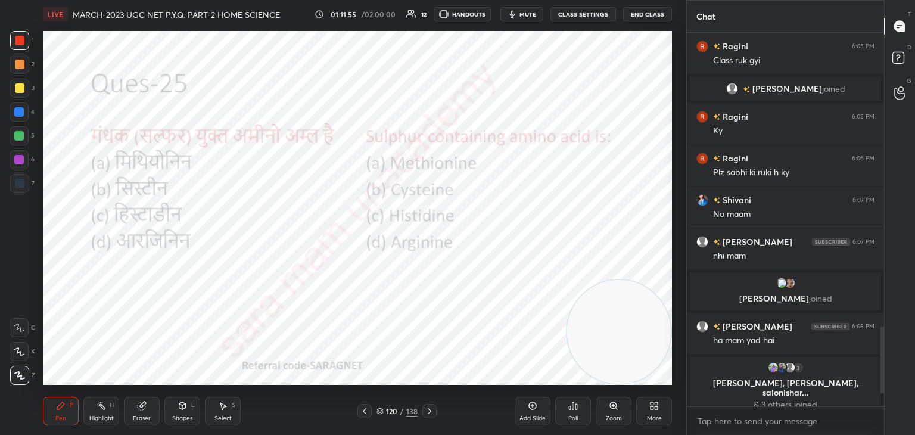
click at [433, 411] on icon at bounding box center [430, 411] width 10 height 10
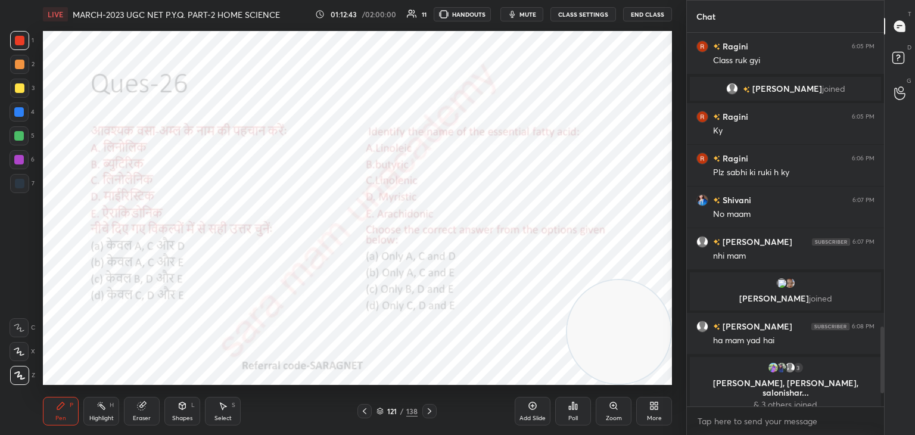
click at [571, 414] on div "Poll" at bounding box center [573, 411] width 36 height 29
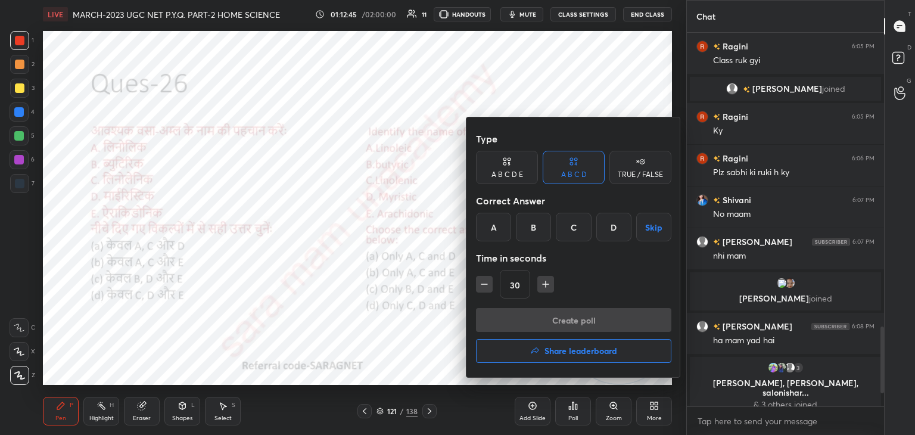
click at [538, 229] on div "B" at bounding box center [533, 227] width 35 height 29
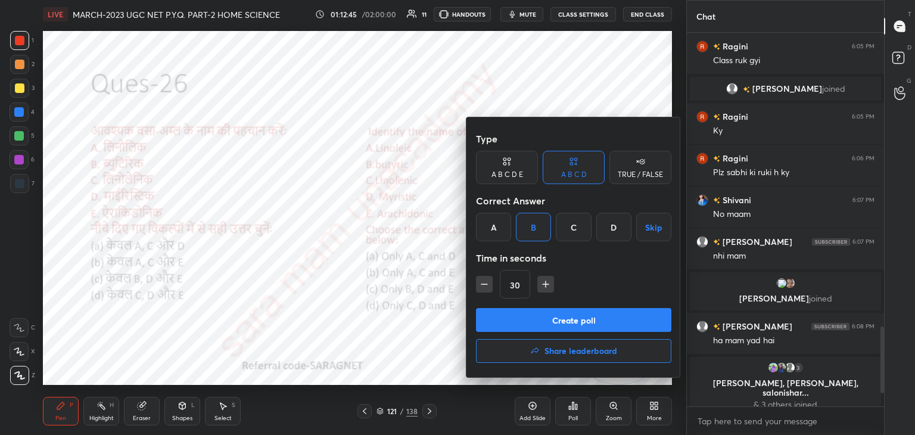
click at [570, 320] on button "Create poll" at bounding box center [573, 320] width 195 height 24
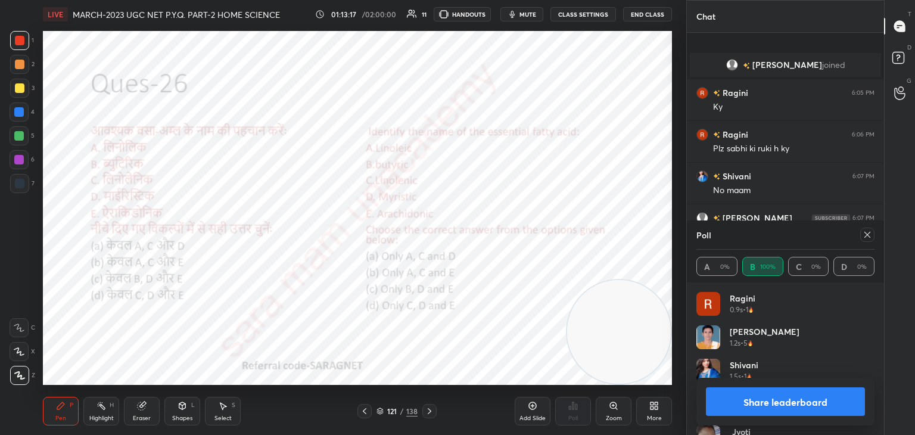
scroll to position [1451, 0]
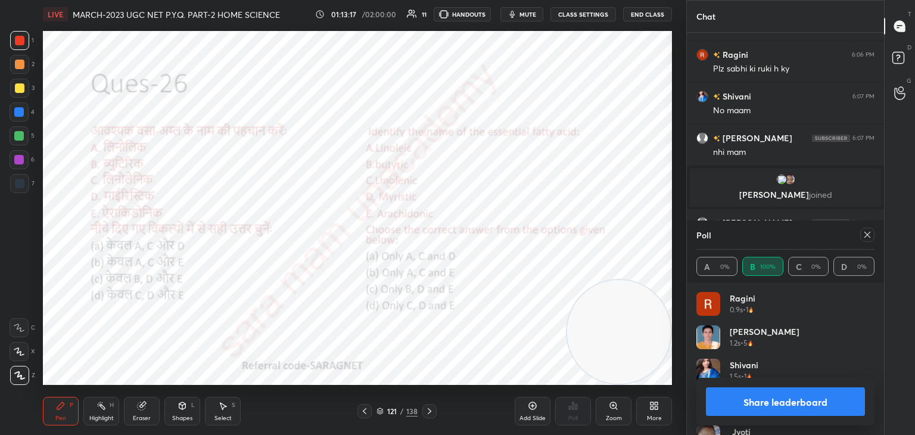
click at [865, 235] on icon at bounding box center [868, 235] width 10 height 10
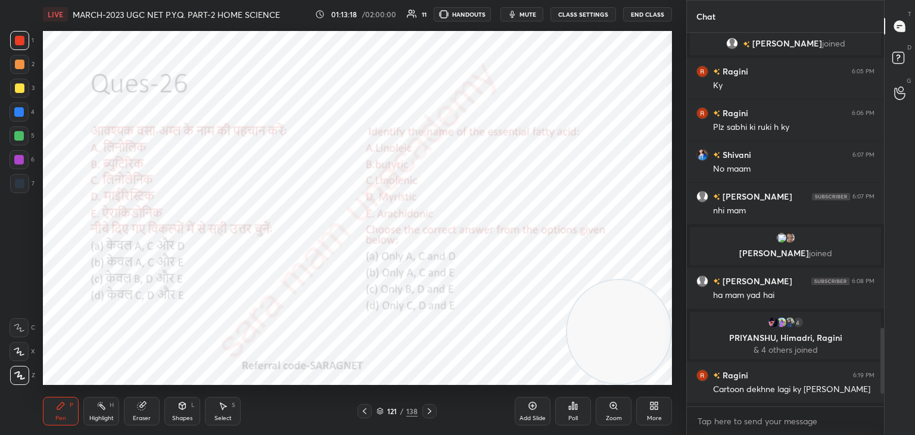
scroll to position [1389, 0]
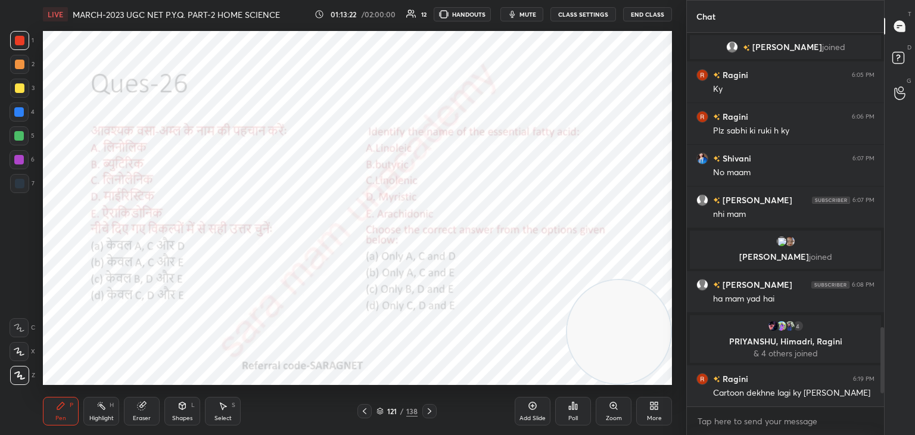
click at [430, 414] on icon at bounding box center [430, 411] width 10 height 10
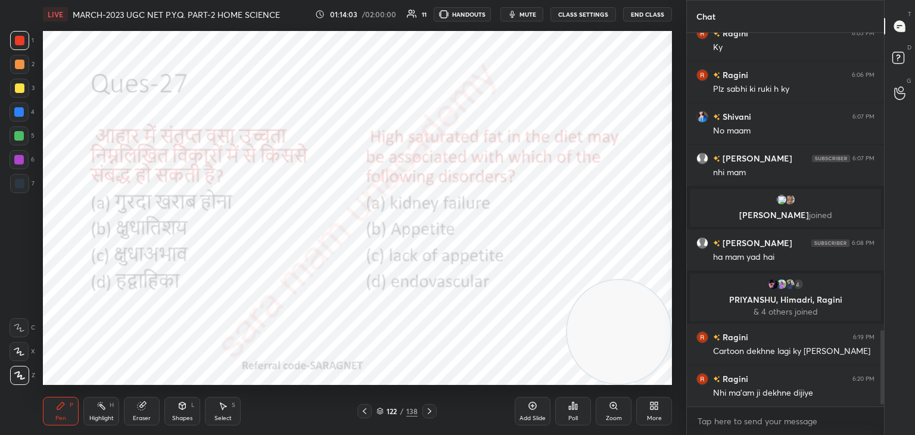
scroll to position [1430, 0]
click at [567, 415] on div "Poll" at bounding box center [573, 411] width 36 height 29
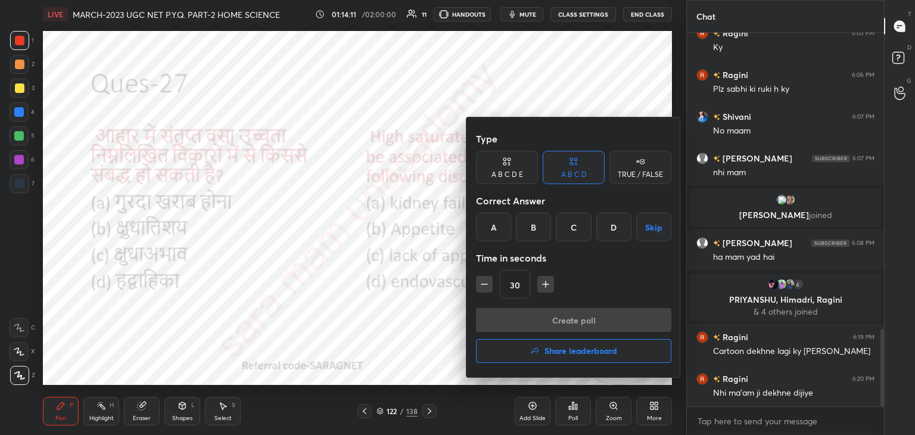
click at [618, 226] on div "D" at bounding box center [614, 227] width 35 height 29
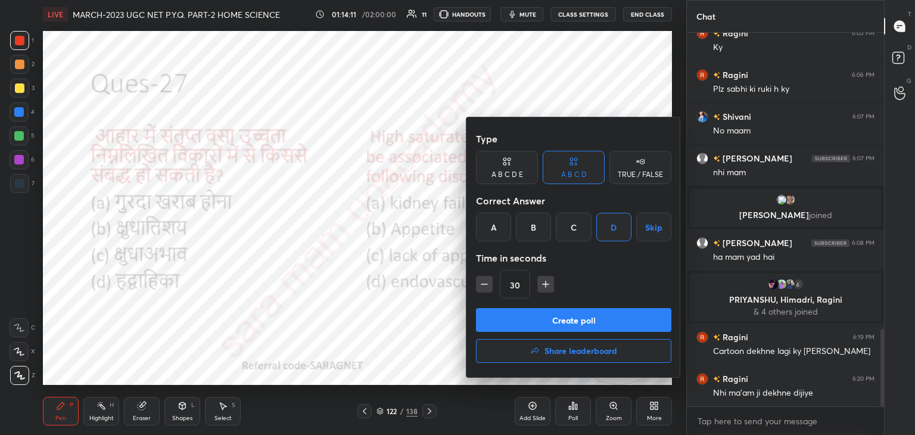
click at [594, 320] on button "Create poll" at bounding box center [573, 320] width 195 height 24
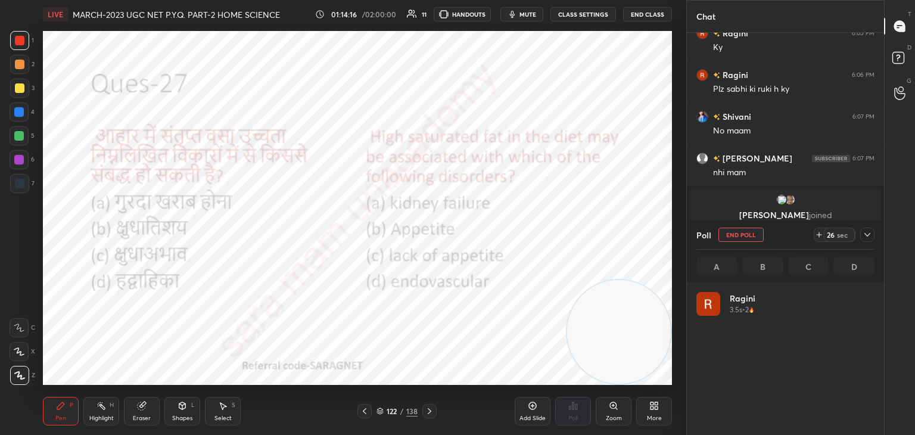
scroll to position [4, 4]
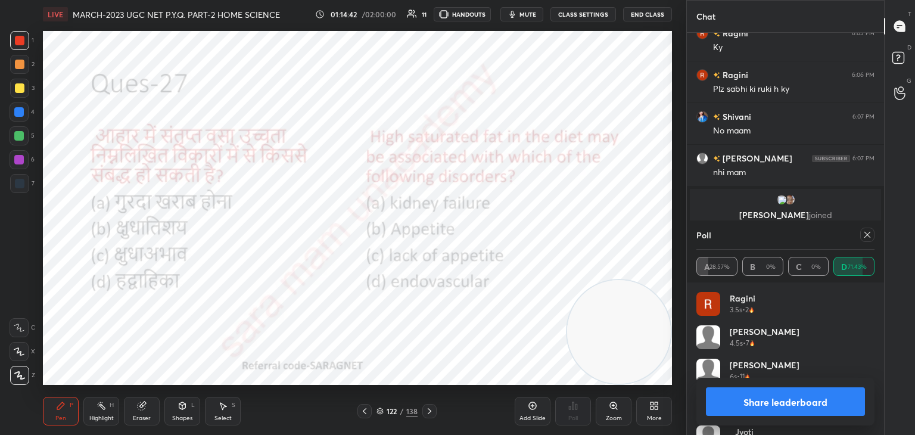
click at [535, 414] on div "Add Slide" at bounding box center [533, 411] width 36 height 29
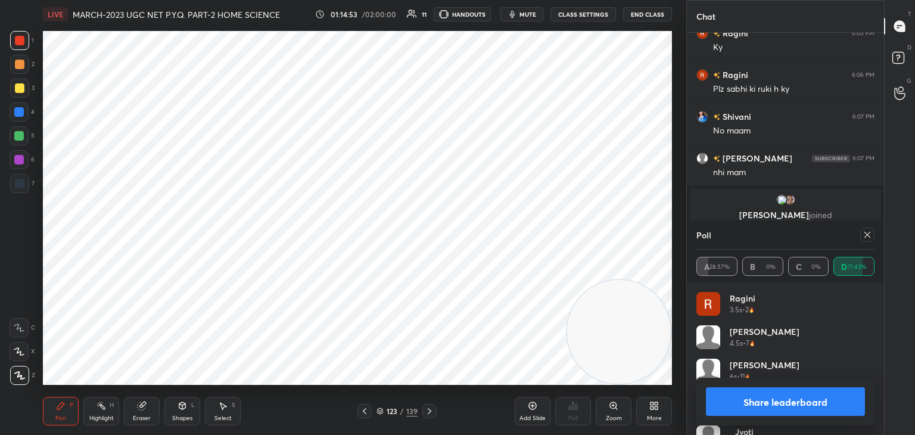
click at [217, 410] on div "Select S" at bounding box center [223, 411] width 36 height 29
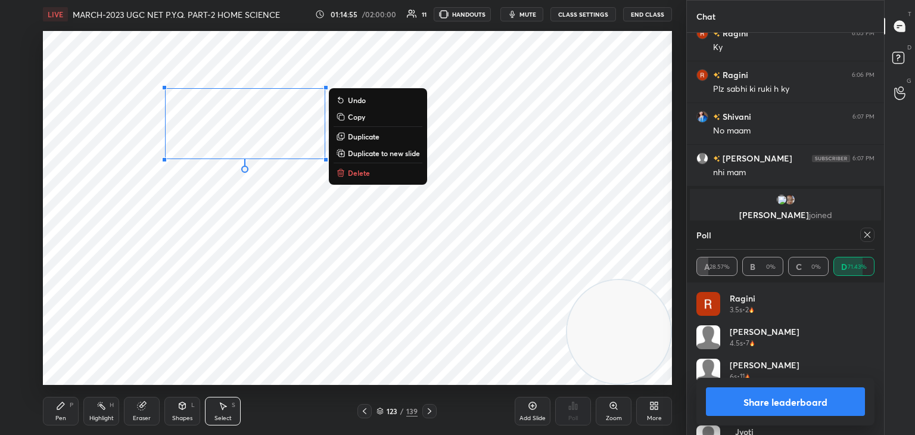
click at [353, 181] on div "0 ° Undo Copy Duplicate Duplicate to new slide Delete" at bounding box center [357, 208] width 629 height 354
click at [374, 170] on button "Delete" at bounding box center [378, 173] width 89 height 14
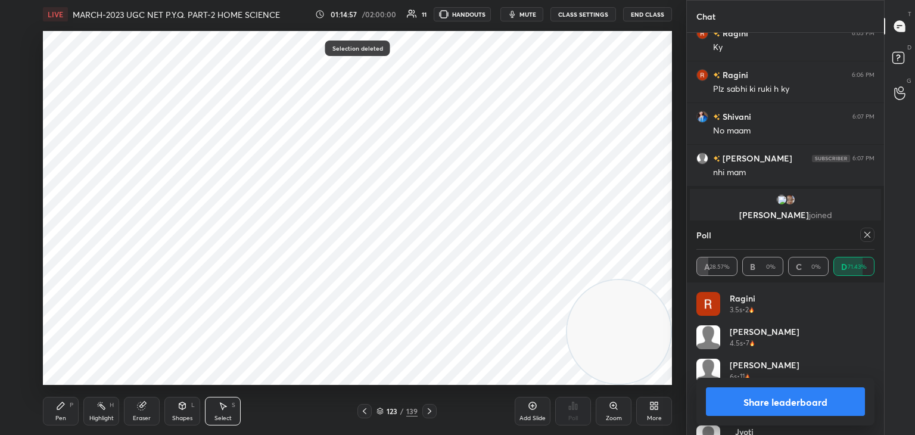
click at [52, 406] on div "Pen P" at bounding box center [61, 411] width 36 height 29
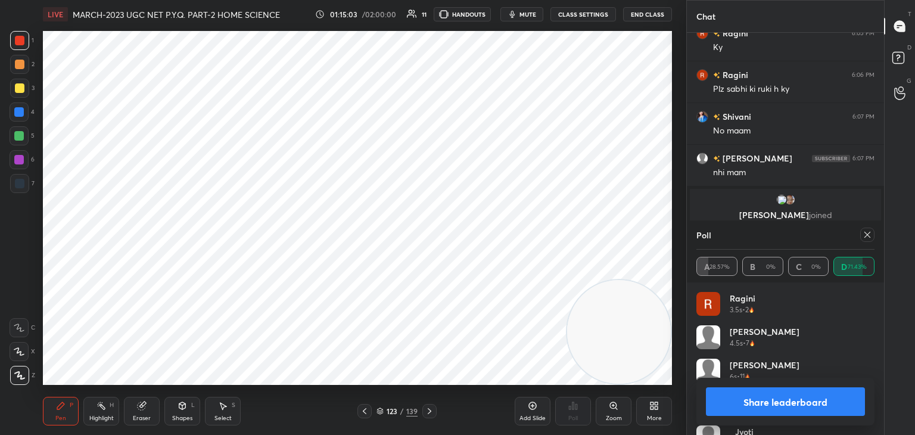
click at [865, 237] on icon at bounding box center [868, 235] width 10 height 10
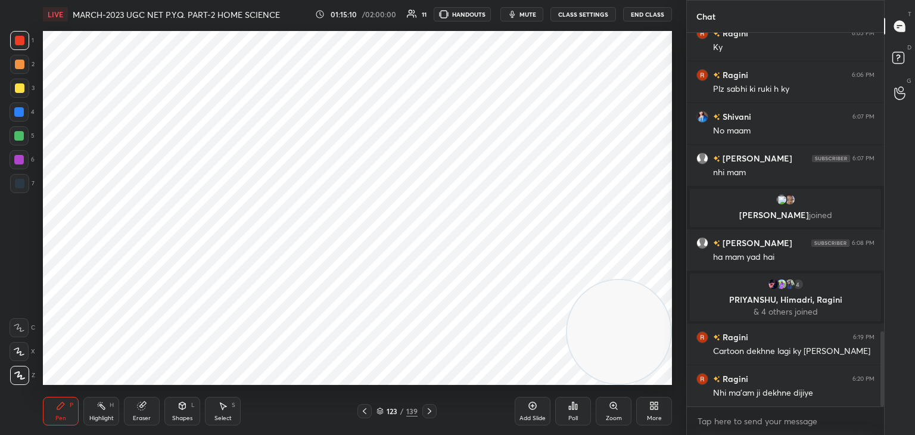
scroll to position [1483, 0]
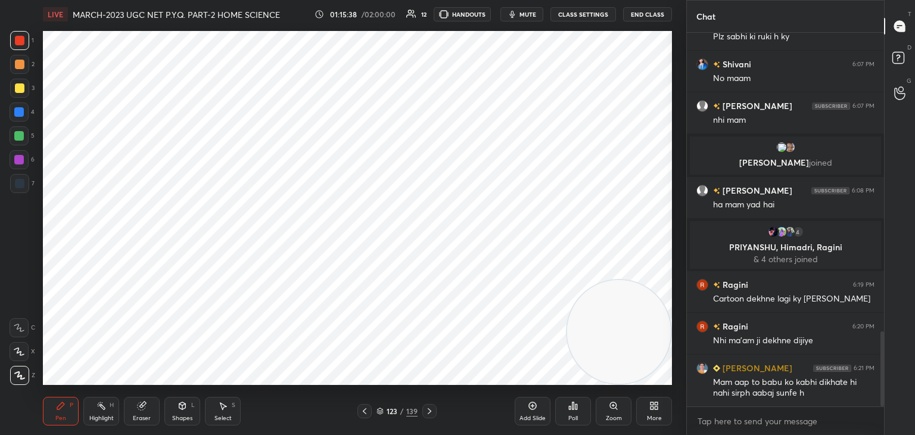
click at [63, 409] on icon at bounding box center [61, 406] width 10 height 10
click at [20, 113] on div at bounding box center [19, 112] width 10 height 10
click at [22, 39] on div at bounding box center [20, 41] width 10 height 10
click at [21, 41] on div at bounding box center [20, 41] width 10 height 10
click at [19, 110] on div at bounding box center [19, 112] width 10 height 10
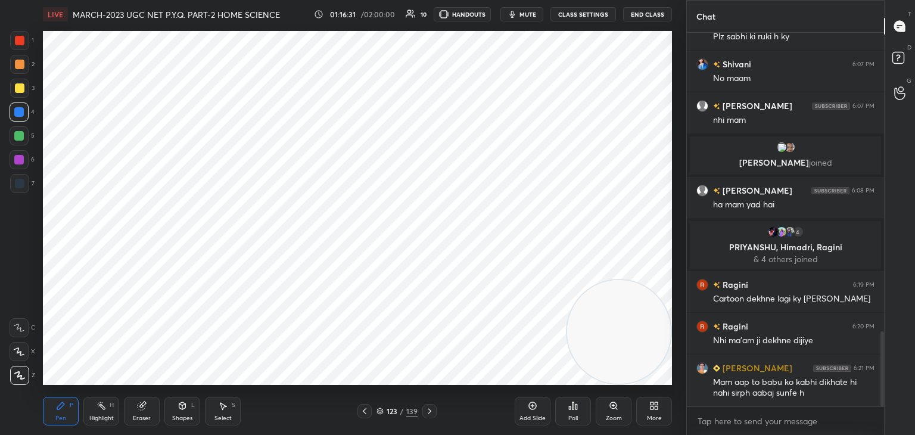
scroll to position [1524, 0]
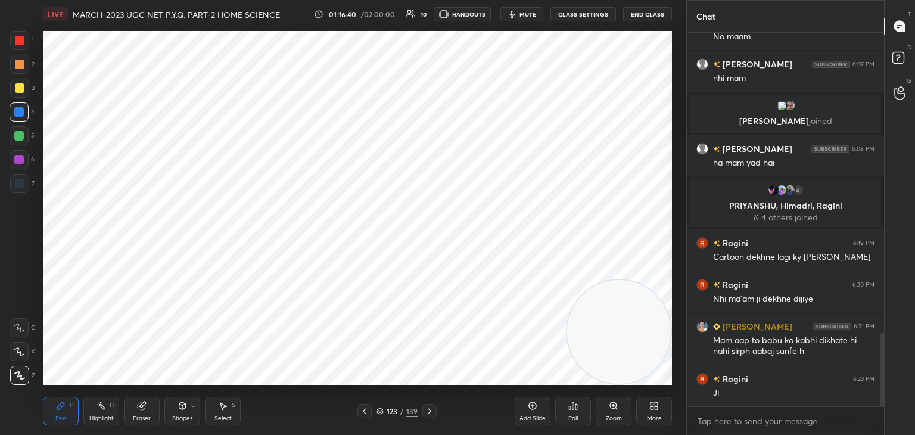
click at [19, 40] on div at bounding box center [20, 41] width 10 height 10
click at [65, 409] on icon at bounding box center [61, 406] width 10 height 10
click at [21, 84] on div at bounding box center [20, 88] width 10 height 10
click at [26, 115] on div at bounding box center [19, 112] width 19 height 19
click at [63, 415] on div "Pen" at bounding box center [60, 418] width 11 height 6
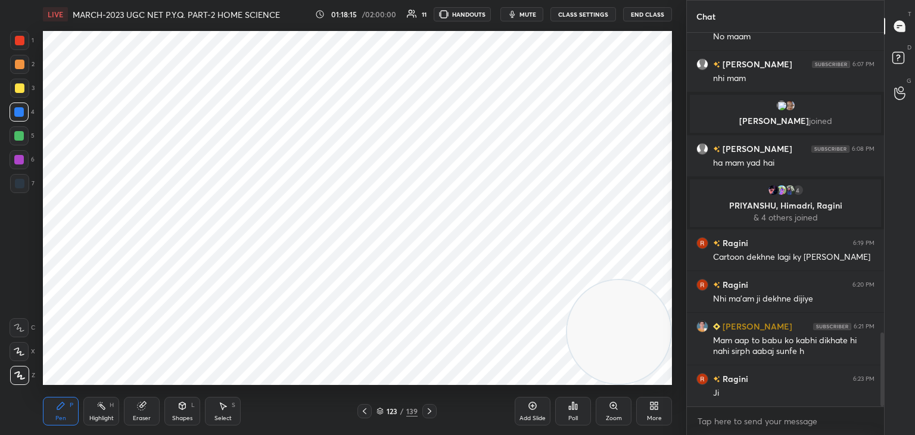
click at [23, 41] on div at bounding box center [20, 41] width 10 height 10
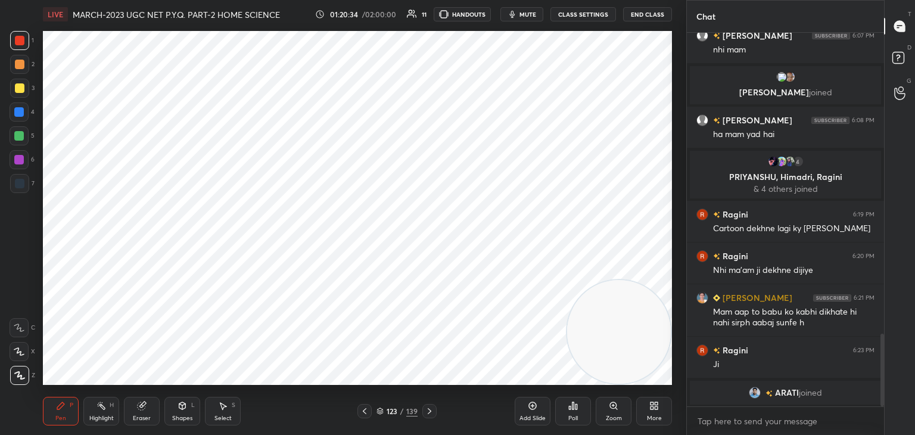
click at [20, 110] on div at bounding box center [19, 112] width 10 height 10
click at [675, 74] on div "Setting up your live class Poll for secs No correct answer Start poll" at bounding box center [357, 208] width 639 height 359
click at [534, 411] on div "Add Slide" at bounding box center [533, 411] width 36 height 29
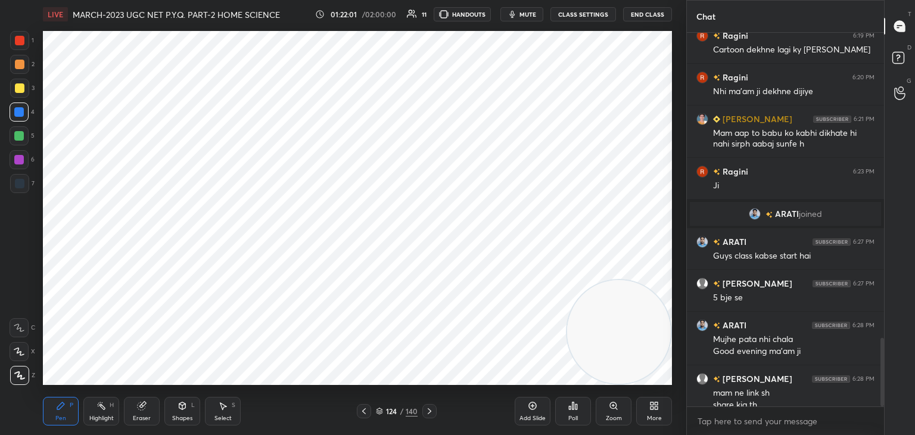
scroll to position [1673, 0]
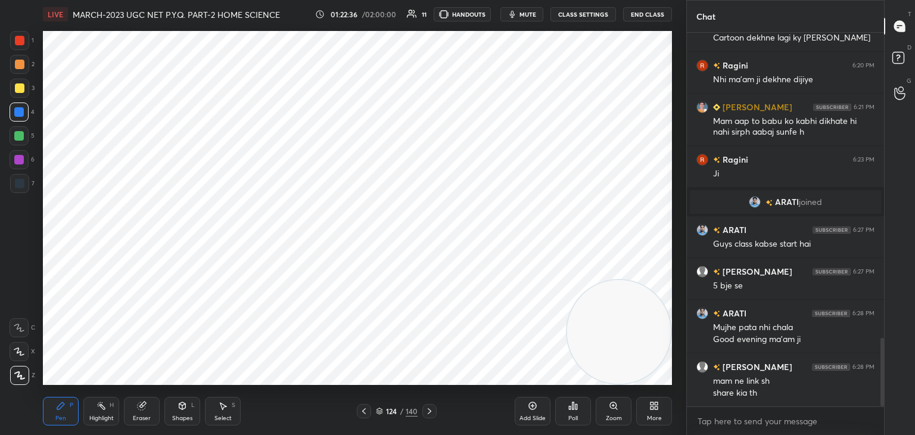
click at [364, 415] on icon at bounding box center [364, 411] width 10 height 10
click at [357, 409] on div at bounding box center [364, 411] width 14 height 14
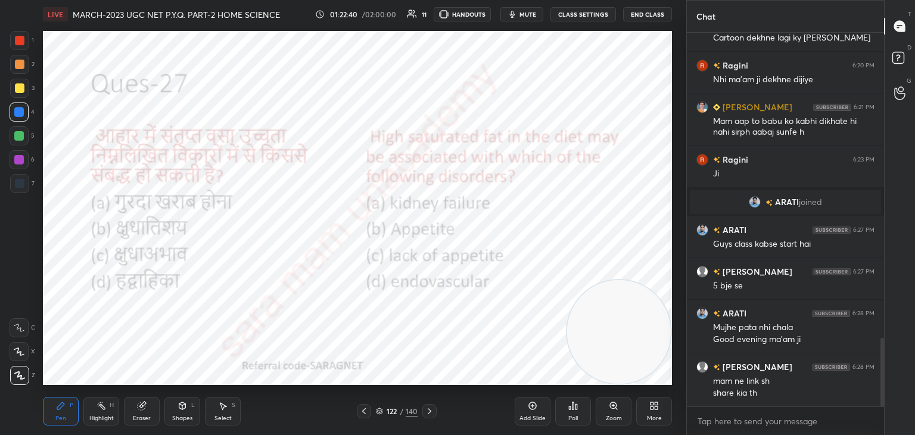
click at [432, 411] on icon at bounding box center [430, 411] width 10 height 10
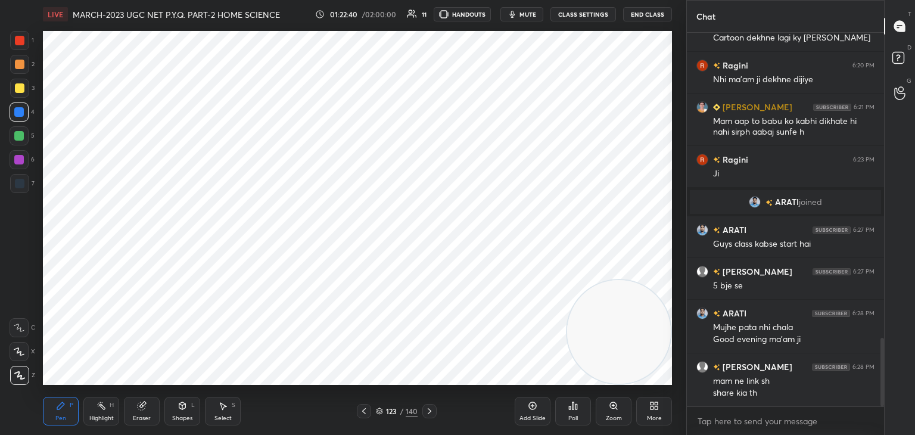
click at [434, 412] on div at bounding box center [430, 411] width 14 height 14
click at [433, 410] on icon at bounding box center [430, 411] width 10 height 10
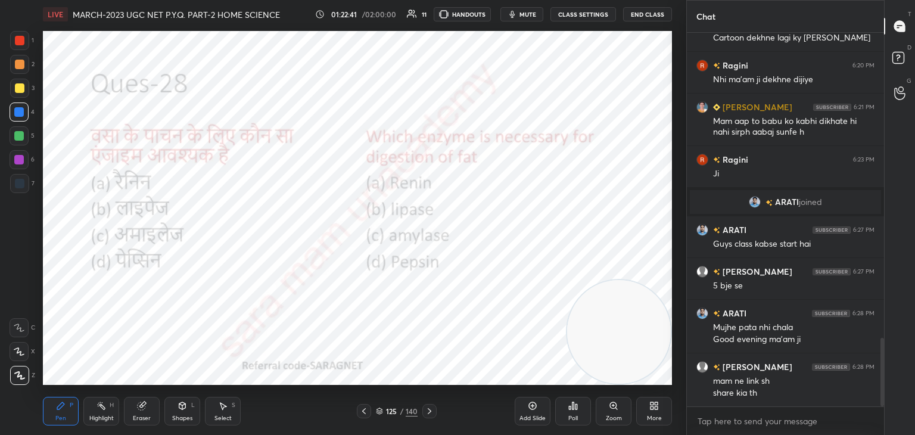
click at [437, 409] on div "125 / 140" at bounding box center [397, 411] width 236 height 14
click at [565, 413] on div "Poll" at bounding box center [573, 411] width 36 height 29
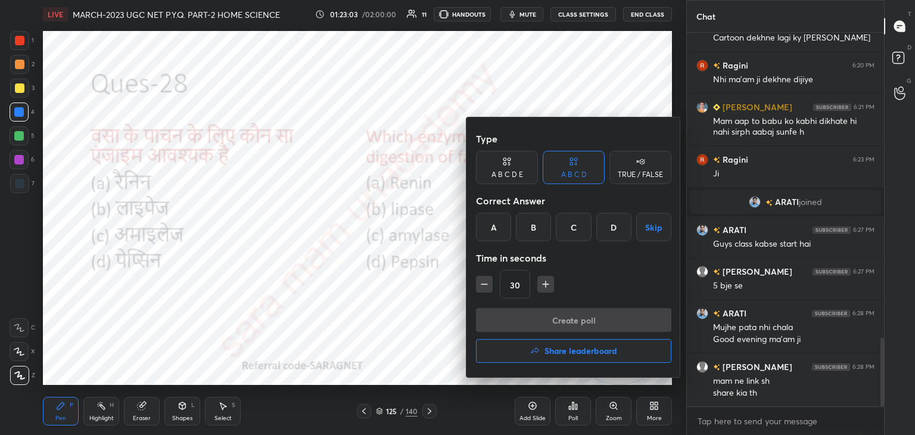
click at [534, 232] on div "B" at bounding box center [533, 227] width 35 height 29
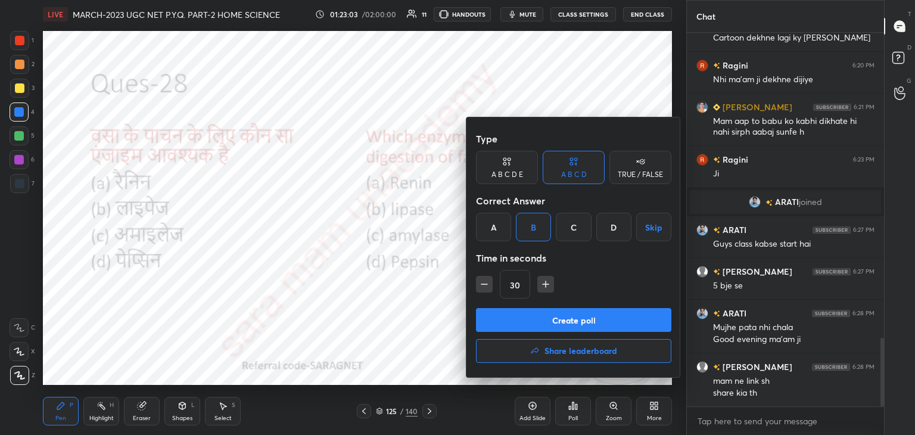
click at [581, 319] on button "Create poll" at bounding box center [573, 320] width 195 height 24
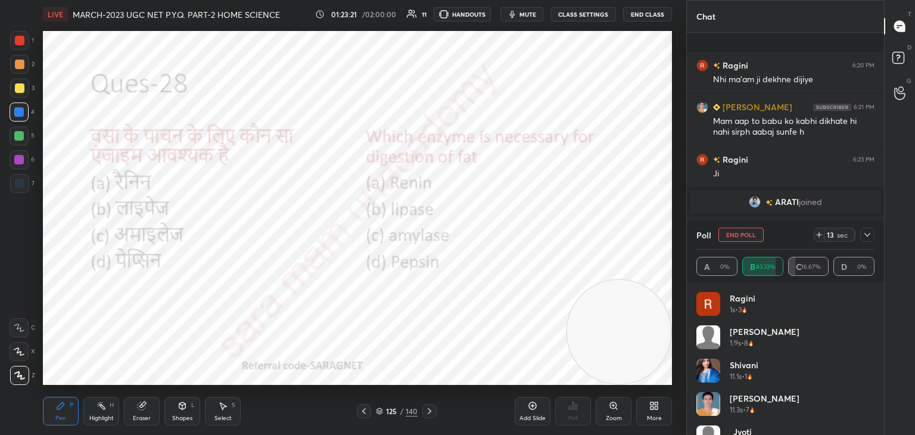
scroll to position [1764, 0]
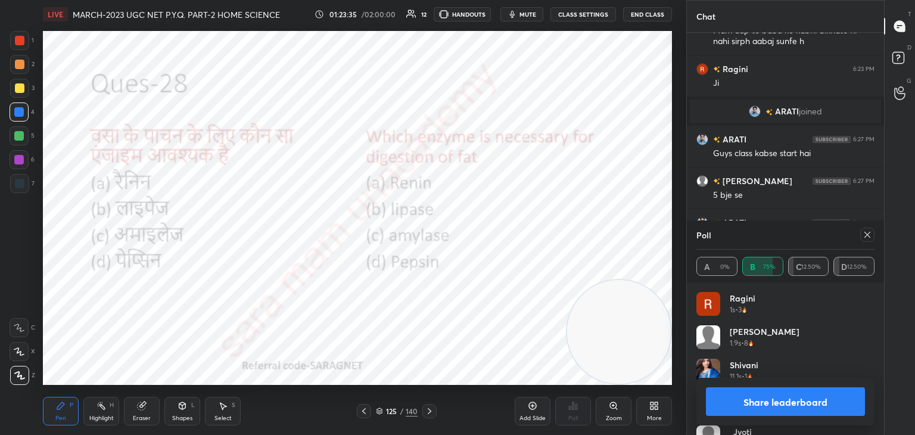
click at [870, 235] on icon at bounding box center [868, 235] width 10 height 10
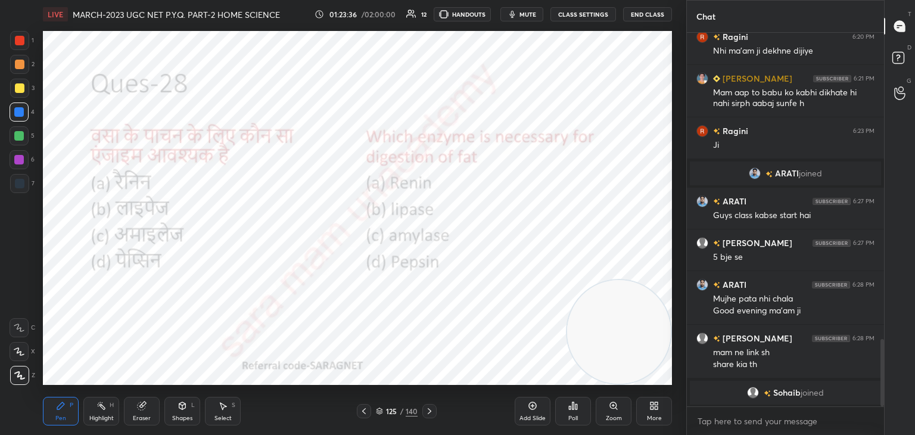
scroll to position [272, 194]
click at [430, 411] on icon at bounding box center [430, 411] width 10 height 10
click at [571, 415] on div "Poll" at bounding box center [574, 418] width 10 height 6
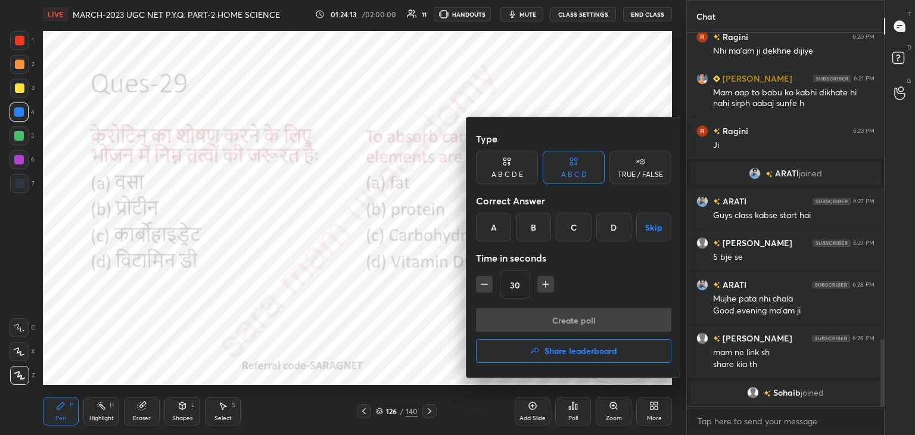
click at [489, 227] on div "A" at bounding box center [493, 227] width 35 height 29
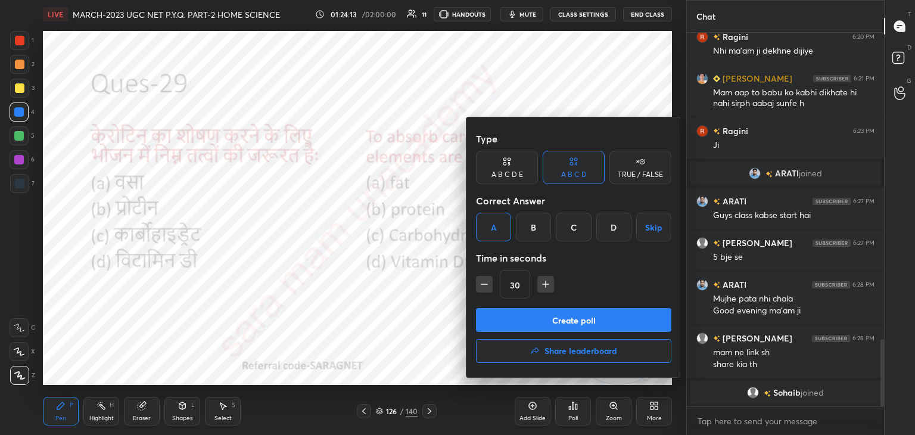
click at [546, 321] on button "Create poll" at bounding box center [573, 320] width 195 height 24
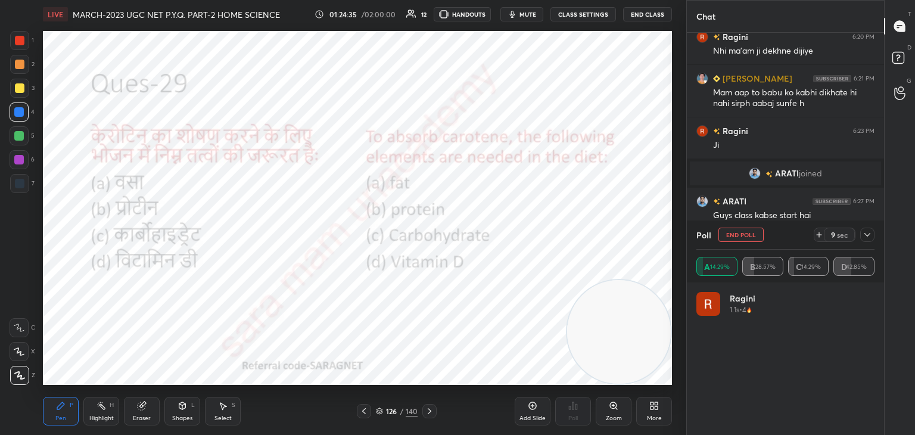
scroll to position [1721, 0]
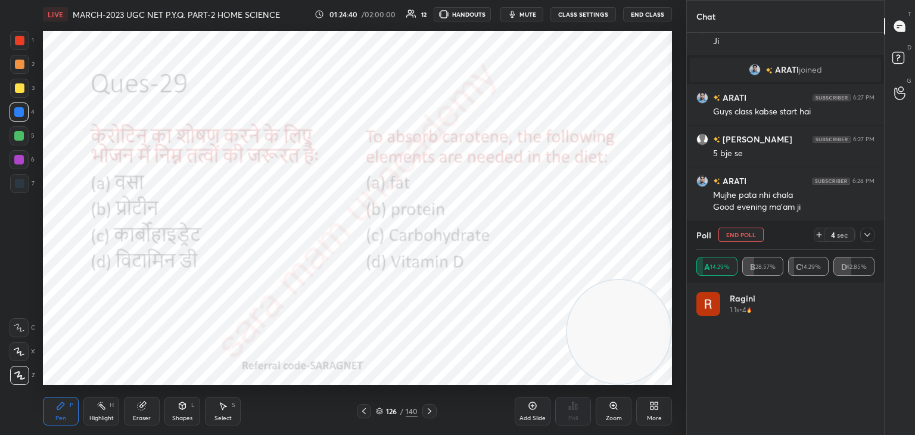
click at [223, 415] on div "Select" at bounding box center [223, 418] width 17 height 6
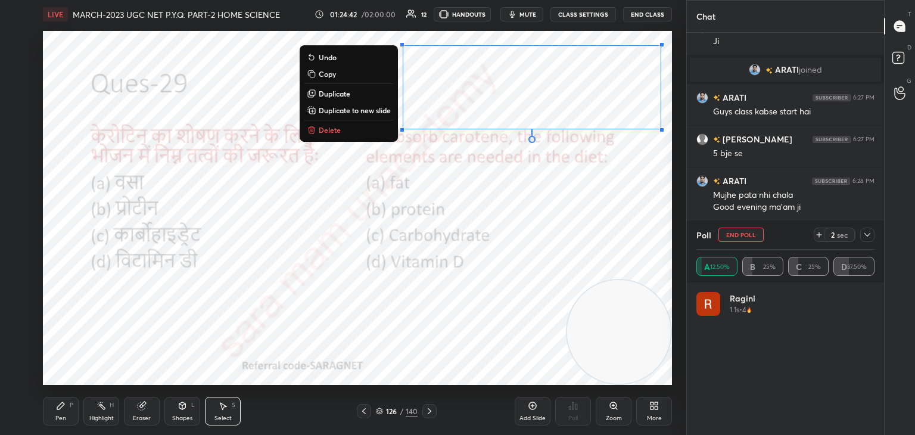
click at [342, 129] on button "Delete" at bounding box center [349, 130] width 89 height 14
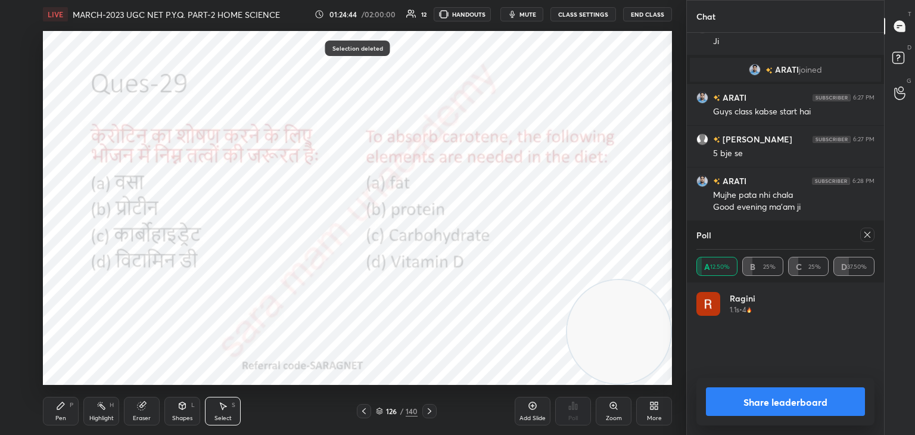
click at [865, 232] on icon at bounding box center [868, 235] width 6 height 6
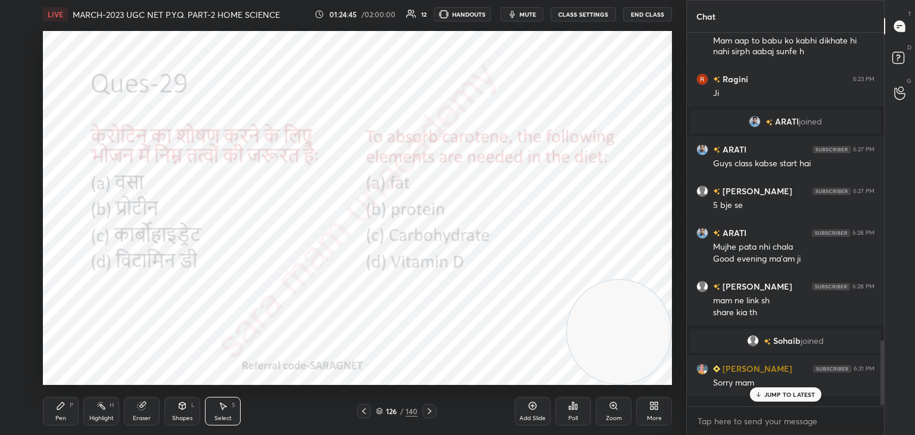
scroll to position [269, 194]
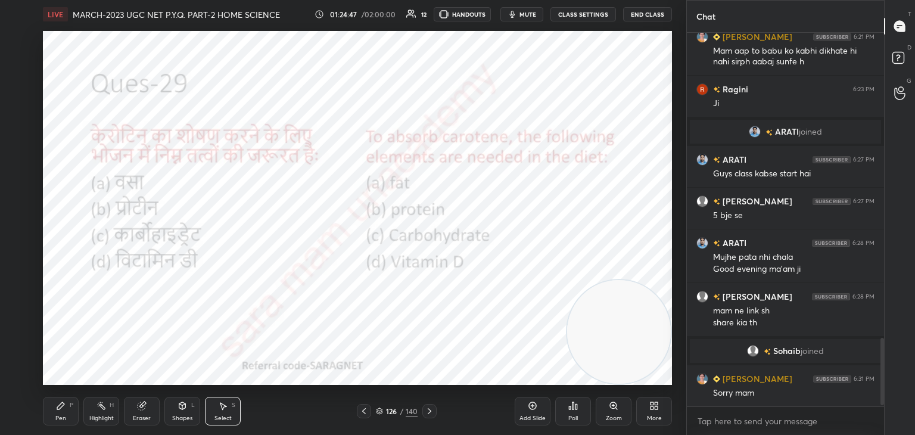
click at [61, 412] on div "Pen P" at bounding box center [61, 411] width 36 height 29
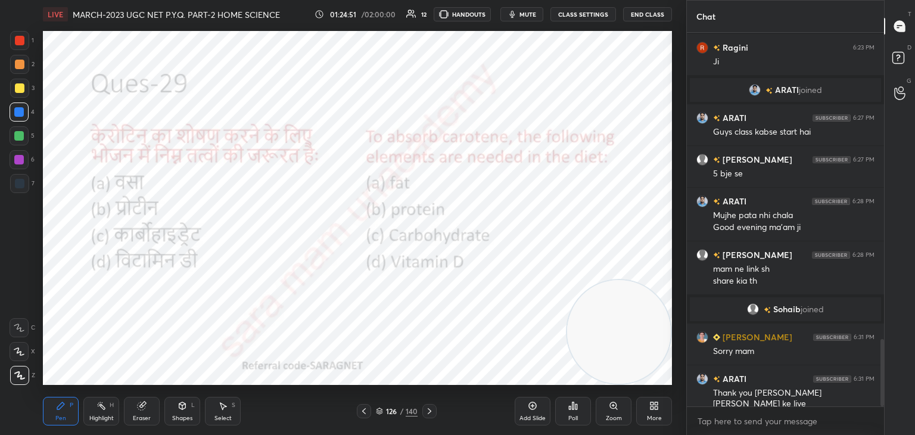
click at [531, 420] on div "Add Slide" at bounding box center [533, 418] width 26 height 6
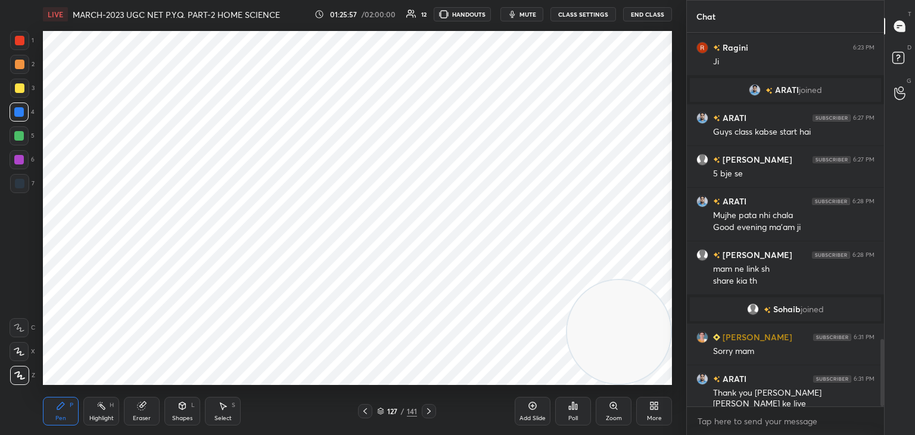
click at [428, 411] on icon at bounding box center [429, 411] width 10 height 10
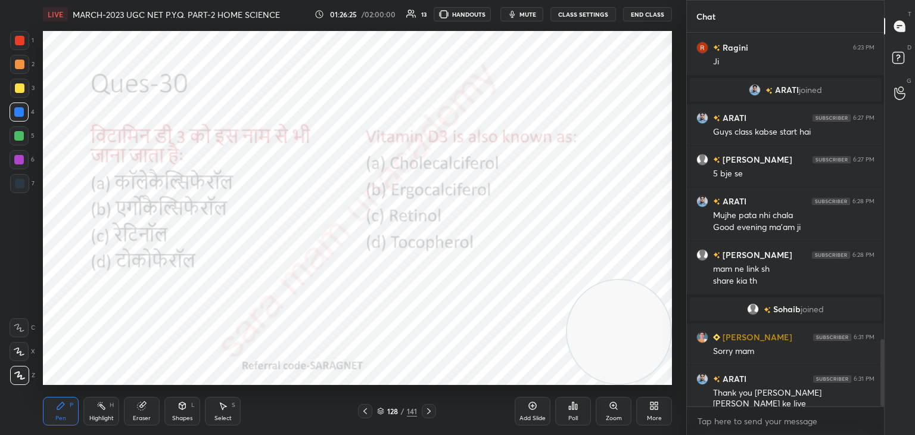
click at [584, 415] on div "Poll" at bounding box center [573, 411] width 36 height 29
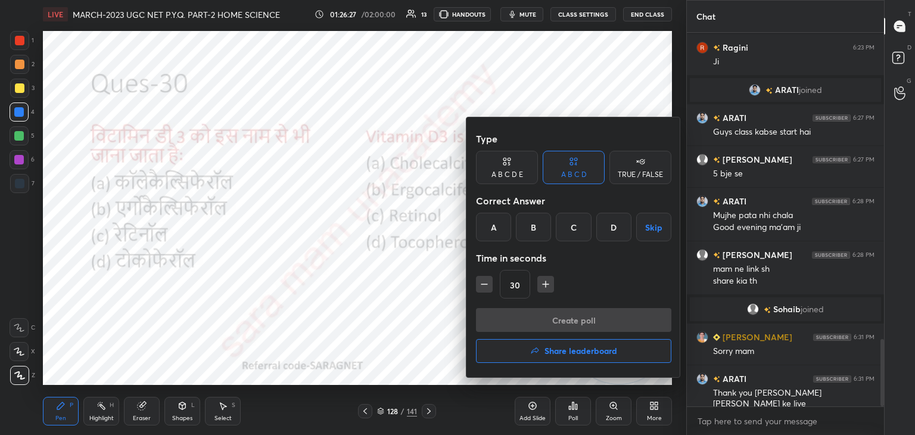
click at [502, 229] on div "A" at bounding box center [493, 227] width 35 height 29
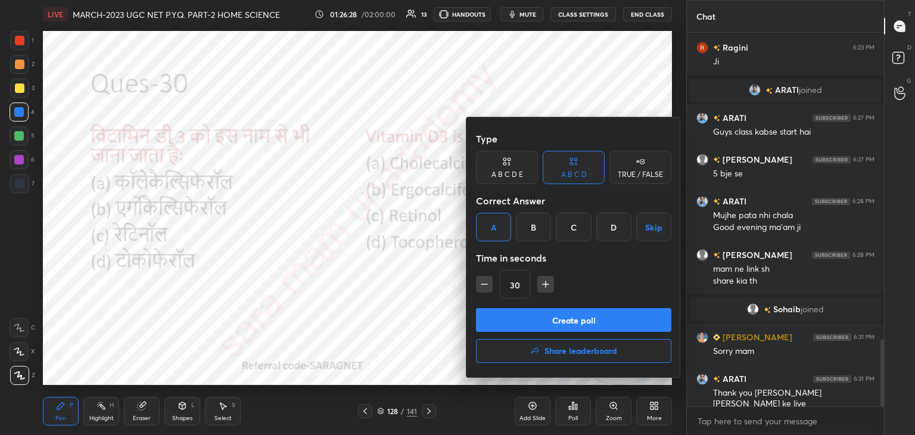
click at [582, 319] on button "Create poll" at bounding box center [573, 320] width 195 height 24
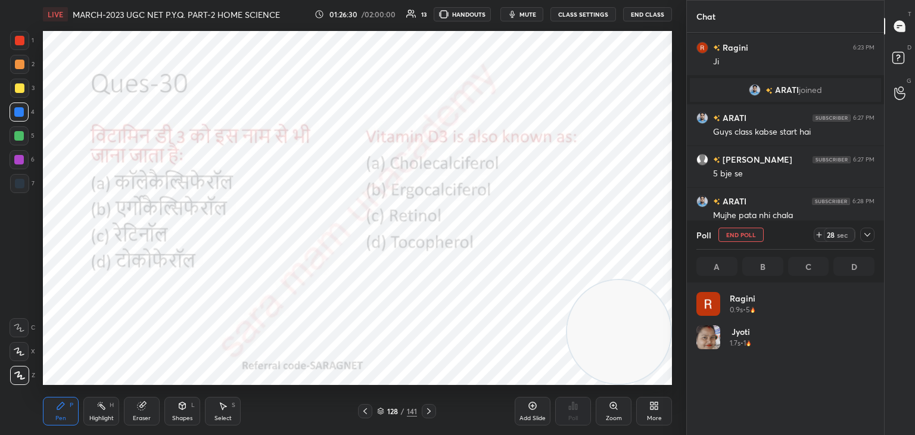
scroll to position [139, 175]
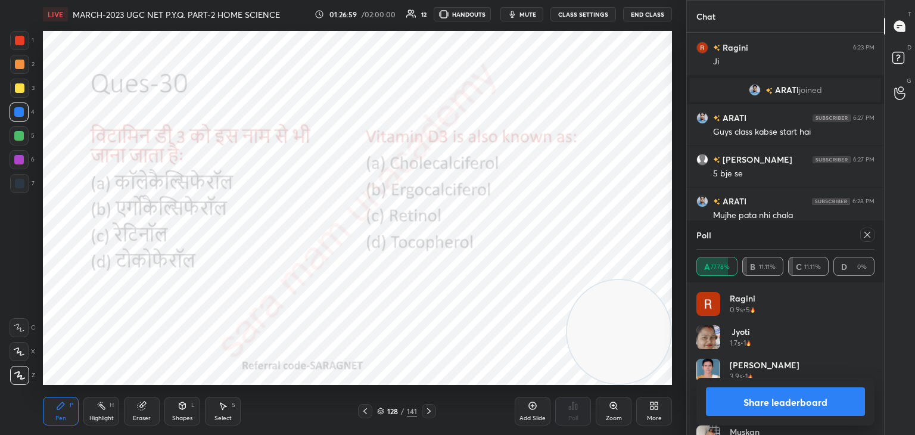
click at [870, 234] on icon at bounding box center [868, 235] width 10 height 10
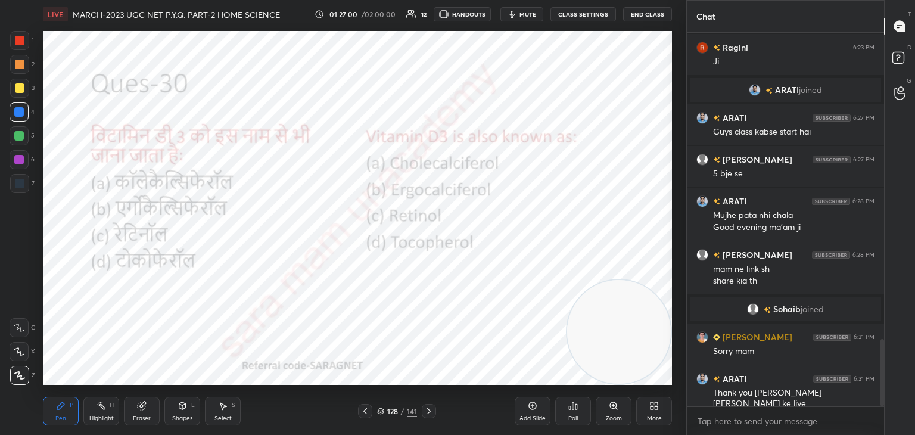
scroll to position [272, 194]
click at [434, 413] on div at bounding box center [429, 411] width 14 height 14
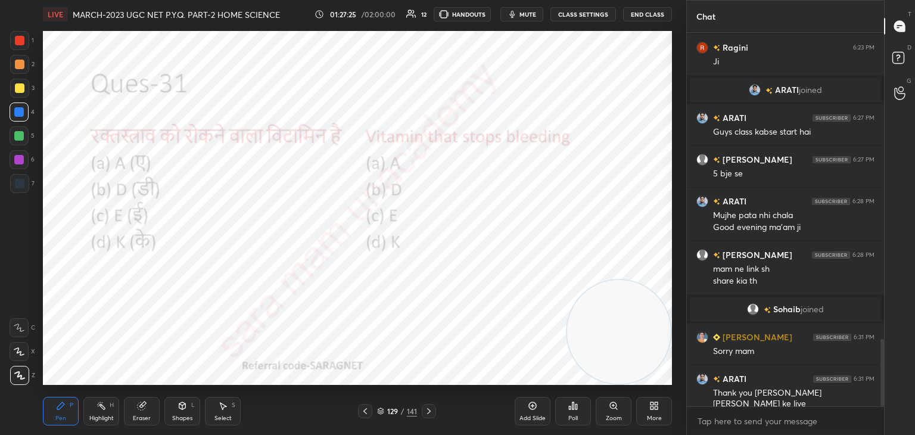
click at [575, 414] on div "Poll" at bounding box center [573, 411] width 36 height 29
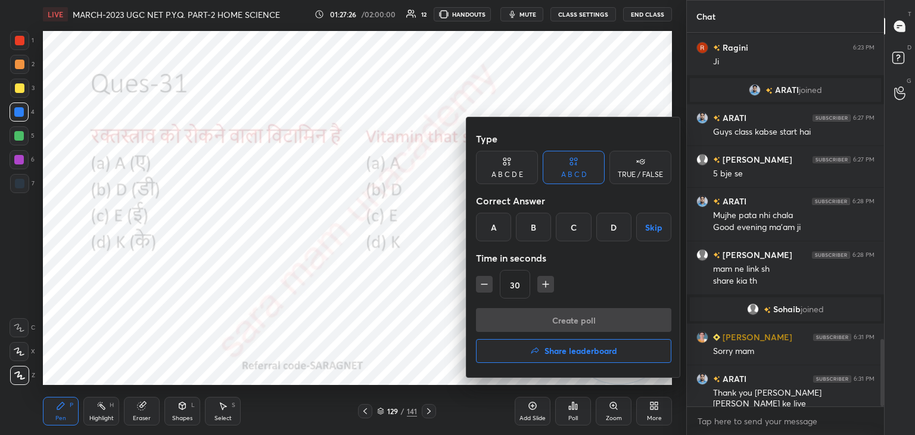
click at [611, 229] on div "D" at bounding box center [614, 227] width 35 height 29
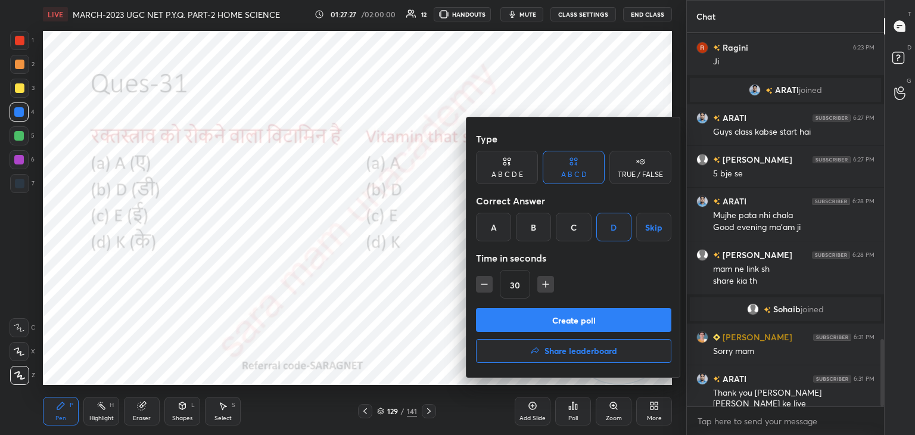
click at [602, 318] on button "Create poll" at bounding box center [573, 320] width 195 height 24
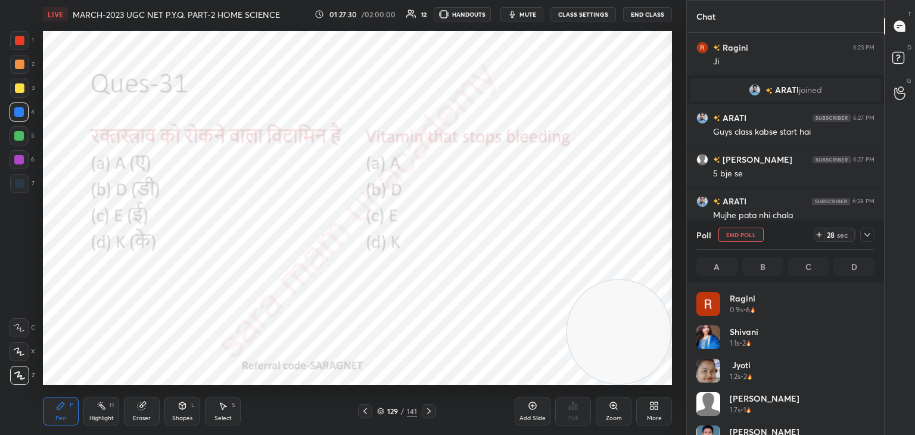
scroll to position [139, 175]
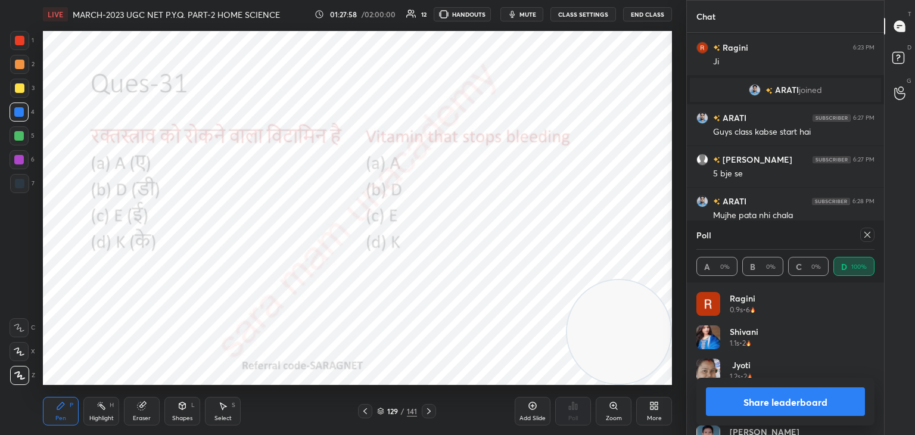
click at [866, 234] on icon at bounding box center [868, 235] width 10 height 10
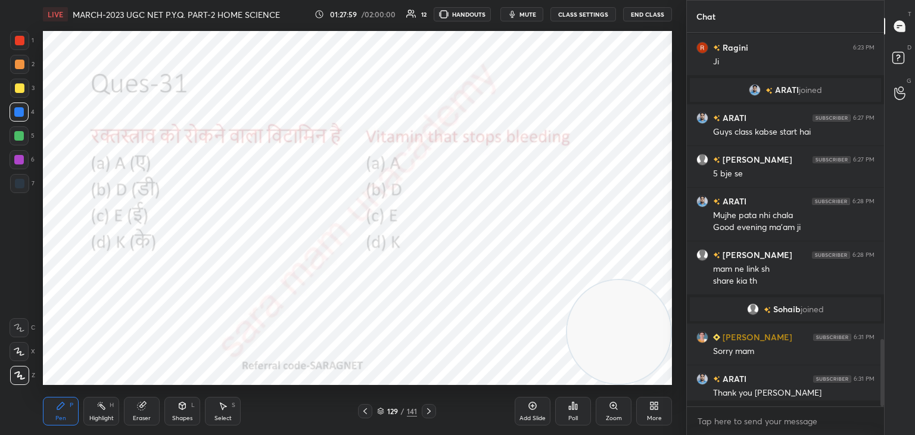
scroll to position [4, 4]
click at [424, 411] on icon at bounding box center [429, 411] width 10 height 10
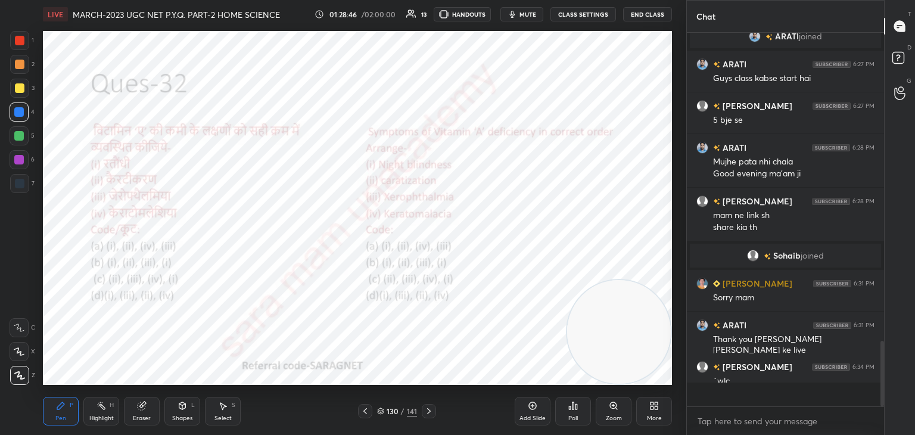
scroll to position [370, 194]
click at [573, 419] on div "Poll" at bounding box center [574, 418] width 10 height 6
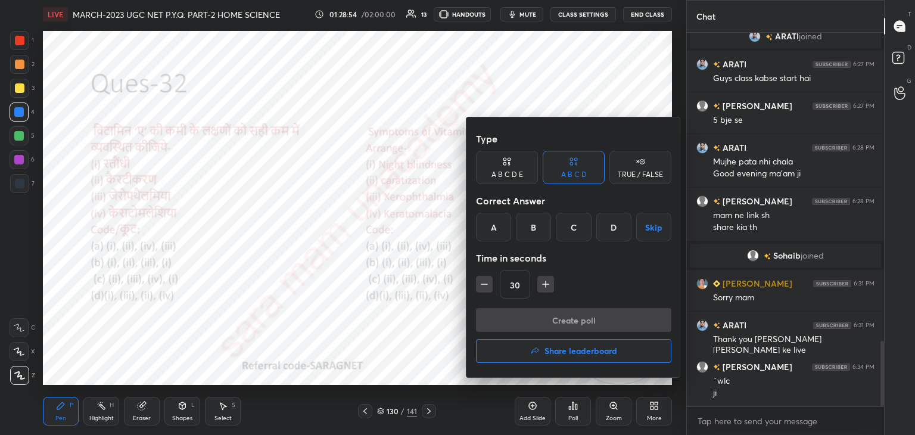
click at [608, 232] on div "D" at bounding box center [614, 227] width 35 height 29
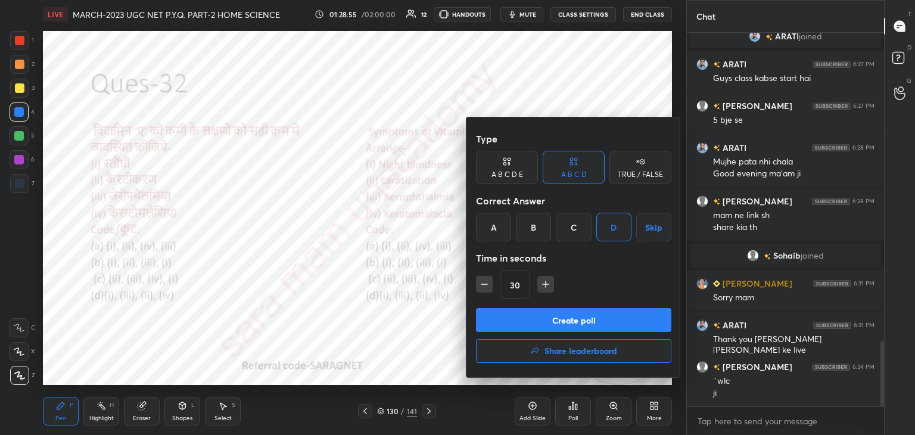
click at [594, 319] on button "Create poll" at bounding box center [573, 320] width 195 height 24
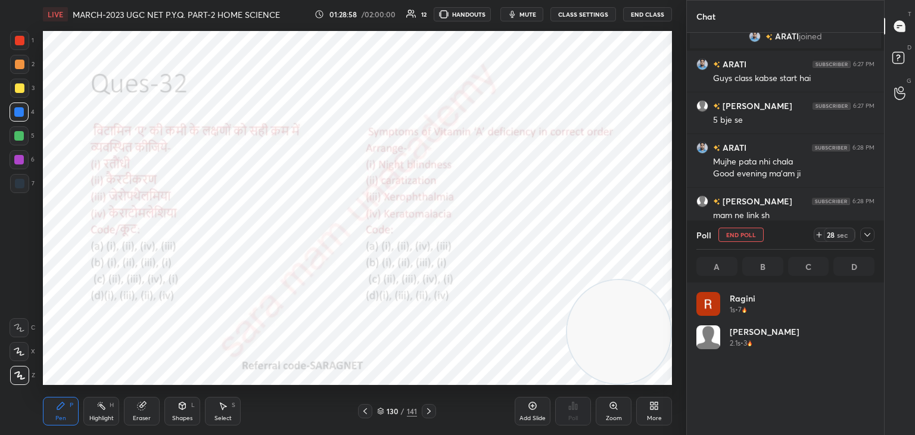
scroll to position [139, 175]
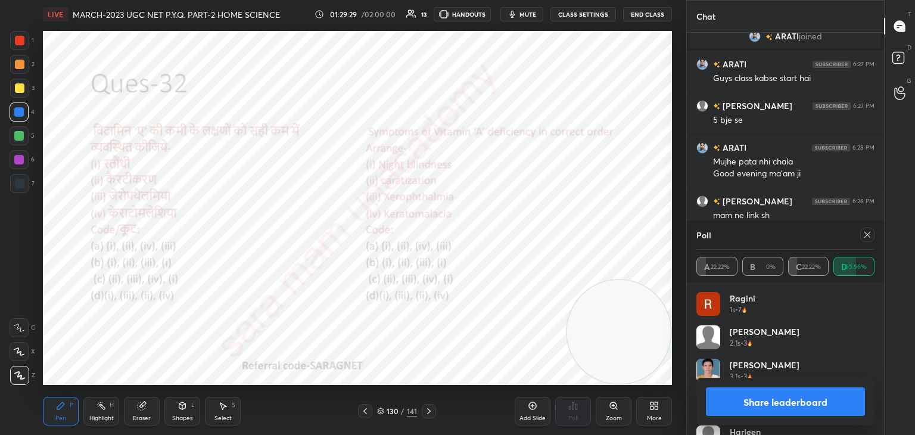
click at [868, 234] on icon at bounding box center [868, 235] width 10 height 10
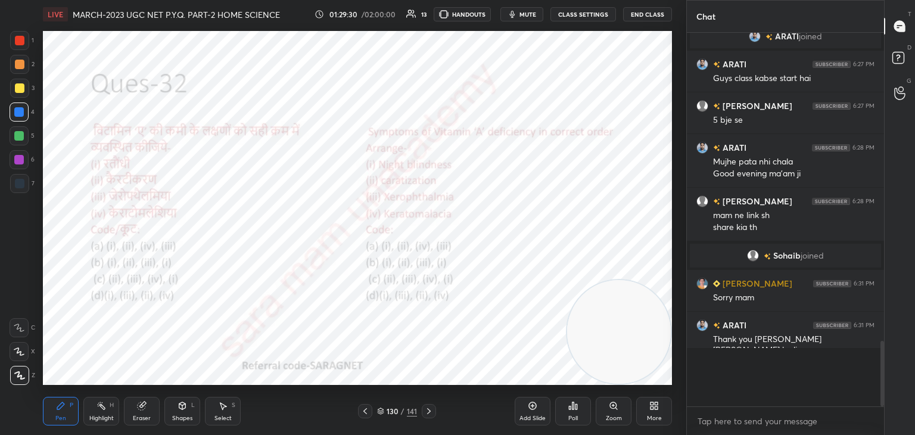
scroll to position [271, 194]
click at [431, 414] on icon at bounding box center [429, 411] width 10 height 10
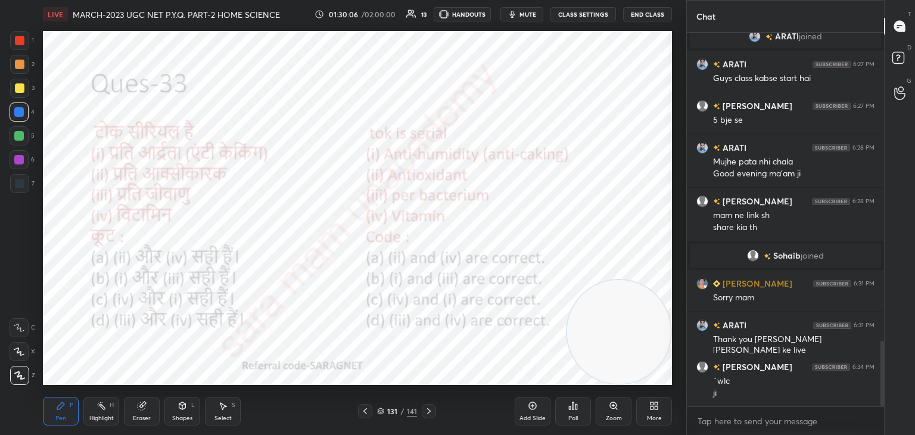
click at [583, 408] on div "Poll" at bounding box center [573, 411] width 36 height 29
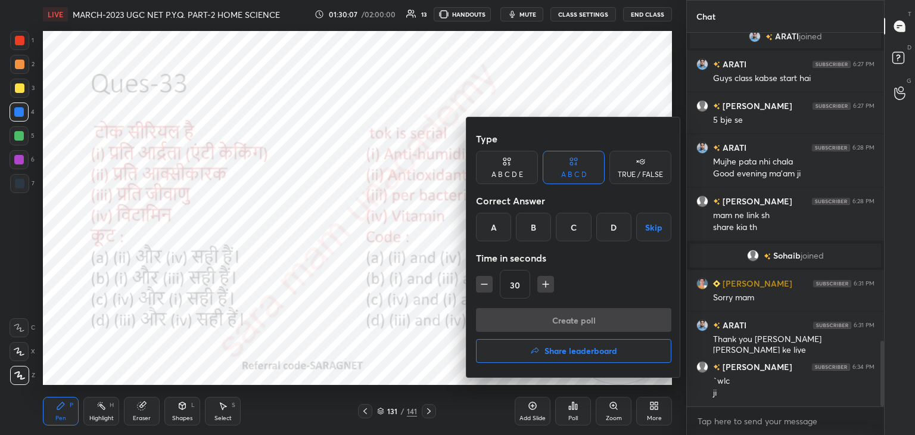
click at [495, 225] on div "A" at bounding box center [493, 227] width 35 height 29
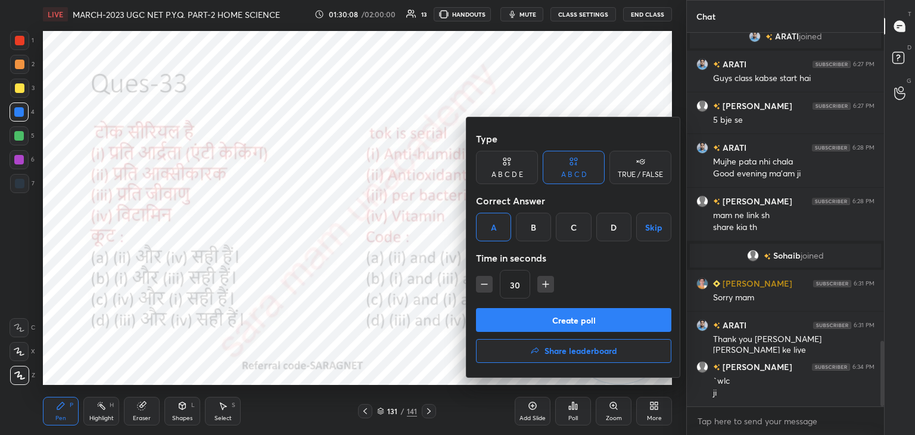
click at [541, 320] on button "Create poll" at bounding box center [573, 320] width 195 height 24
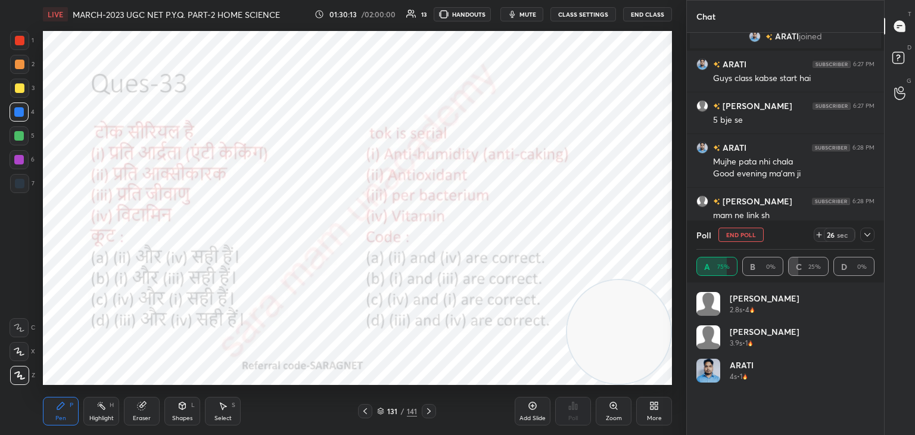
scroll to position [139, 175]
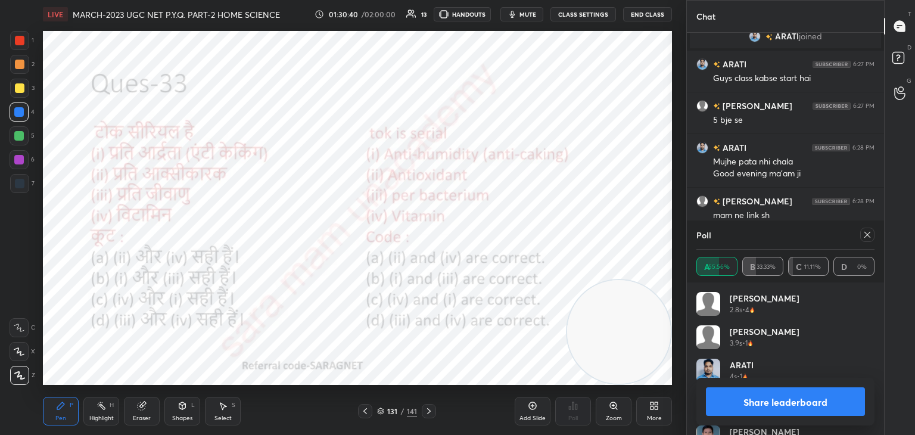
click at [866, 232] on icon at bounding box center [868, 235] width 10 height 10
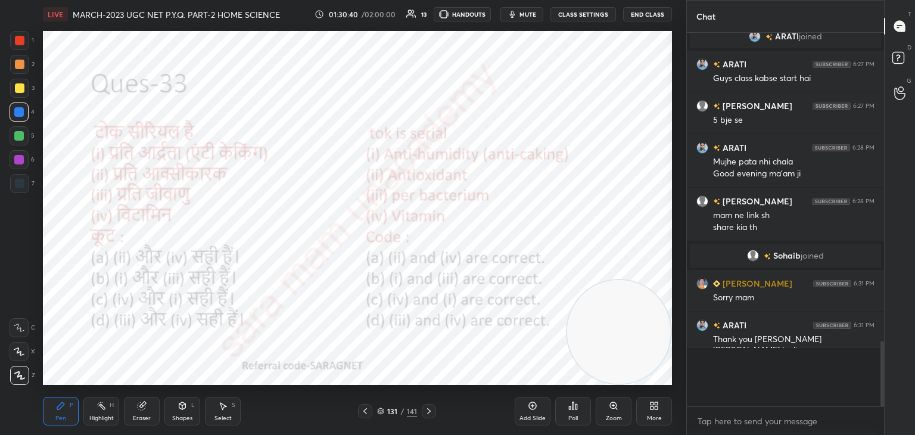
scroll to position [365, 194]
click at [435, 409] on div at bounding box center [429, 411] width 14 height 14
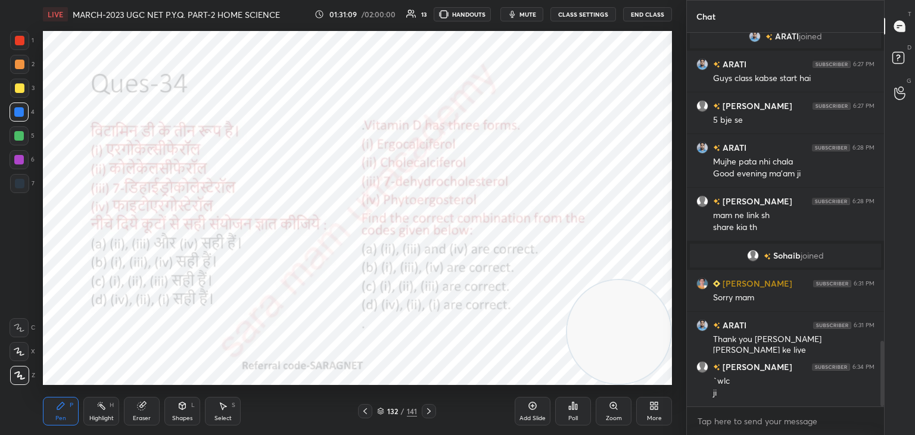
click at [565, 421] on div "Poll" at bounding box center [573, 411] width 36 height 29
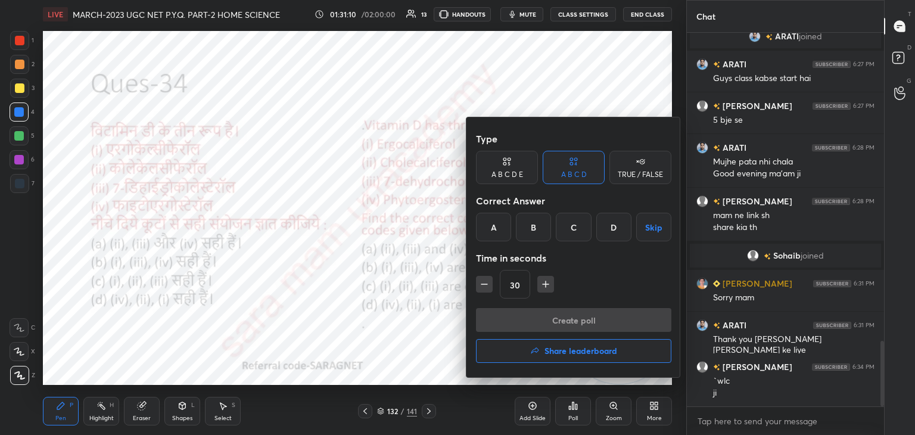
click at [569, 230] on div "C" at bounding box center [573, 227] width 35 height 29
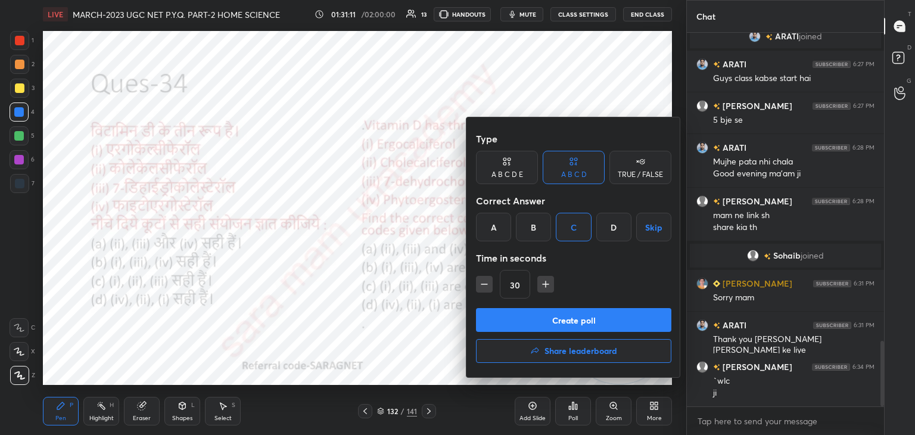
click at [581, 326] on button "Create poll" at bounding box center [573, 320] width 195 height 24
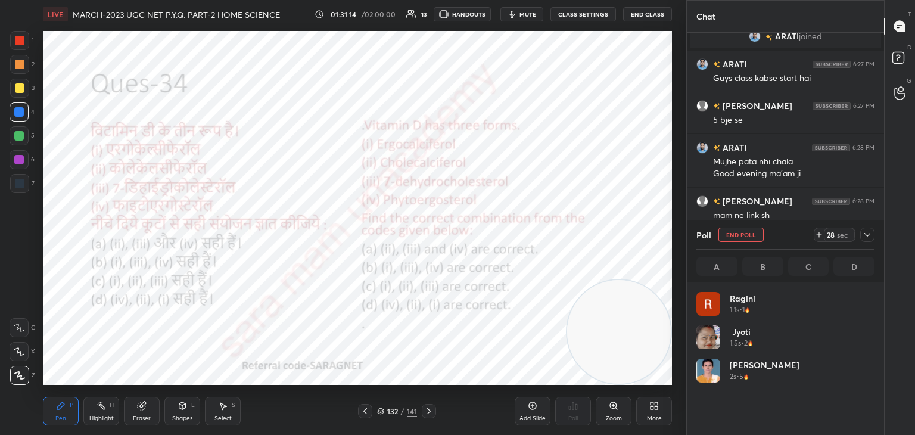
scroll to position [139, 175]
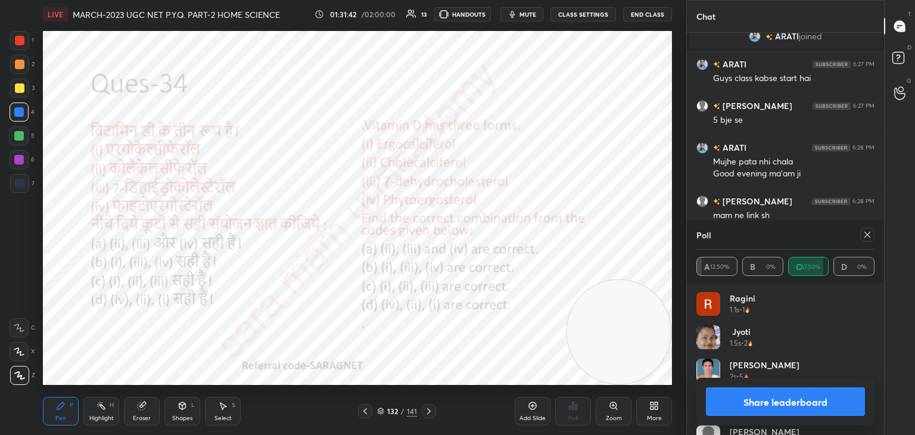
click at [869, 234] on icon at bounding box center [868, 235] width 10 height 10
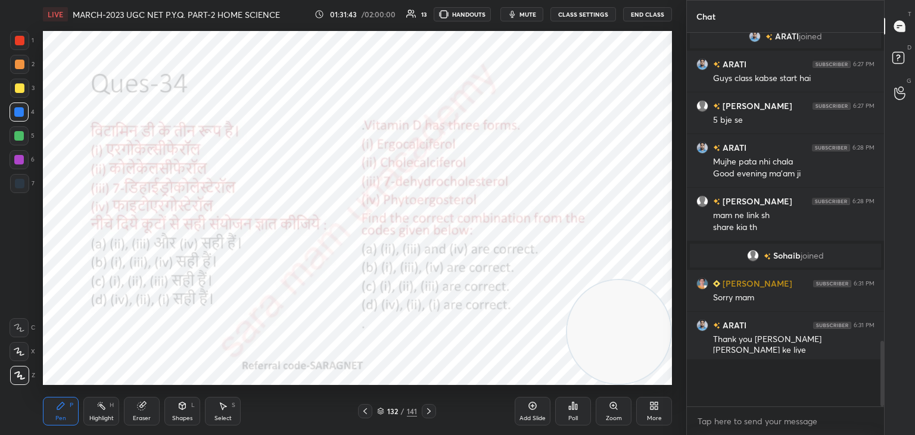
scroll to position [2, 4]
click at [424, 411] on icon at bounding box center [429, 411] width 10 height 10
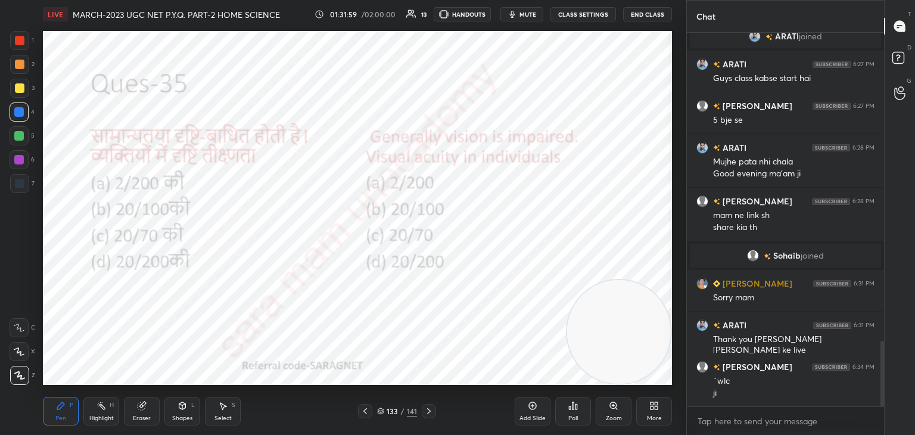
click at [573, 407] on icon at bounding box center [574, 405] width 2 height 7
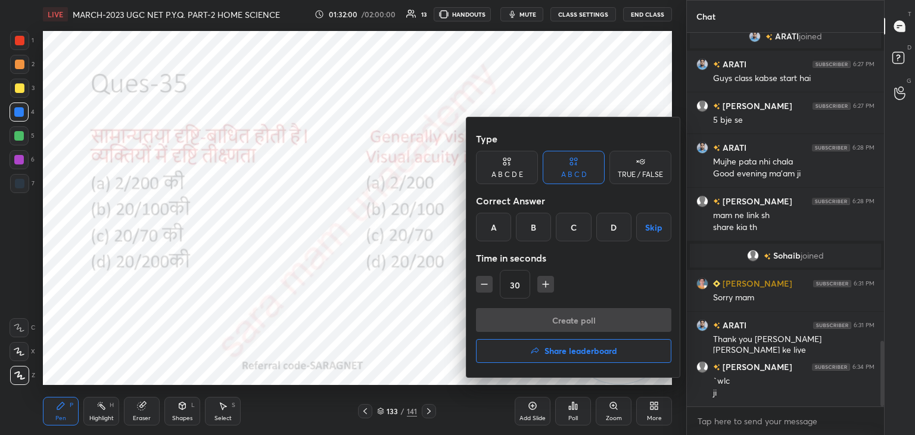
click at [615, 231] on div "D" at bounding box center [614, 227] width 35 height 29
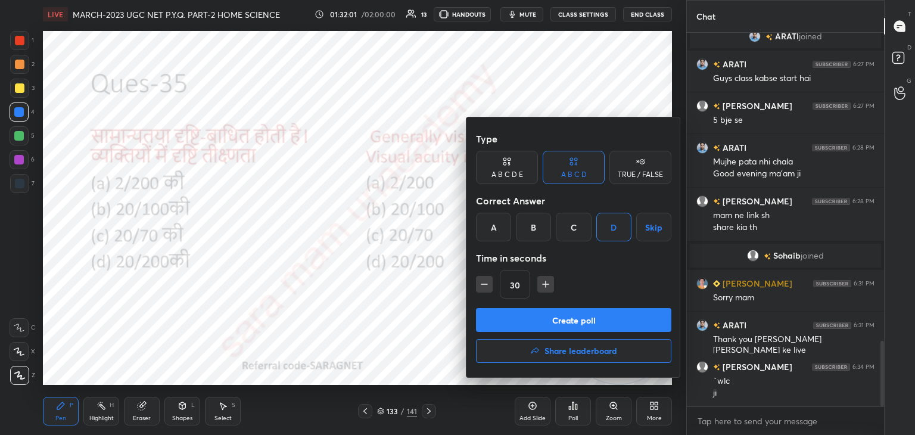
click at [594, 318] on button "Create poll" at bounding box center [573, 320] width 195 height 24
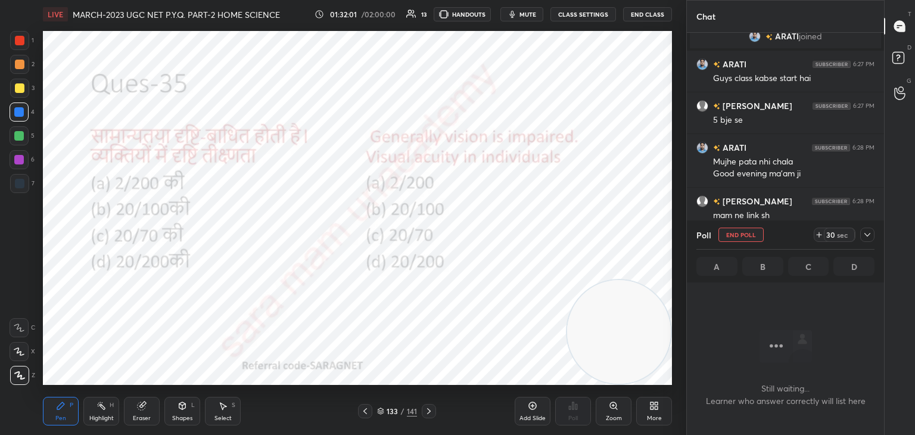
scroll to position [4, 4]
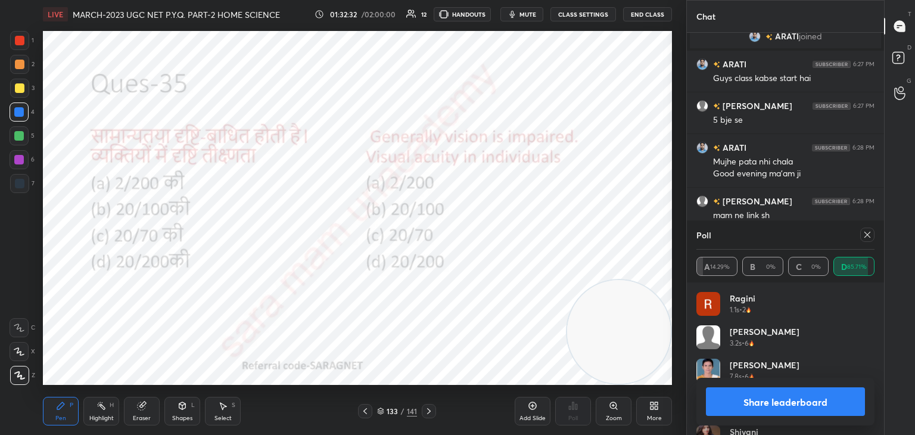
click at [865, 234] on icon at bounding box center [868, 235] width 10 height 10
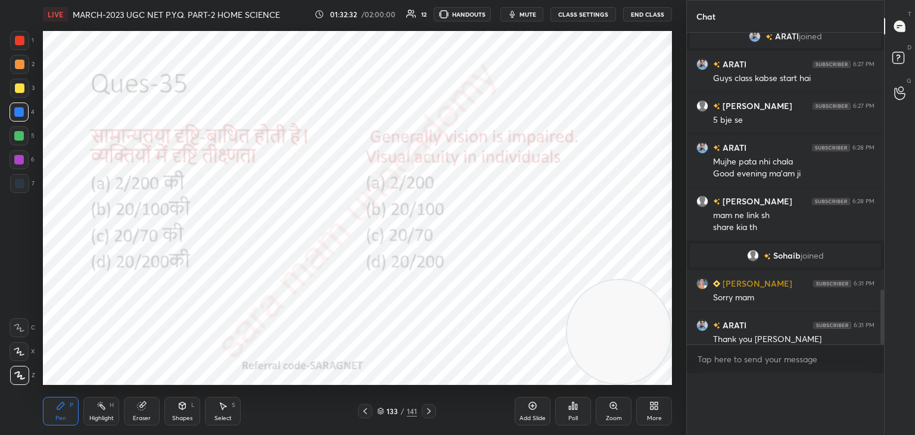
scroll to position [0, 0]
click at [431, 414] on icon at bounding box center [429, 411] width 10 height 10
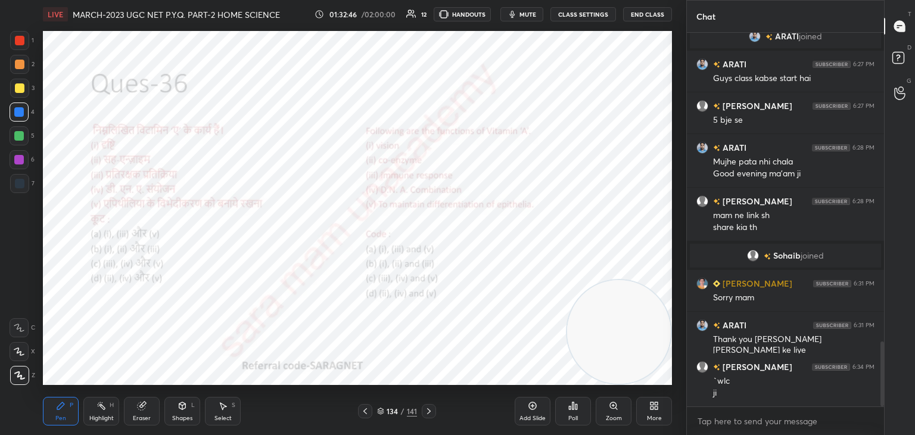
scroll to position [1783, 0]
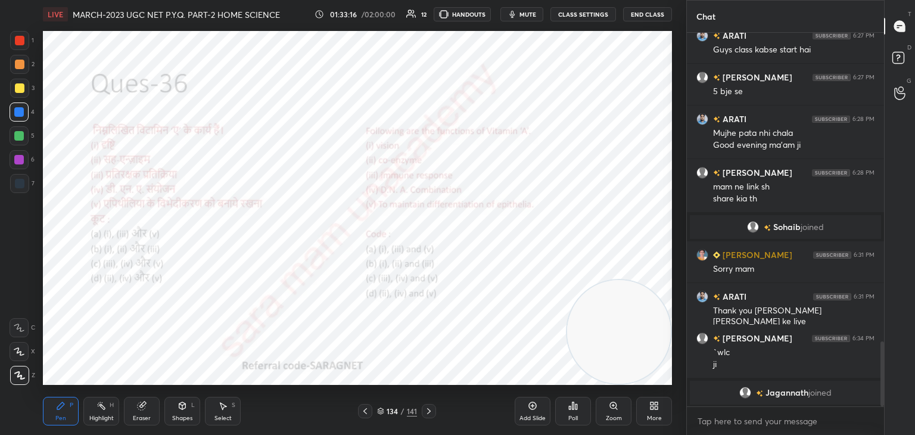
click at [577, 413] on div "Poll" at bounding box center [573, 411] width 36 height 29
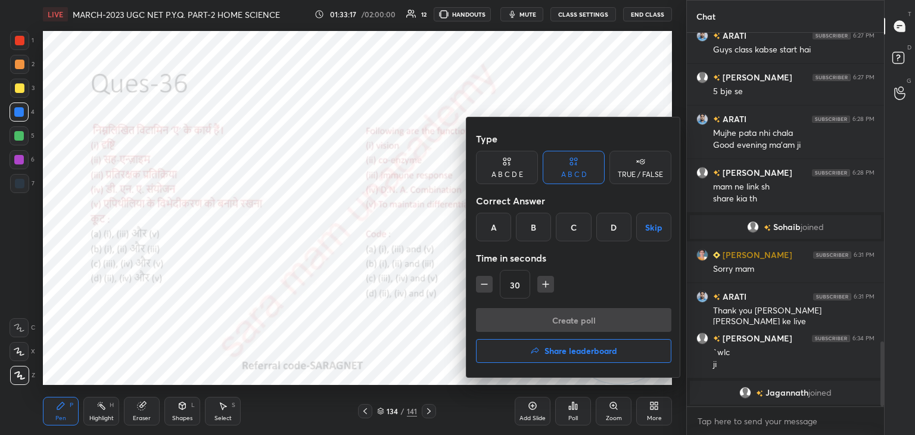
click at [492, 233] on div "A" at bounding box center [493, 227] width 35 height 29
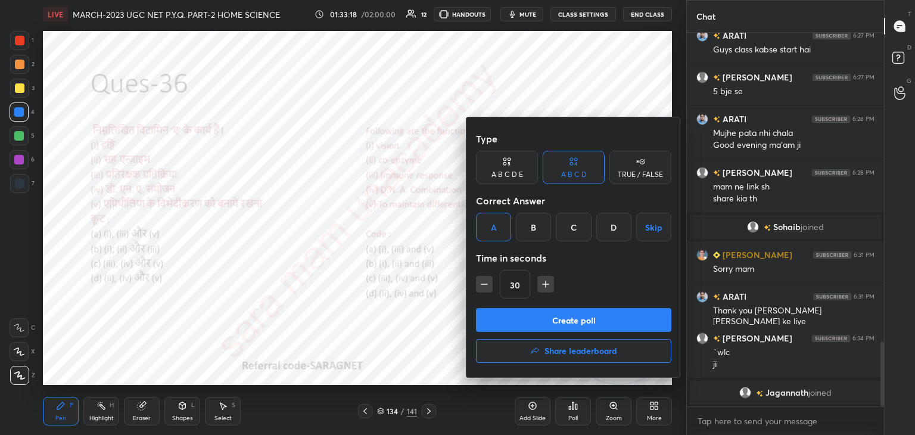
click at [543, 320] on button "Create poll" at bounding box center [573, 320] width 195 height 24
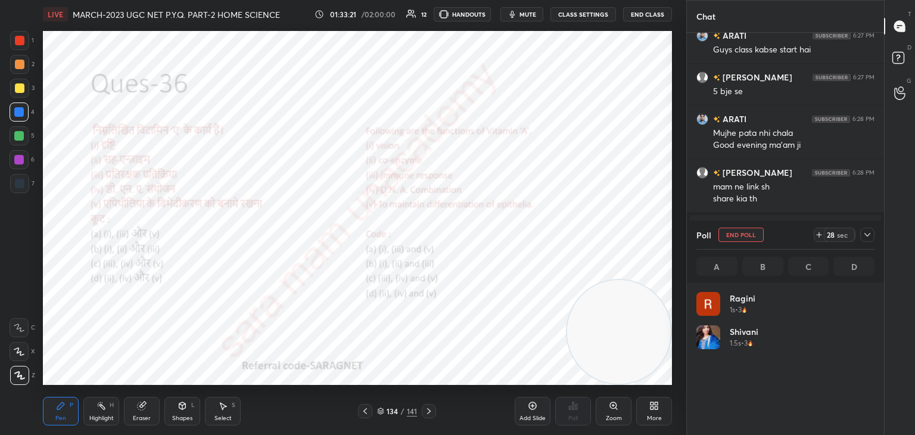
scroll to position [139, 175]
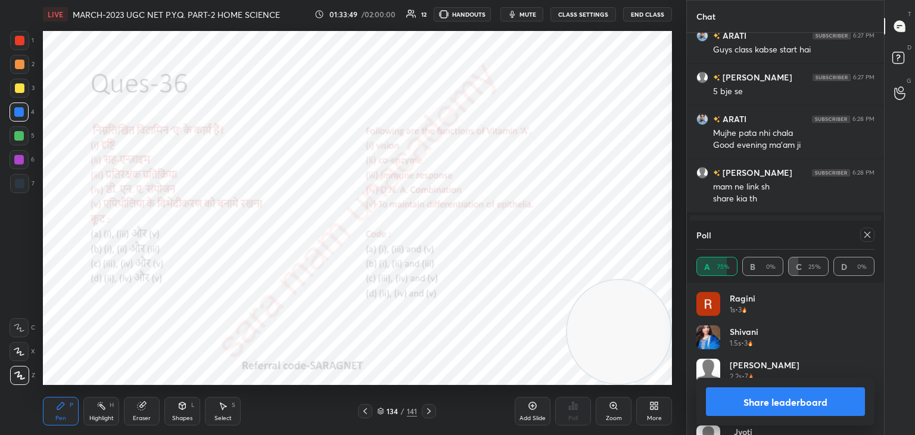
click at [782, 400] on button "Share leaderboard" at bounding box center [785, 401] width 159 height 29
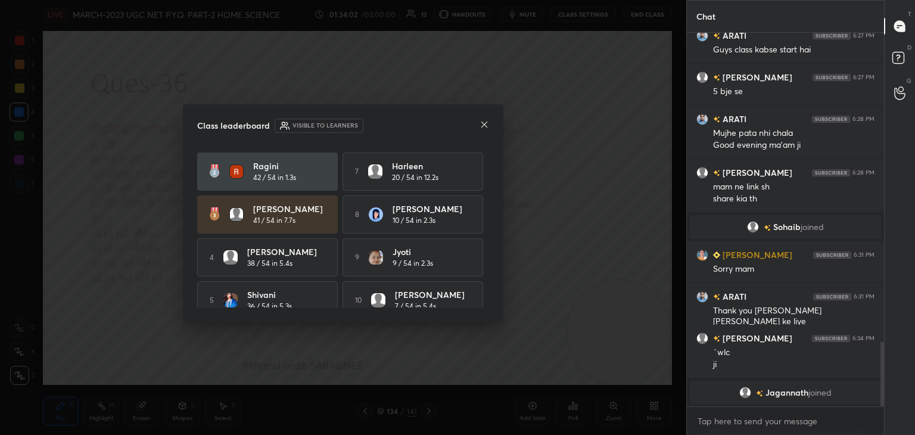
scroll to position [55, 0]
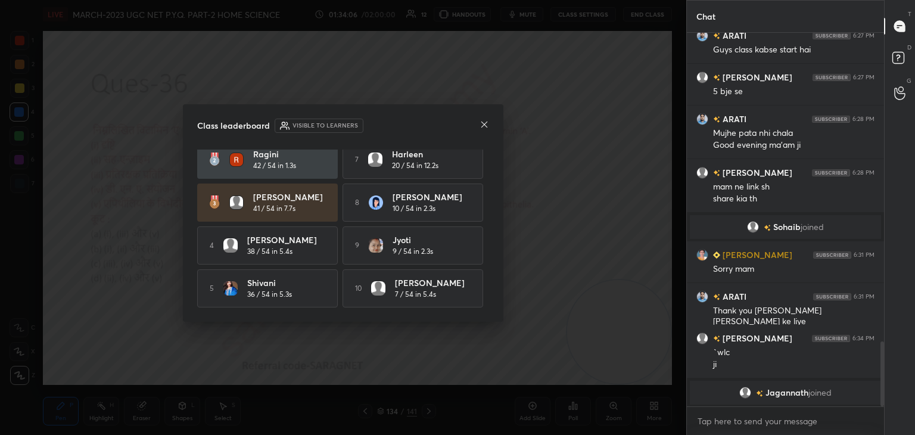
click at [483, 125] on icon at bounding box center [485, 125] width 6 height 6
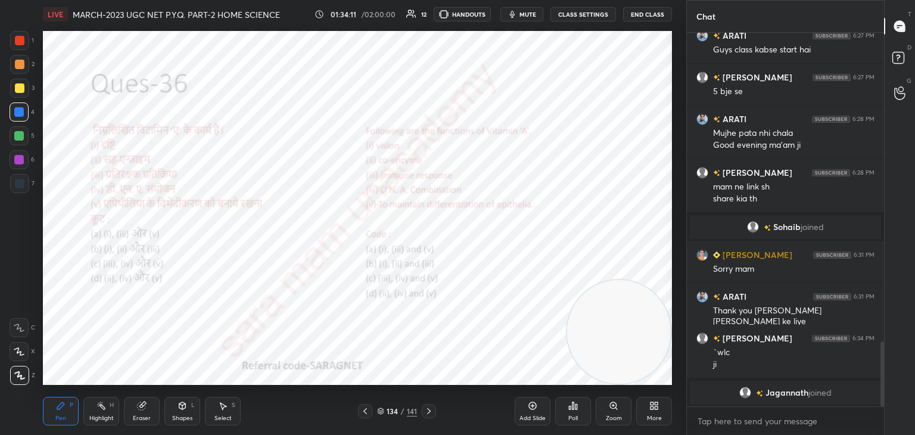
click at [427, 412] on icon at bounding box center [429, 411] width 10 height 10
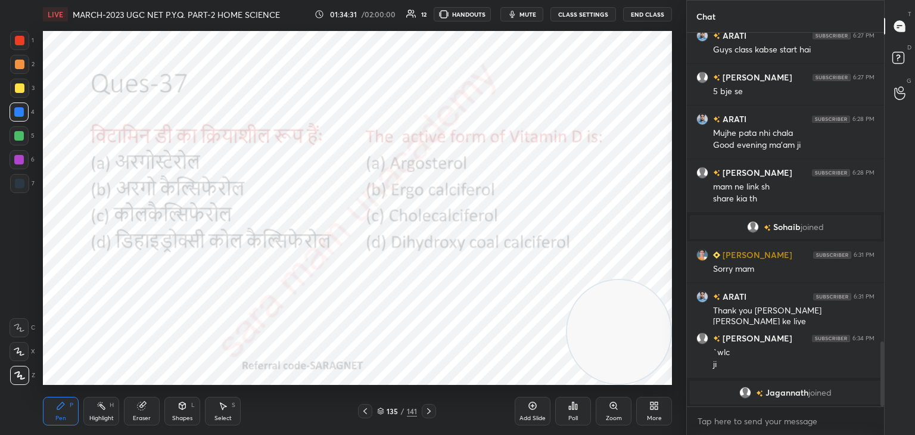
click at [574, 415] on div "Poll" at bounding box center [574, 418] width 10 height 6
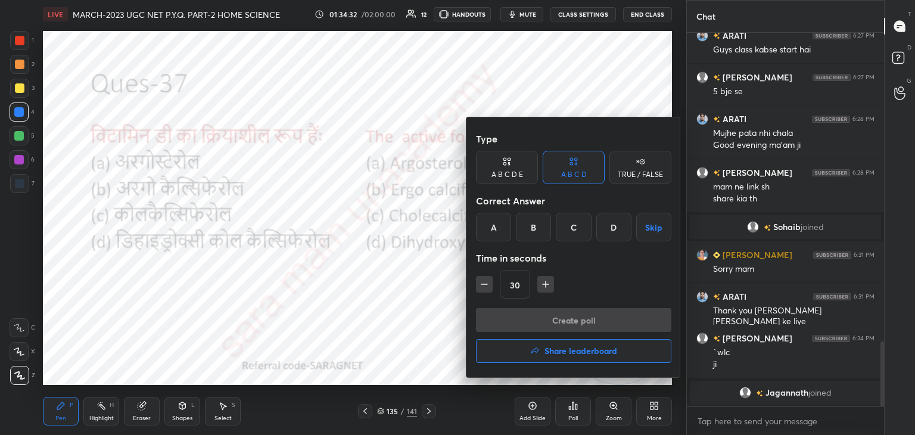
click at [614, 234] on div "D" at bounding box center [614, 227] width 35 height 29
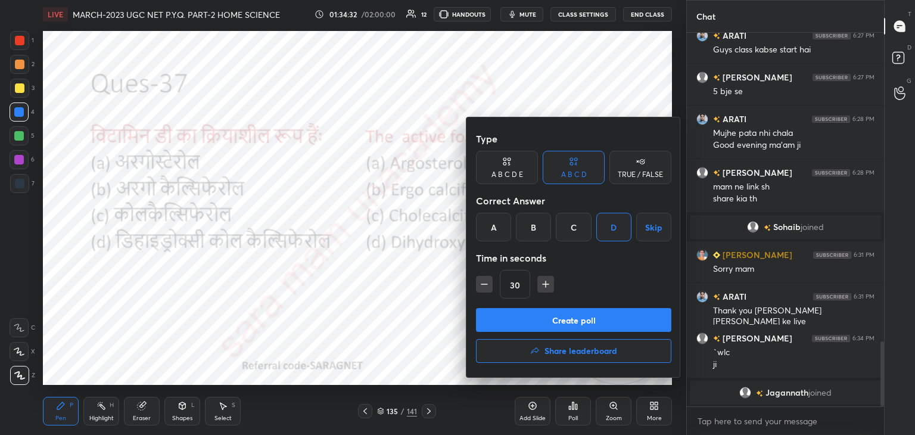
click at [589, 323] on button "Create poll" at bounding box center [573, 320] width 195 height 24
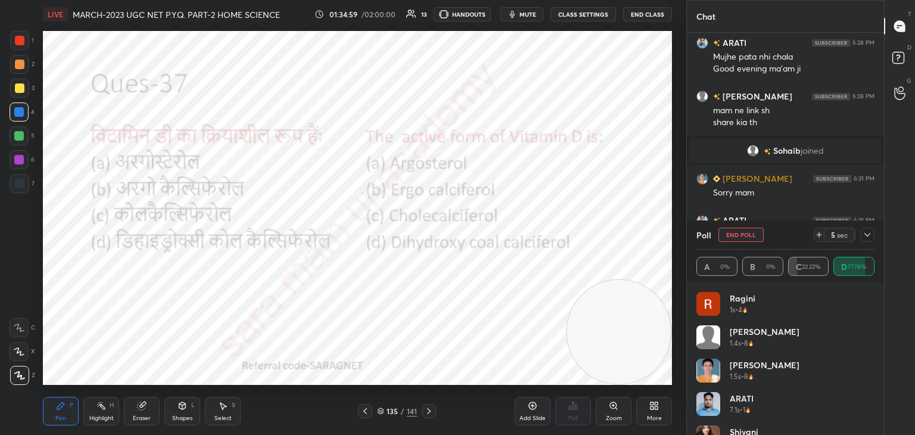
scroll to position [1878, 0]
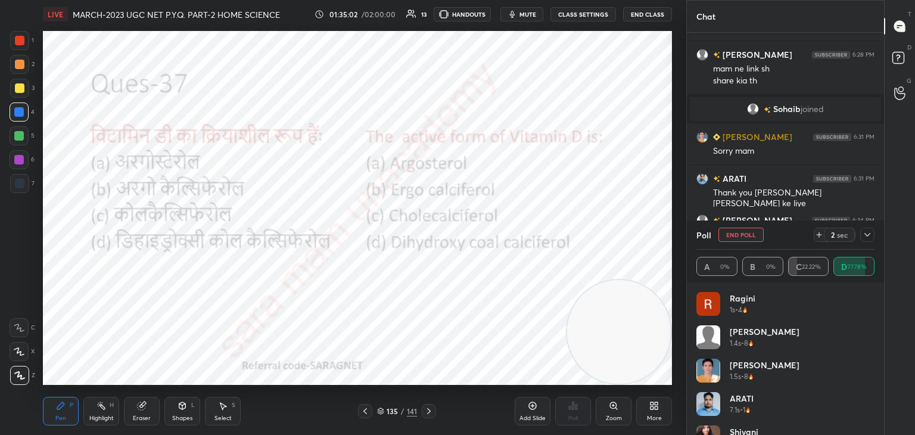
click at [747, 237] on button "End Poll" at bounding box center [741, 235] width 45 height 14
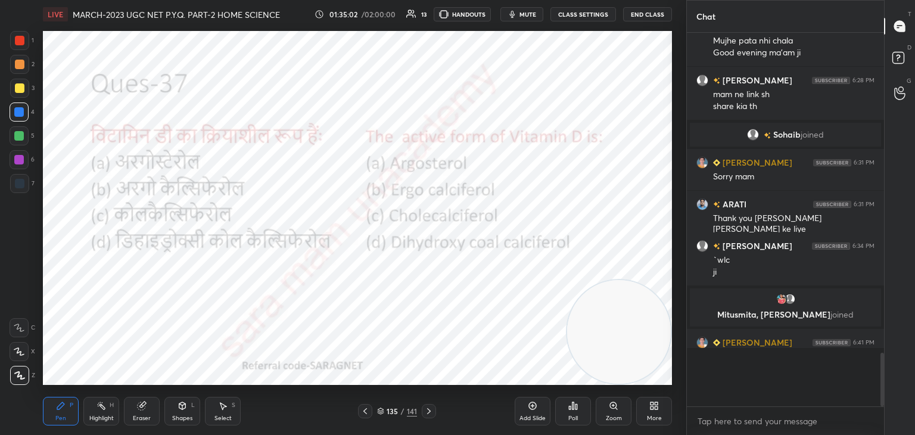
scroll to position [370, 194]
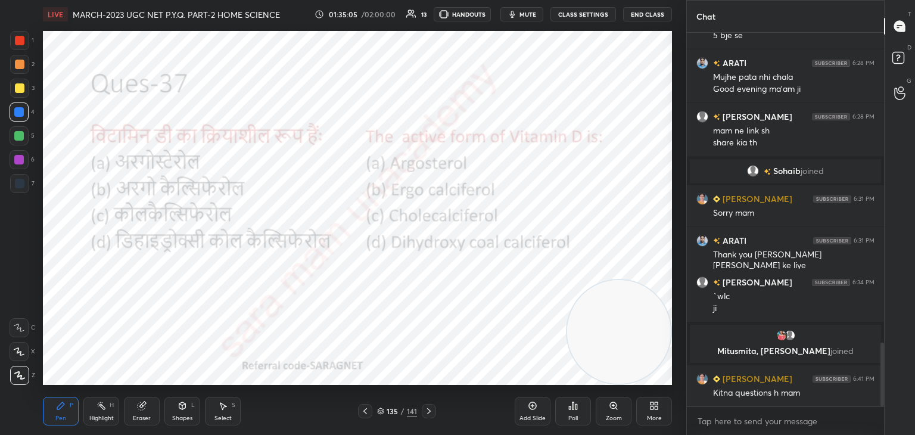
click at [426, 411] on icon at bounding box center [429, 411] width 10 height 10
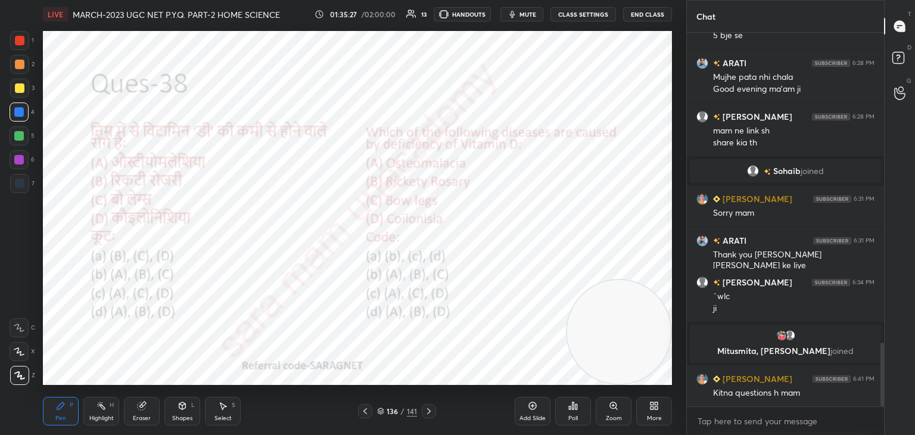
scroll to position [1845, 0]
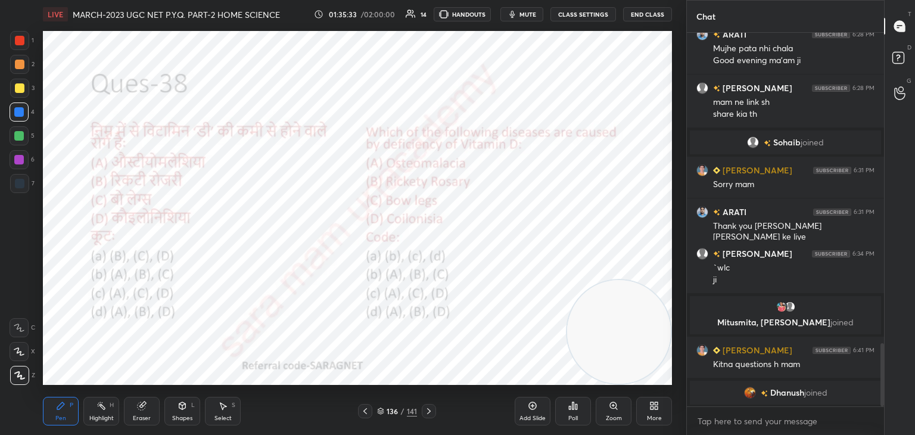
click at [570, 417] on div "Poll" at bounding box center [574, 418] width 10 height 6
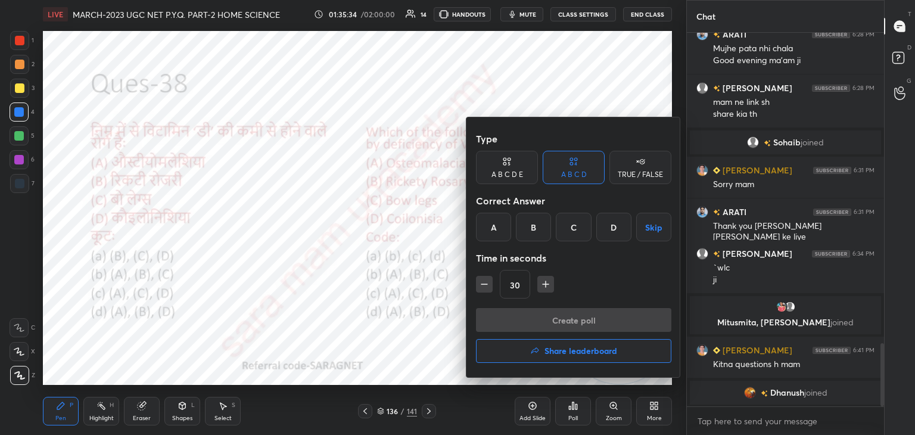
click at [538, 234] on div "B" at bounding box center [533, 227] width 35 height 29
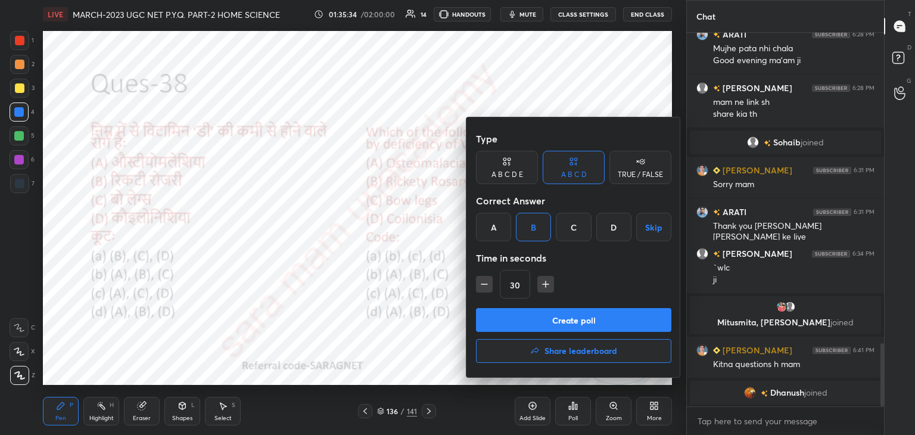
click at [593, 329] on button "Create poll" at bounding box center [573, 320] width 195 height 24
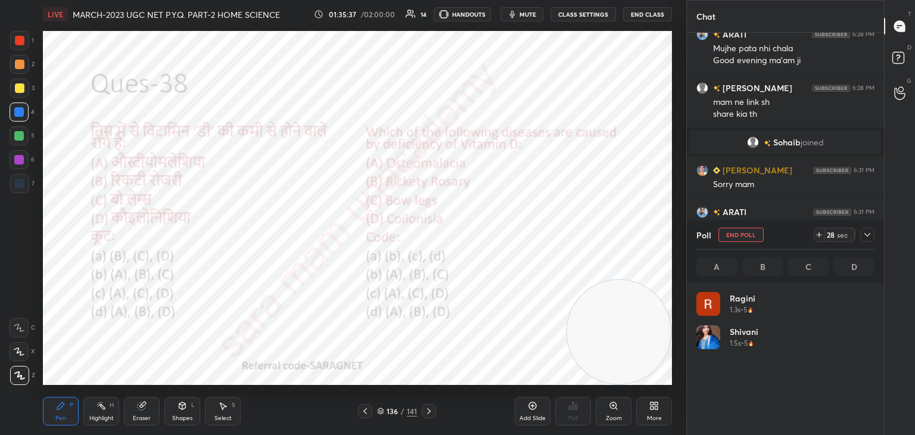
scroll to position [139, 175]
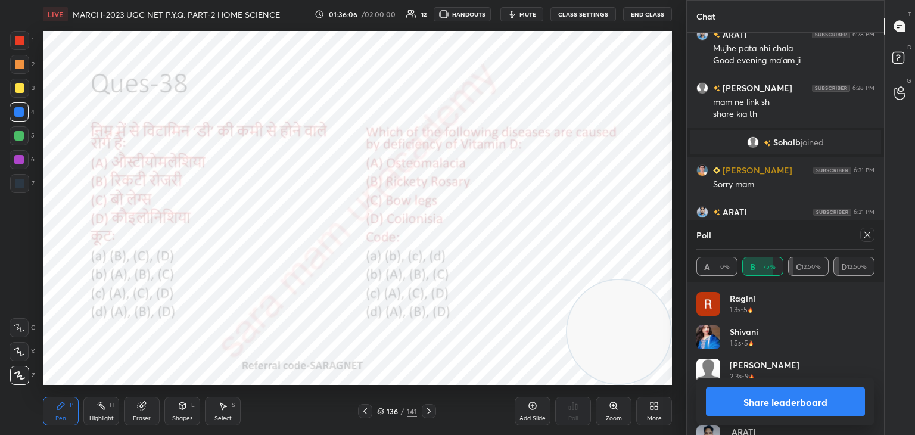
click at [865, 237] on icon at bounding box center [868, 235] width 10 height 10
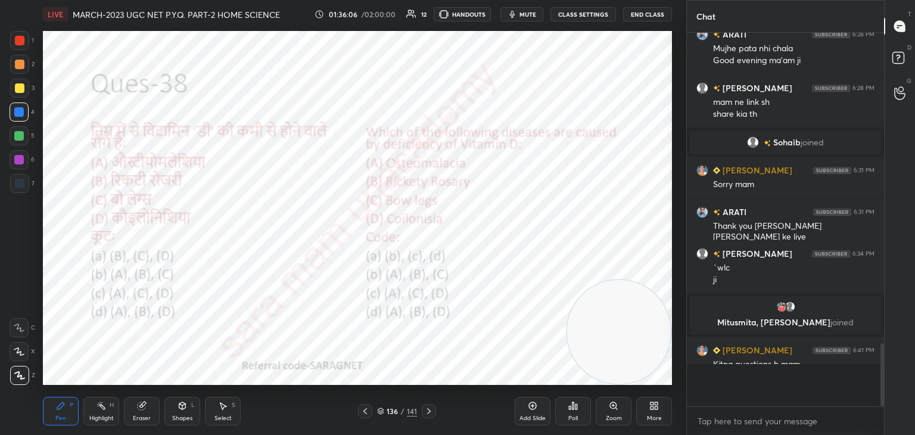
scroll to position [1, 4]
click at [428, 412] on icon at bounding box center [429, 411] width 10 height 10
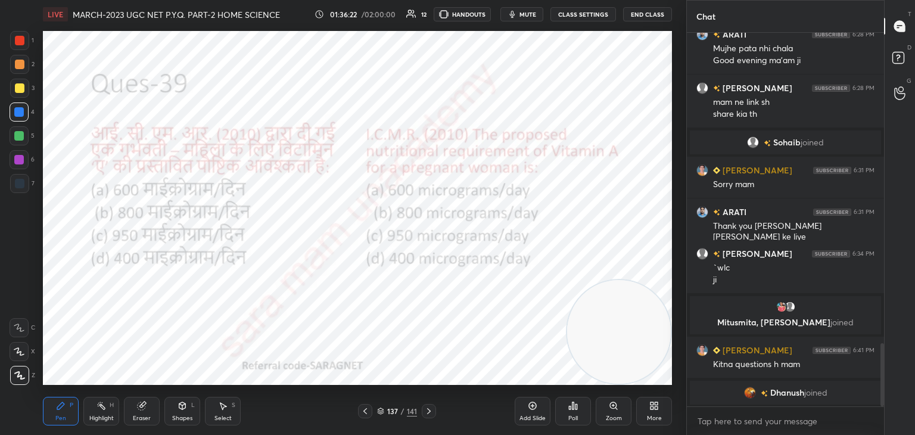
scroll to position [1859, 0]
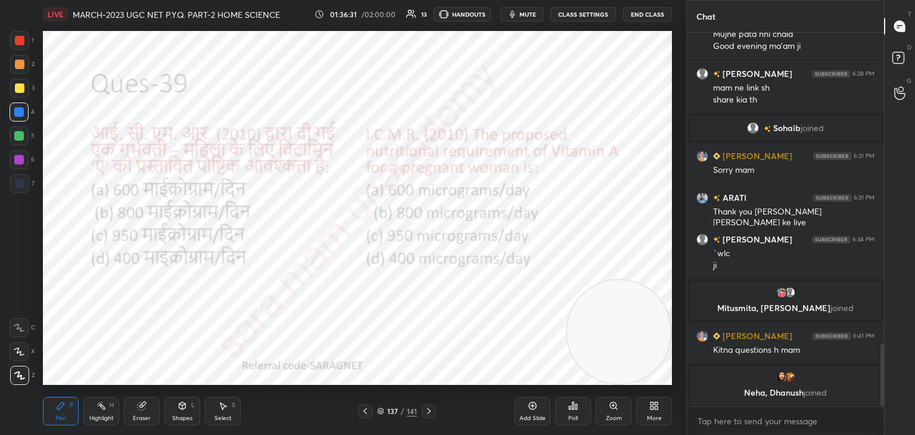
click at [566, 417] on div "Poll" at bounding box center [573, 411] width 36 height 29
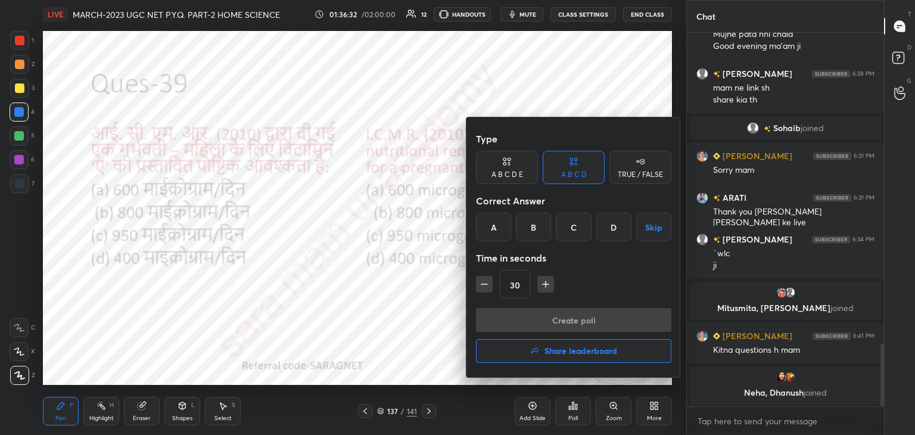
click at [566, 231] on div "C" at bounding box center [573, 227] width 35 height 29
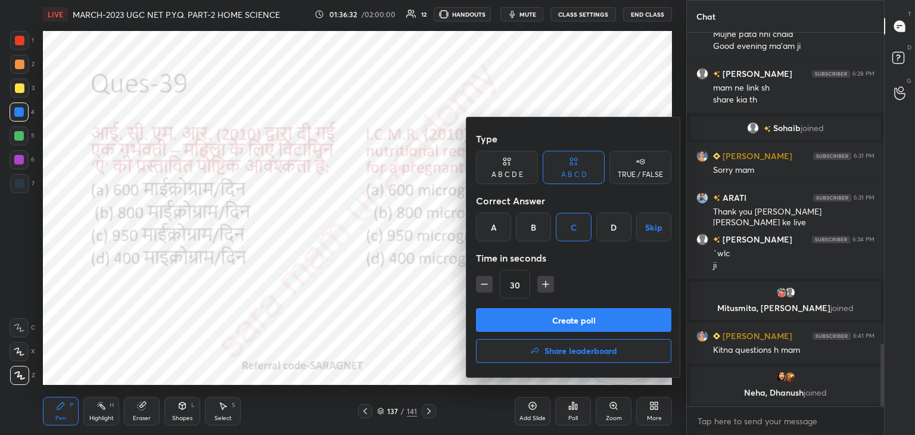
click at [567, 322] on button "Create poll" at bounding box center [573, 320] width 195 height 24
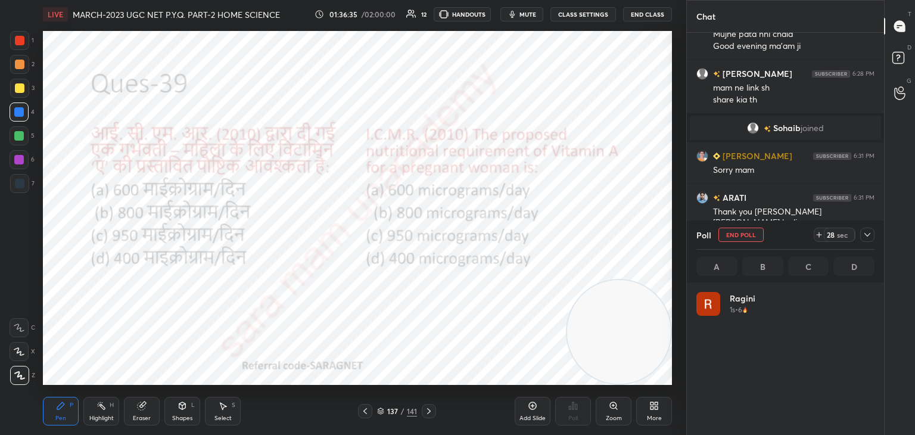
scroll to position [4, 4]
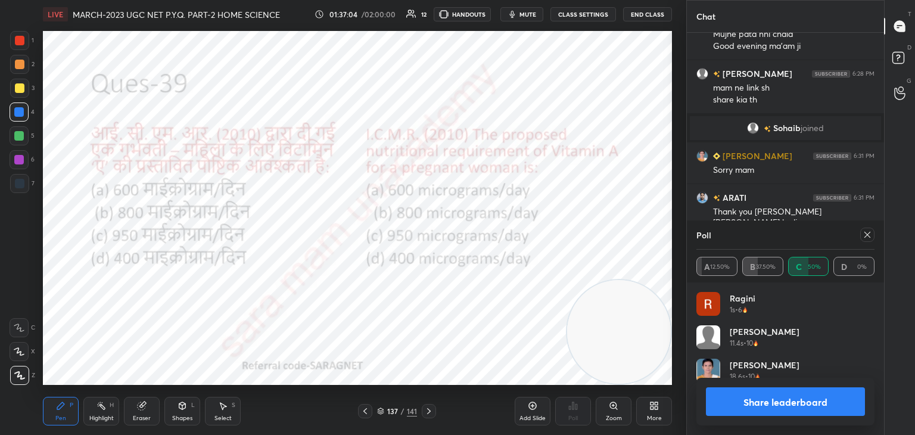
click at [871, 237] on icon at bounding box center [868, 235] width 10 height 10
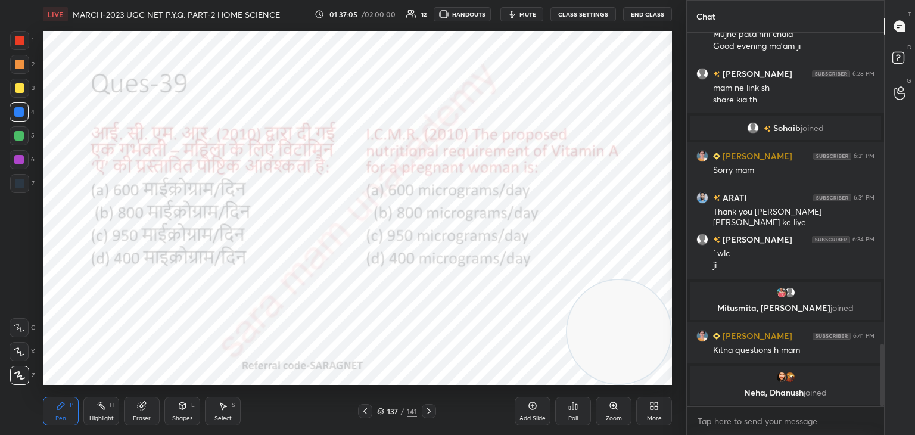
click at [428, 409] on icon at bounding box center [429, 411] width 10 height 10
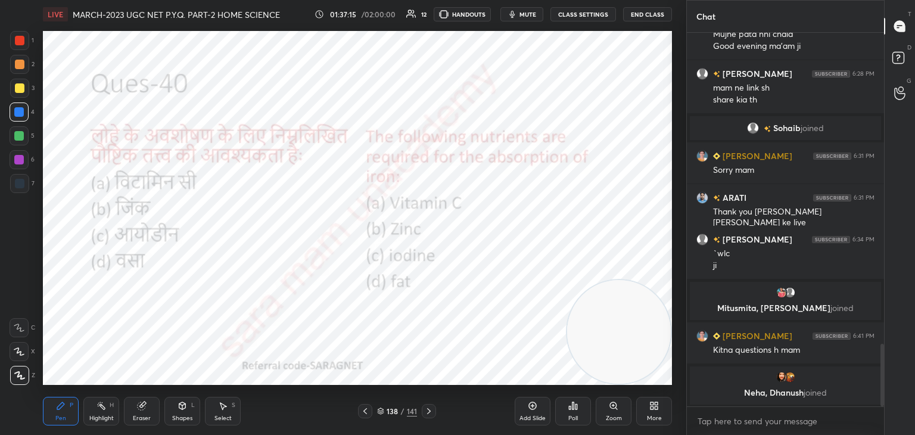
click at [572, 415] on div "Poll" at bounding box center [574, 418] width 10 height 6
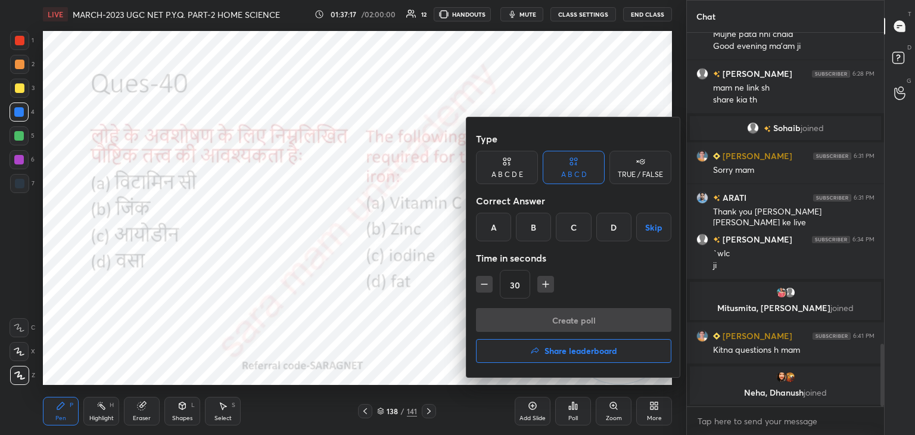
click at [501, 225] on div "A" at bounding box center [493, 227] width 35 height 29
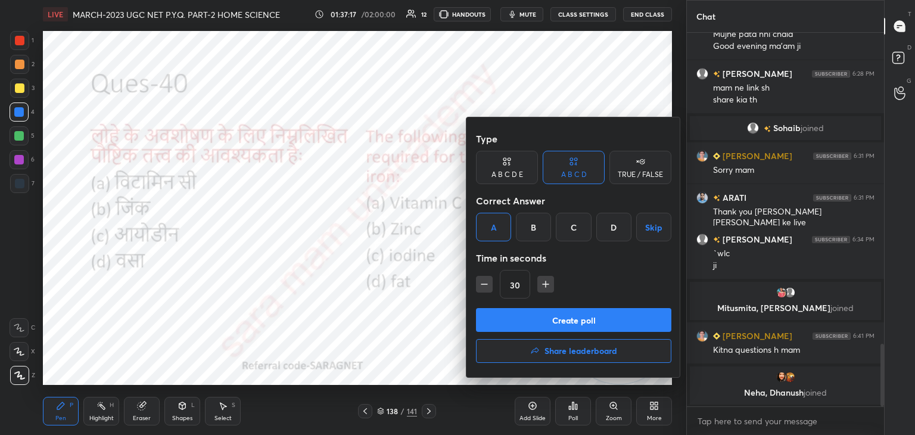
click at [551, 319] on button "Create poll" at bounding box center [573, 320] width 195 height 24
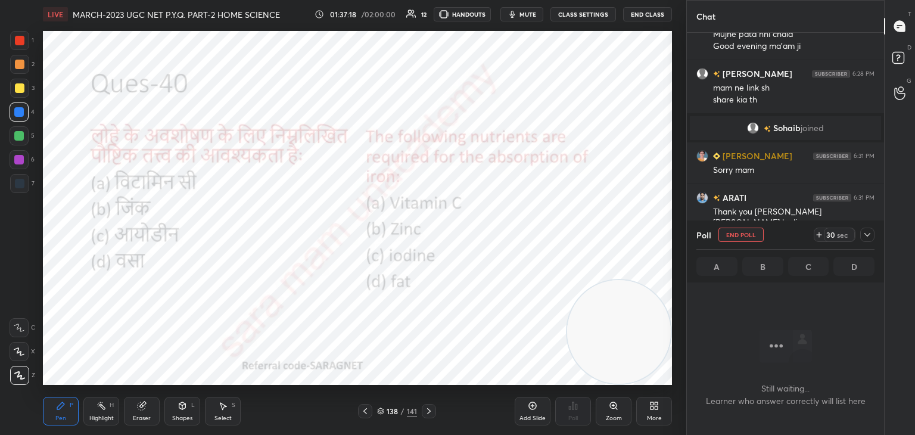
scroll to position [211, 194]
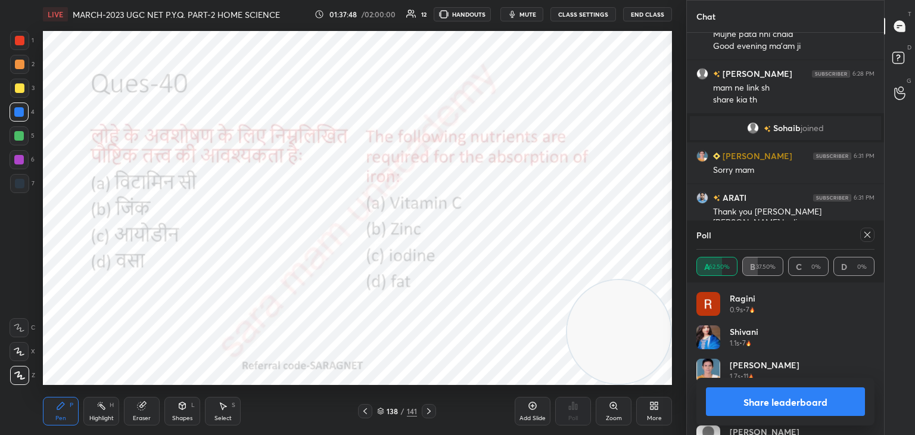
click at [867, 232] on icon at bounding box center [868, 235] width 10 height 10
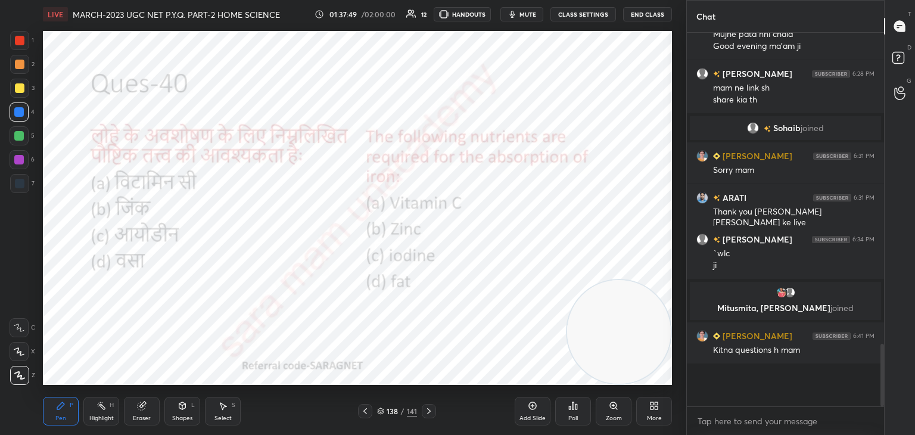
scroll to position [240, 194]
click at [428, 412] on icon at bounding box center [429, 411] width 10 height 10
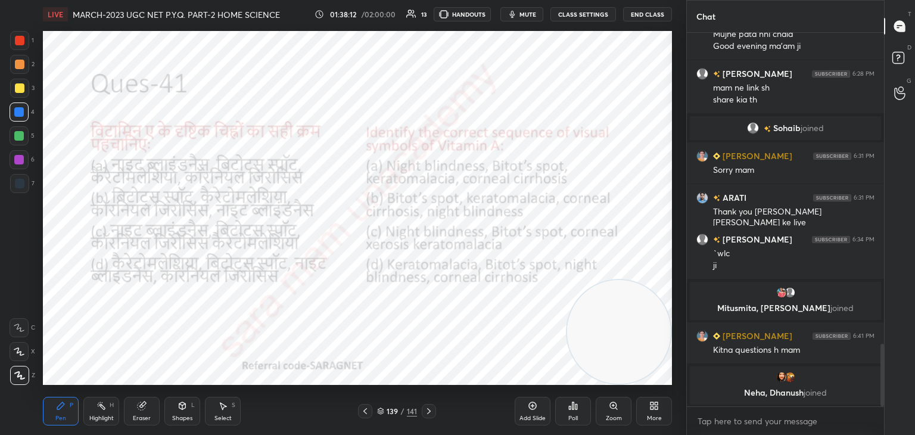
click at [579, 416] on div "Poll" at bounding box center [573, 411] width 36 height 29
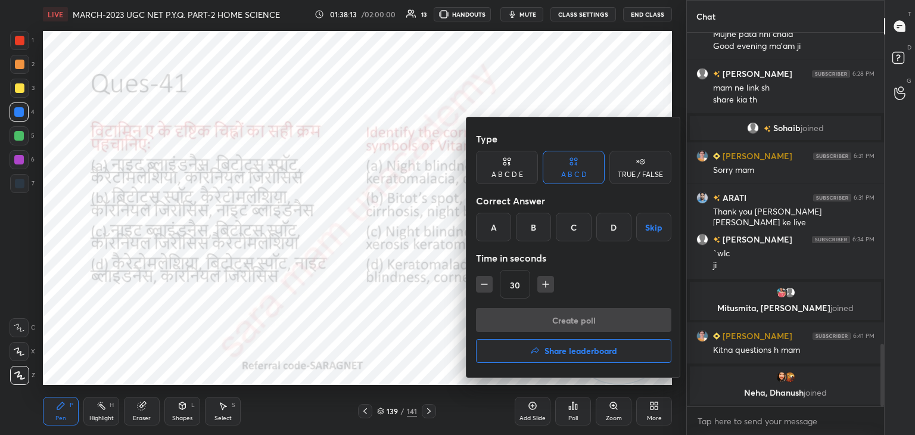
click at [577, 231] on div "C" at bounding box center [573, 227] width 35 height 29
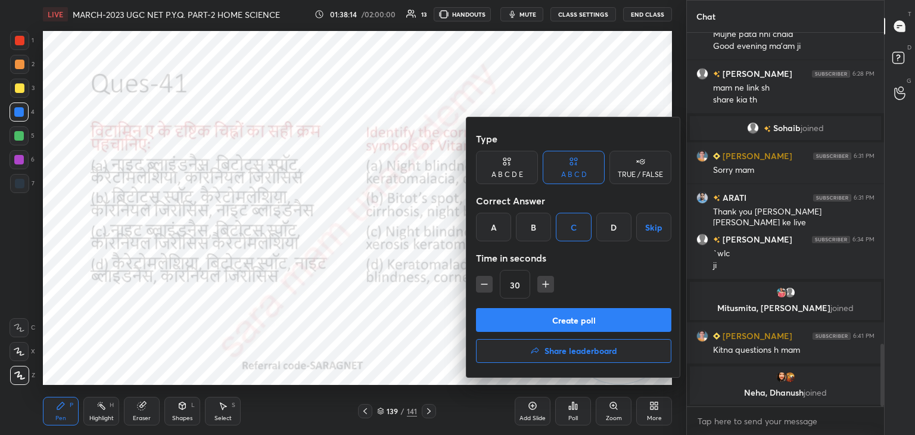
click at [537, 321] on button "Create poll" at bounding box center [573, 320] width 195 height 24
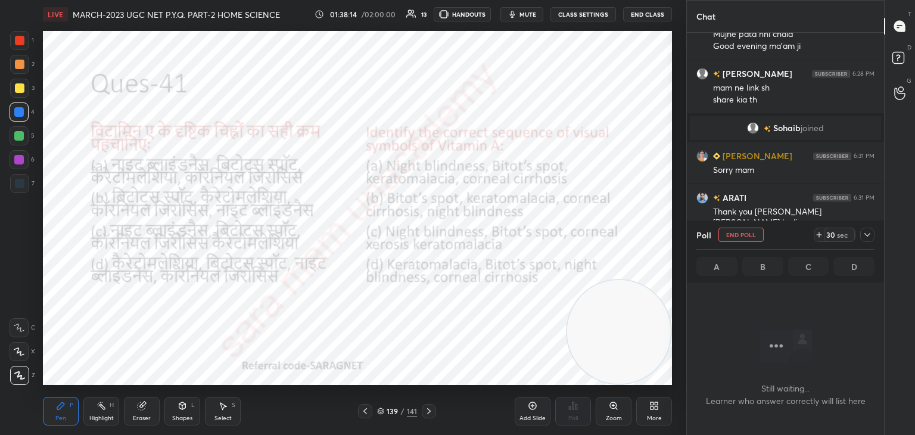
scroll to position [4, 4]
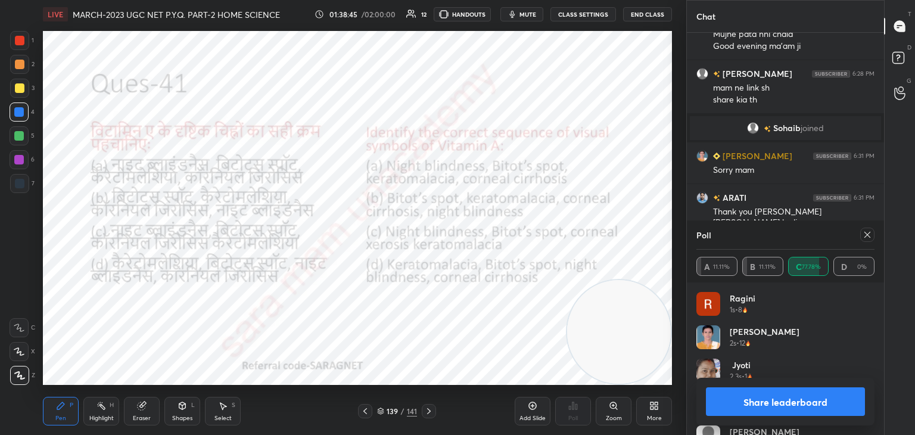
click at [869, 235] on icon at bounding box center [868, 235] width 10 height 10
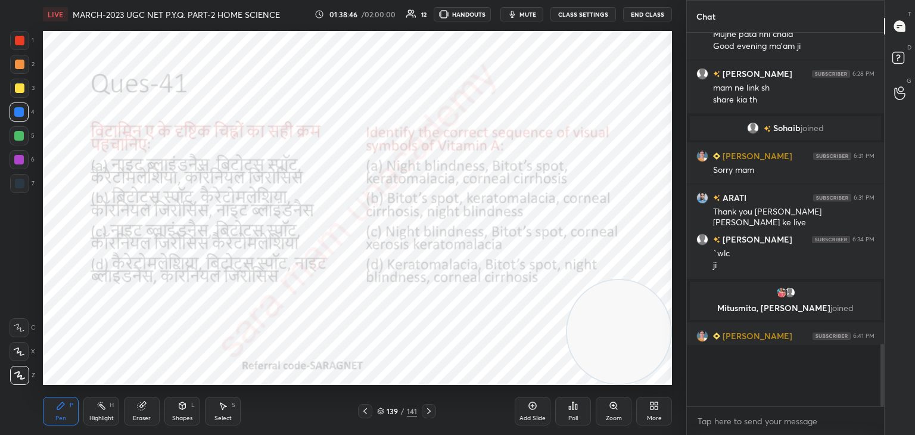
scroll to position [4, 4]
click at [431, 411] on icon at bounding box center [429, 411] width 10 height 10
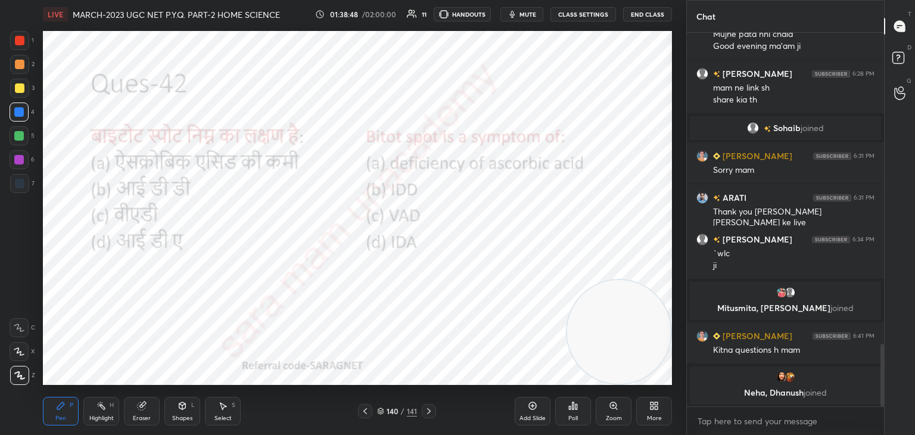
click at [428, 411] on icon at bounding box center [429, 411] width 10 height 10
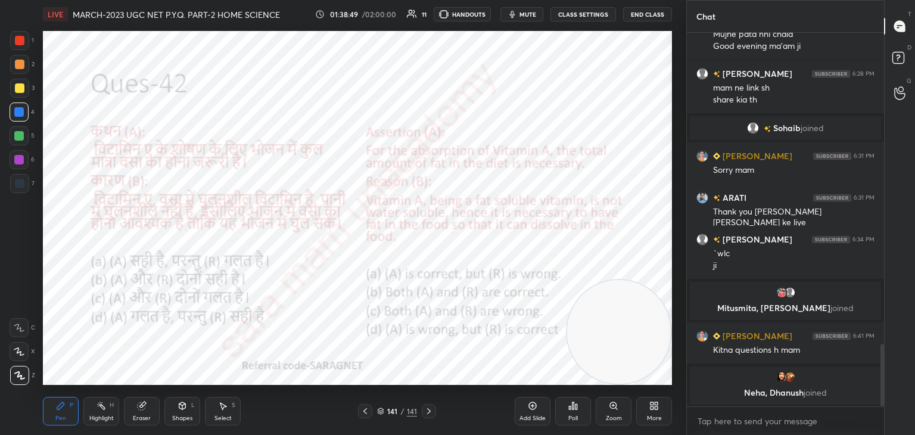
click at [431, 411] on icon at bounding box center [429, 411] width 10 height 10
click at [430, 406] on icon at bounding box center [429, 411] width 10 height 10
click at [368, 411] on icon at bounding box center [366, 411] width 10 height 10
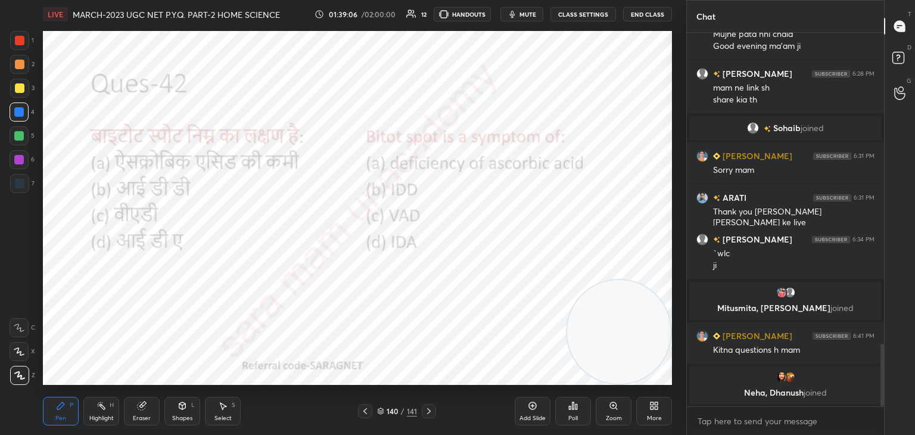
click at [573, 412] on div "Poll" at bounding box center [573, 411] width 36 height 29
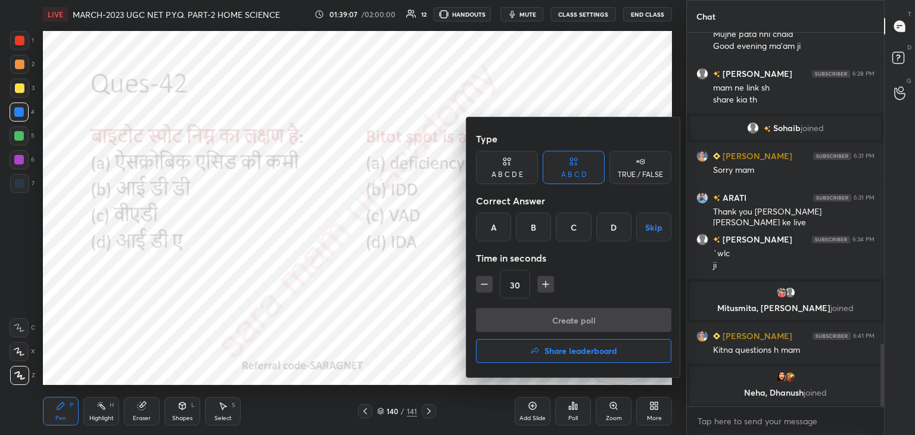
click at [573, 231] on div "C" at bounding box center [573, 227] width 35 height 29
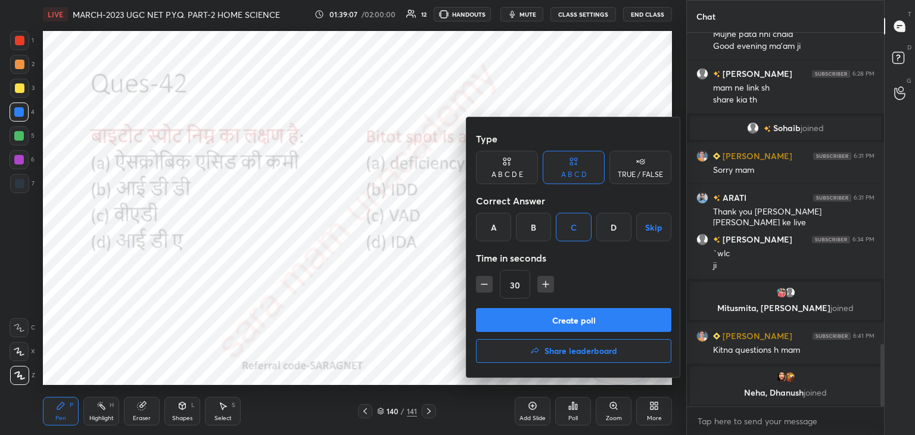
click at [551, 322] on button "Create poll" at bounding box center [573, 320] width 195 height 24
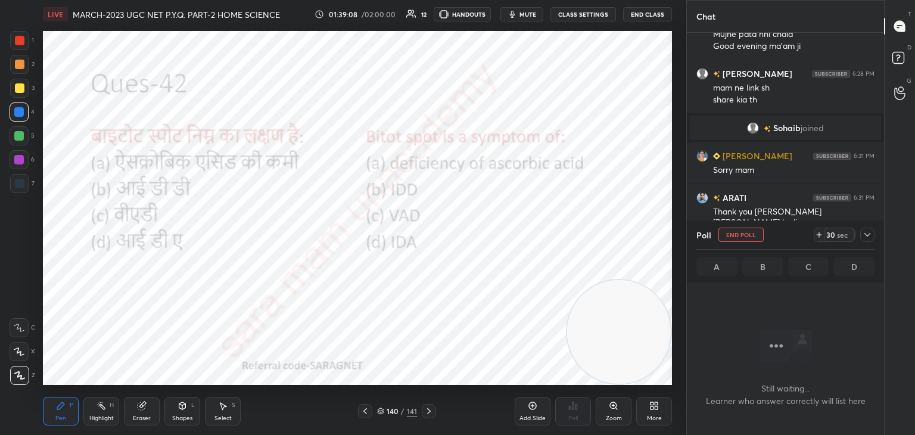
scroll to position [210, 194]
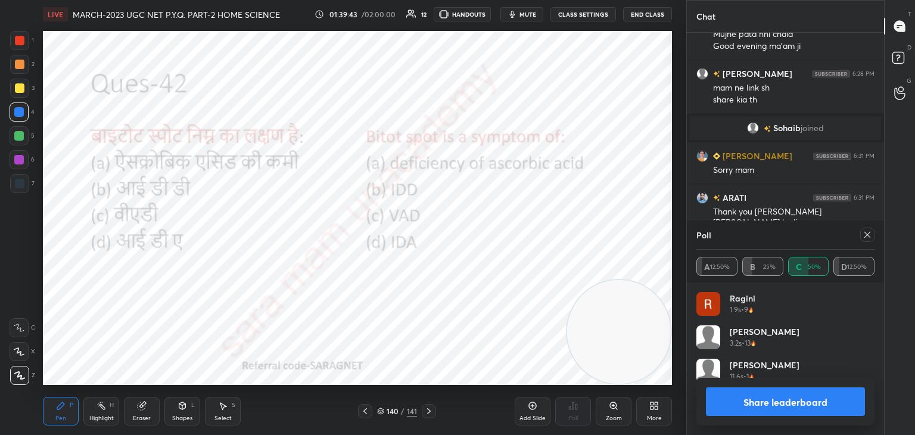
click at [868, 232] on icon at bounding box center [868, 235] width 10 height 10
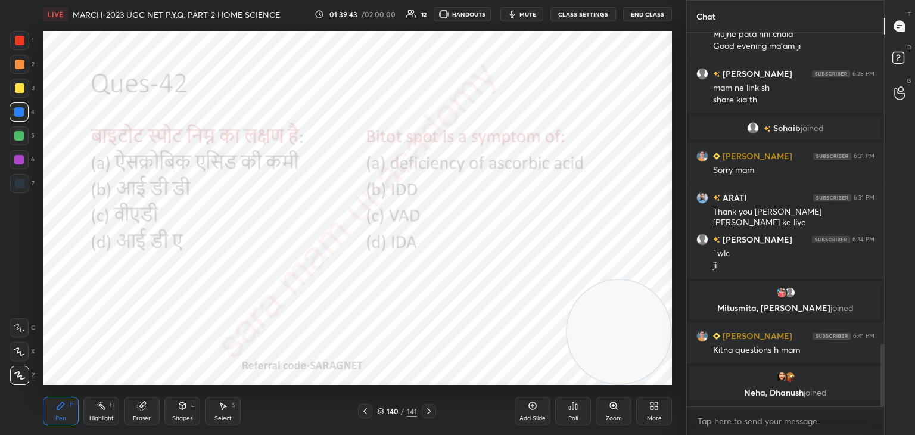
scroll to position [2, 4]
click at [428, 414] on icon at bounding box center [429, 411] width 10 height 10
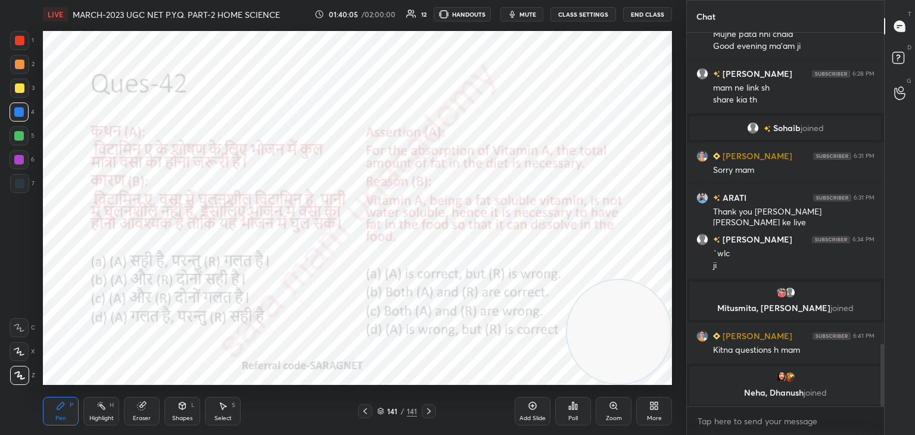
scroll to position [1900, 0]
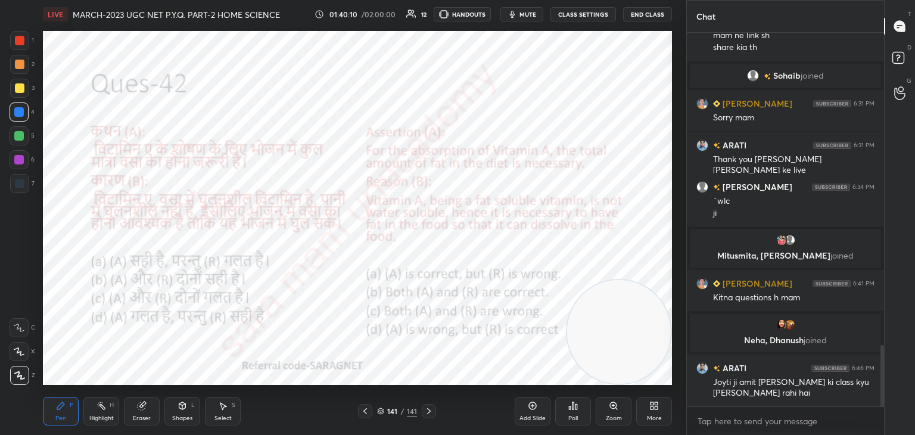
click at [577, 418] on div "Poll" at bounding box center [574, 418] width 10 height 6
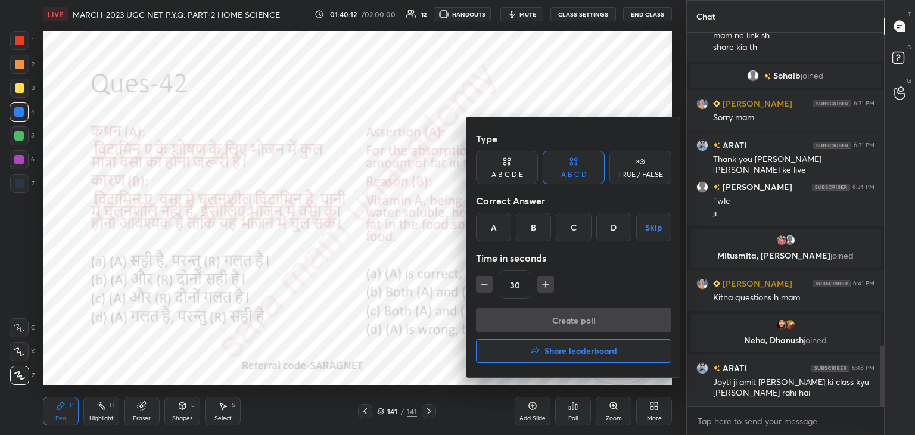
click at [534, 228] on div "B" at bounding box center [533, 227] width 35 height 29
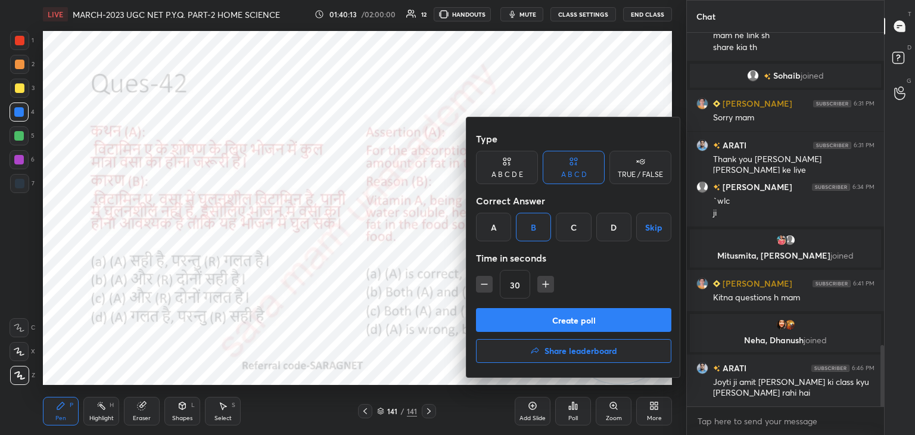
click at [577, 324] on button "Create poll" at bounding box center [573, 320] width 195 height 24
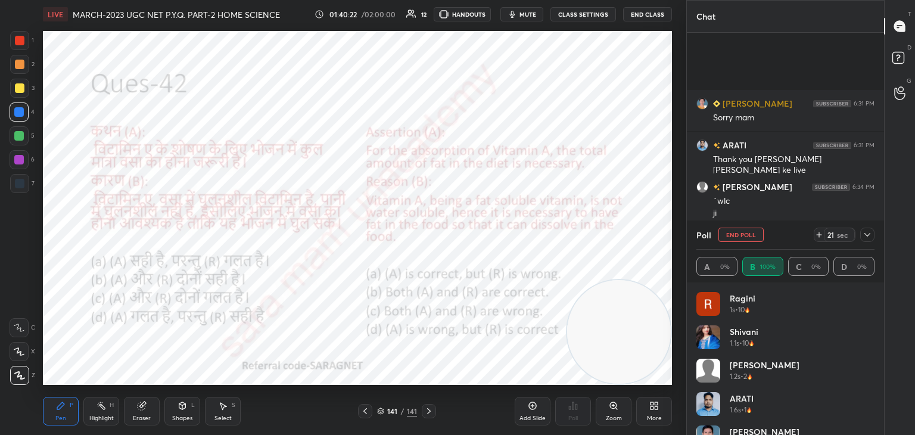
scroll to position [2004, 0]
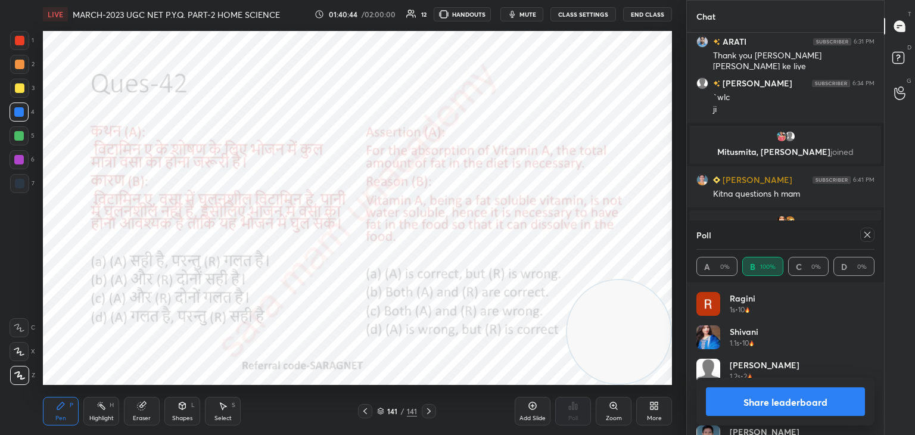
click at [795, 405] on button "Share leaderboard" at bounding box center [785, 401] width 159 height 29
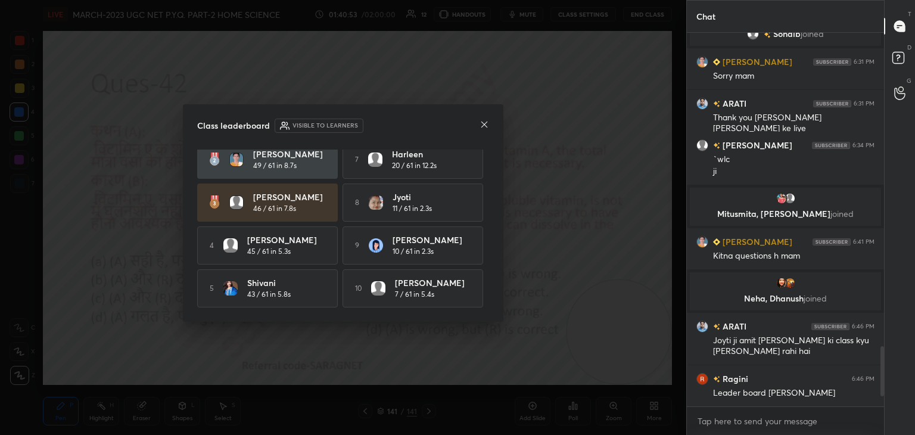
scroll to position [55, 0]
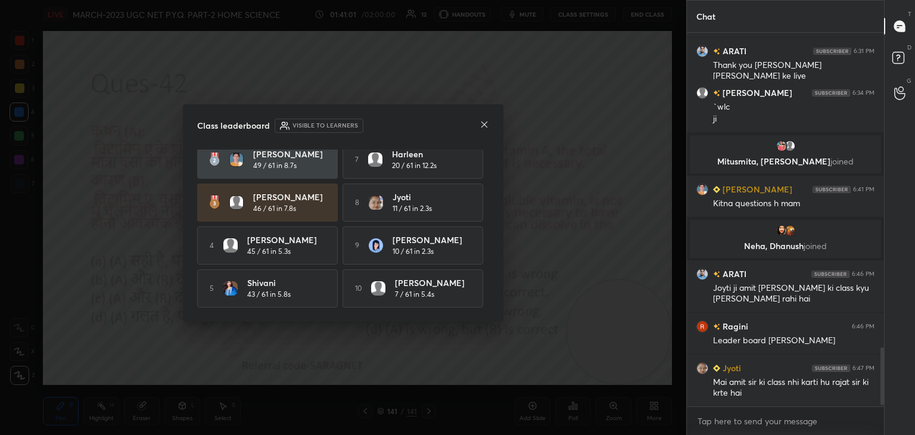
click at [487, 125] on icon at bounding box center [485, 125] width 10 height 10
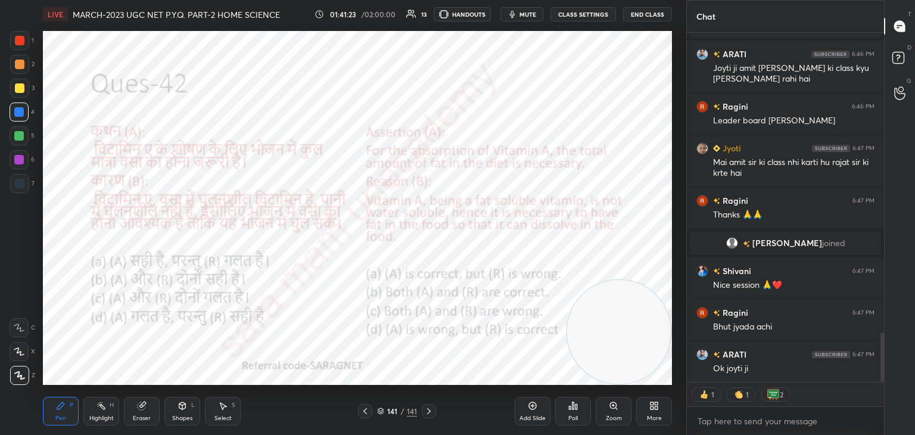
scroll to position [2172, 0]
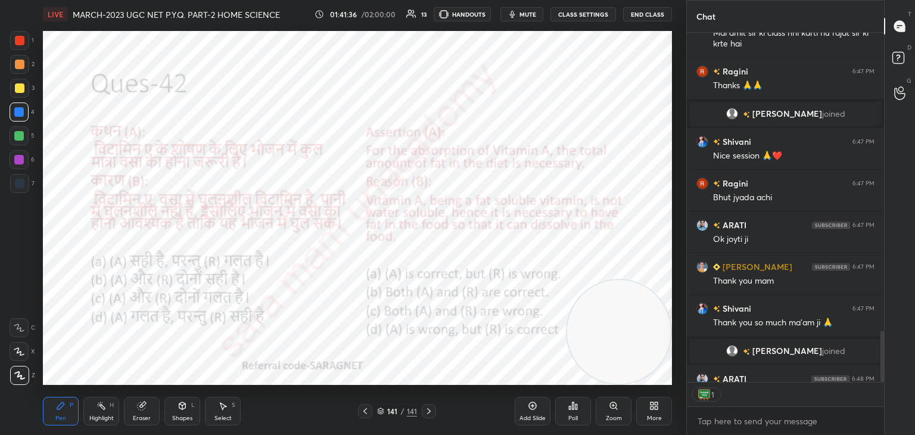
click at [647, 13] on button "End Class" at bounding box center [647, 14] width 49 height 14
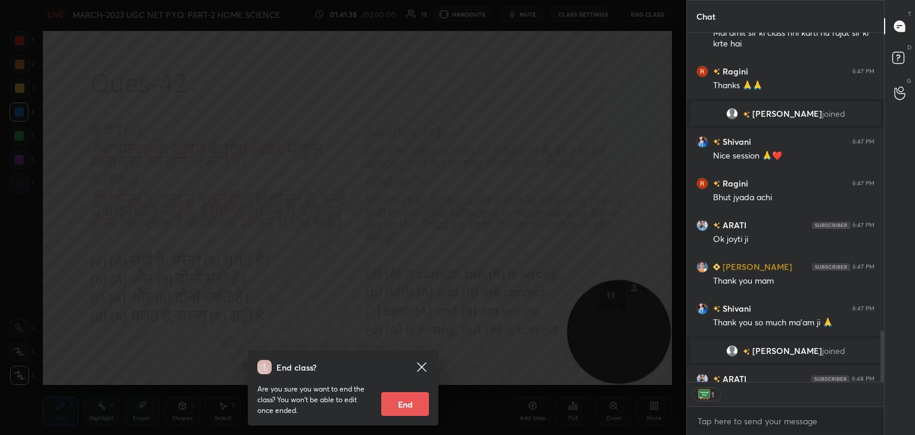
click at [406, 408] on button "End" at bounding box center [405, 404] width 48 height 24
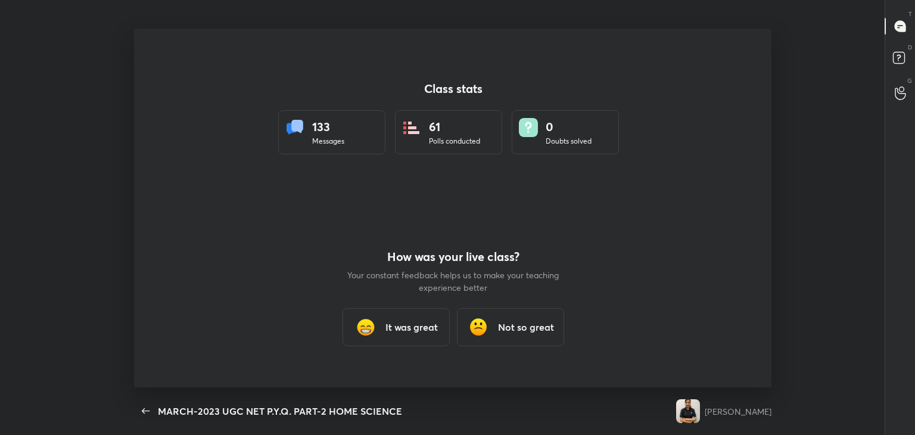
click at [414, 332] on h3 "It was great" at bounding box center [411, 327] width 52 height 14
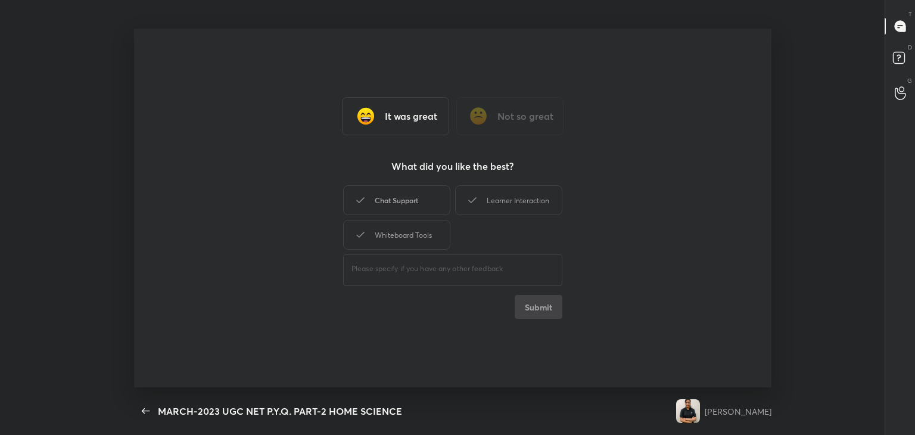
click at [426, 199] on div "Chat Support" at bounding box center [396, 200] width 107 height 30
click at [484, 206] on div "Learner Interaction" at bounding box center [508, 200] width 107 height 30
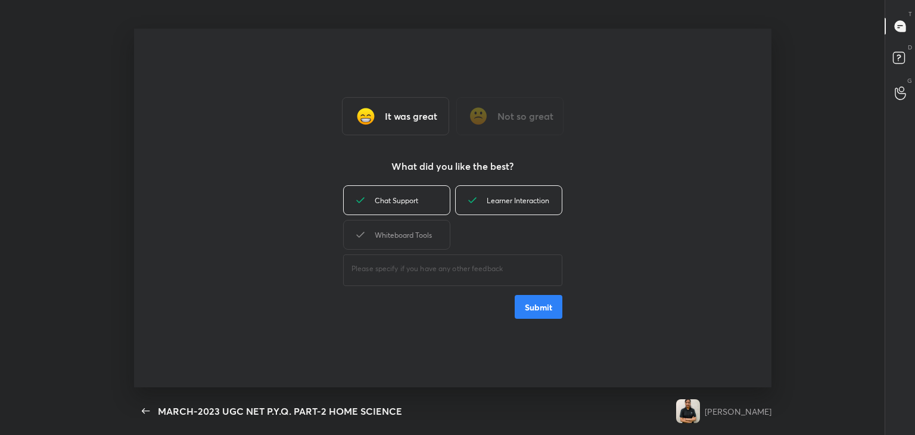
click at [415, 240] on div "Whiteboard Tools" at bounding box center [396, 235] width 107 height 30
click at [538, 308] on button "Submit" at bounding box center [539, 307] width 48 height 24
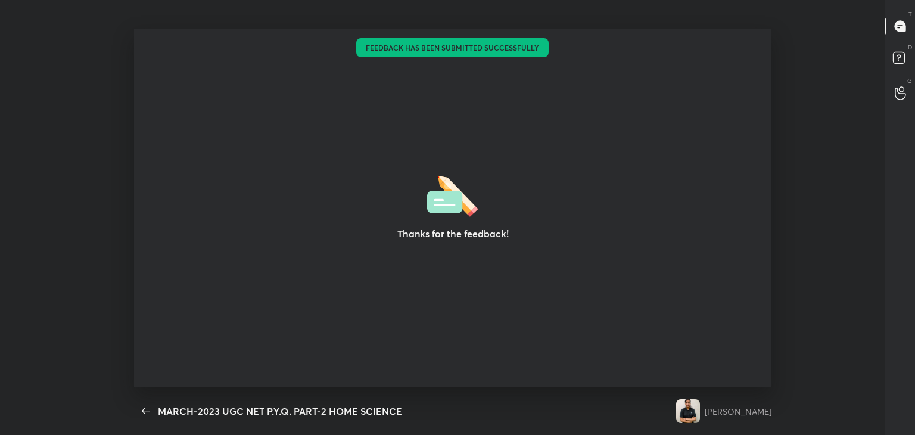
type textarea "x"
